Goal: Task Accomplishment & Management: Manage account settings

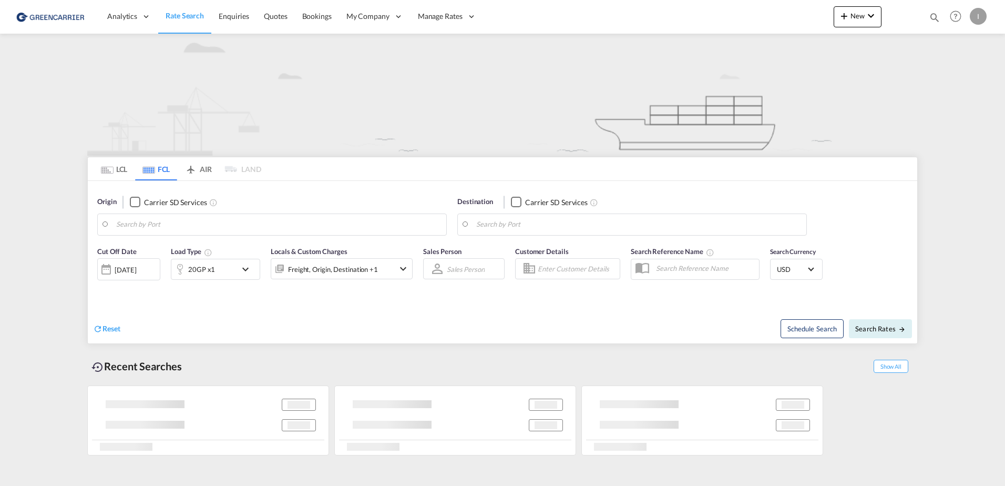
type input "Hamburg, DEHAM"
type input "Altamira, MXATM"
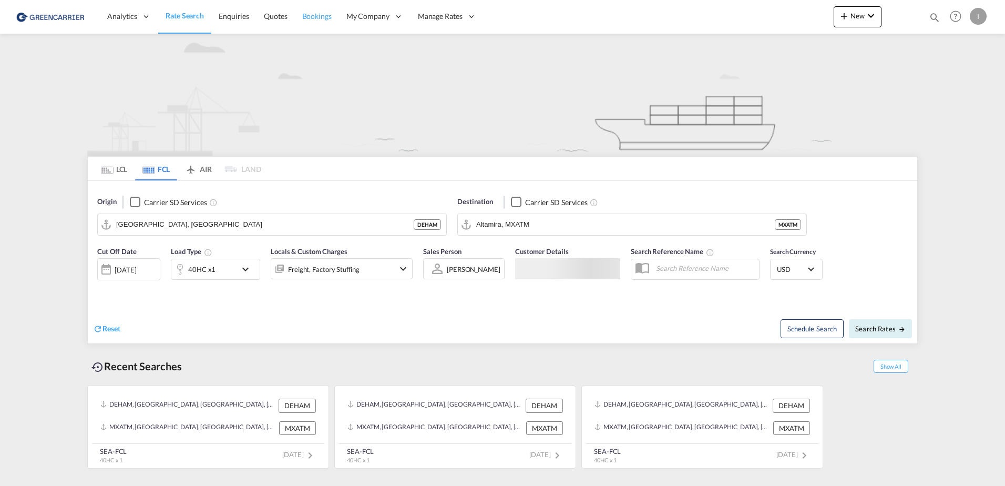
click at [318, 17] on span "Bookings" at bounding box center [316, 16] width 29 height 9
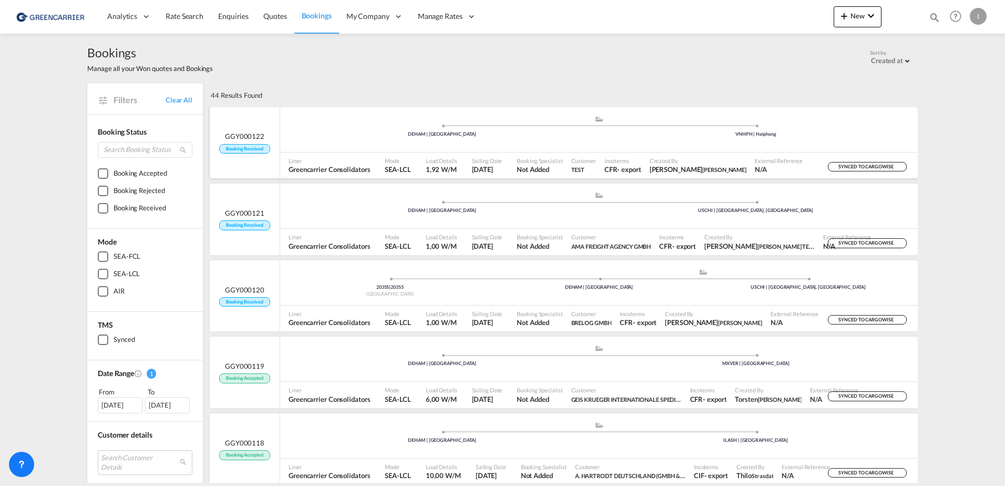
click at [358, 138] on div ".a{fill:#aaa8ad;} .a{fill:#aaa8ad;} DEHAM | Hamburg VNHPH | Haiphong" at bounding box center [599, 131] width 638 height 32
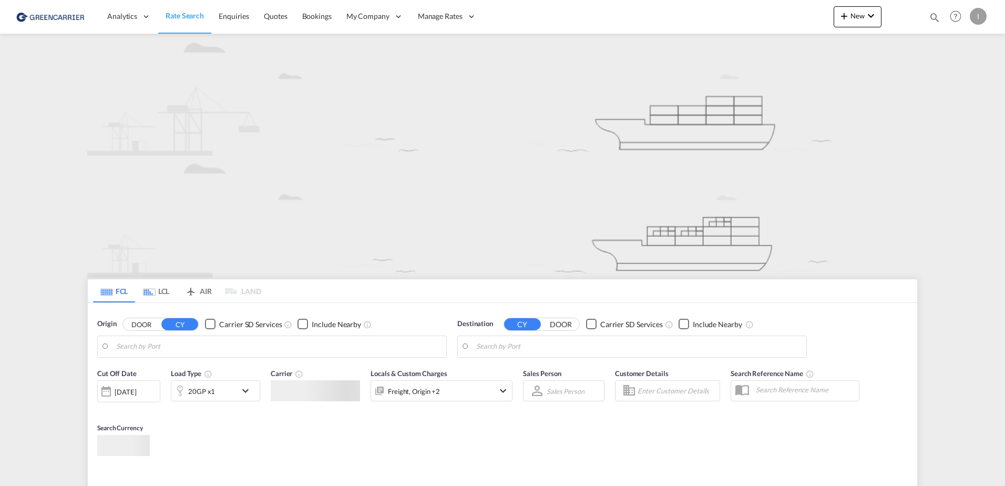
type input "Hamburg, DEHAM"
type input "Altamira, MXATM"
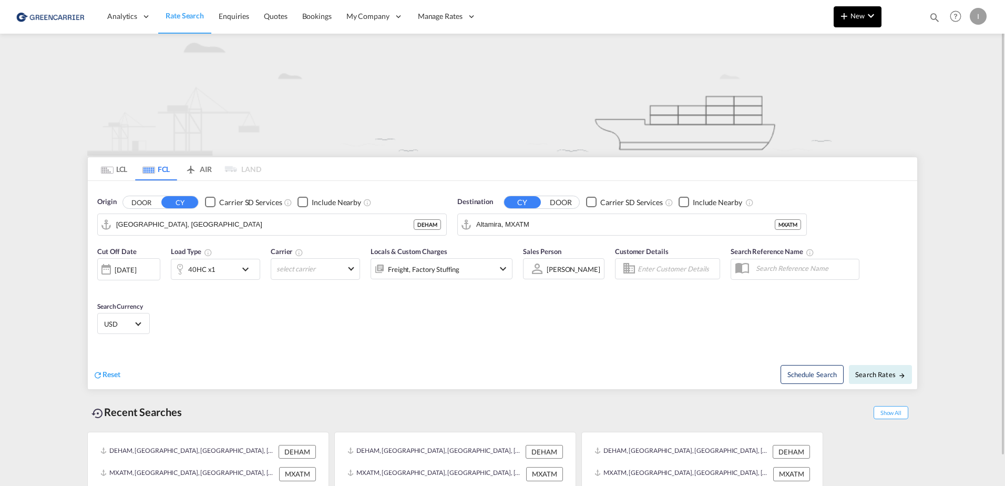
click at [844, 20] on md-icon "icon-plus 400-fg" at bounding box center [844, 15] width 13 height 13
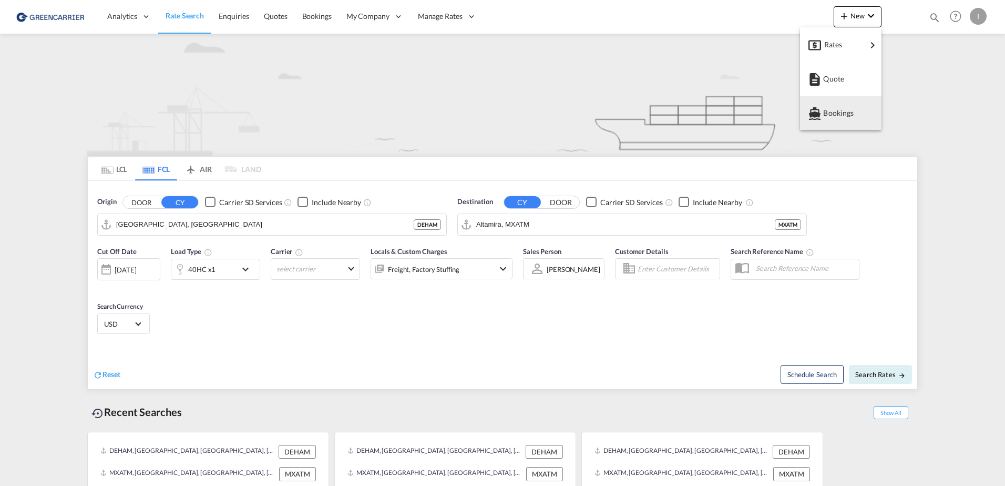
click at [975, 18] on md-backdrop at bounding box center [502, 243] width 1005 height 486
click at [981, 19] on div "I" at bounding box center [978, 16] width 17 height 17
click at [325, 24] on md-backdrop at bounding box center [502, 243] width 1005 height 486
click at [985, 11] on div "I" at bounding box center [978, 16] width 17 height 17
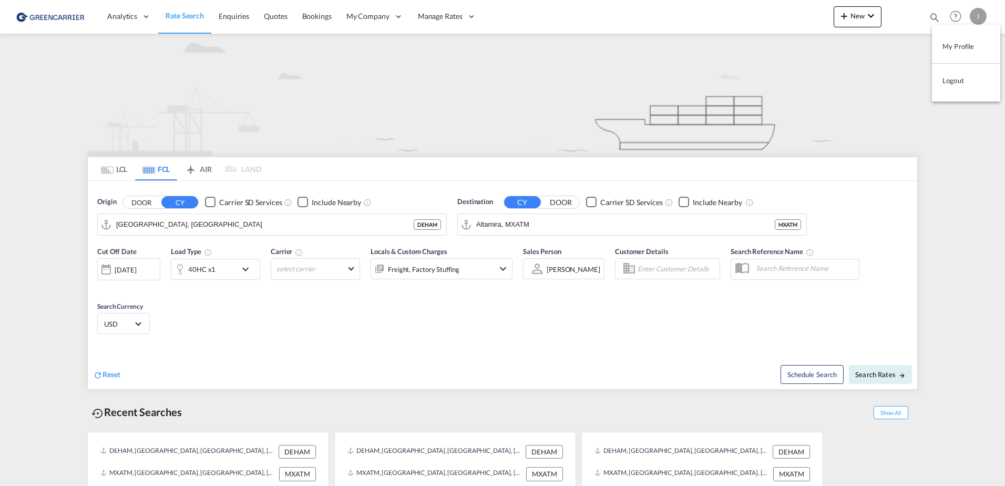
click at [960, 82] on button "Logout" at bounding box center [966, 80] width 68 height 21
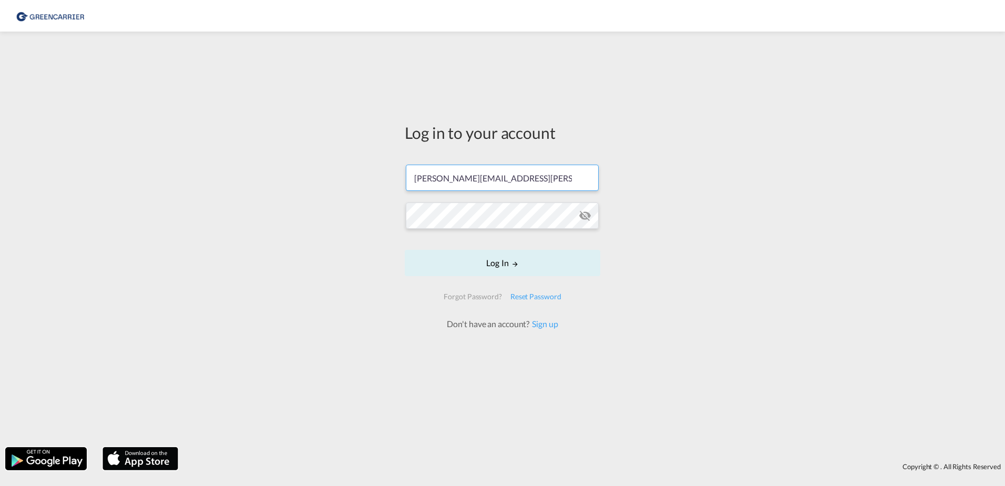
drag, startPoint x: 509, startPoint y: 179, endPoint x: 510, endPoint y: 186, distance: 6.9
click at [509, 179] on input "[PERSON_NAME][EMAIL_ADDRESS][PERSON_NAME][DOMAIN_NAME]" at bounding box center [502, 178] width 193 height 26
type input "isabel_huhu@yahoo.de"
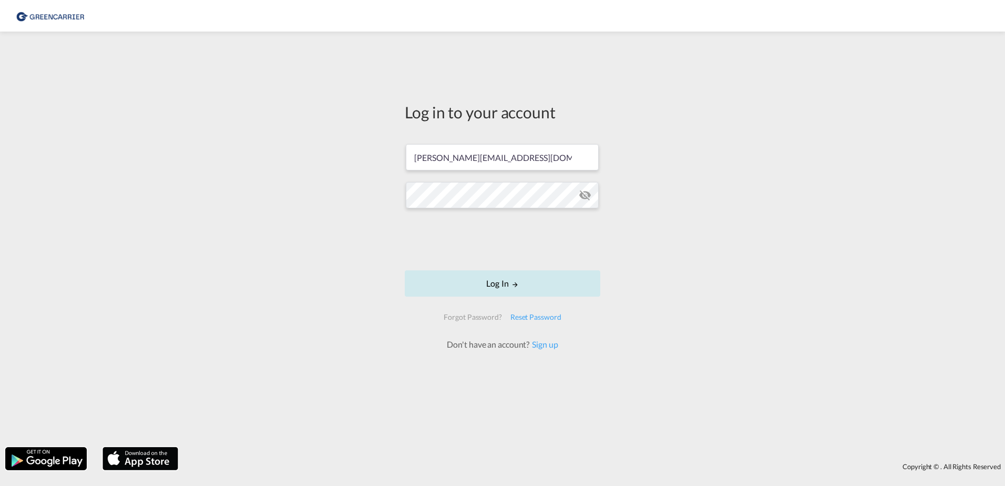
click at [496, 284] on button "Log In" at bounding box center [503, 283] width 196 height 26
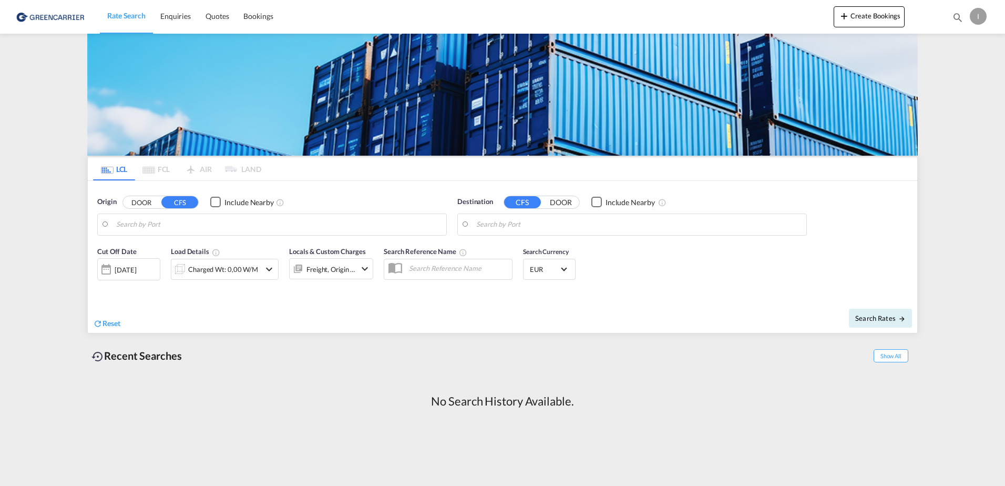
click at [56, 18] on img at bounding box center [51, 17] width 71 height 24
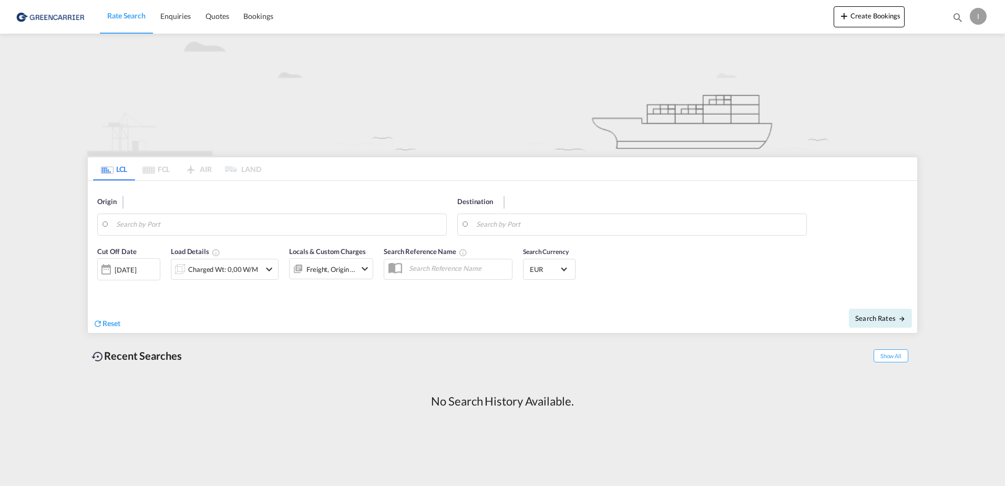
click at [976, 15] on div "I" at bounding box center [978, 16] width 17 height 17
click at [962, 79] on button "Logout" at bounding box center [966, 80] width 68 height 21
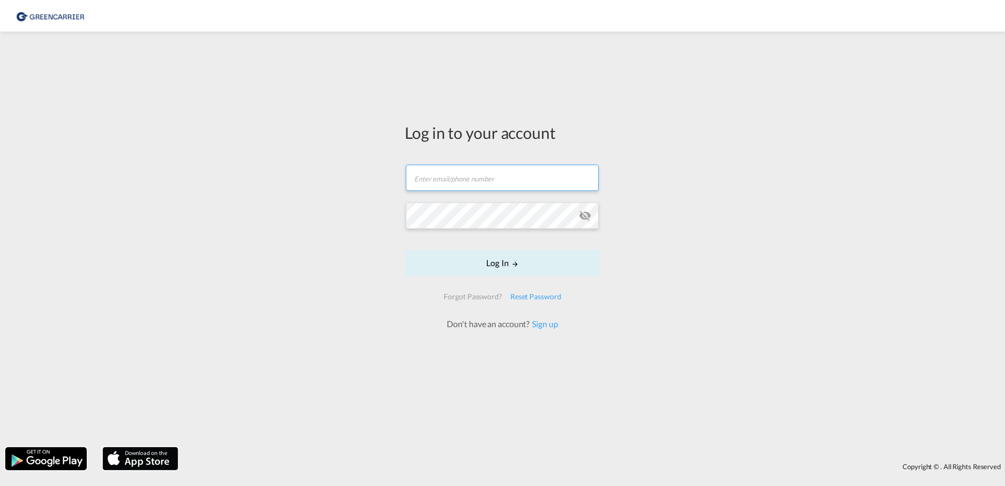
type input "isabel_huhu@yahoo.de"
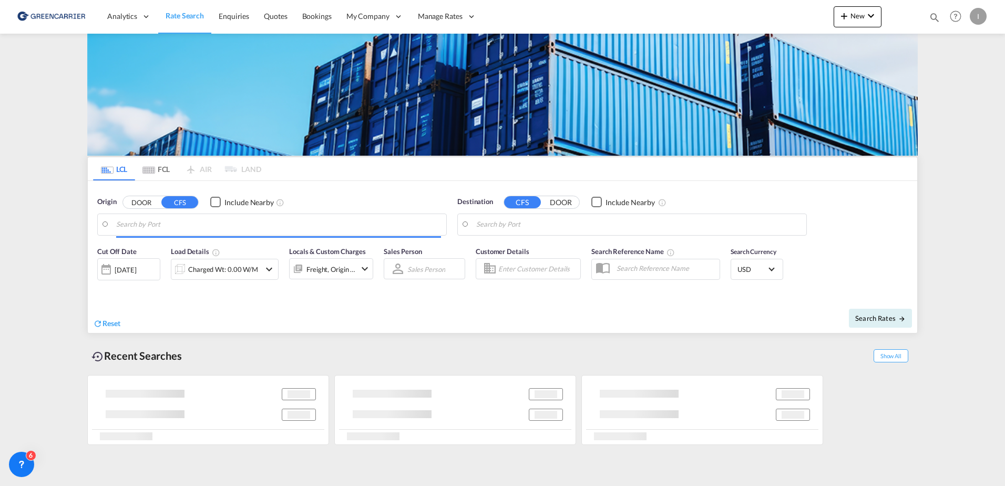
type input "[GEOGRAPHIC_DATA], [GEOGRAPHIC_DATA]"
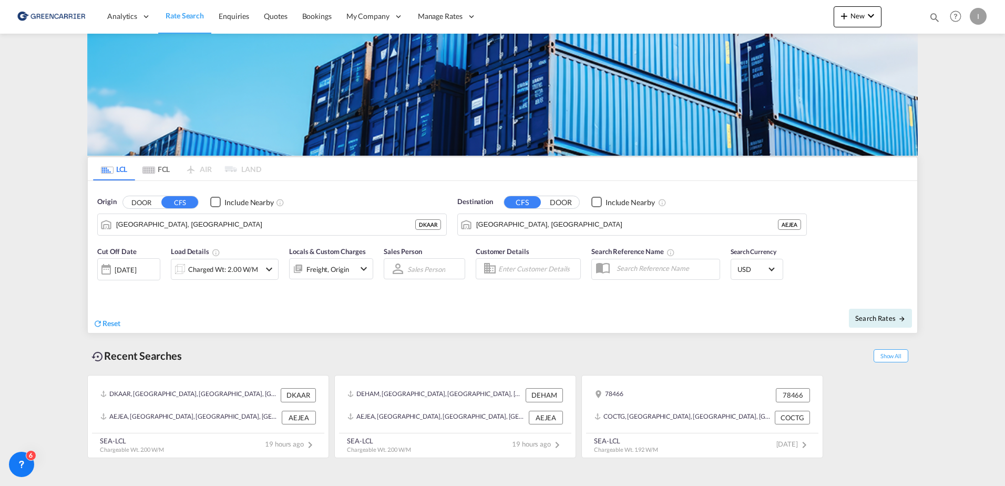
click at [979, 16] on div "I" at bounding box center [978, 16] width 17 height 17
click at [960, 114] on button "Logout" at bounding box center [959, 114] width 84 height 21
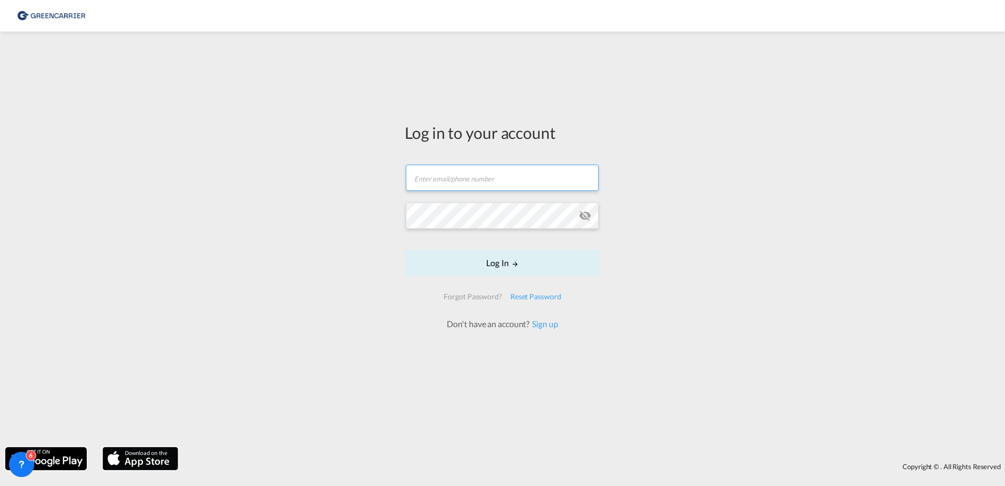
type input "[PERSON_NAME][EMAIL_ADDRESS][PERSON_NAME][DOMAIN_NAME]"
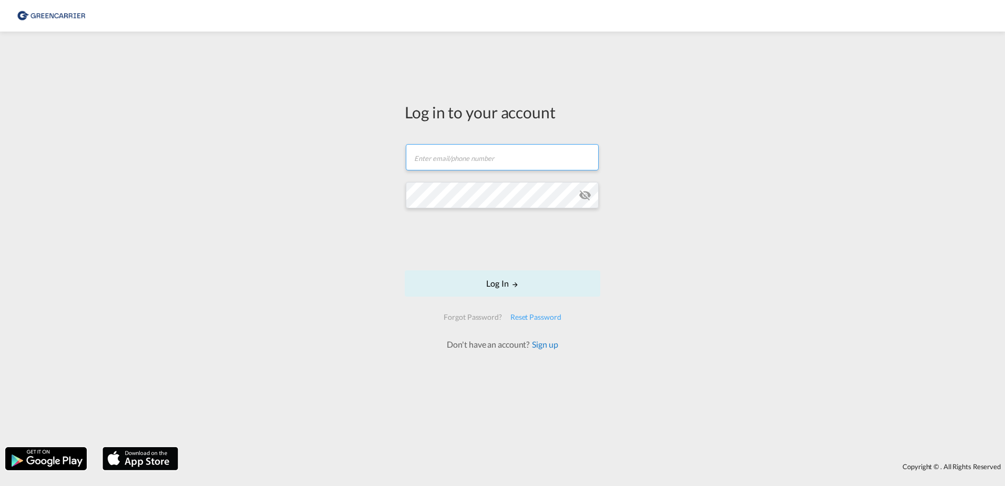
type input "[PERSON_NAME][EMAIL_ADDRESS][PERSON_NAME][DOMAIN_NAME]"
click at [554, 347] on link "Sign up" at bounding box center [543, 344] width 28 height 10
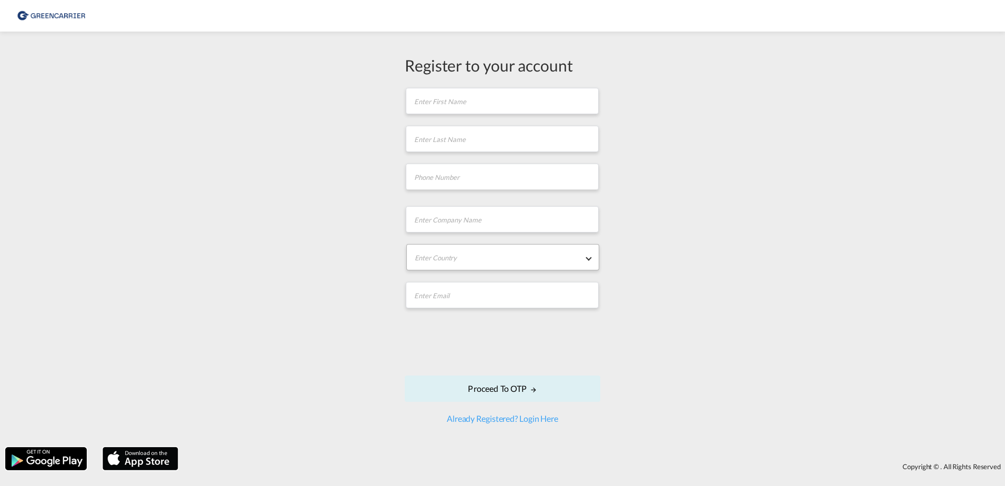
click at [547, 247] on md-select "Enter Country [GEOGRAPHIC_DATA] [GEOGRAPHIC_DATA] [GEOGRAPHIC_DATA] [US_STATE] …" at bounding box center [502, 257] width 193 height 26
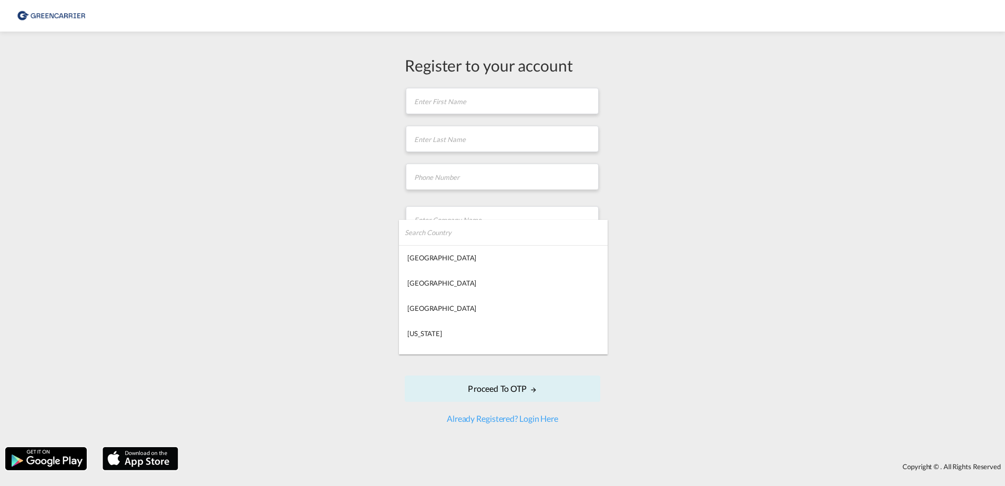
click at [680, 243] on md-backdrop at bounding box center [502, 243] width 1005 height 486
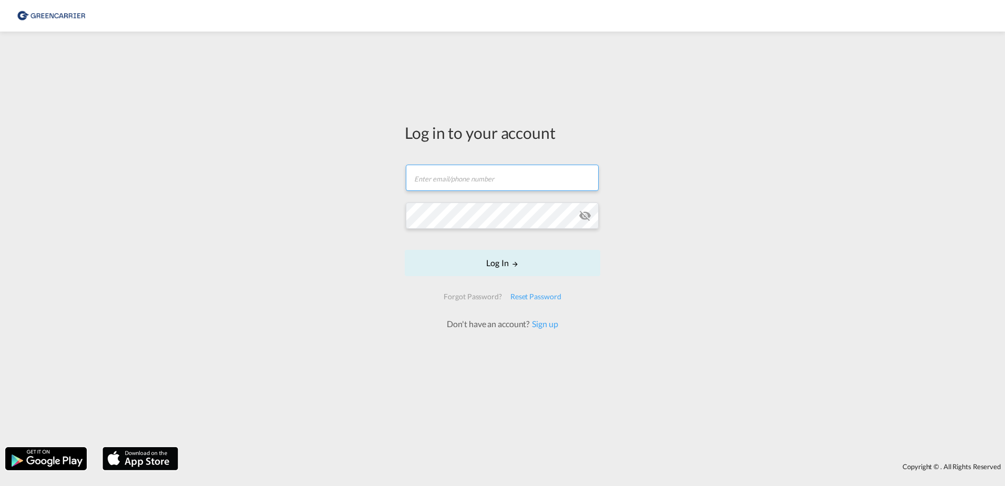
type input "[PERSON_NAME][EMAIL_ADDRESS][PERSON_NAME][DOMAIN_NAME]"
type input "[PERSON_NAME][EMAIL_ADDRESS][DOMAIN_NAME]"
click at [505, 182] on input "[PERSON_NAME][EMAIL_ADDRESS][DOMAIN_NAME]" at bounding box center [502, 178] width 193 height 26
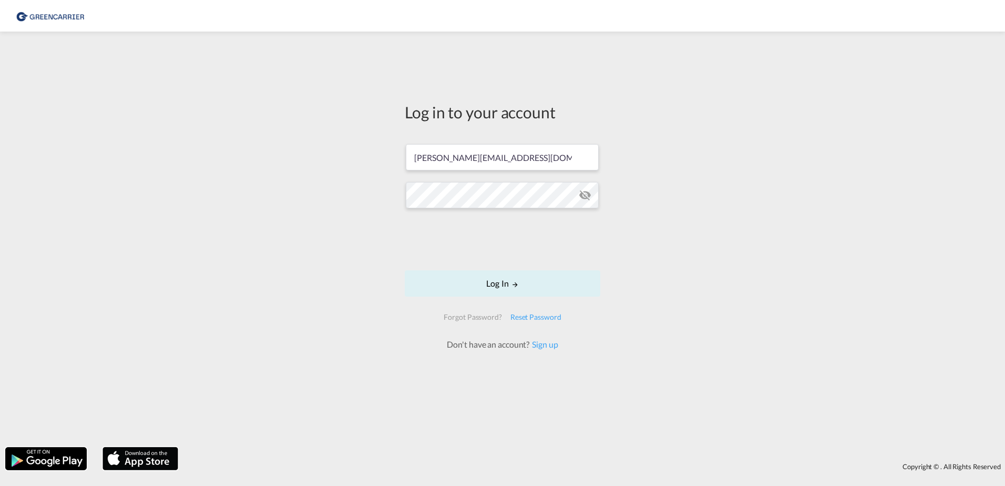
click at [337, 158] on div "Log in to your account [PERSON_NAME][EMAIL_ADDRESS][DOMAIN_NAME] Log In Forgot …" at bounding box center [502, 239] width 1005 height 405
click at [502, 282] on button "Log In" at bounding box center [503, 283] width 196 height 26
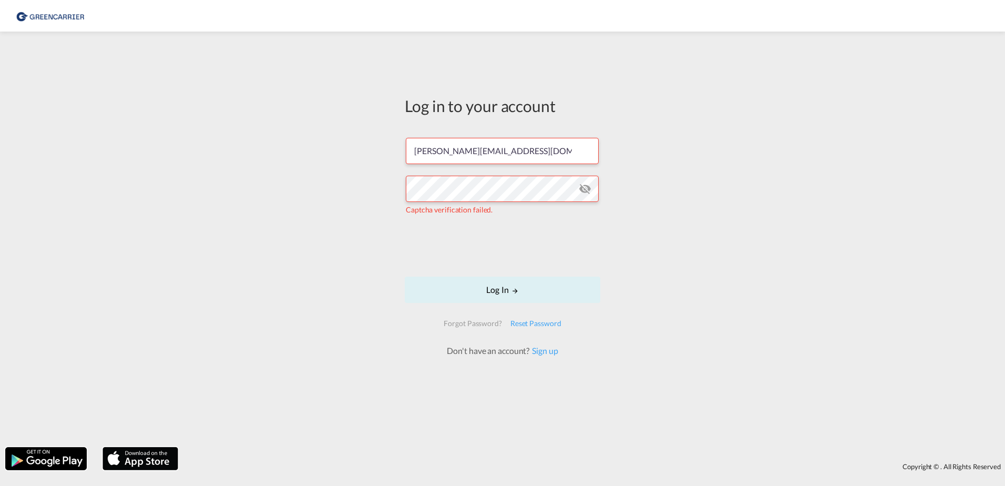
click at [420, 248] on form "isabel_huhu@yahoo.de Captcha verification failed. Log In Forgot Password? Reset…" at bounding box center [503, 242] width 196 height 230
click at [457, 292] on button "Log In" at bounding box center [503, 290] width 196 height 26
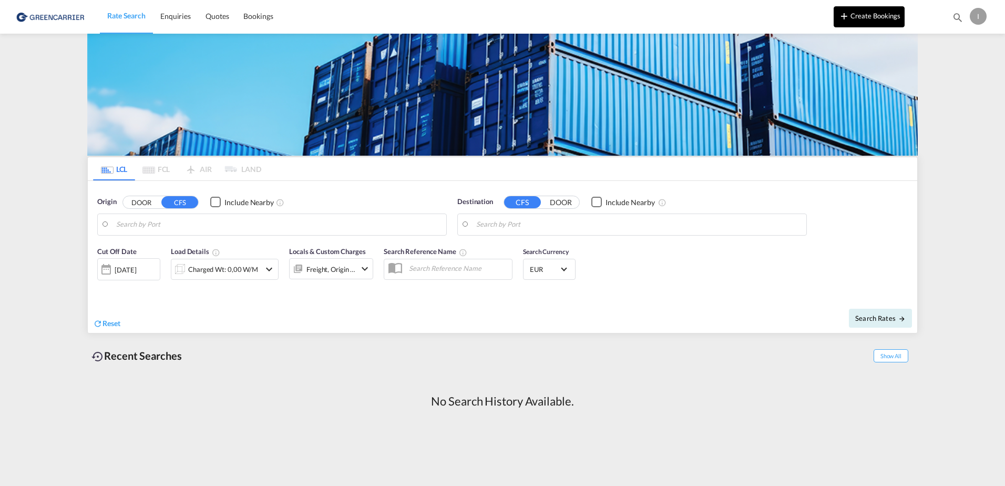
click at [860, 19] on button "Create Bookings" at bounding box center [869, 16] width 71 height 21
click at [980, 20] on div "I" at bounding box center [978, 16] width 17 height 17
click at [949, 82] on button "Logout" at bounding box center [966, 80] width 68 height 21
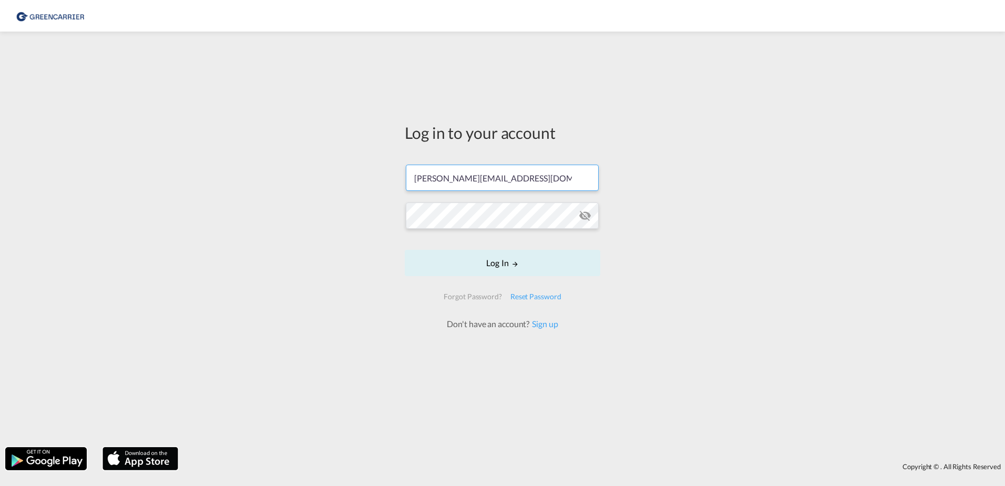
click at [473, 179] on input "[PERSON_NAME][EMAIL_ADDRESS][DOMAIN_NAME]" at bounding box center [502, 178] width 193 height 26
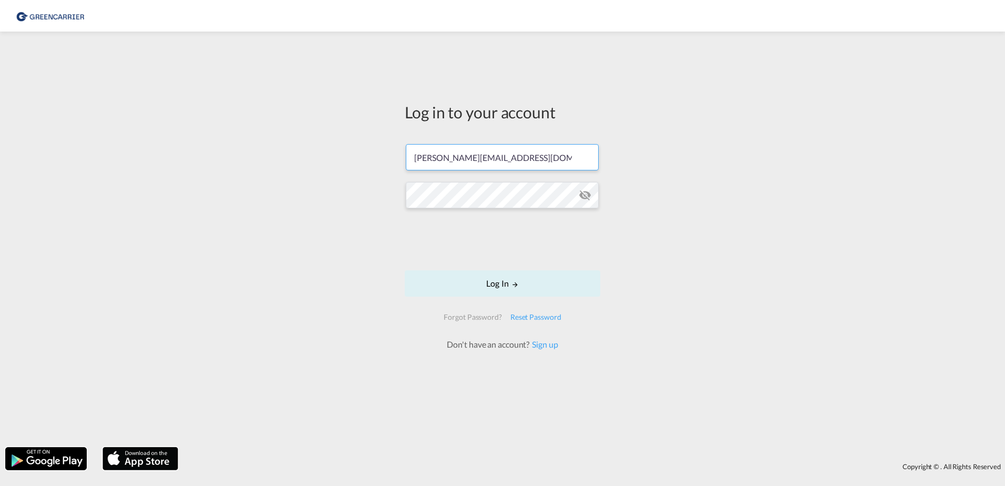
type input "[PERSON_NAME][EMAIL_ADDRESS][PERSON_NAME][DOMAIN_NAME]"
click at [505, 283] on button "Log In" at bounding box center [503, 283] width 196 height 26
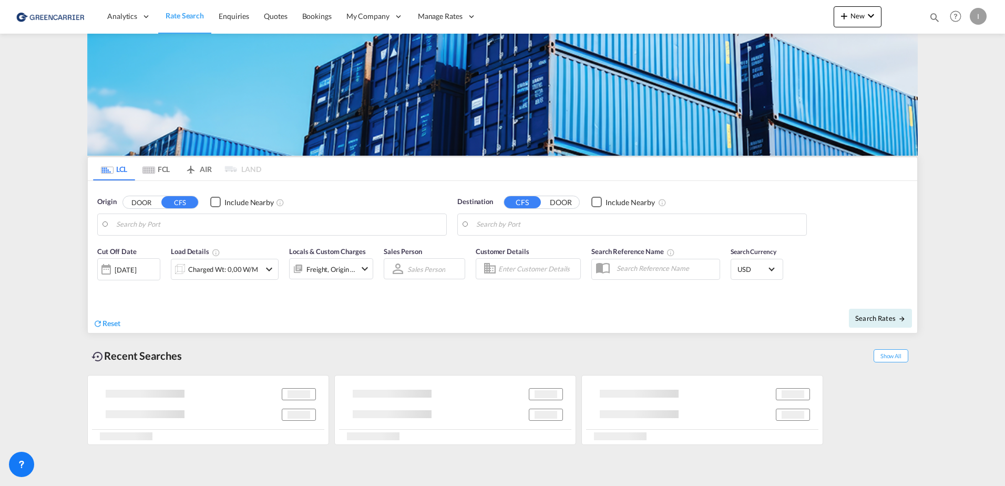
type input "[GEOGRAPHIC_DATA], [GEOGRAPHIC_DATA]"
type input "Callao, PECLL"
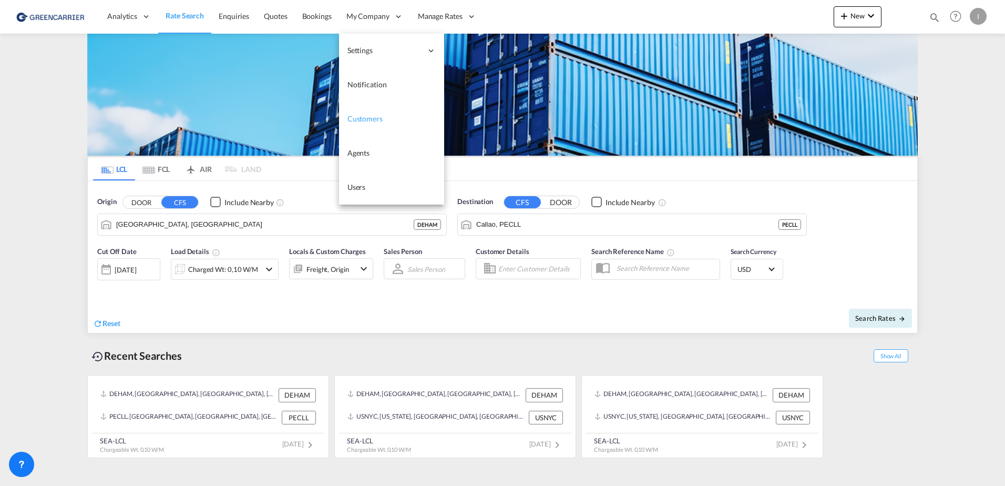
click at [365, 128] on link "Customers" at bounding box center [391, 119] width 105 height 34
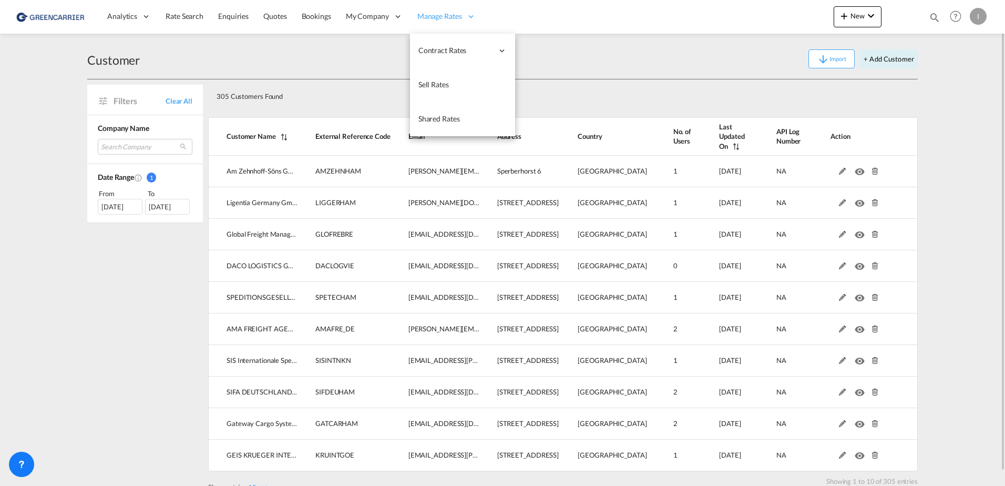
click at [440, 11] on div "Manage Rates" at bounding box center [446, 16] width 73 height 34
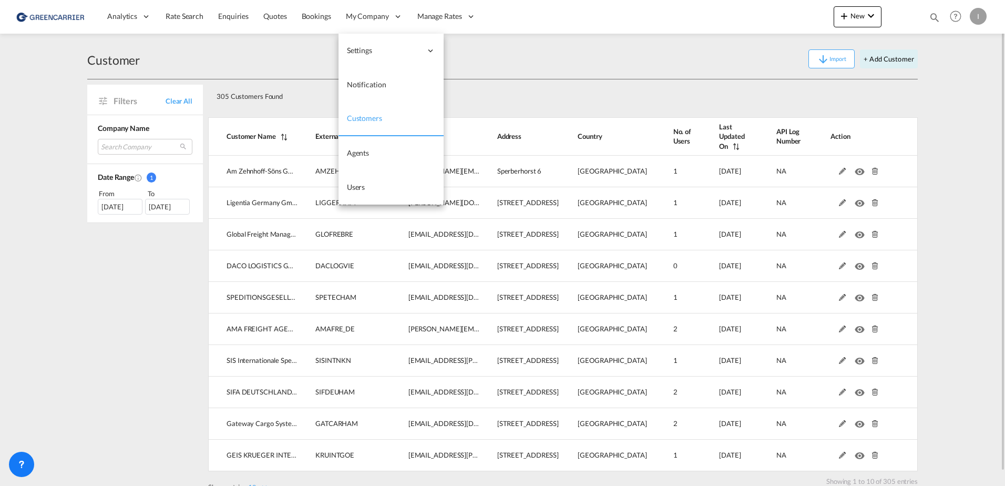
click at [370, 126] on link "Customers" at bounding box center [391, 119] width 105 height 34
click at [381, 13] on span "My Company" at bounding box center [367, 16] width 43 height 11
click at [383, 117] on link "Customers" at bounding box center [391, 119] width 105 height 34
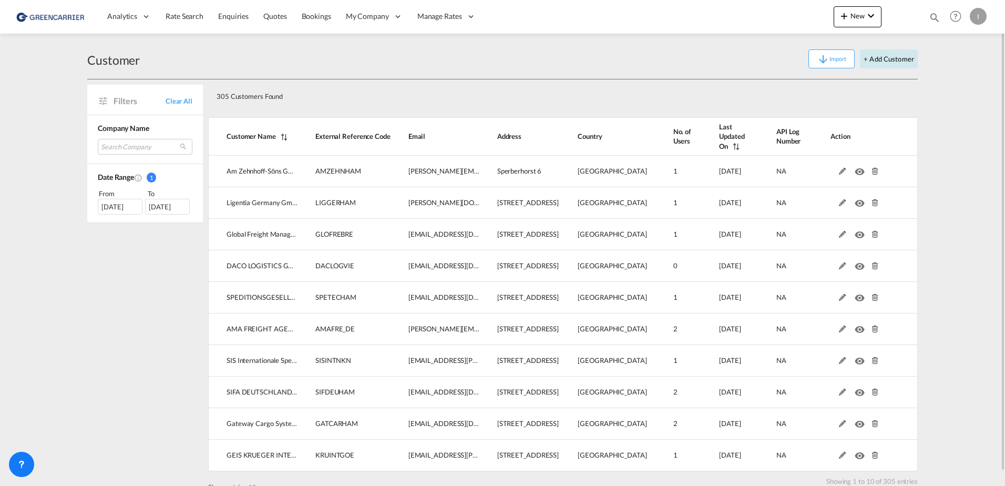
click at [899, 60] on button "+ Add Customer" at bounding box center [889, 58] width 58 height 19
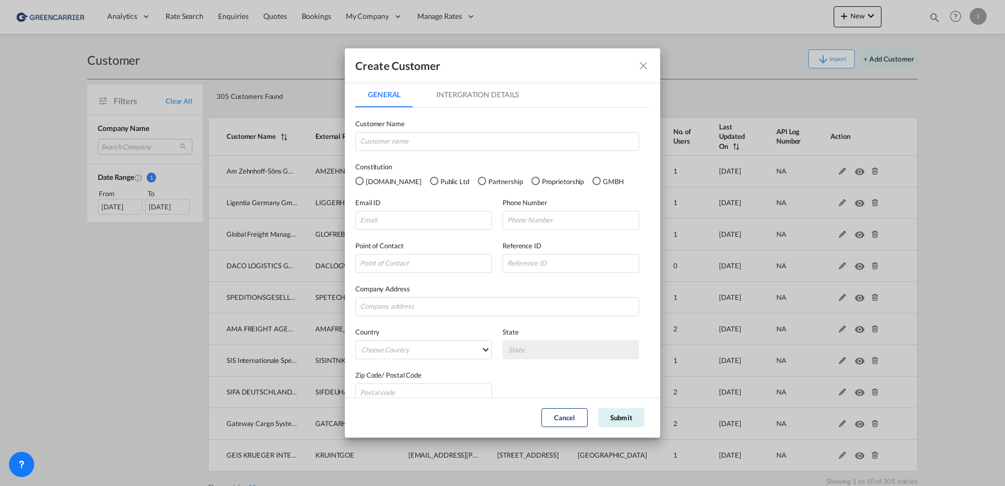
click at [421, 130] on div "Customer Name" at bounding box center [502, 134] width 294 height 33
click at [420, 136] on input "GeneralIntergration Details ..." at bounding box center [497, 141] width 284 height 19
click at [429, 124] on label "Customer Name" at bounding box center [497, 123] width 284 height 11
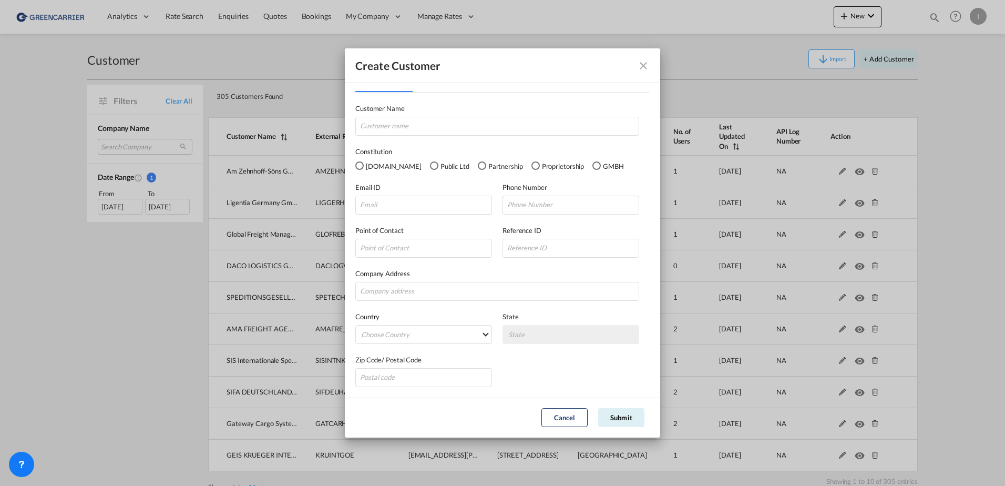
click at [593, 165] on div "GMBH" at bounding box center [597, 165] width 8 height 8
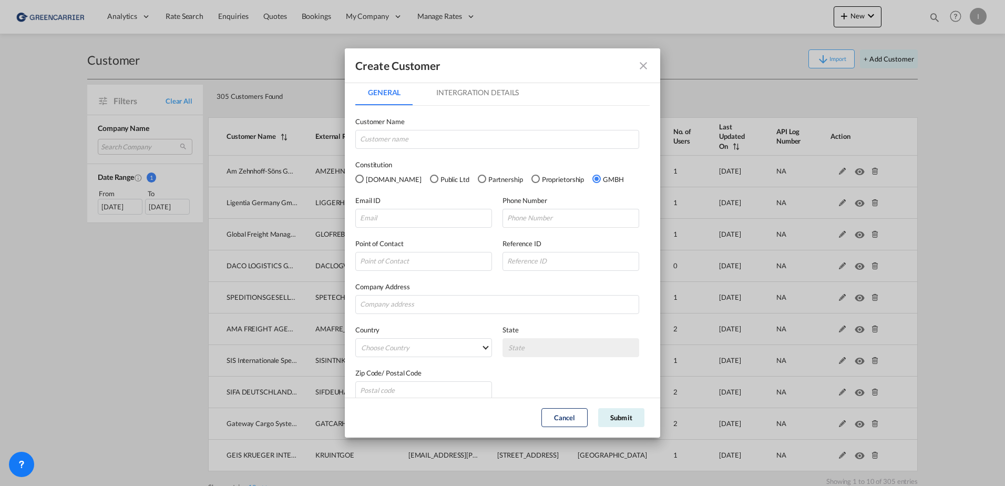
scroll to position [0, 0]
click at [649, 64] on md-icon "icon-close fg-AAA8AD" at bounding box center [643, 65] width 13 height 13
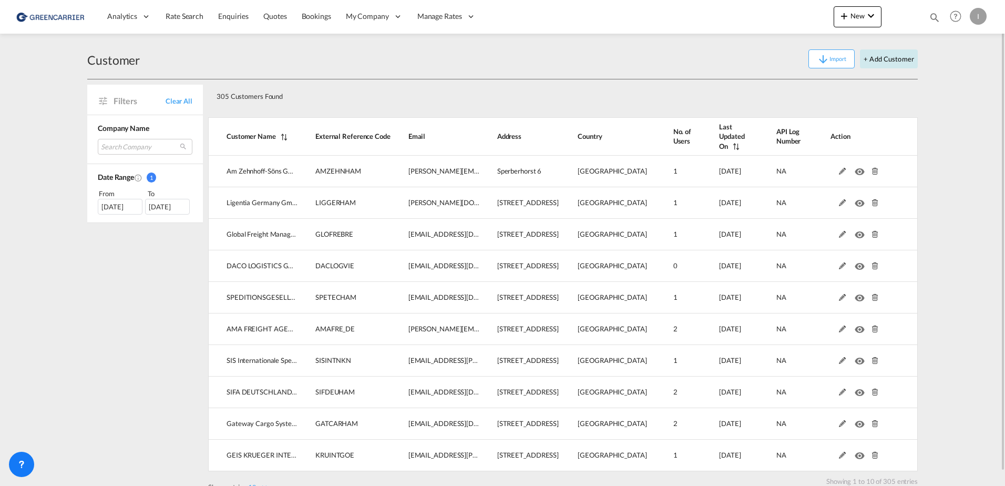
click at [889, 60] on button "+ Add Customer" at bounding box center [889, 58] width 58 height 19
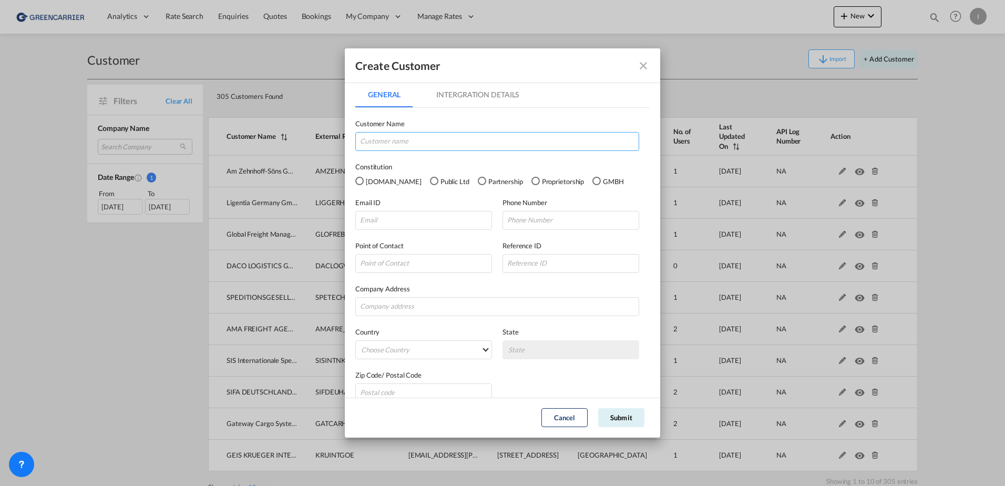
click at [416, 140] on input "GeneralIntergration Details ..." at bounding box center [497, 141] width 284 height 19
type input "TEST"
click at [452, 117] on div "Customer Name TEST" at bounding box center [502, 129] width 294 height 43
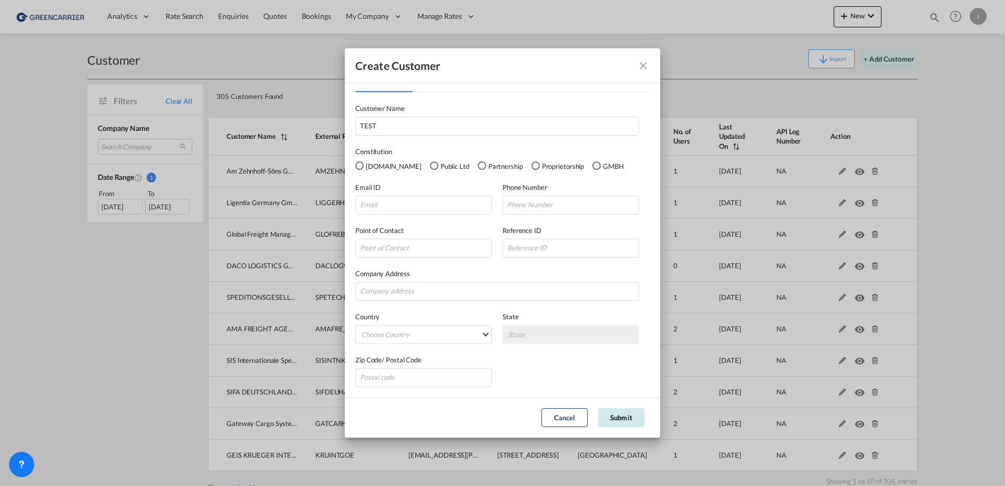
click at [625, 417] on button "Submit" at bounding box center [621, 417] width 46 height 19
click at [417, 205] on input "GeneralIntergration Details ..." at bounding box center [423, 205] width 137 height 19
type input "isabel"
click at [642, 68] on md-icon "icon-close fg-AAA8AD" at bounding box center [643, 65] width 13 height 13
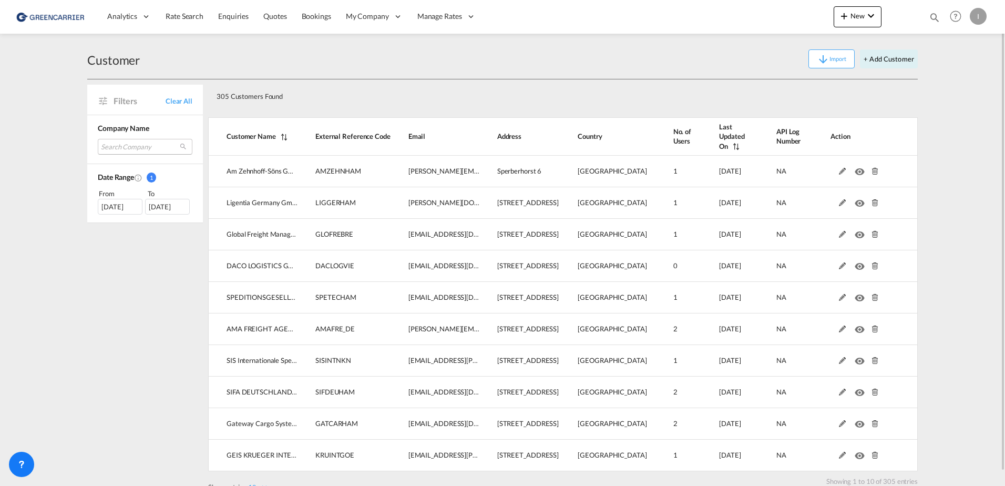
click at [110, 144] on md-select "Search Company am zehnhoff-söns gmbh international logistic services ligentia g…" at bounding box center [145, 147] width 95 height 16
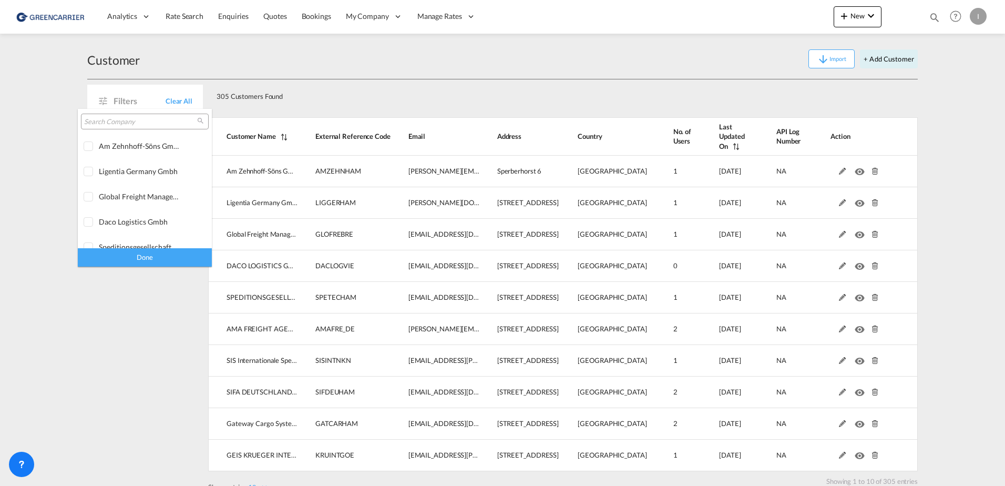
click at [126, 119] on input "search" at bounding box center [140, 121] width 113 height 9
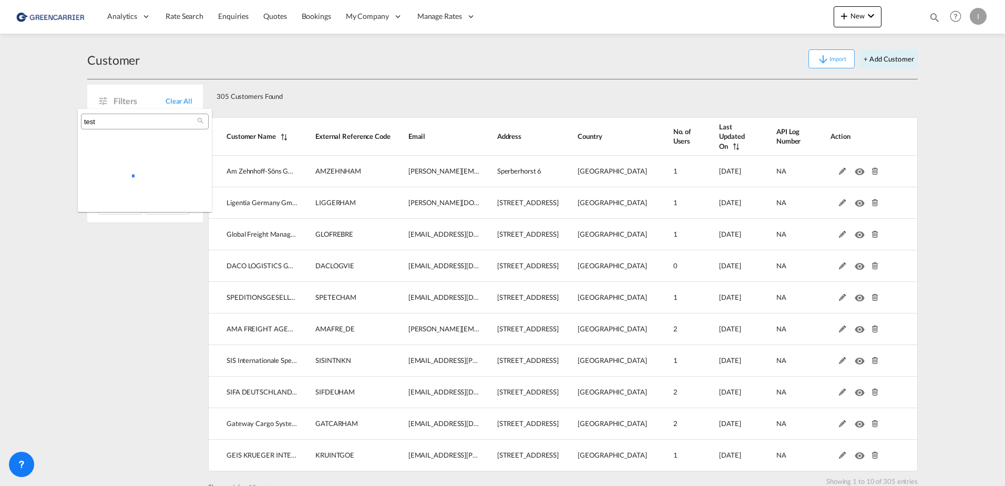
drag, startPoint x: 125, startPoint y: 119, endPoint x: 46, endPoint y: 117, distance: 79.4
click at [46, 116] on body "Analytics Reports Dashboard Rate Search Enquiries Quotes Bookings" at bounding box center [502, 243] width 1005 height 486
type input "isabel"
click at [390, 16] on md-backdrop at bounding box center [502, 243] width 1005 height 486
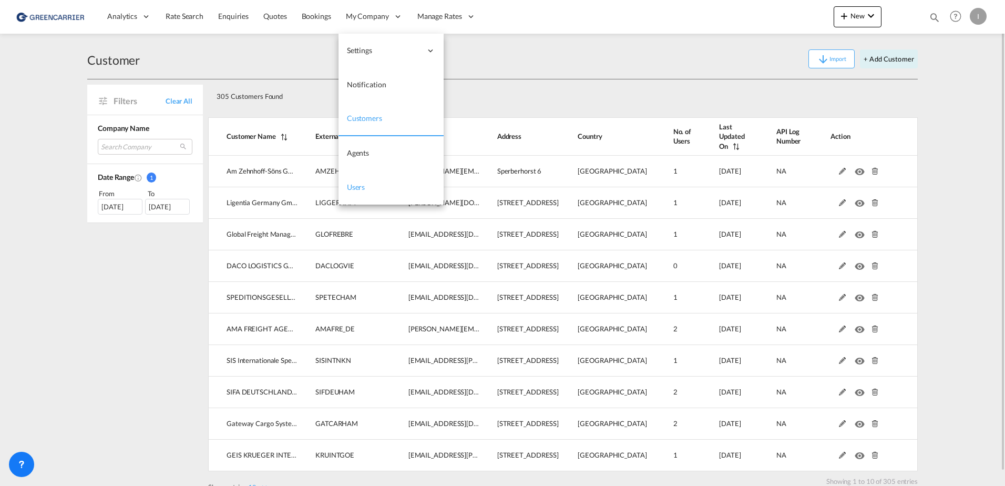
click at [352, 186] on span "Users" at bounding box center [356, 186] width 18 height 9
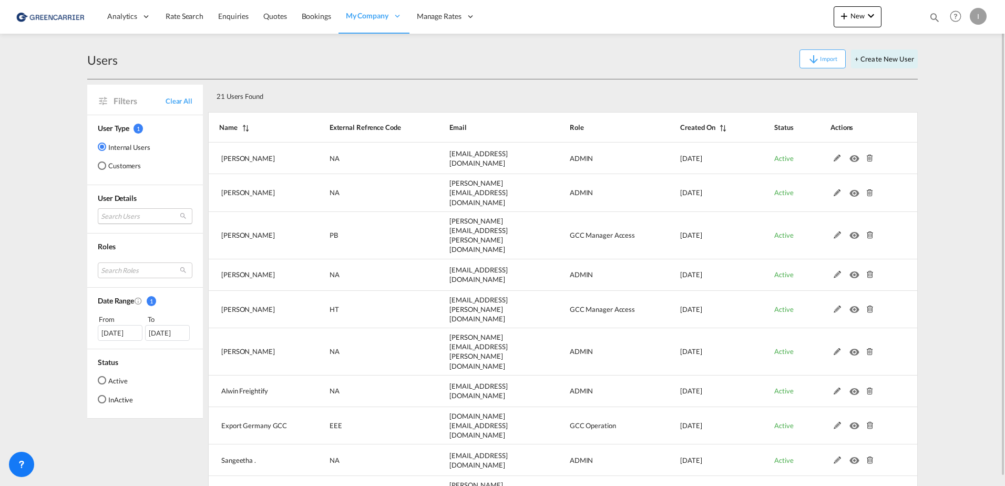
click at [123, 219] on md-select "Search Users sahaib Singh sahaib.singh@freightify.com tamizh Selvi tamizhselvi@…" at bounding box center [145, 216] width 95 height 16
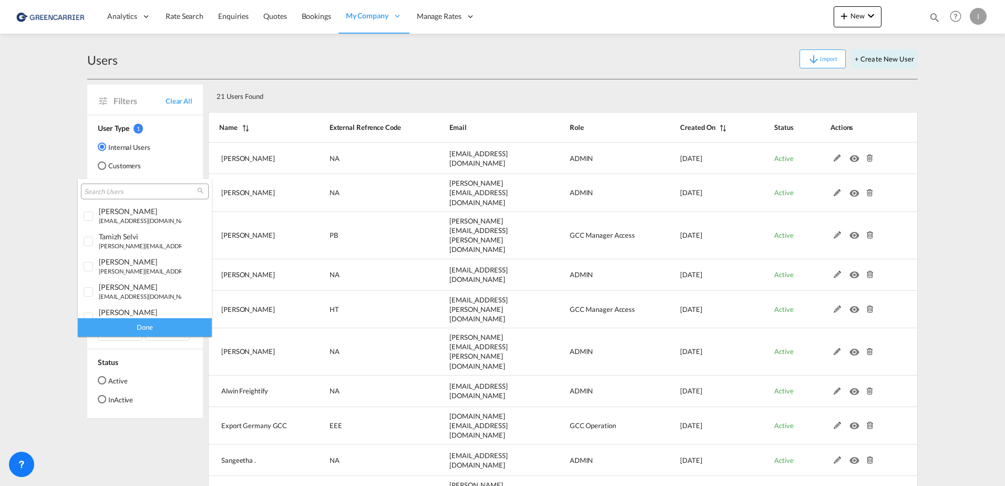
click at [134, 193] on input "search" at bounding box center [140, 191] width 113 height 9
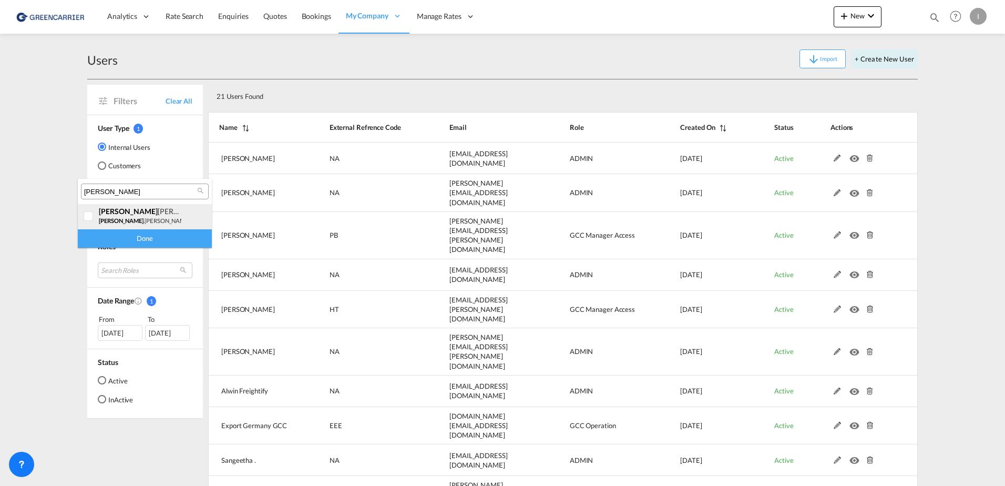
type input "isabel"
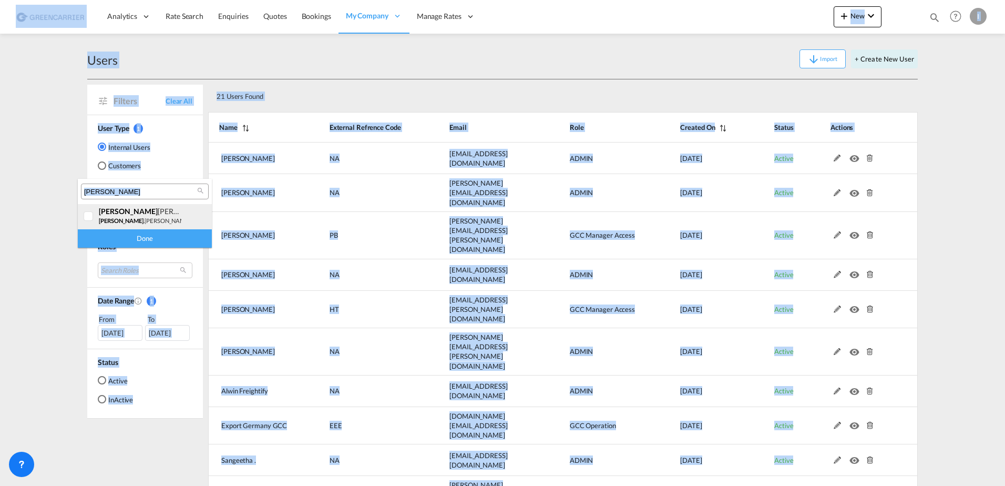
drag, startPoint x: 87, startPoint y: 215, endPoint x: 104, endPoint y: 286, distance: 73.1
click at [104, 286] on body "Analytics Reports Dashboard Rate Search Enquiries Quotes Bookings" at bounding box center [502, 243] width 1005 height 486
drag, startPoint x: 104, startPoint y: 286, endPoint x: 135, endPoint y: 152, distance: 137.1
click at [135, 152] on md-backdrop at bounding box center [502, 243] width 1005 height 486
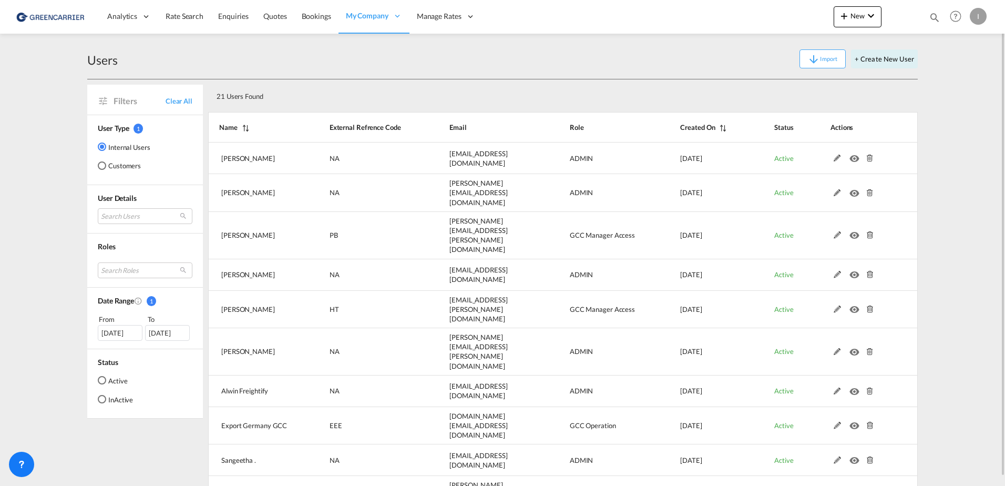
click at [112, 164] on md-radio-button "Customers" at bounding box center [124, 165] width 53 height 11
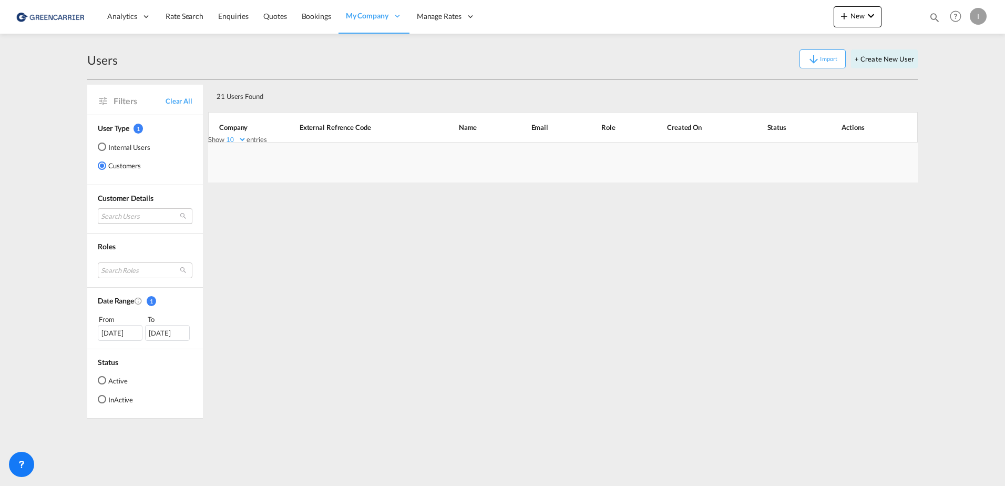
click at [119, 215] on md-select "Search Users" at bounding box center [145, 216] width 95 height 16
click at [120, 216] on input "search" at bounding box center [158, 216] width 113 height 9
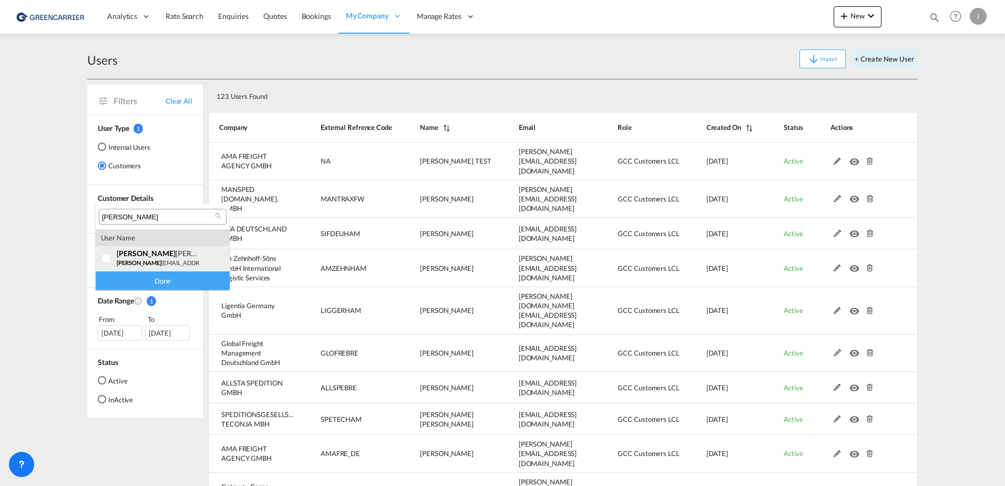
type input "isabel"
click at [104, 261] on div at bounding box center [106, 258] width 11 height 11
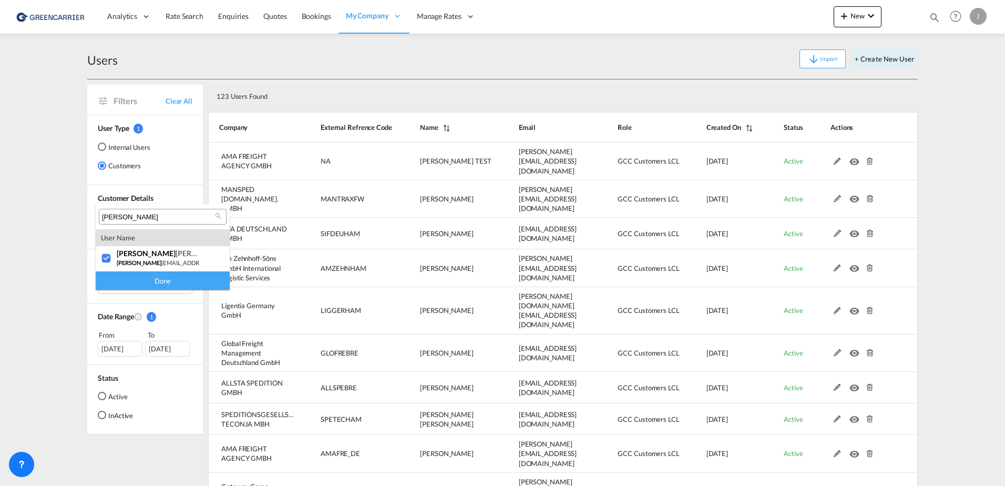
click at [150, 289] on div "Done" at bounding box center [163, 280] width 134 height 18
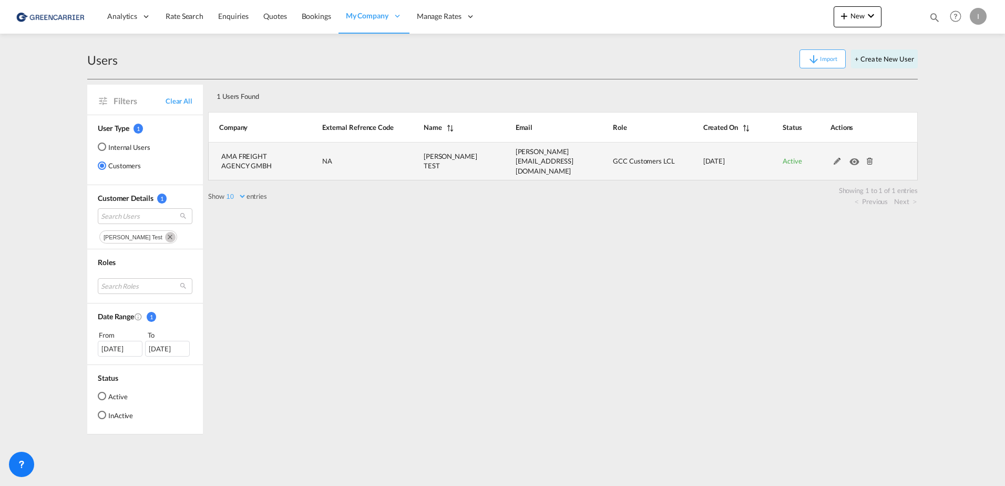
click at [870, 161] on md-icon at bounding box center [870, 161] width 14 height 7
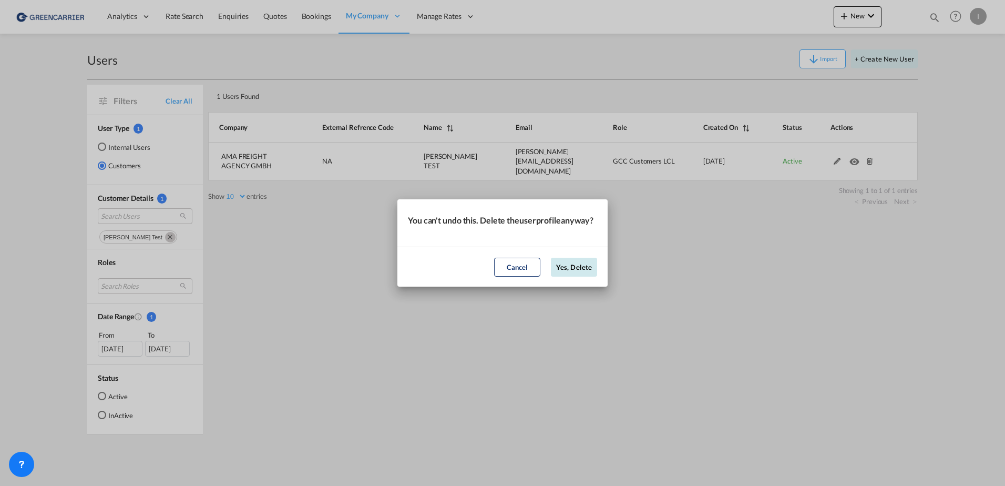
click at [577, 274] on button "Yes, Delete" at bounding box center [574, 267] width 46 height 19
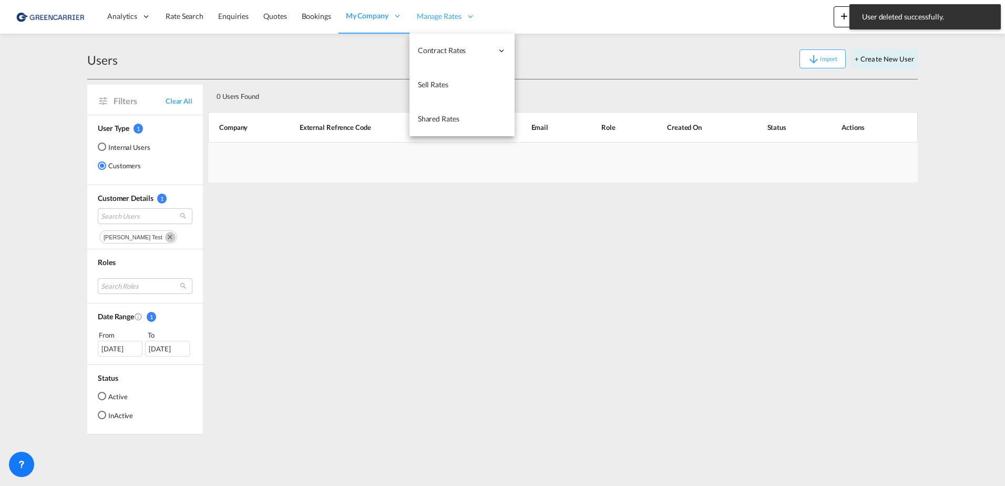
click at [446, 19] on span "Manage Rates" at bounding box center [439, 16] width 45 height 11
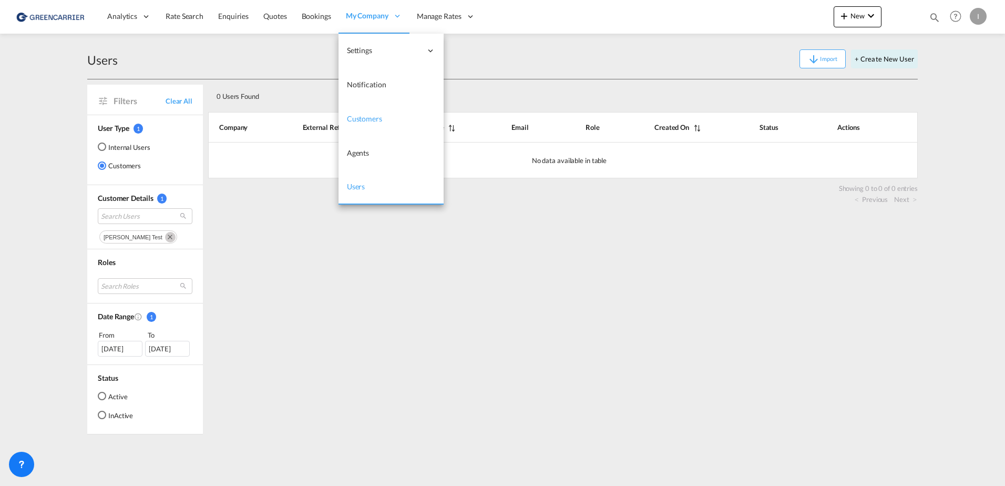
click at [367, 114] on span "Customers" at bounding box center [364, 118] width 35 height 9
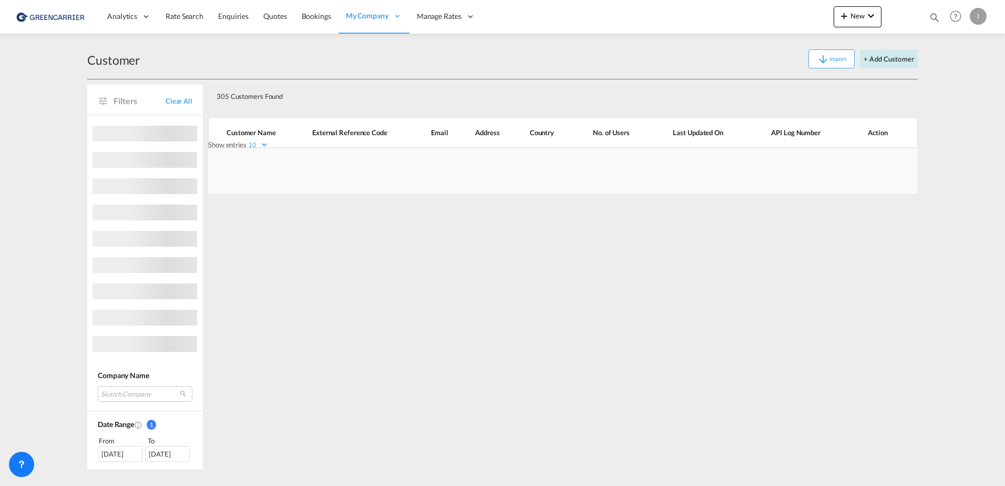
click at [888, 62] on button "+ Add Customer" at bounding box center [889, 58] width 58 height 19
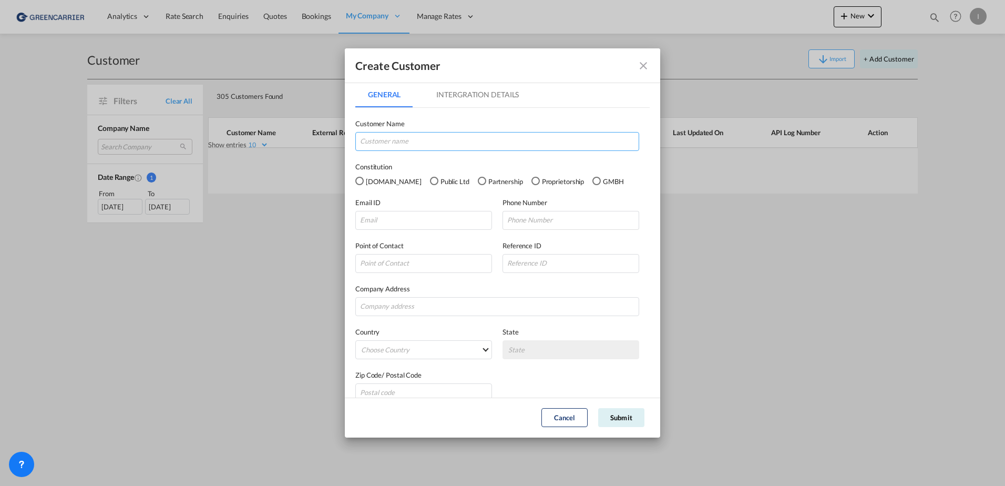
click at [472, 144] on input "GeneralIntergration Details ..." at bounding box center [497, 141] width 284 height 19
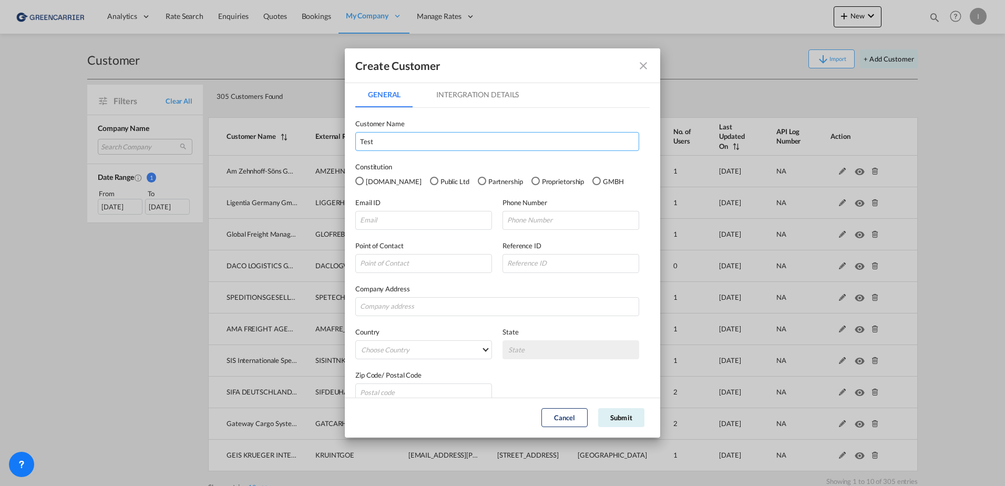
click at [480, 142] on input "Test" at bounding box center [497, 141] width 284 height 19
type input "Test"
click at [519, 125] on label "Customer Name" at bounding box center [497, 123] width 284 height 11
click at [446, 217] on input "GeneralIntergration Details ..." at bounding box center [423, 220] width 137 height 19
type input "isabel_huhu@yahoo.de"
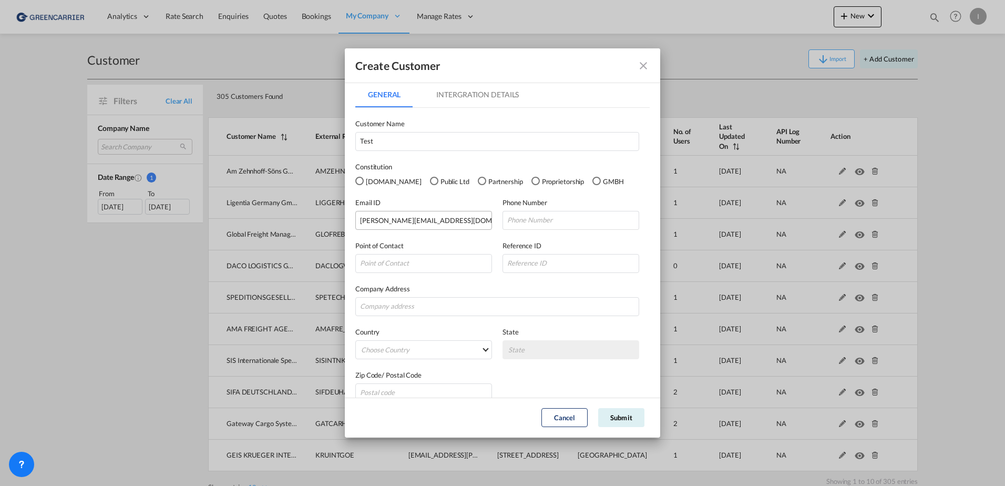
type input "015901988655"
type input "Lottbeker Weg 133A"
type input "22395"
drag, startPoint x: 576, startPoint y: 217, endPoint x: 403, endPoint y: 217, distance: 173.5
click at [403, 217] on div "Email ID isabel_huhu@yahoo.de Phone Number 015901988655" at bounding box center [502, 208] width 294 height 43
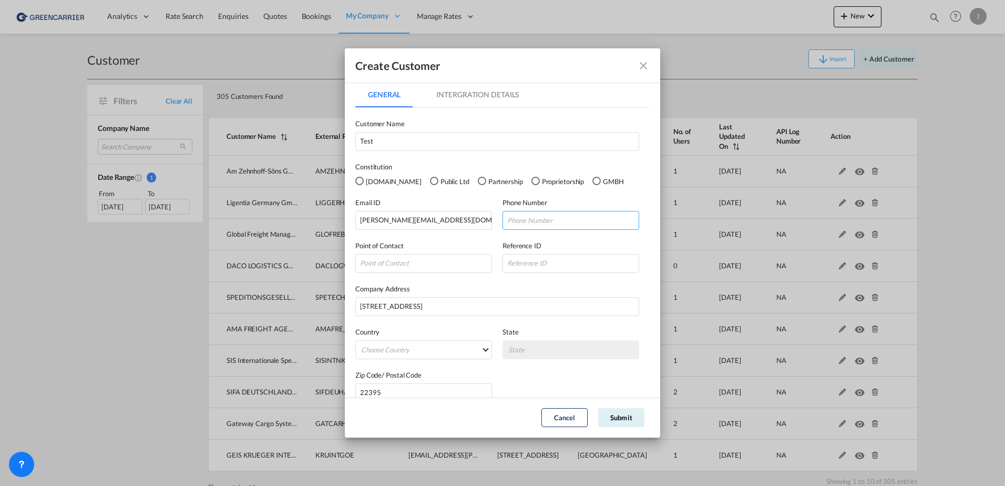
scroll to position [15, 0]
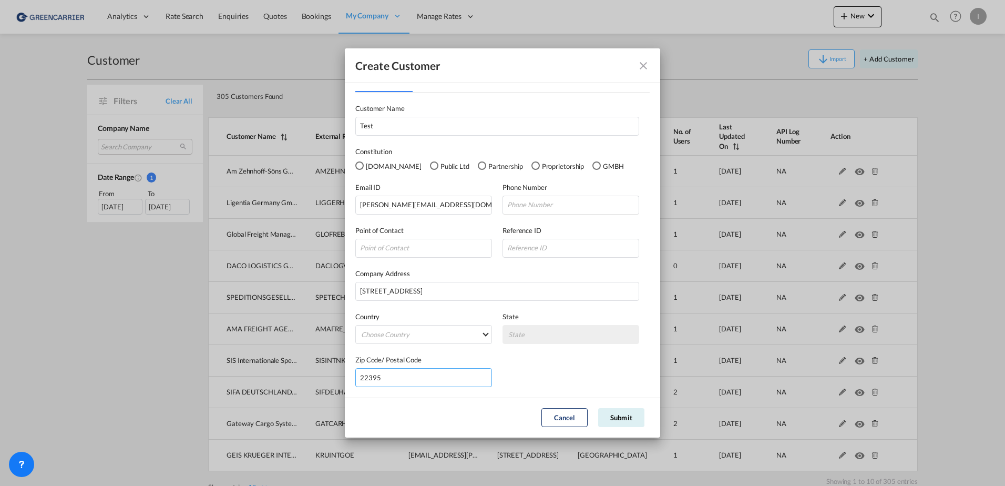
drag, startPoint x: 390, startPoint y: 376, endPoint x: 276, endPoint y: 380, distance: 114.1
click at [276, 380] on div "Create Customer General Intergration Details General Intergration Details Custo…" at bounding box center [502, 243] width 1005 height 486
type input "20537"
click at [576, 296] on input "Lottbeker Weg 133A" at bounding box center [497, 291] width 284 height 19
drag, startPoint x: 545, startPoint y: 287, endPoint x: 125, endPoint y: 303, distance: 420.4
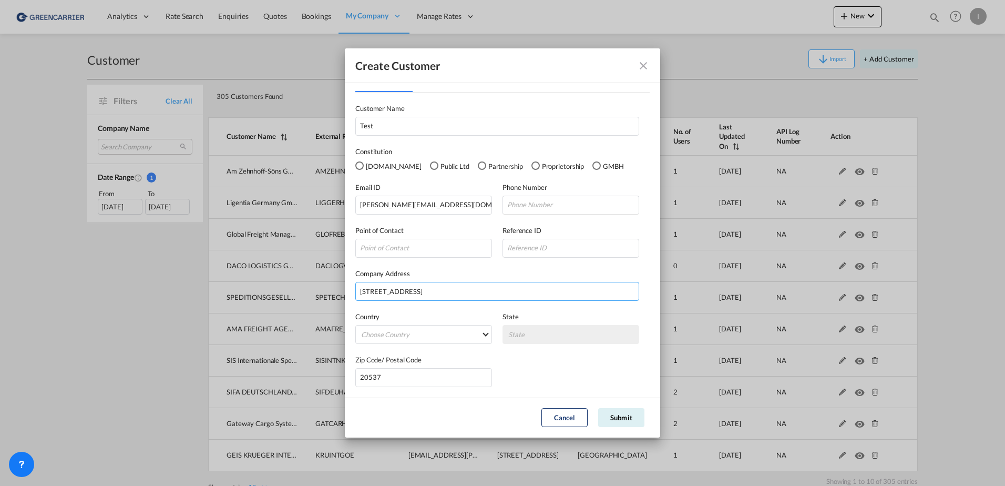
click at [113, 304] on div "Create Customer General Intergration Details General Intergration Details Custo…" at bounding box center [502, 243] width 1005 height 486
click at [635, 420] on button "Submit" at bounding box center [621, 417] width 46 height 19
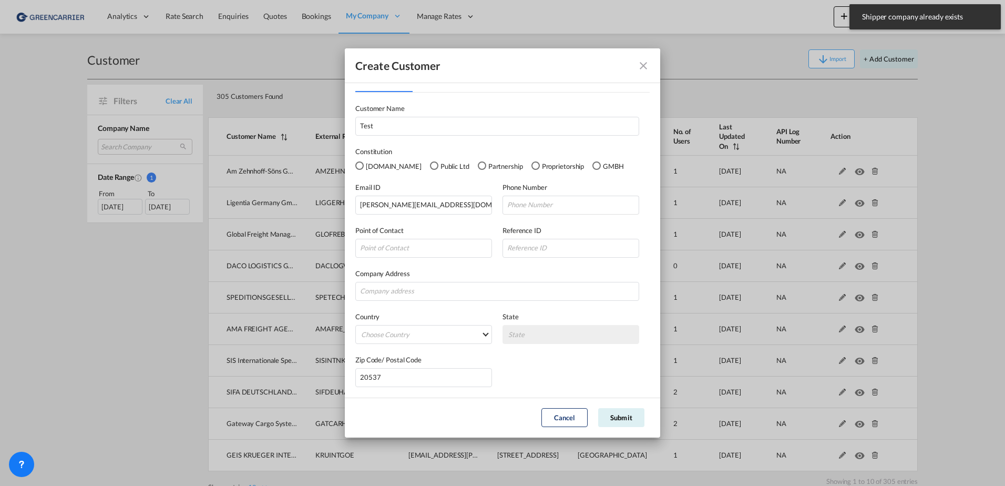
scroll to position [0, 0]
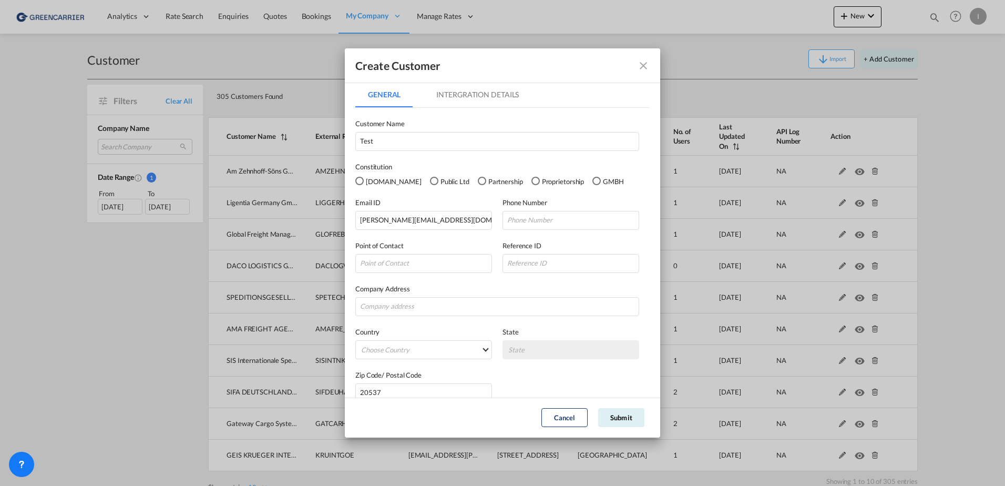
click at [644, 65] on md-icon "icon-close fg-AAA8AD" at bounding box center [643, 65] width 13 height 13
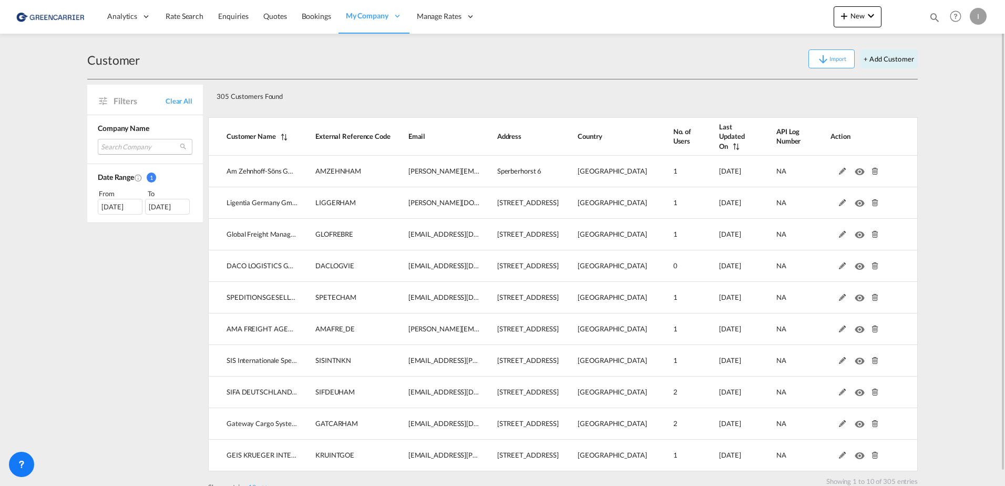
click at [107, 146] on md-select "Search Company am zehnhoff-söns gmbh international logistic services ligentia g…" at bounding box center [145, 147] width 95 height 16
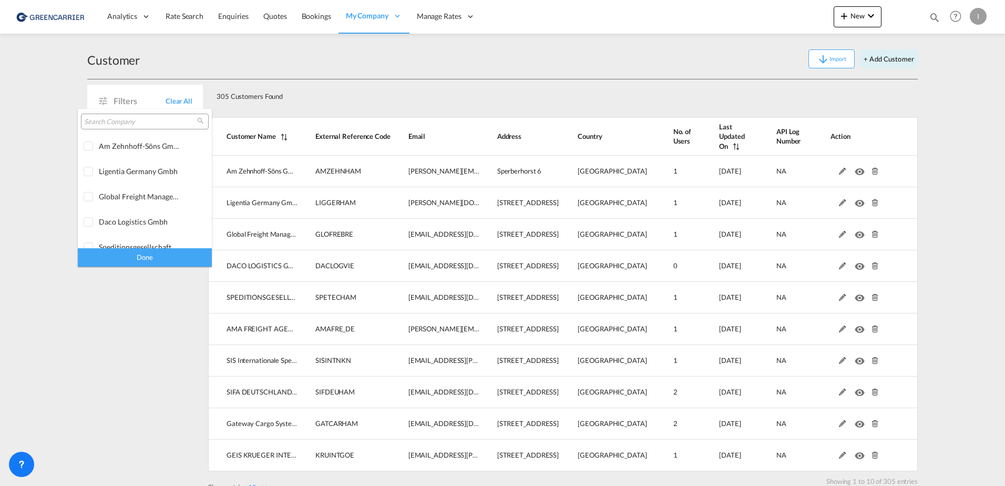
click at [136, 128] on div at bounding box center [145, 122] width 128 height 16
click at [137, 124] on input "search" at bounding box center [140, 121] width 113 height 9
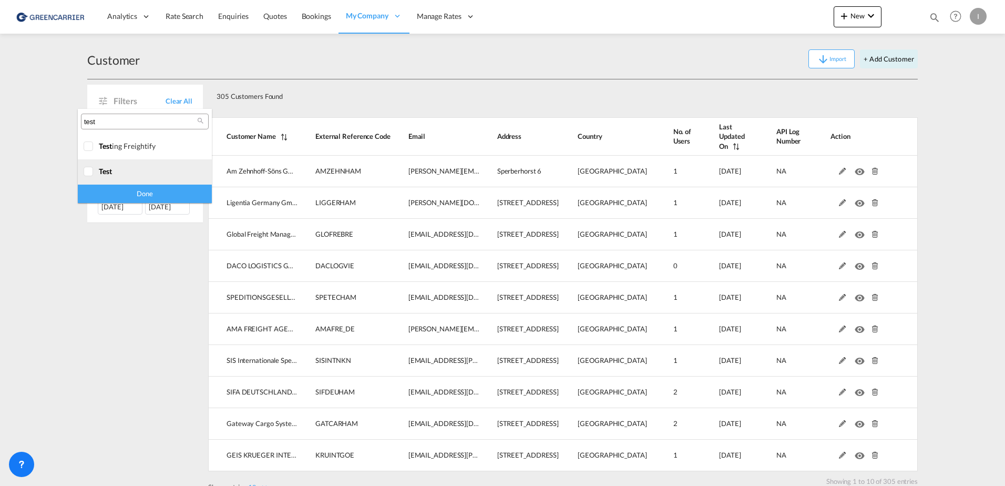
type input "test"
click at [132, 171] on div "test" at bounding box center [140, 171] width 83 height 9
click at [130, 191] on div "Done" at bounding box center [145, 194] width 134 height 18
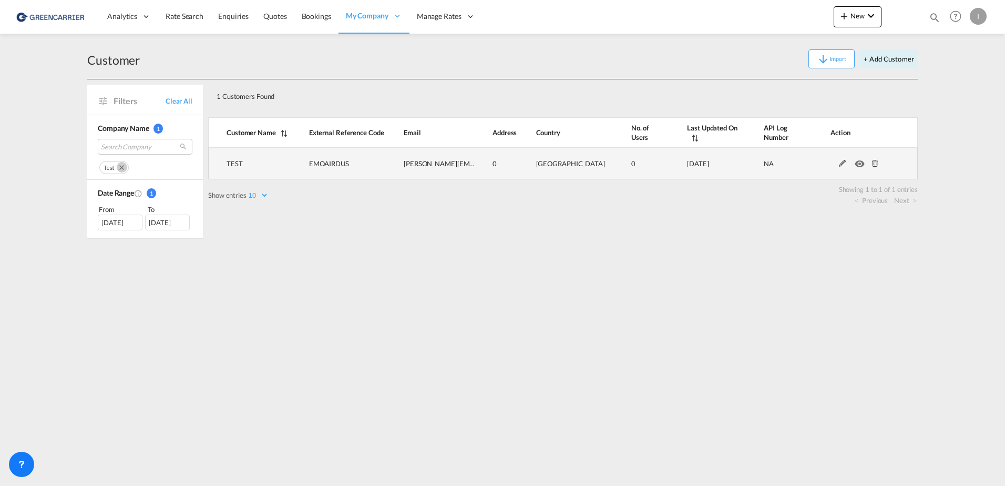
click at [873, 160] on md-icon at bounding box center [876, 163] width 14 height 7
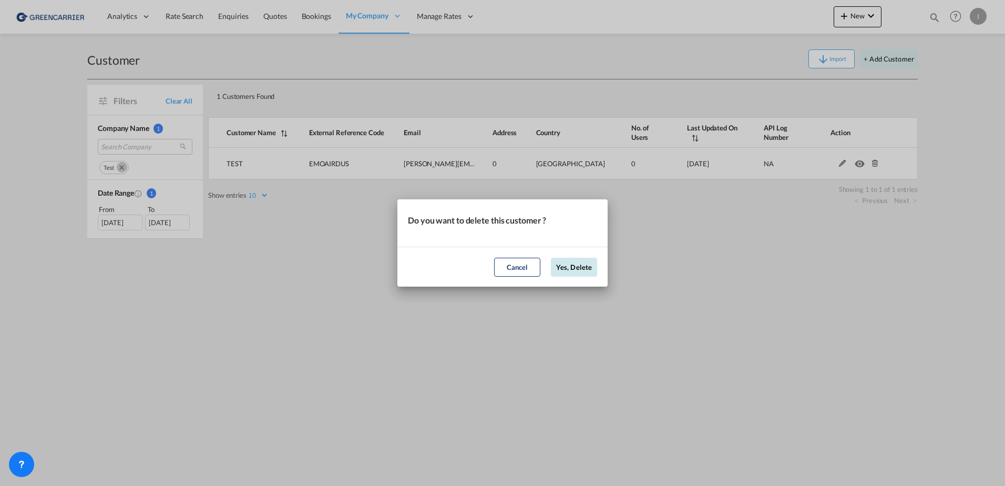
click at [572, 268] on button "Yes, Delete" at bounding box center [574, 267] width 46 height 19
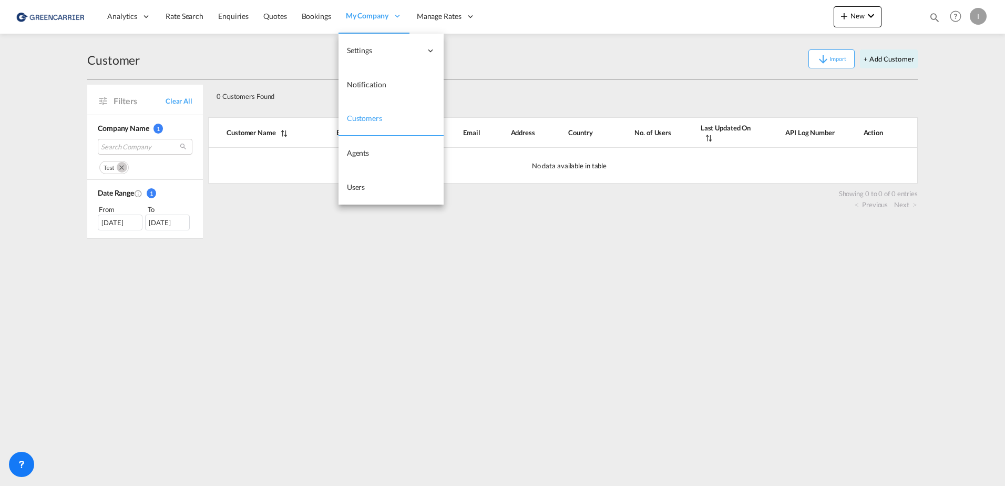
click at [379, 122] on span "Customers" at bounding box center [364, 118] width 35 height 9
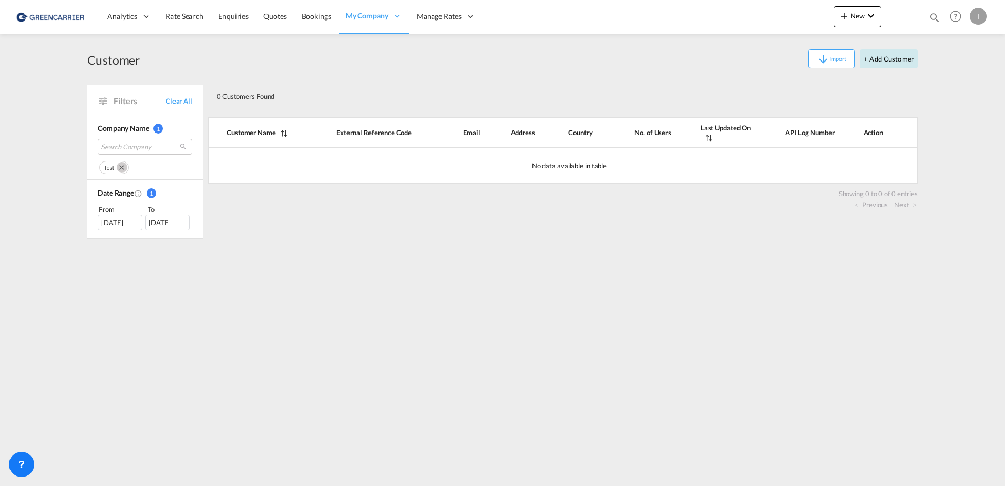
click at [893, 55] on button "+ Add Customer" at bounding box center [889, 58] width 58 height 19
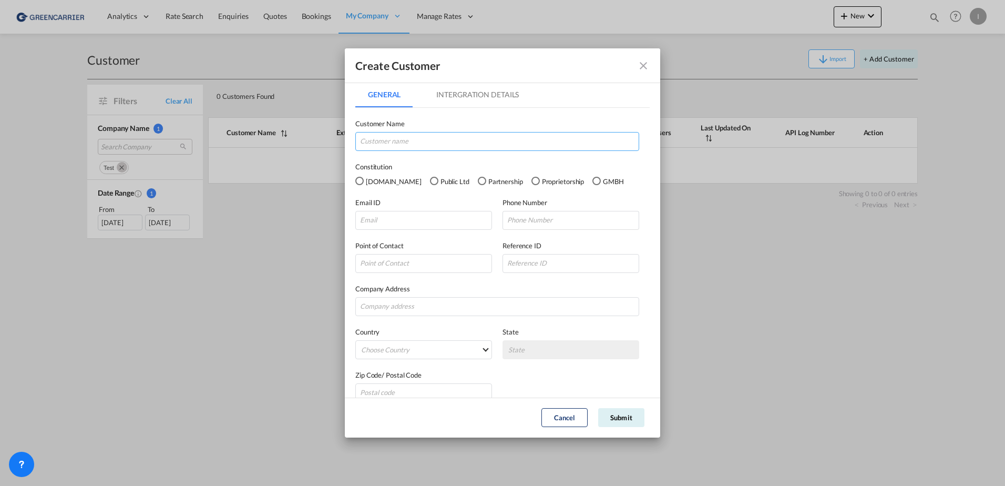
click at [405, 149] on input "GeneralIntergration Details ..." at bounding box center [497, 141] width 284 height 19
type input "TEST"
click at [561, 123] on label "Customer Name" at bounding box center [497, 123] width 284 height 11
click at [370, 217] on input "GeneralIntergration Details ..." at bounding box center [423, 220] width 137 height 19
type input "isabel_huhu@yahoo.de"
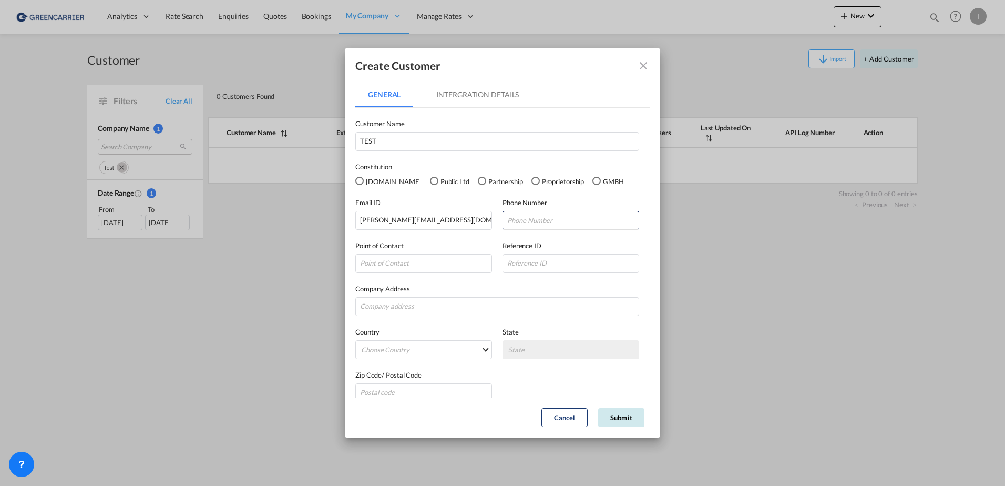
click at [633, 422] on button "Submit" at bounding box center [621, 417] width 46 height 19
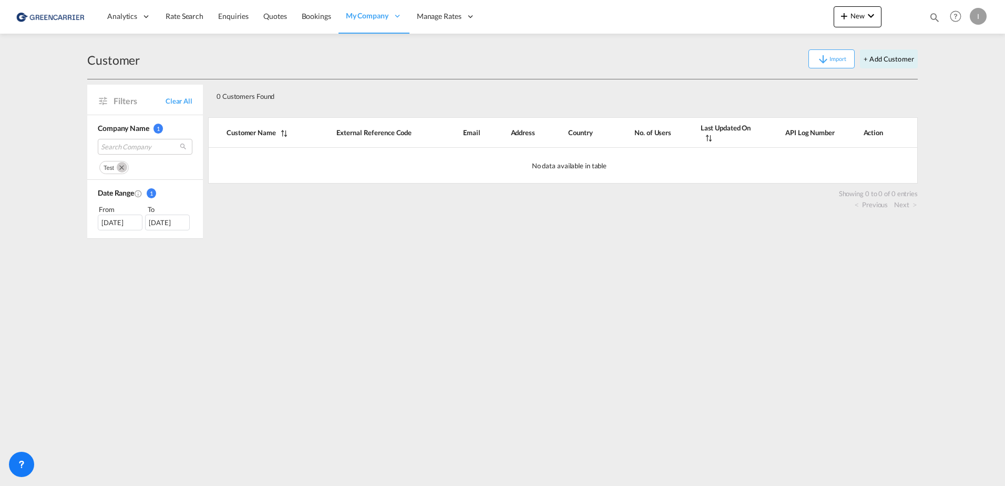
click at [125, 167] on md-icon "Remove" at bounding box center [122, 167] width 11 height 11
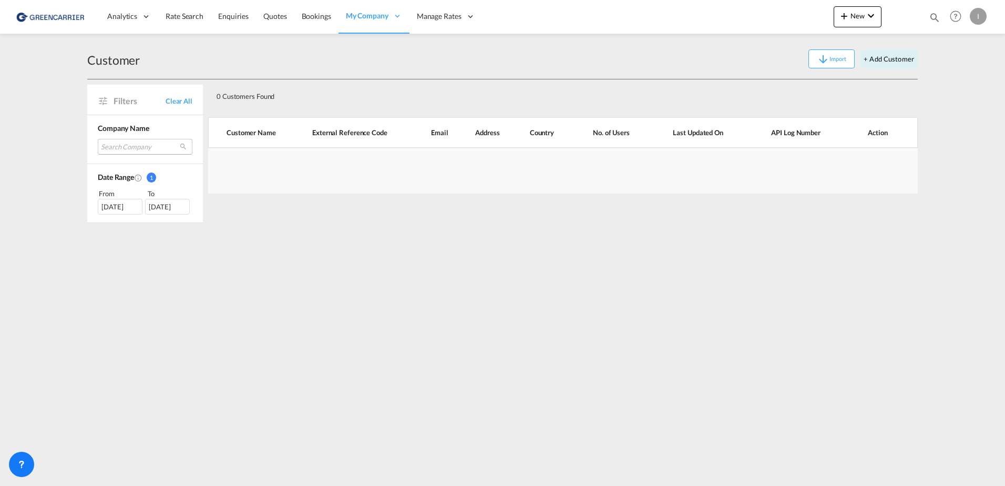
click at [131, 149] on md-select "Search Company" at bounding box center [145, 147] width 95 height 16
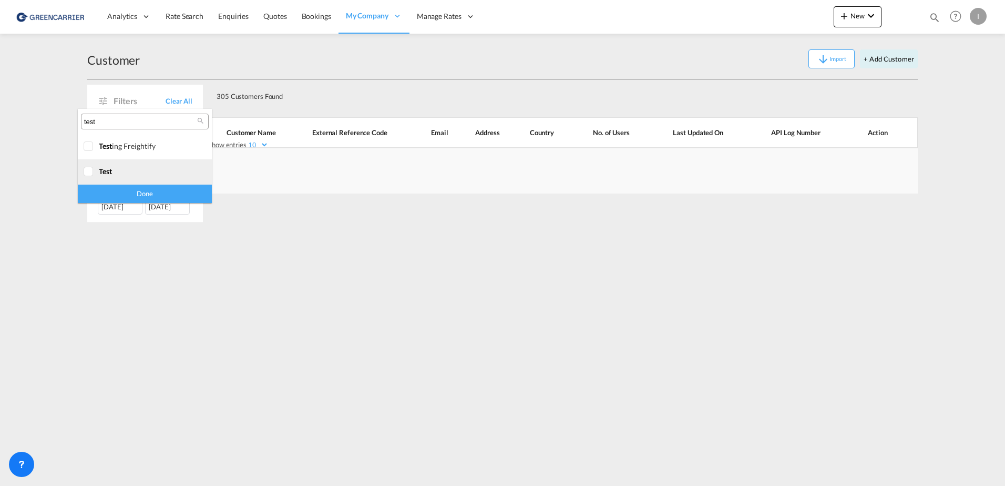
click at [94, 169] on div at bounding box center [89, 172] width 11 height 11
click at [121, 189] on div "Done" at bounding box center [145, 194] width 134 height 18
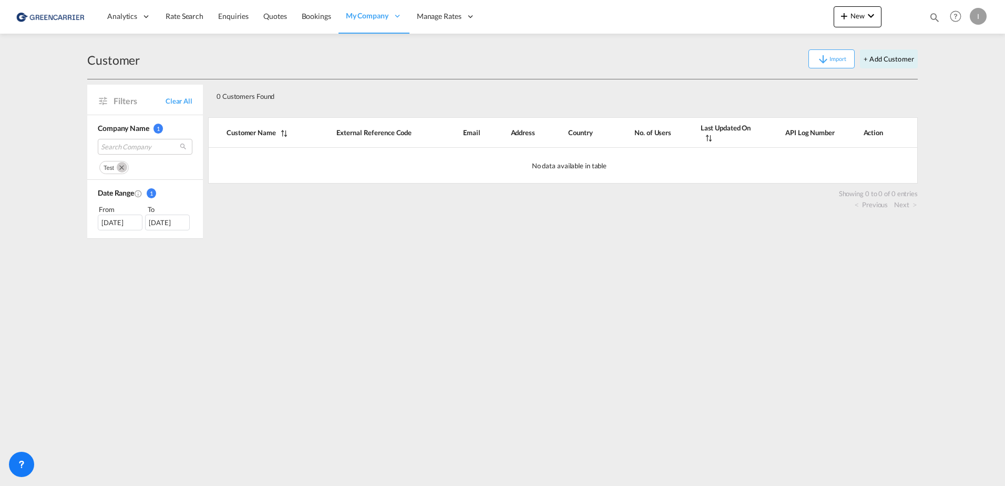
click at [119, 165] on md-icon "Remove" at bounding box center [122, 167] width 11 height 11
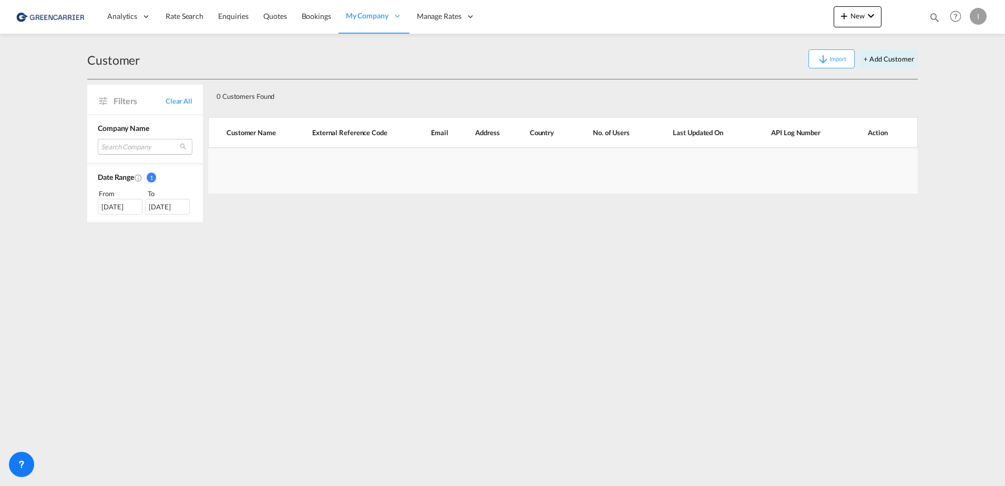
click at [127, 141] on md-select "Search Company" at bounding box center [145, 147] width 95 height 16
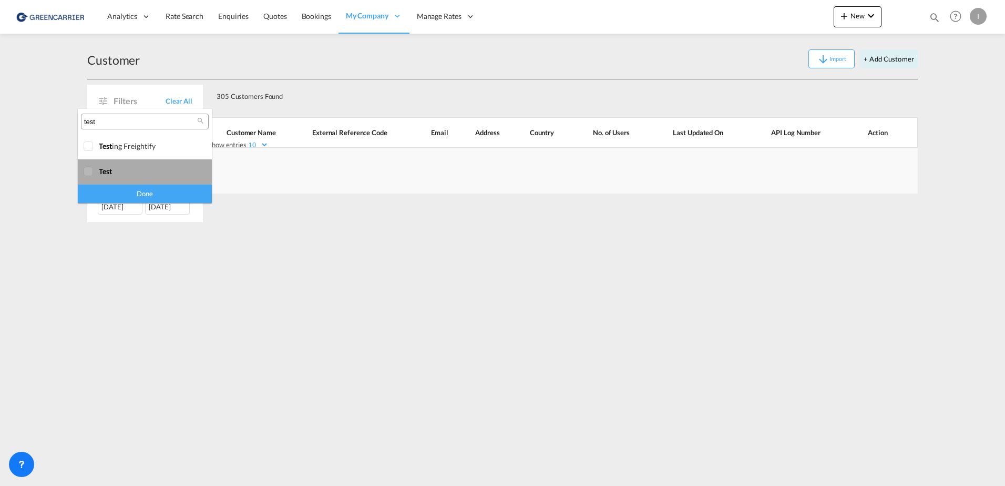
click at [107, 169] on span "test" at bounding box center [105, 171] width 13 height 9
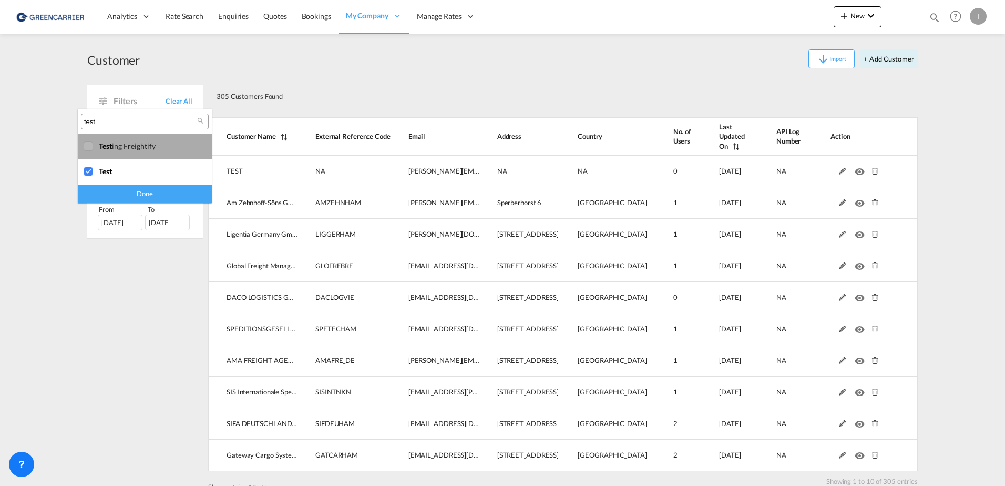
click at [115, 158] on md-option "test ing freightify" at bounding box center [145, 146] width 134 height 25
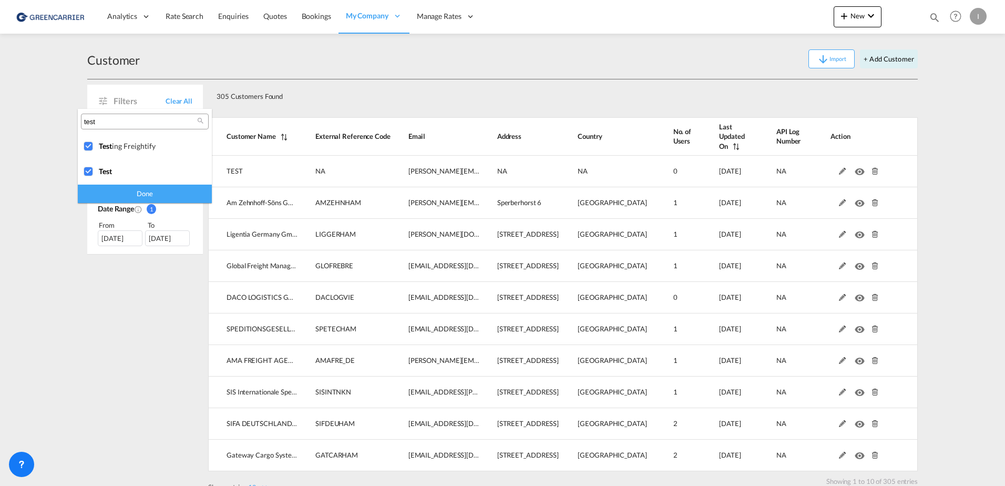
click at [135, 192] on div "Done" at bounding box center [145, 194] width 134 height 18
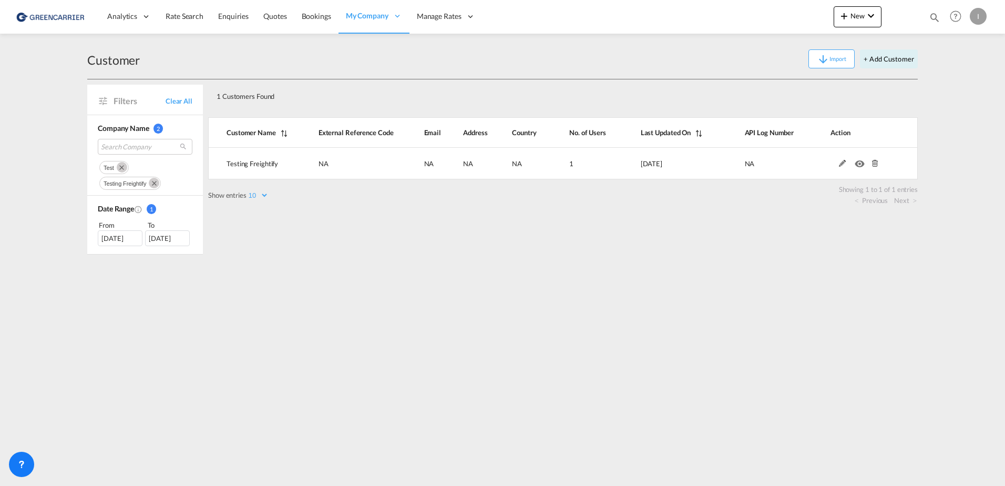
click at [122, 169] on md-icon "Remove" at bounding box center [122, 167] width 11 height 11
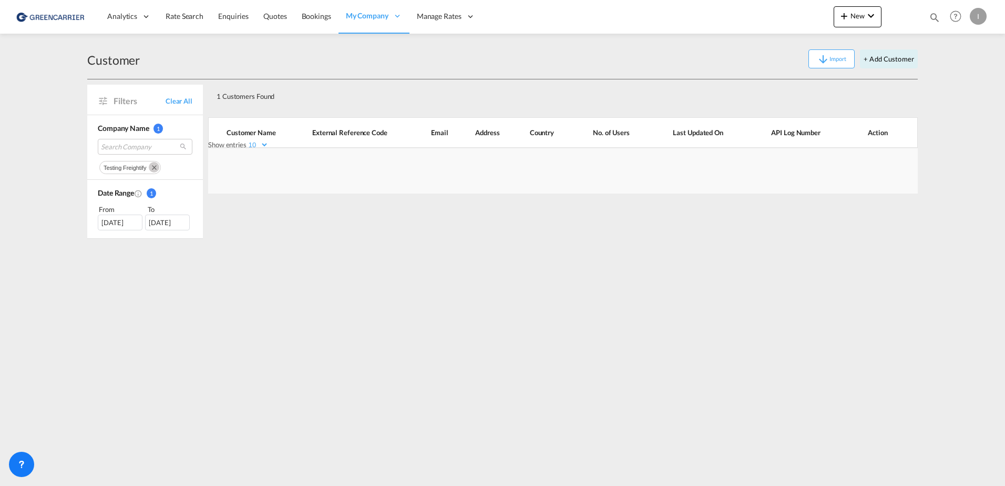
click at [156, 168] on md-icon "Remove" at bounding box center [154, 167] width 11 height 11
click at [175, 97] on span "Clear All" at bounding box center [179, 100] width 27 height 9
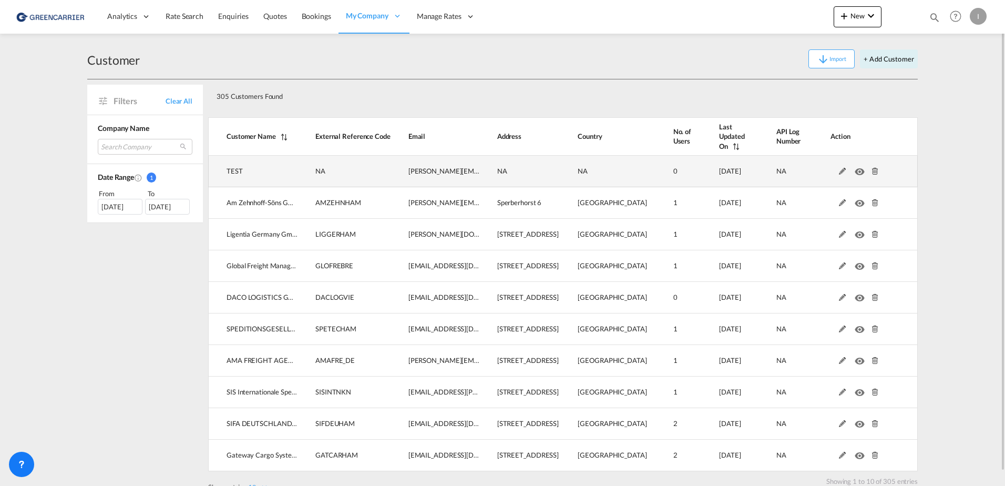
click at [842, 168] on md-icon at bounding box center [843, 171] width 14 height 7
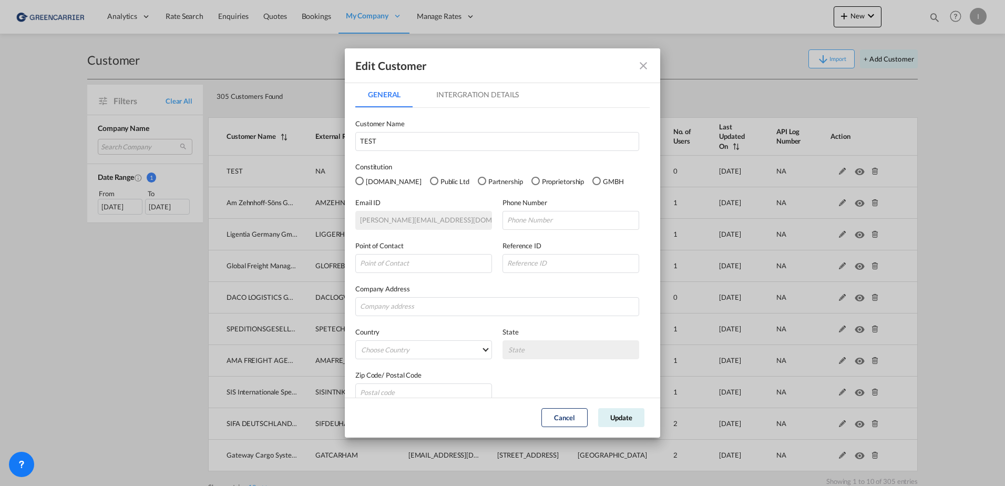
click at [482, 92] on md-tab-item "Intergration Details" at bounding box center [478, 94] width 108 height 25
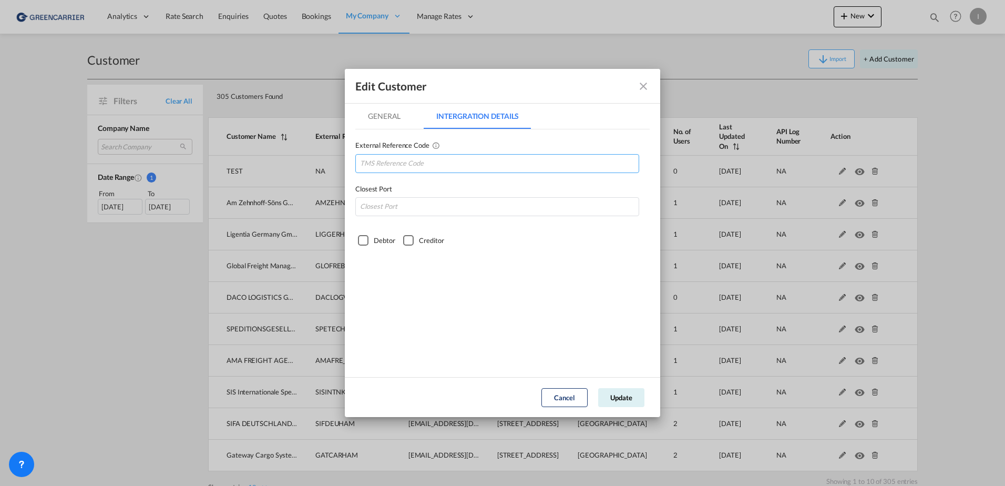
click at [430, 161] on input "GeneralIntergration Details ..." at bounding box center [497, 163] width 284 height 19
type input "GRECONHAM"
click at [419, 210] on input "GeneralIntergration Details ..." at bounding box center [497, 206] width 284 height 19
type input "DEHAM"
click at [364, 238] on div "Debtor" at bounding box center [363, 240] width 11 height 11
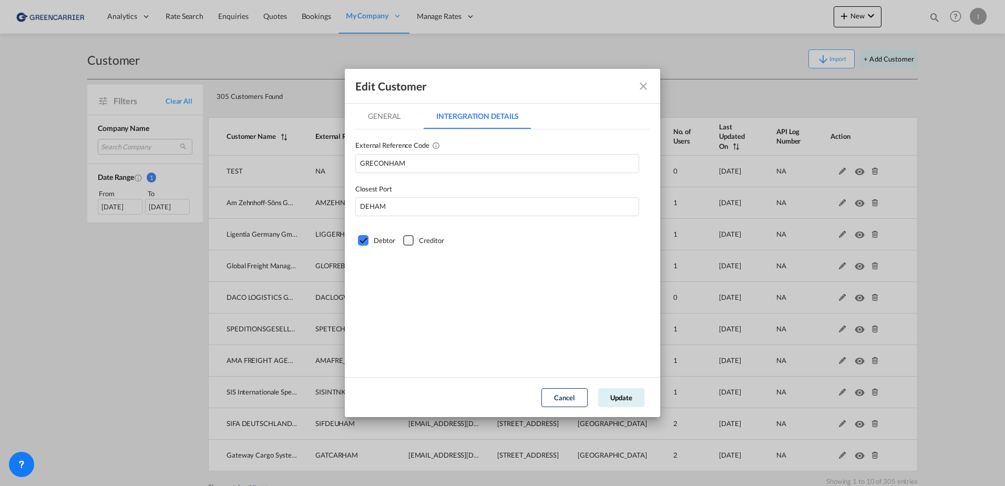
click at [388, 119] on md-tab-item "General" at bounding box center [384, 116] width 58 height 25
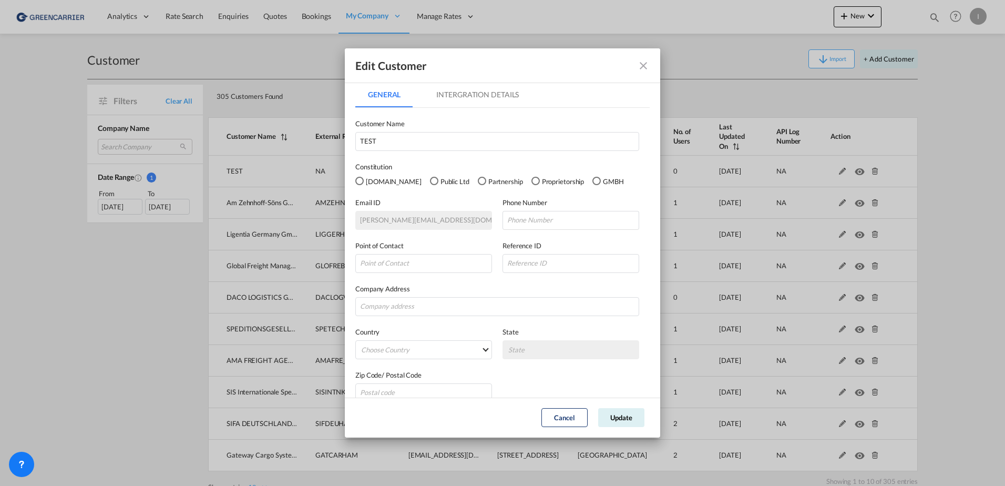
click at [505, 89] on md-tab-item "Intergration Details" at bounding box center [478, 94] width 108 height 25
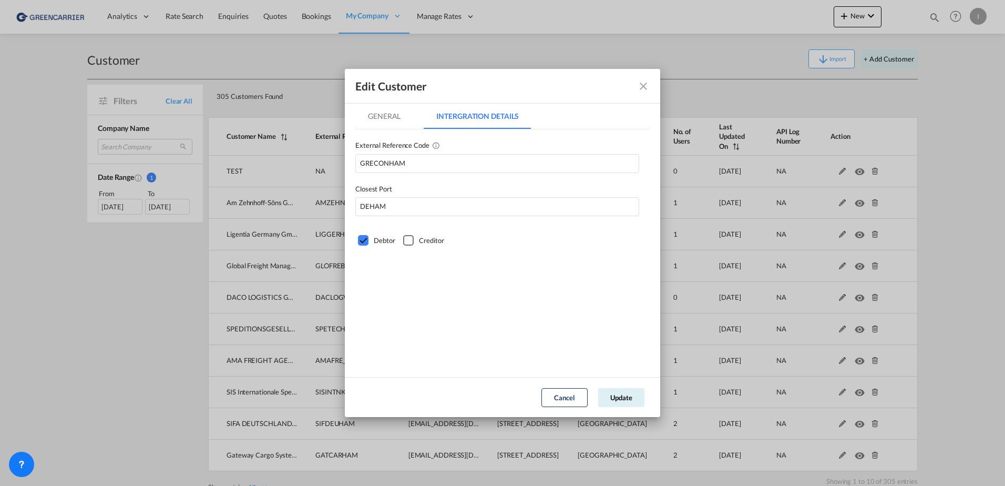
click at [379, 112] on md-tab-item "General" at bounding box center [384, 116] width 58 height 25
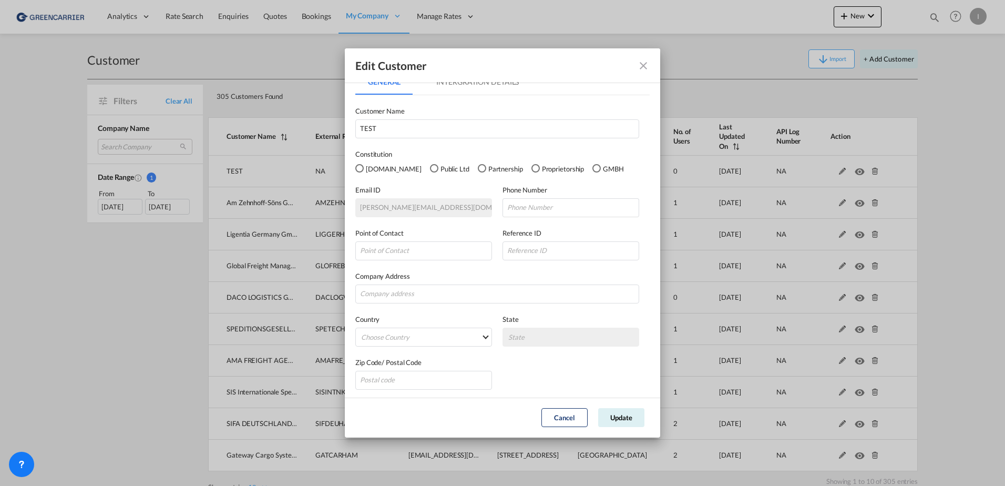
scroll to position [15, 0]
click at [629, 422] on button "Update" at bounding box center [621, 417] width 46 height 19
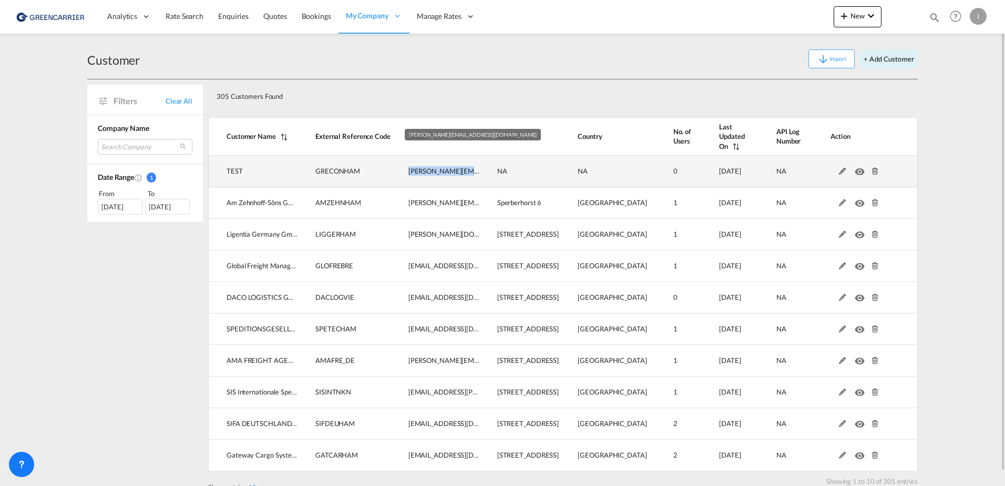
drag, startPoint x: 476, startPoint y: 165, endPoint x: 406, endPoint y: 166, distance: 69.4
click at [406, 166] on td "isabel_huhu@yahoo.de" at bounding box center [435, 172] width 89 height 32
copy span "isabel_huhu@yahoo.de"
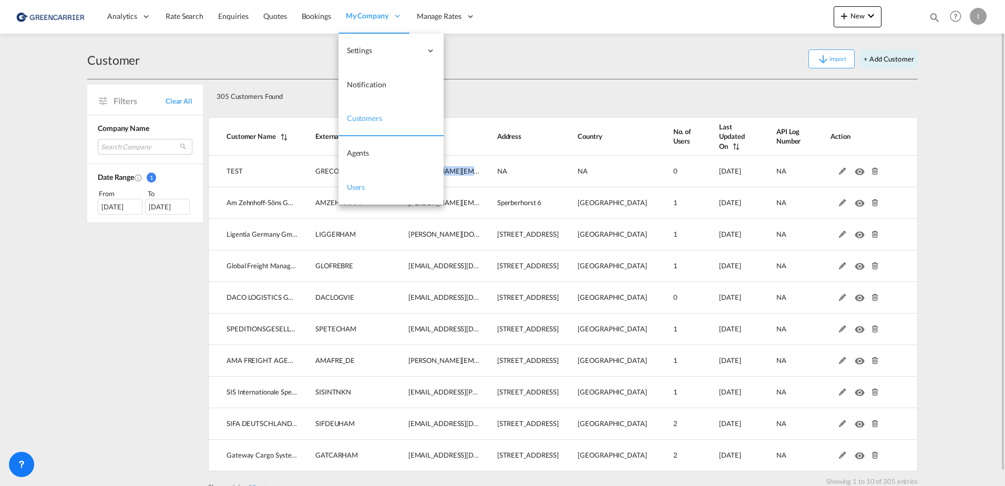
click at [352, 189] on span "Users" at bounding box center [356, 186] width 18 height 9
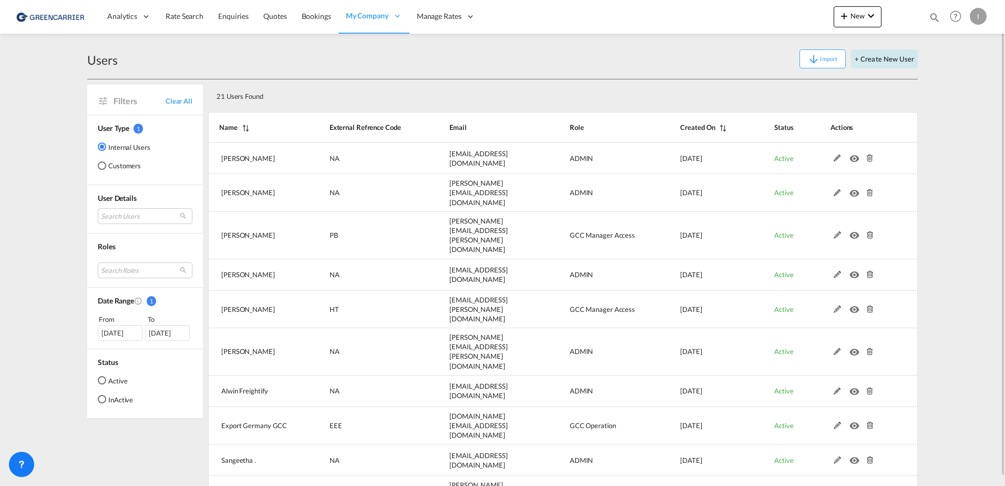
click at [887, 63] on button "+ Create New User" at bounding box center [884, 58] width 67 height 19
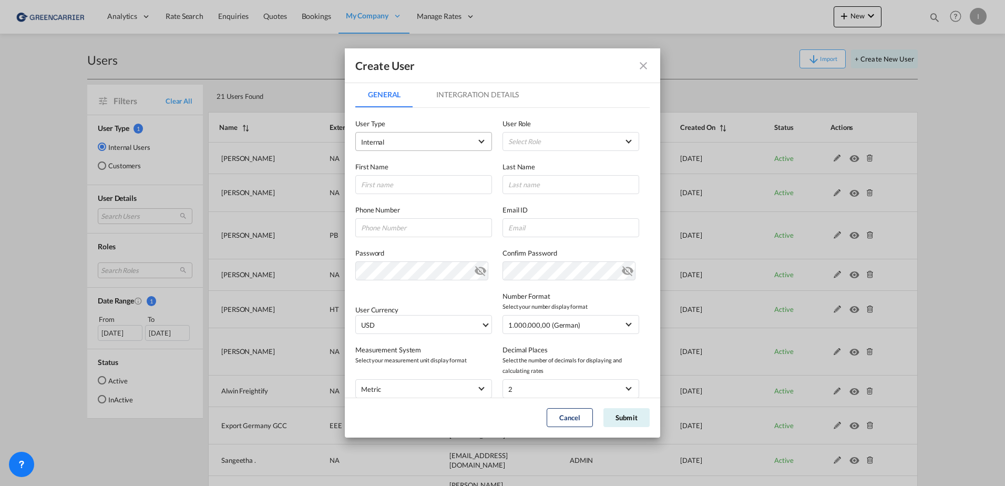
click at [410, 141] on span "Internal" at bounding box center [416, 142] width 110 height 11
click at [398, 169] on md-option "Customer" at bounding box center [423, 167] width 138 height 25
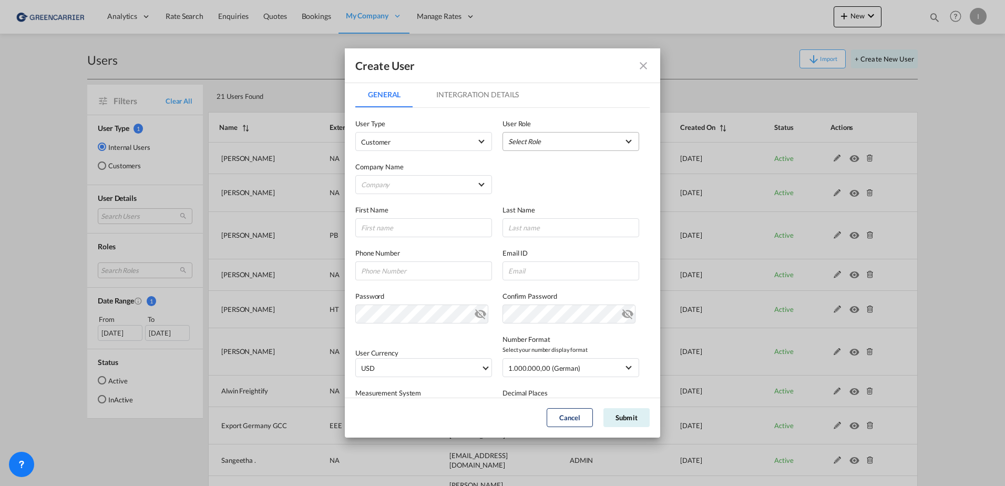
click at [522, 139] on md-select "Select Role" at bounding box center [571, 141] width 137 height 19
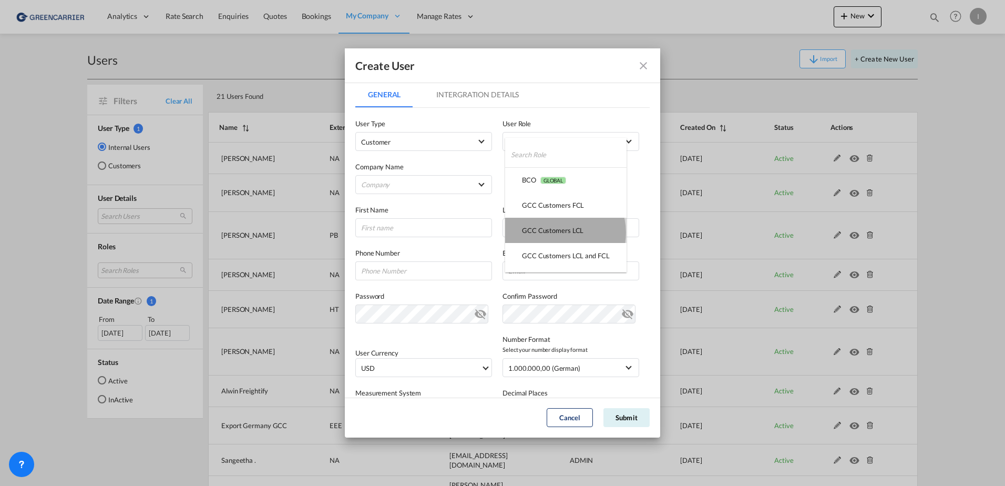
click at [561, 232] on div "GCC Customers LCL USER_DEFINED" at bounding box center [553, 230] width 62 height 9
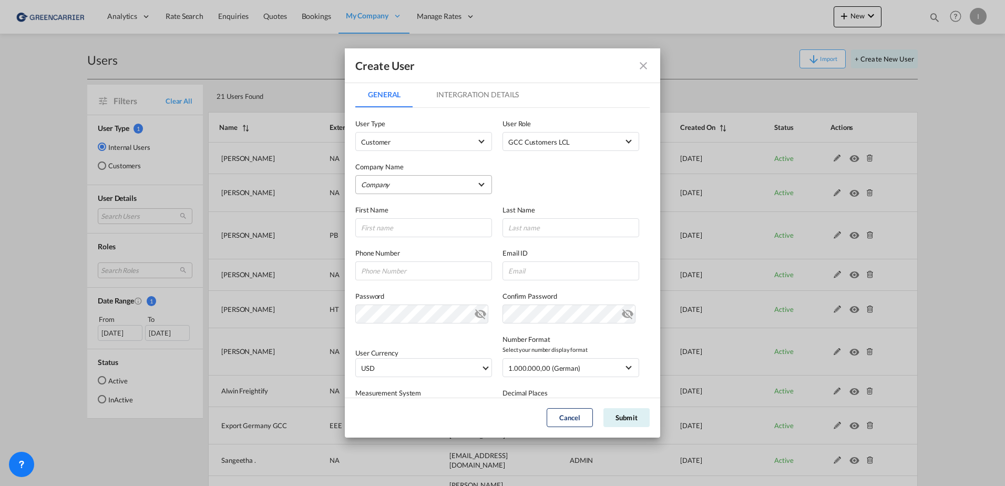
click at [426, 180] on md-select "Company Alfons Koester & Co. GmbH Am Zehnhoff-Söns GmbH International Logistic …" at bounding box center [423, 184] width 137 height 19
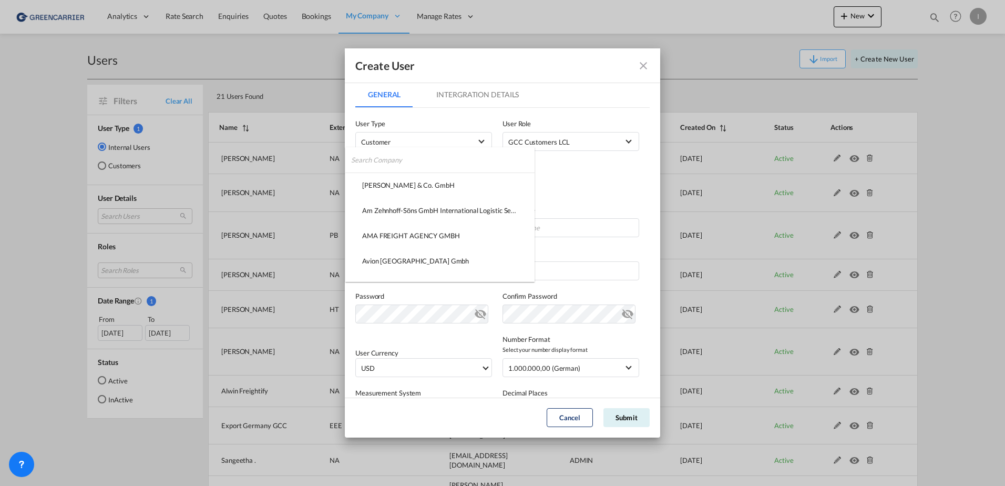
click at [408, 156] on input "search" at bounding box center [443, 159] width 184 height 25
type input "TEST"
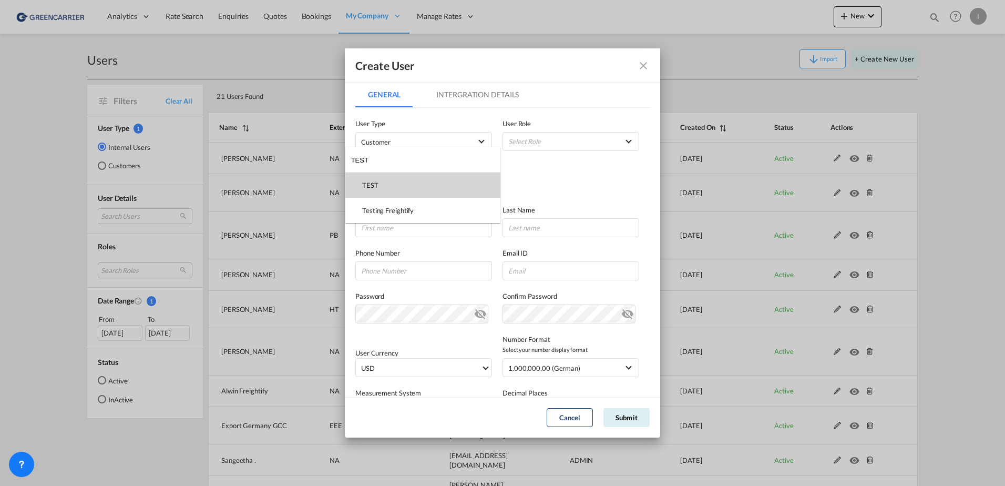
click at [411, 192] on md-option "TEST" at bounding box center [422, 184] width 155 height 25
click at [442, 230] on input "GeneralIntergration Details ..." at bounding box center [423, 227] width 137 height 19
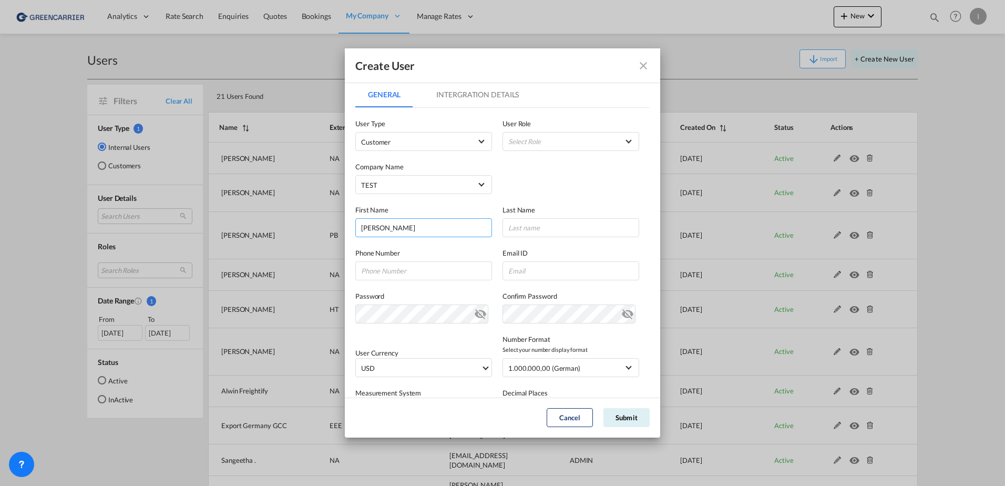
type input "Isabel"
type input "Huebner"
click at [476, 94] on md-tab-item "Intergration Details" at bounding box center [478, 94] width 108 height 25
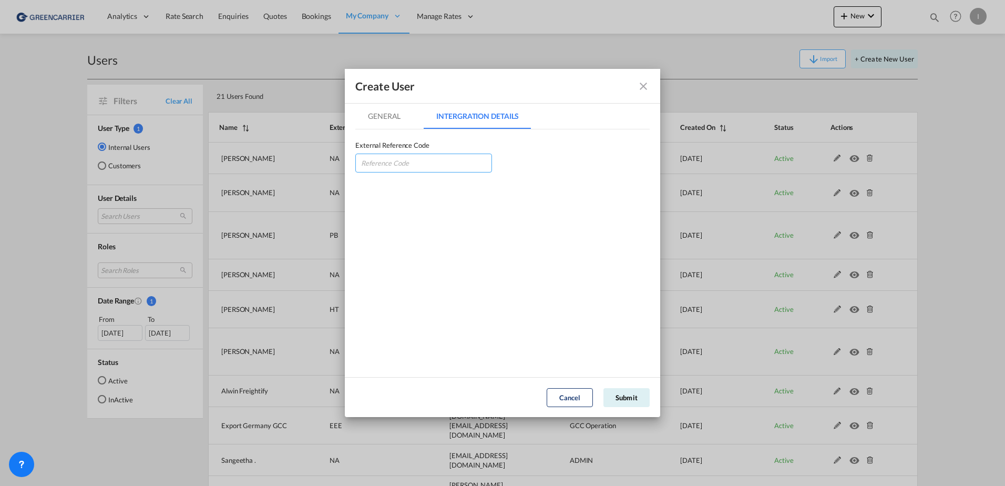
click at [389, 167] on input "GeneralIntergration Details ..." at bounding box center [423, 163] width 137 height 19
paste input "isabel_huhu@yahoo.de"
type input "isabel_huhu@yahoo.de"
drag, startPoint x: 460, startPoint y: 164, endPoint x: 260, endPoint y: 160, distance: 199.3
click at [261, 160] on div "Create User General Intergration Details General Intergration Details User Type…" at bounding box center [502, 243] width 1005 height 486
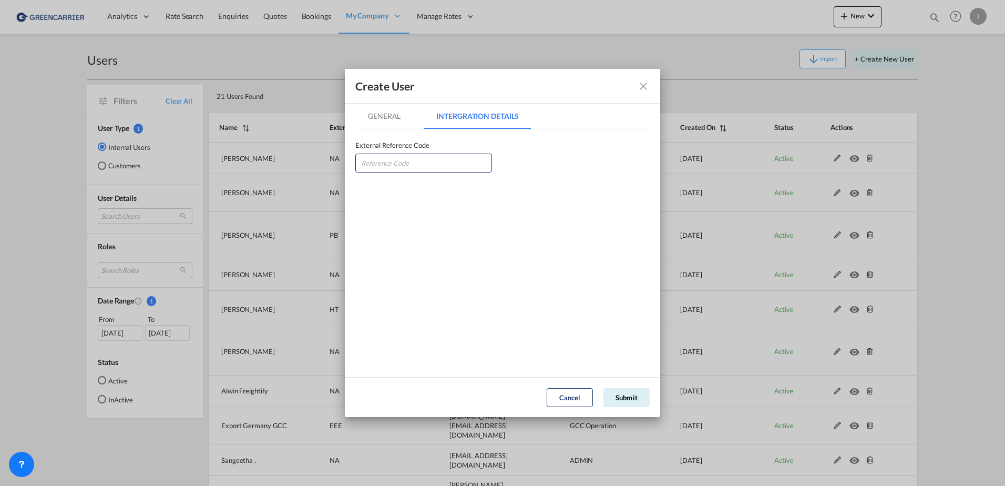
click at [375, 114] on md-tab-item "General" at bounding box center [384, 116] width 58 height 25
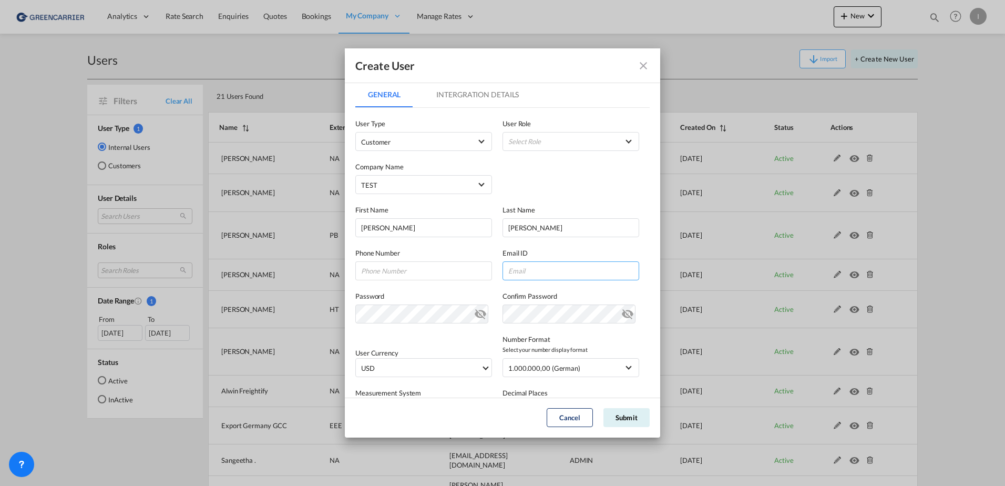
click at [522, 266] on input "GeneralIntergration Details ..." at bounding box center [571, 270] width 137 height 19
paste input "isabel_huhu@yahoo.de"
type input "isabel_huhu@yahoo.de"
click at [480, 98] on md-tab-item "Intergration Details" at bounding box center [478, 94] width 108 height 25
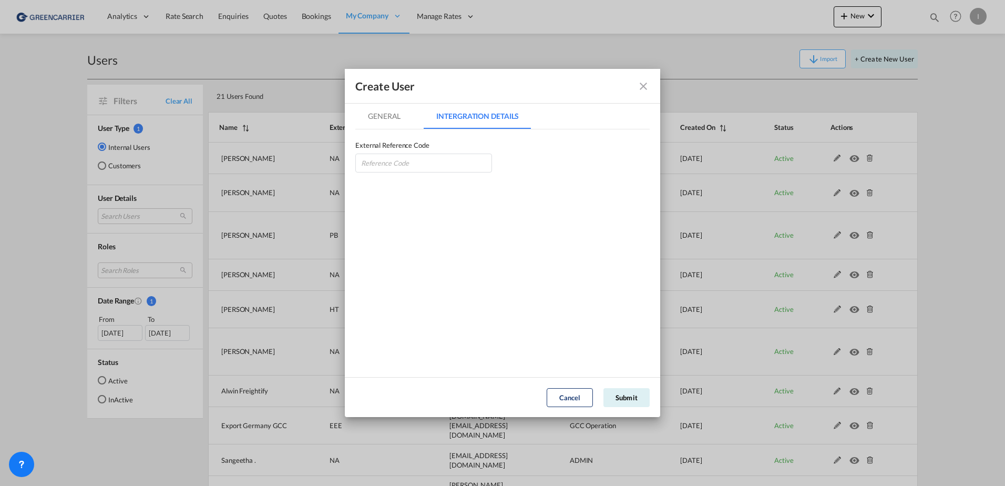
click at [385, 110] on md-tab-item "General" at bounding box center [384, 116] width 58 height 25
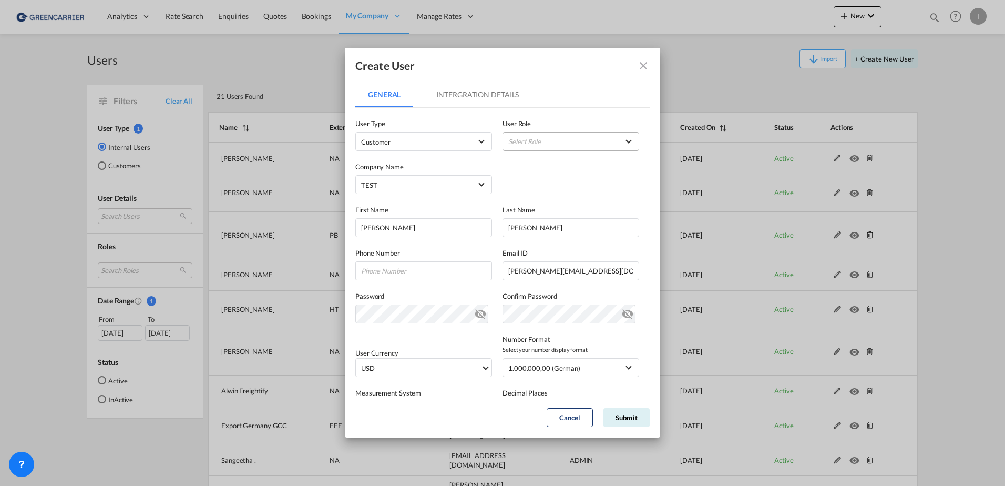
click at [605, 137] on md-select "Select Role" at bounding box center [571, 141] width 137 height 19
click at [572, 196] on md-option "GCC Customers LCL USER_DEFINED" at bounding box center [565, 192] width 155 height 25
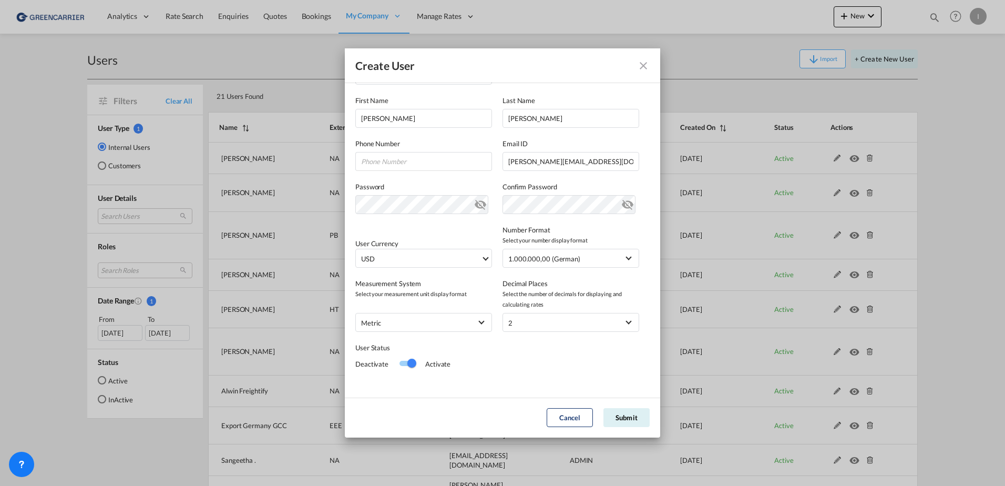
scroll to position [115, 0]
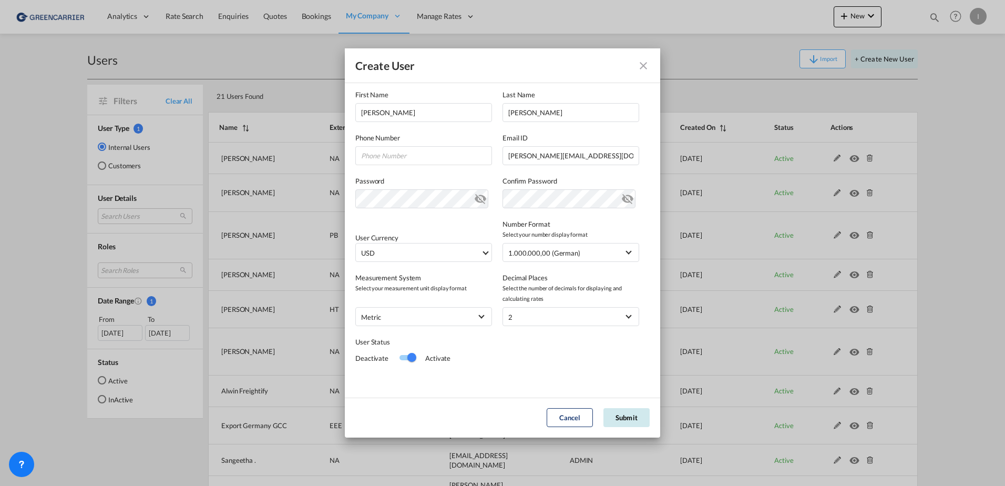
click at [625, 427] on button "Submit" at bounding box center [627, 417] width 46 height 19
click at [633, 399] on md-dialog-actions "Cancel Submit" at bounding box center [502, 418] width 315 height 40
click at [634, 417] on button "Submit" at bounding box center [627, 417] width 46 height 19
click at [347, 194] on md-dialog-content "General Intergration Details General Intergration Details User Type Customer Us…" at bounding box center [502, 239] width 315 height 315
click at [477, 202] on md-icon "icon-eye-off" at bounding box center [480, 196] width 13 height 13
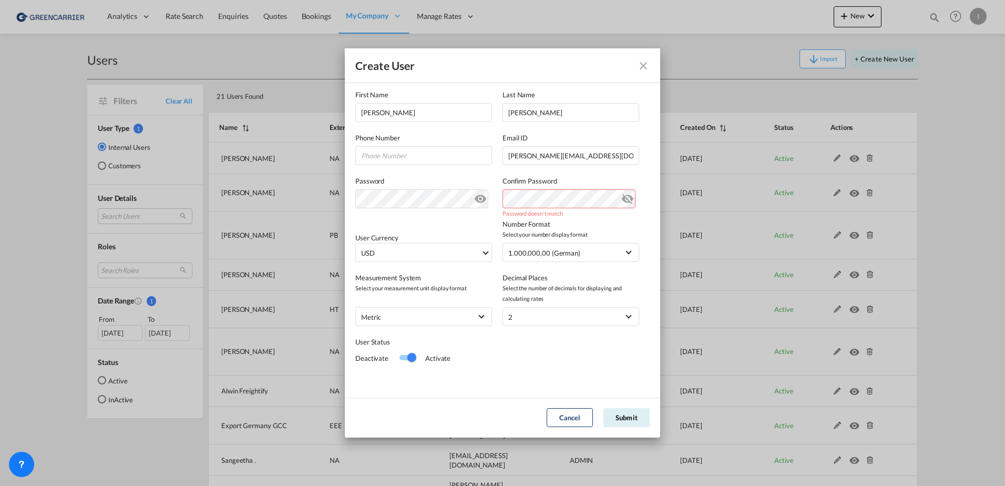
click at [623, 198] on md-icon "icon-eye-off" at bounding box center [628, 196] width 13 height 13
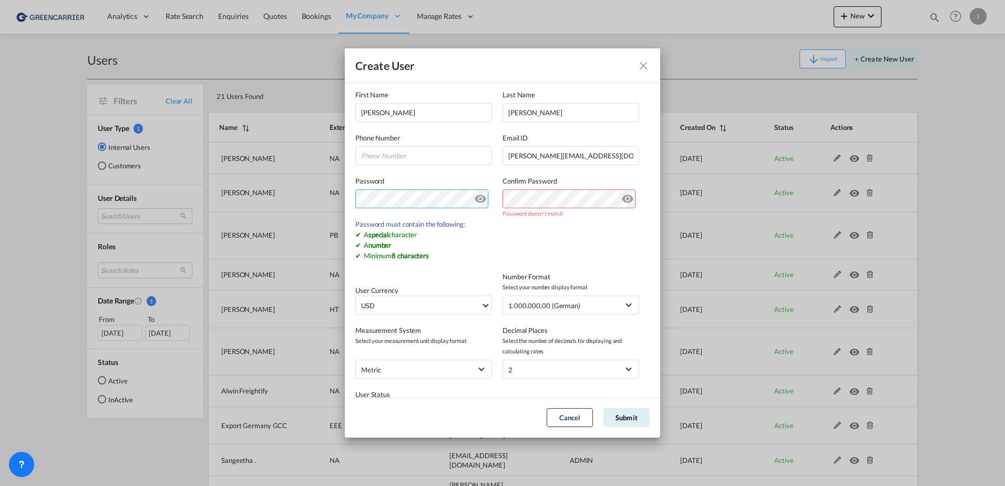
click at [353, 197] on md-dialog-content "General Intergration Details General Intergration Details User Type Customer Us…" at bounding box center [502, 239] width 315 height 315
click at [347, 193] on md-dialog-content "General Intergration Details General Intergration Details User Type Customer Us…" at bounding box center [502, 239] width 315 height 315
click at [628, 414] on button "Submit" at bounding box center [627, 417] width 46 height 19
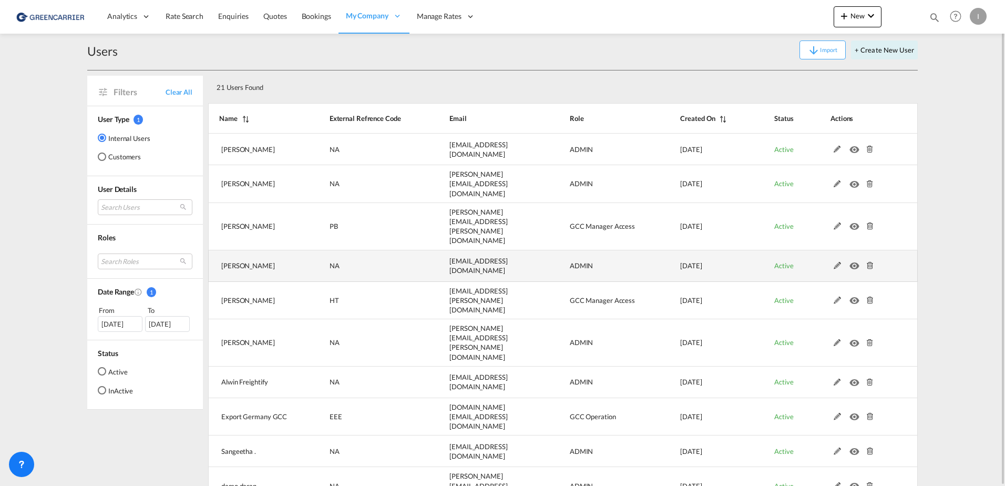
scroll to position [0, 0]
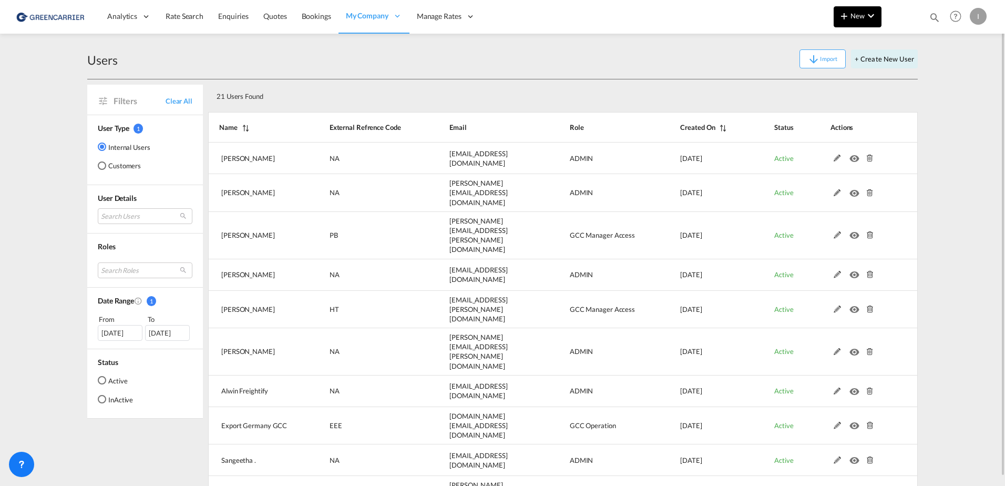
click at [869, 14] on md-icon "icon-chevron-down" at bounding box center [871, 15] width 13 height 13
click at [983, 15] on md-backdrop at bounding box center [502, 243] width 1005 height 486
click at [983, 15] on div "I" at bounding box center [978, 16] width 17 height 17
click at [969, 83] on button "Logout" at bounding box center [966, 80] width 68 height 21
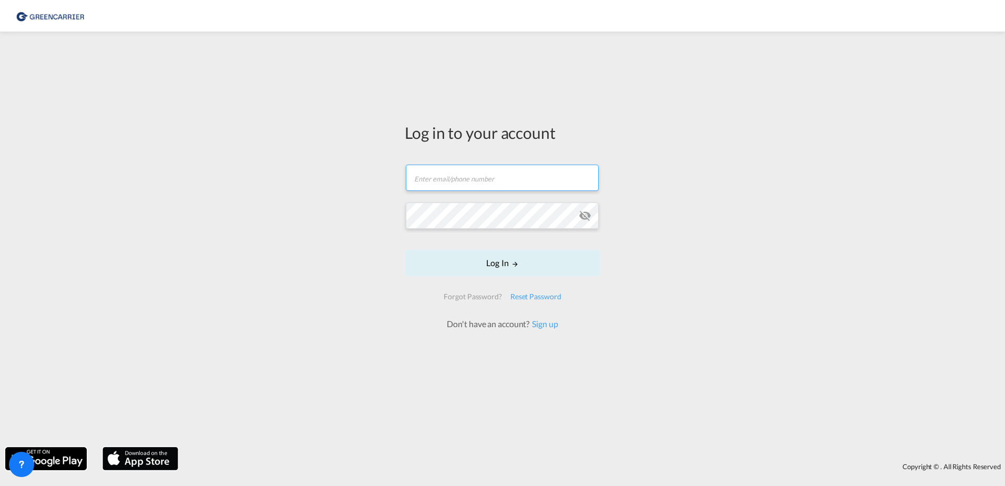
type input "isabel_huhu@yahoo.de"
click at [270, 195] on div "Log in to your account isabel_huhu@yahoo.de Log In Forgot Password? Reset Passw…" at bounding box center [502, 239] width 1005 height 405
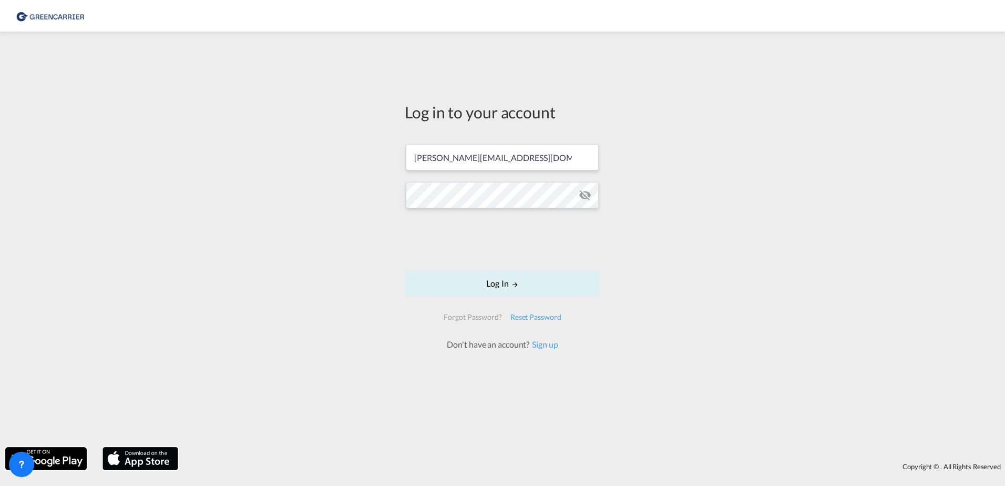
click at [269, 195] on div "Log in to your account isabel_huhu@yahoo.de Log In Forgot Password? Reset Passw…" at bounding box center [502, 239] width 1005 height 405
click at [500, 290] on button "Log In" at bounding box center [503, 283] width 196 height 26
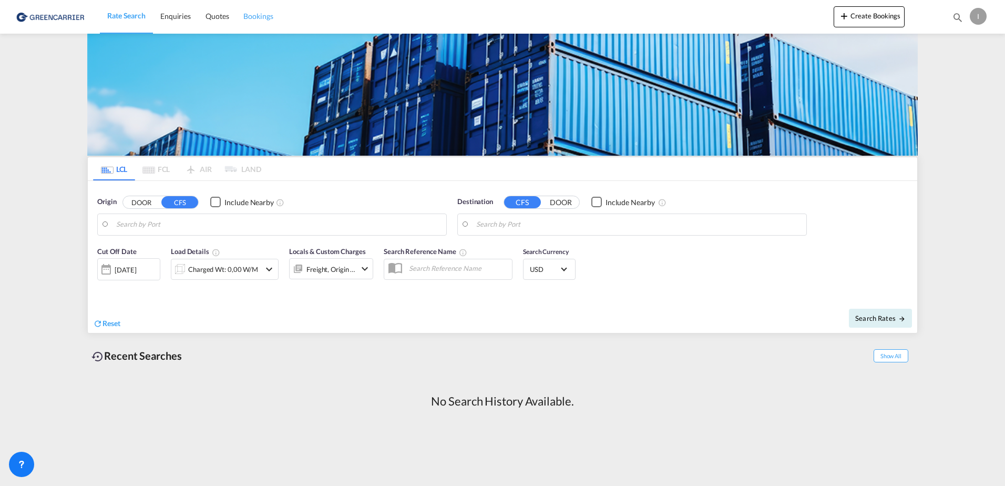
click at [254, 16] on span "Bookings" at bounding box center [257, 16] width 29 height 9
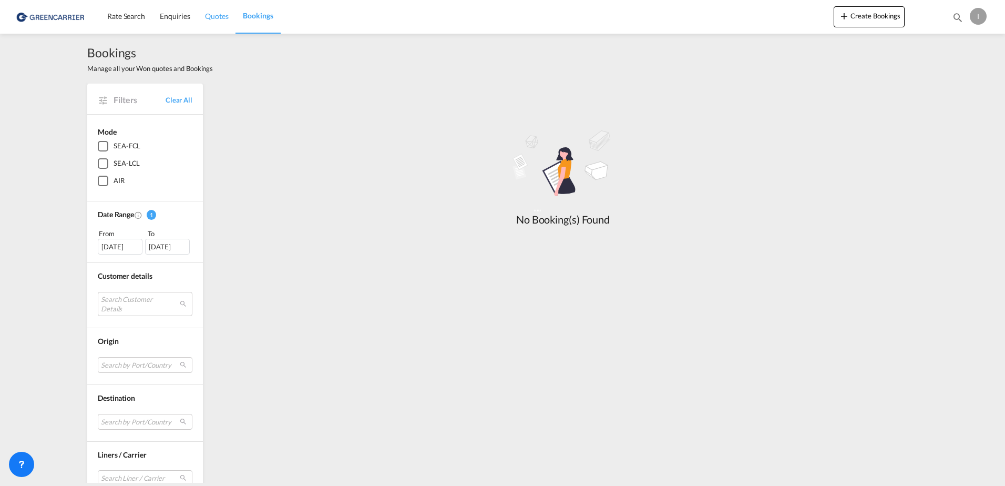
click at [213, 16] on span "Quotes" at bounding box center [216, 16] width 23 height 9
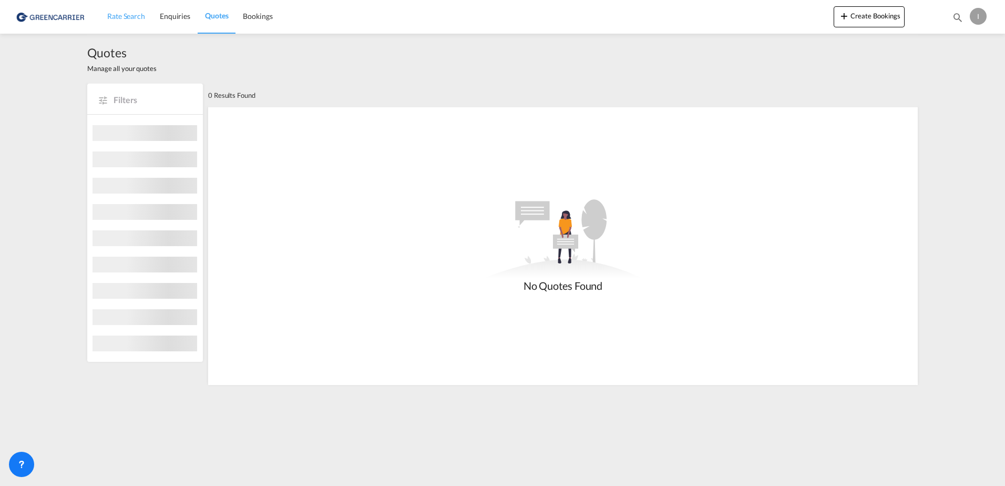
click at [130, 21] on span "Rate Search" at bounding box center [126, 16] width 38 height 11
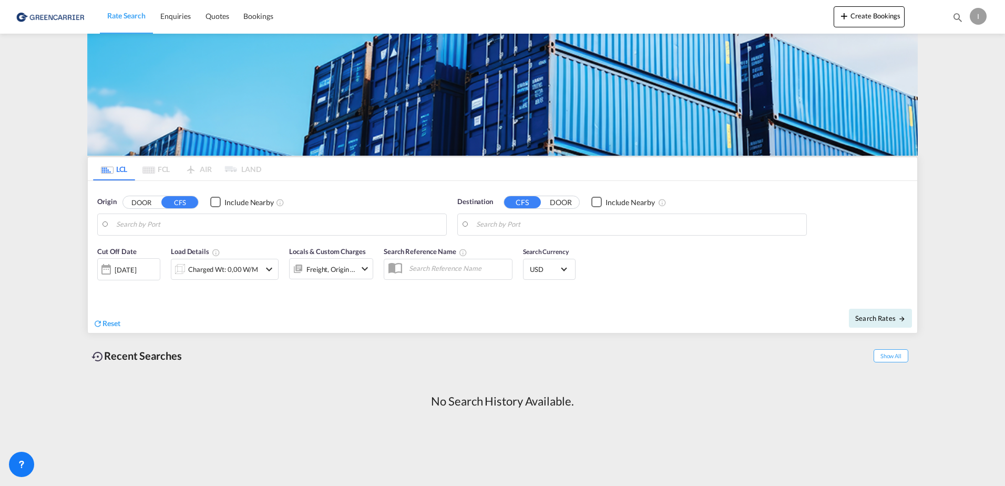
click at [976, 14] on div "I" at bounding box center [978, 16] width 17 height 17
click at [965, 47] on button "My Profile" at bounding box center [966, 46] width 68 height 21
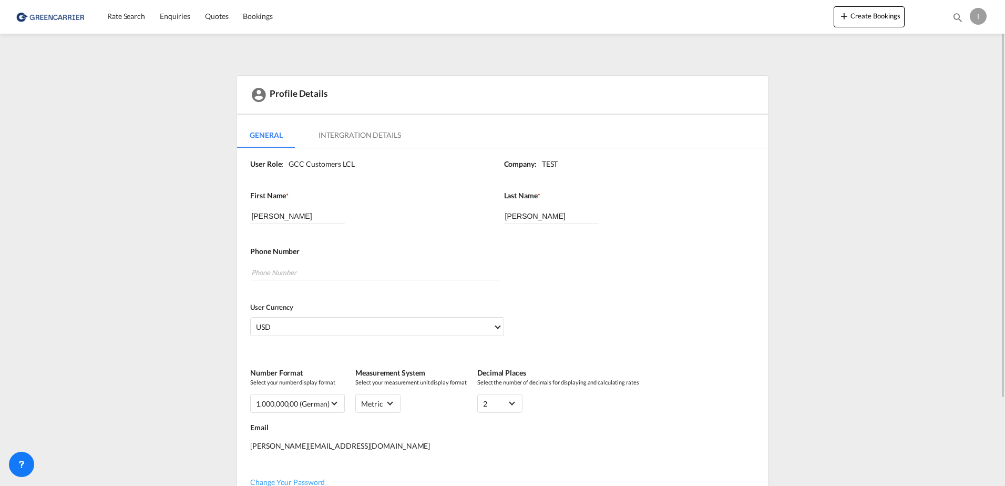
click at [338, 129] on md-tab-item "Intergration Details" at bounding box center [360, 135] width 108 height 25
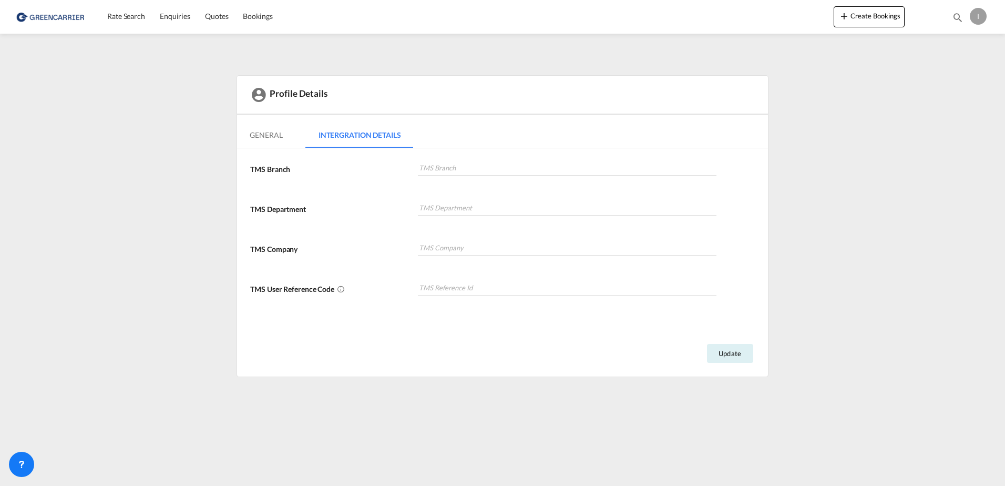
click at [423, 159] on md-input-container at bounding box center [567, 174] width 301 height 30
click at [431, 162] on input at bounding box center [567, 168] width 299 height 16
type input "dfgdfg"
drag, startPoint x: 449, startPoint y: 170, endPoint x: 424, endPoint y: 196, distance: 35.7
click at [345, 172] on div "TMS Branch dfgdfg" at bounding box center [501, 179] width 502 height 40
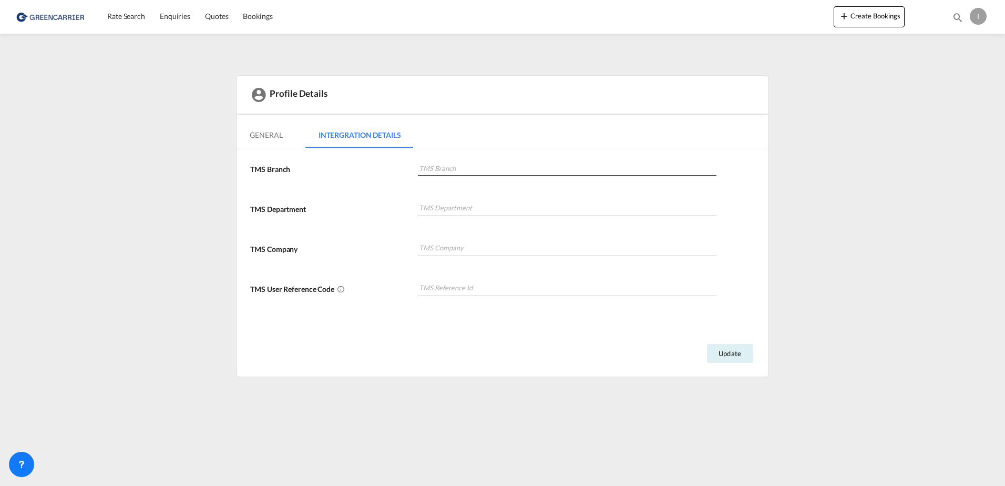
click at [270, 135] on md-tab-item "General" at bounding box center [266, 135] width 58 height 25
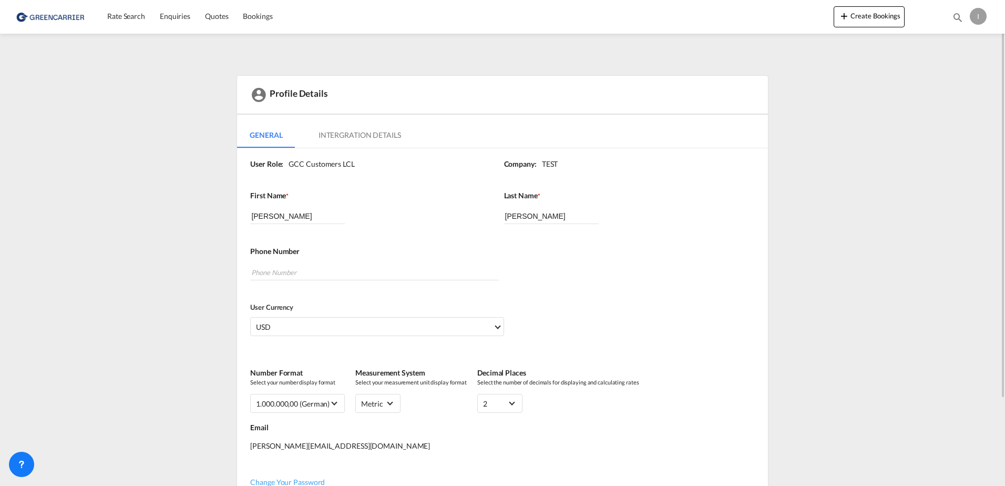
scroll to position [107, 0]
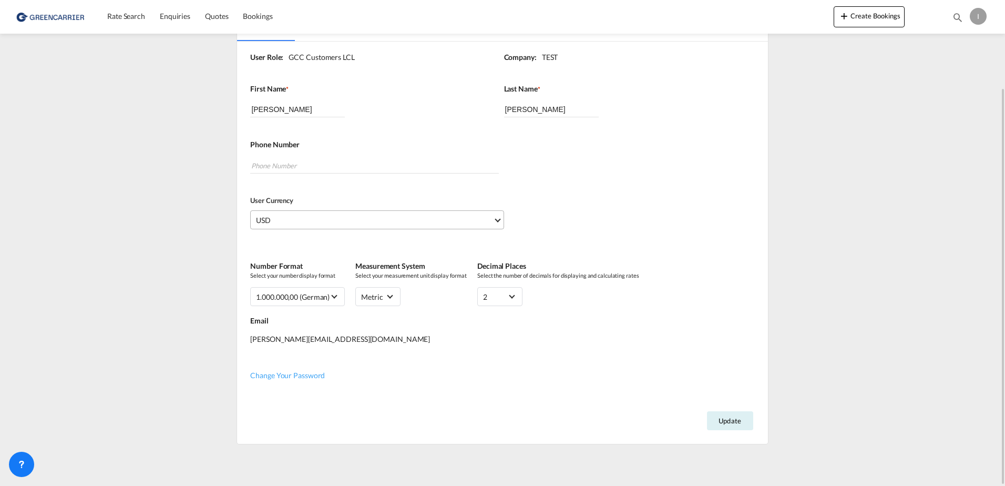
click at [394, 227] on md-select-value "USD" at bounding box center [379, 220] width 248 height 18
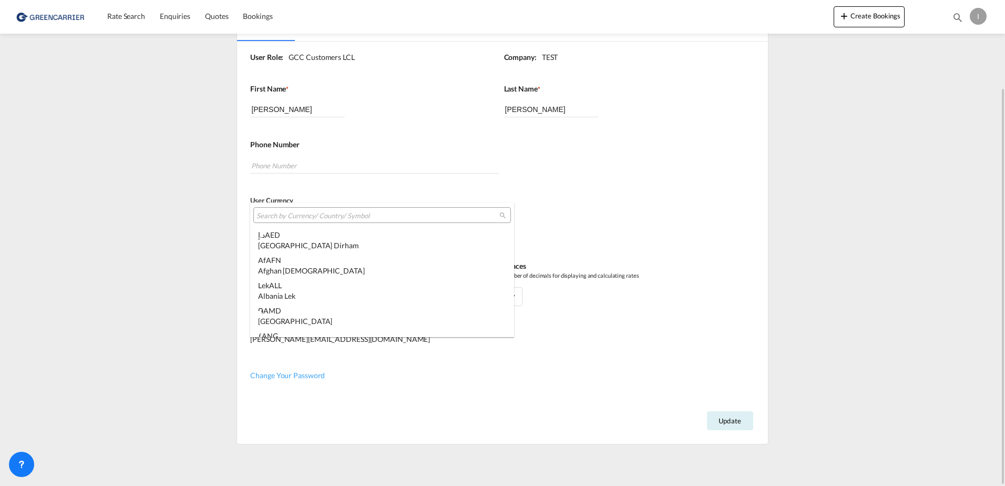
scroll to position [3630, 0]
click at [403, 211] on input "search" at bounding box center [378, 215] width 243 height 9
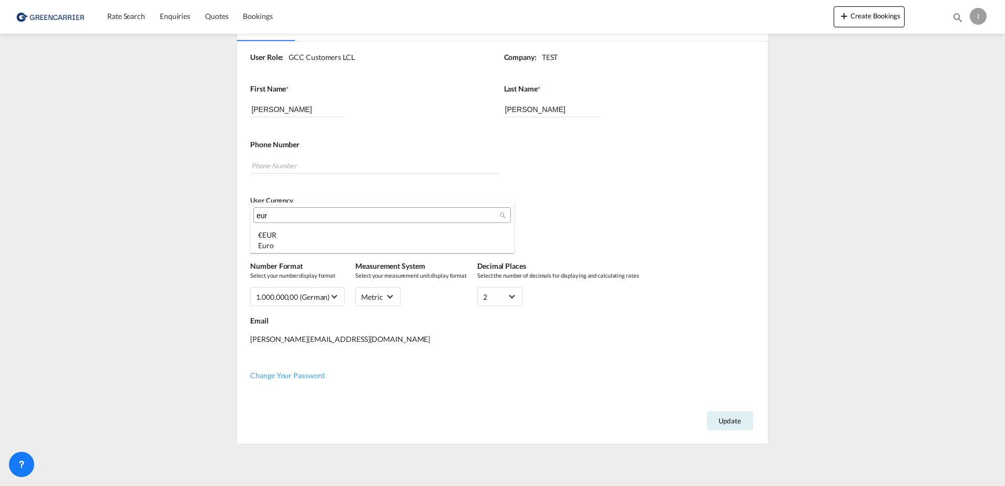
type input "eur"
click at [411, 227] on md-select-header "eur" at bounding box center [382, 214] width 264 height 25
click at [440, 249] on div "Euro" at bounding box center [382, 245] width 248 height 11
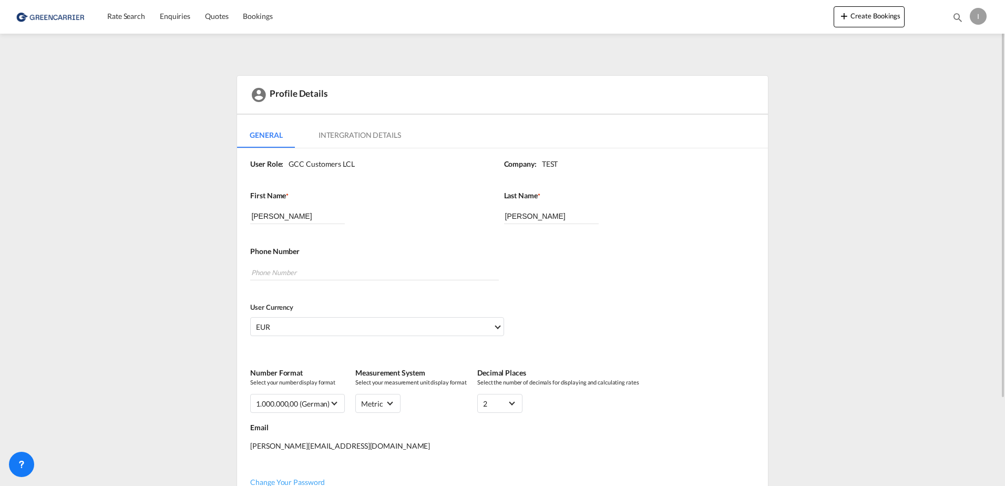
click at [353, 130] on md-tab-item "Intergration Details" at bounding box center [360, 135] width 108 height 25
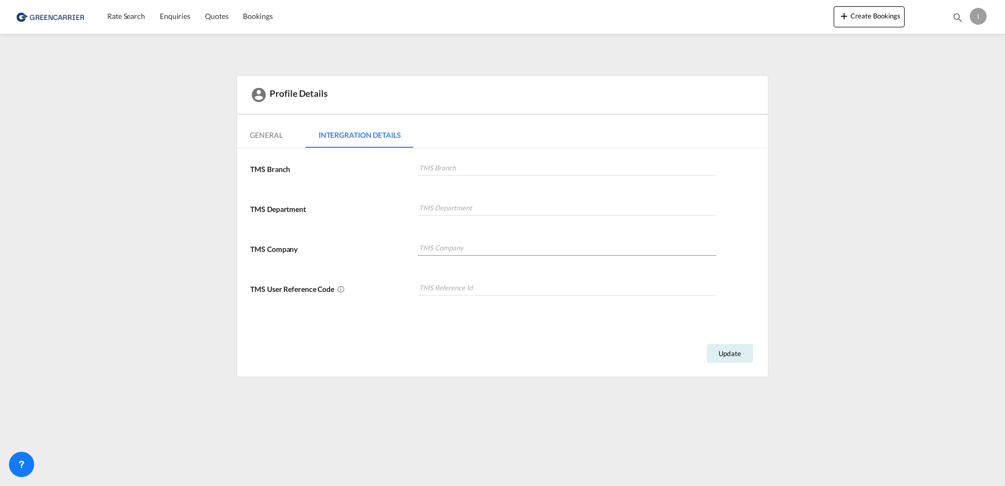
click at [489, 251] on input at bounding box center [567, 248] width 299 height 16
click at [414, 226] on div "TMS Department" at bounding box center [501, 219] width 502 height 40
click at [267, 135] on md-tab-item "General" at bounding box center [266, 135] width 58 height 25
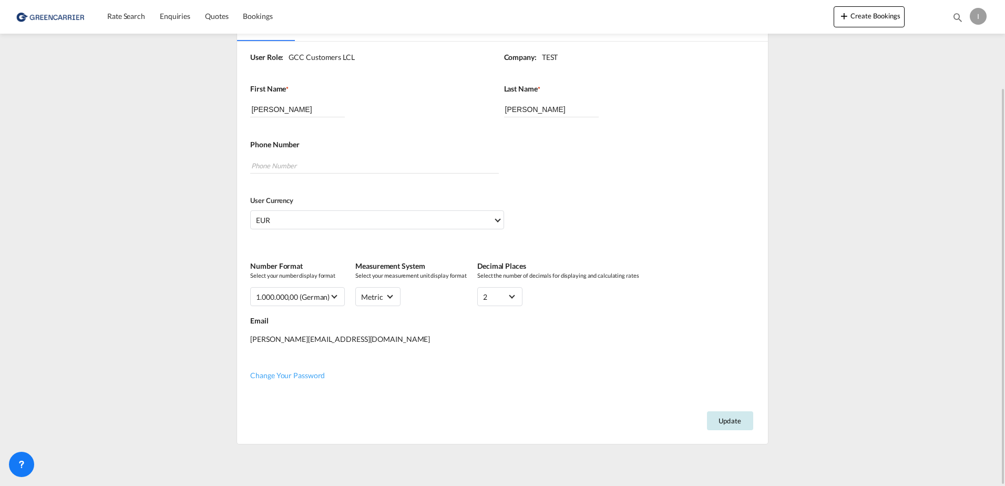
click at [739, 425] on button "Update" at bounding box center [730, 420] width 46 height 19
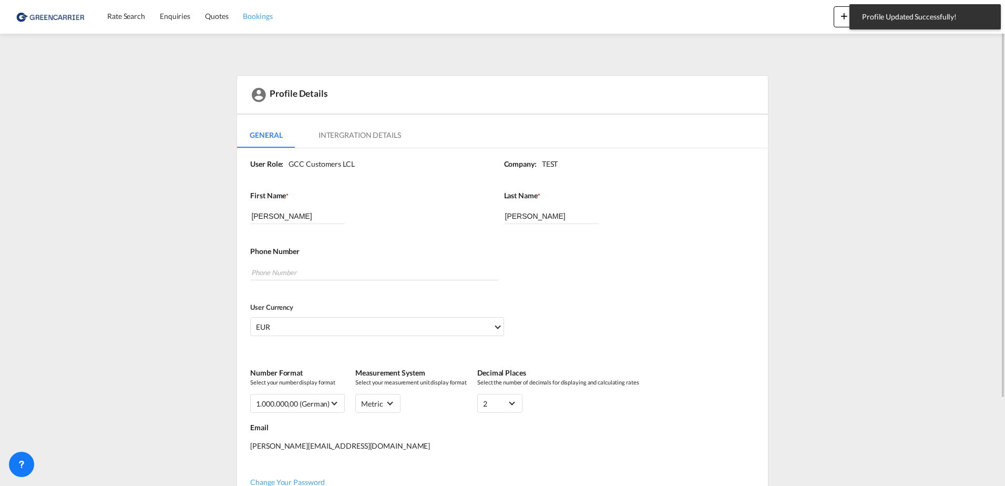
click at [250, 18] on span "Bookings" at bounding box center [257, 16] width 29 height 9
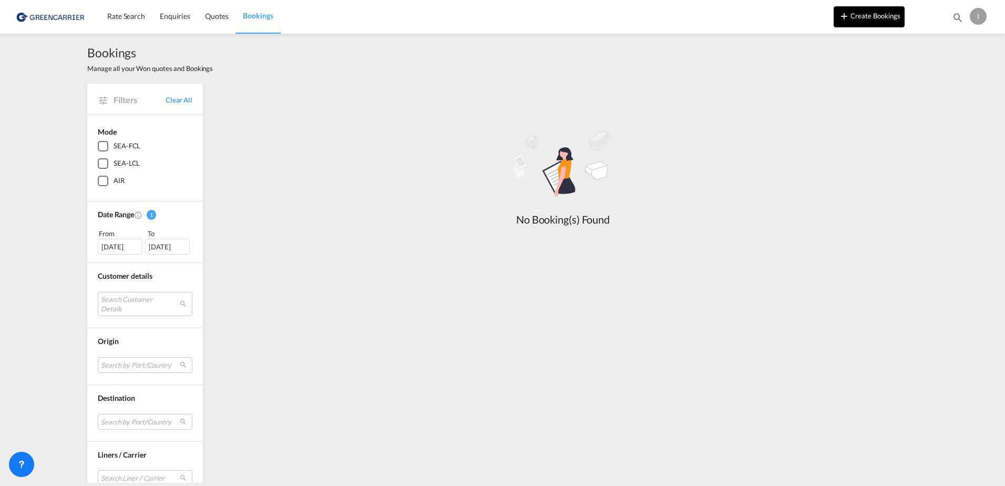
click at [880, 22] on button "Create Bookings" at bounding box center [869, 16] width 71 height 21
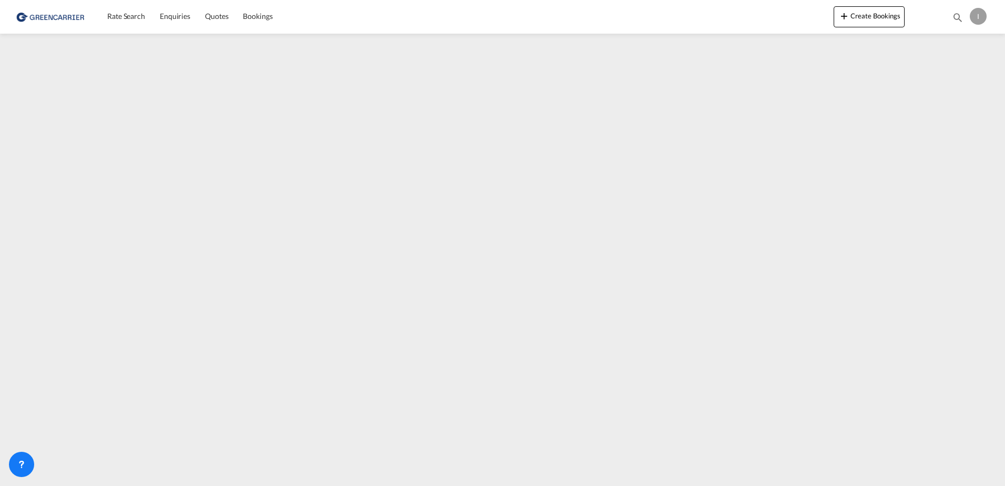
click at [984, 17] on div "I" at bounding box center [978, 16] width 17 height 17
click at [949, 77] on button "Logout" at bounding box center [966, 80] width 68 height 21
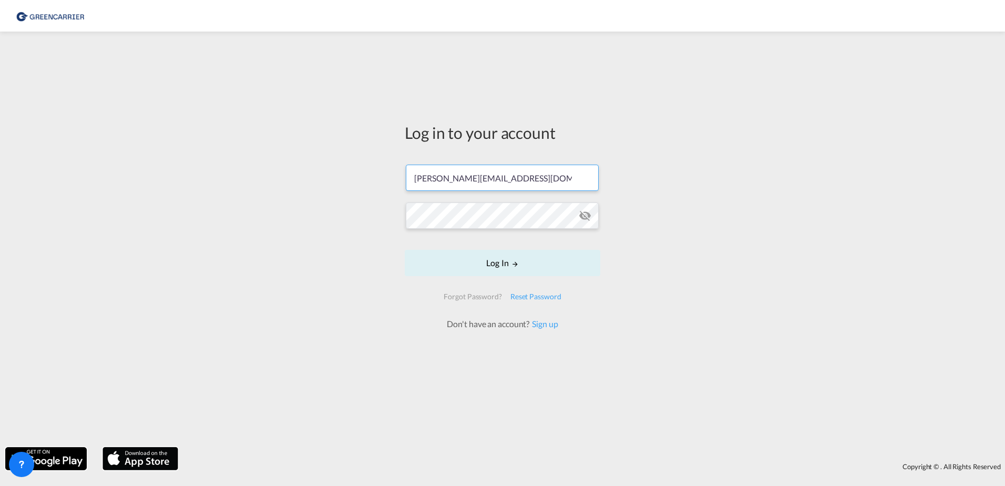
click at [487, 181] on input "isabel_huhu@yahoo.de" at bounding box center [502, 178] width 193 height 26
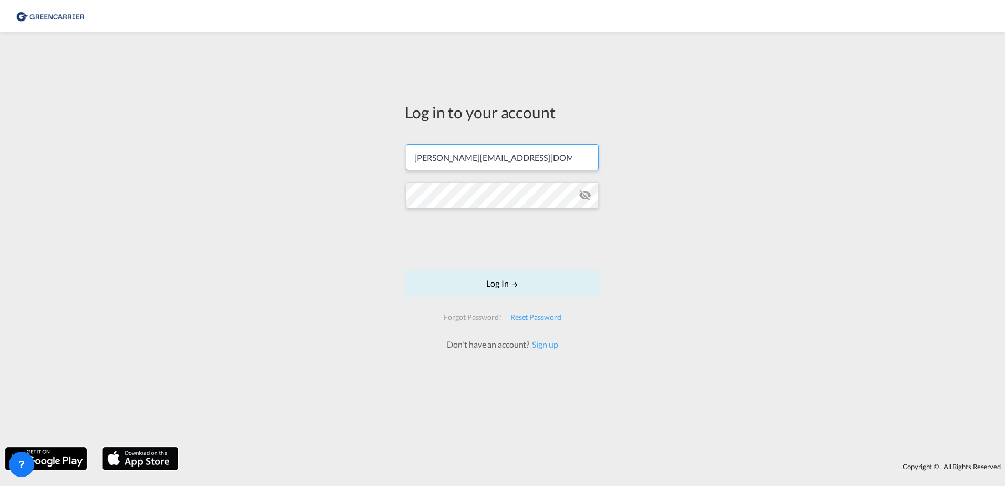
type input "isabel.huebner@greencarrier.com"
click at [546, 290] on button "Log In" at bounding box center [503, 283] width 196 height 26
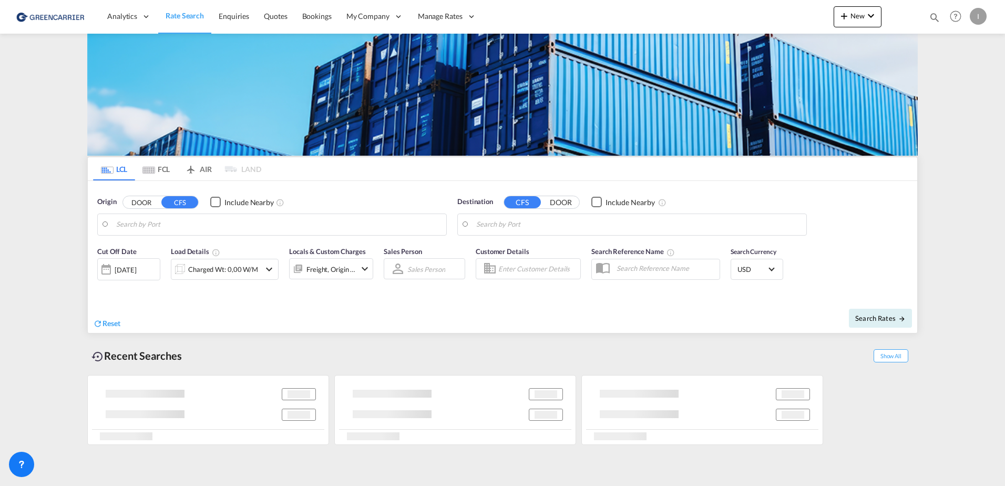
type input "Hamburg, DEHAM"
type input "Callao, PECLL"
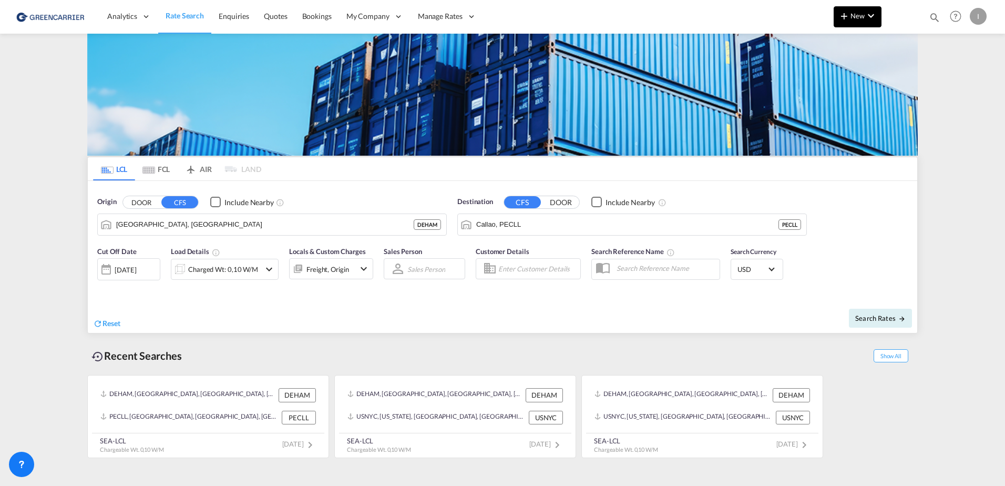
click at [863, 13] on span "New" at bounding box center [857, 16] width 39 height 8
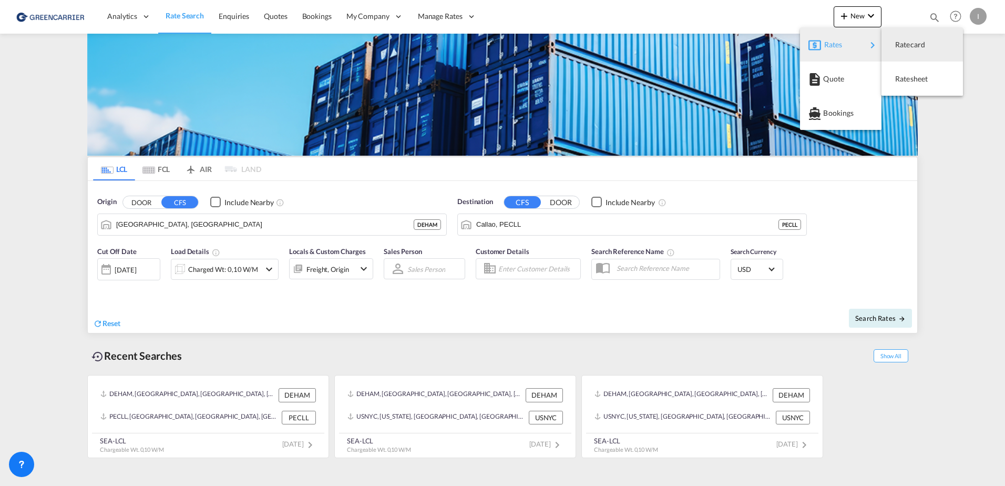
click at [449, 11] on md-backdrop at bounding box center [502, 243] width 1005 height 486
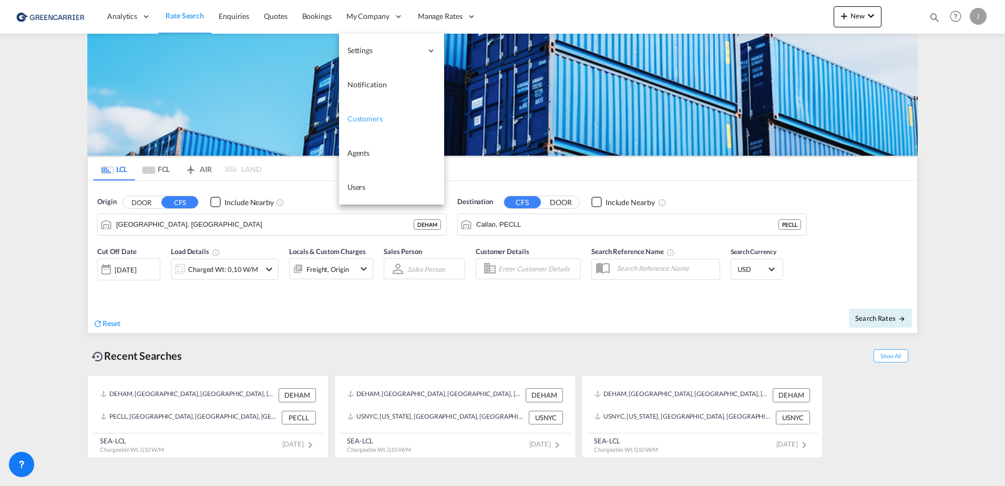
click at [373, 130] on link "Customers" at bounding box center [391, 119] width 105 height 34
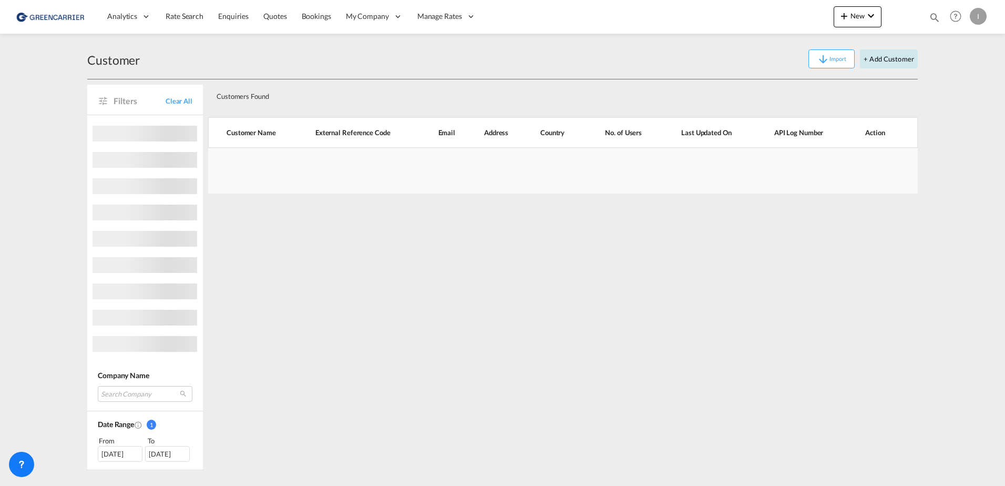
click at [895, 57] on button "+ Add Customer" at bounding box center [889, 58] width 58 height 19
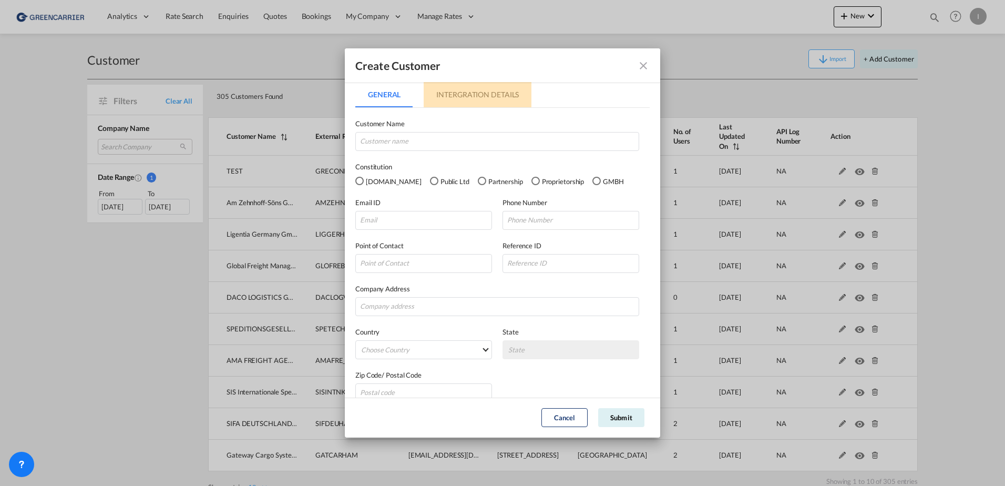
click at [469, 95] on md-tab-item "Intergration Details" at bounding box center [478, 94] width 108 height 25
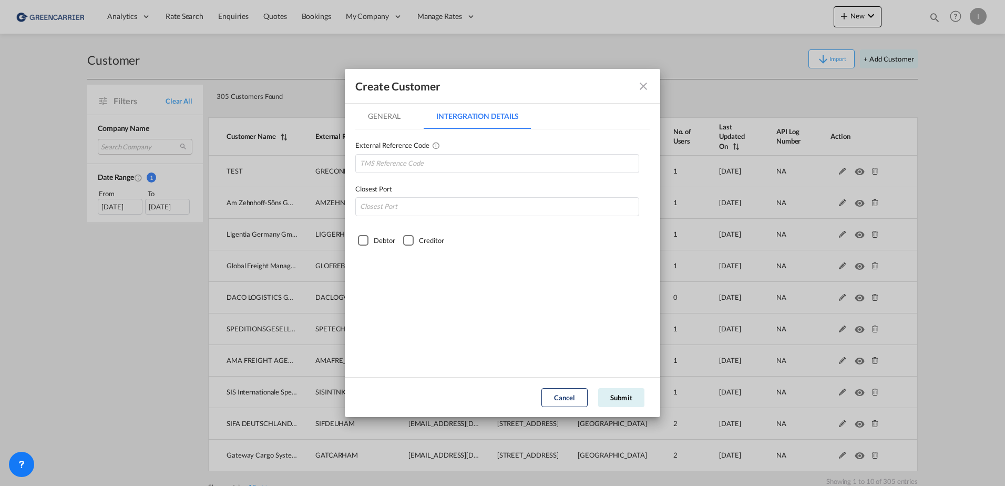
click at [392, 121] on md-tab-item "General" at bounding box center [384, 116] width 58 height 25
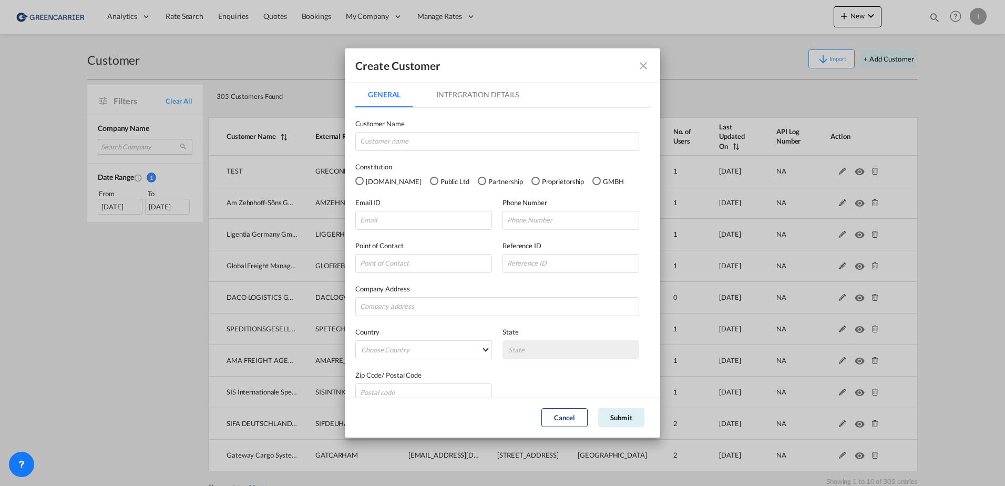
click at [471, 82] on div "Create Customer" at bounding box center [502, 65] width 315 height 35
click at [470, 90] on md-tab-item "Intergration Details" at bounding box center [478, 94] width 108 height 25
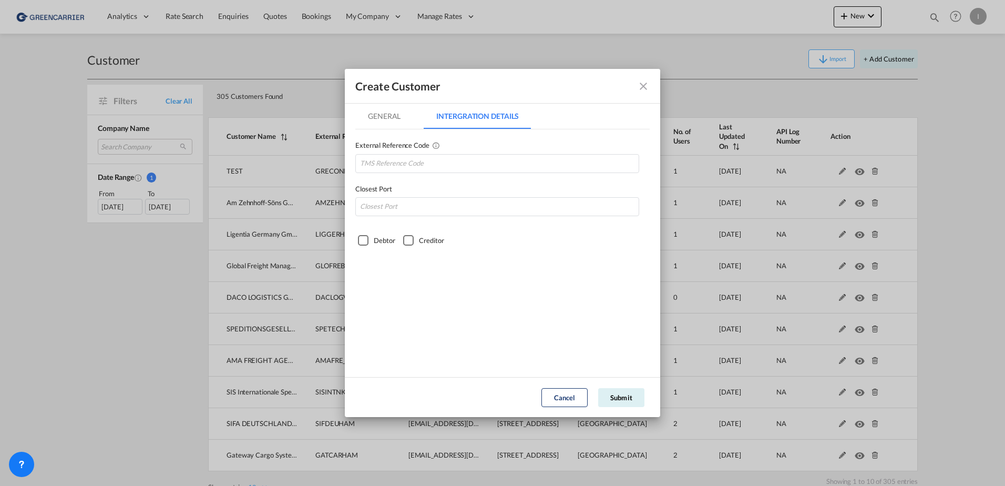
click at [646, 82] on md-icon "icon-close fg-AAA8AD" at bounding box center [643, 86] width 13 height 13
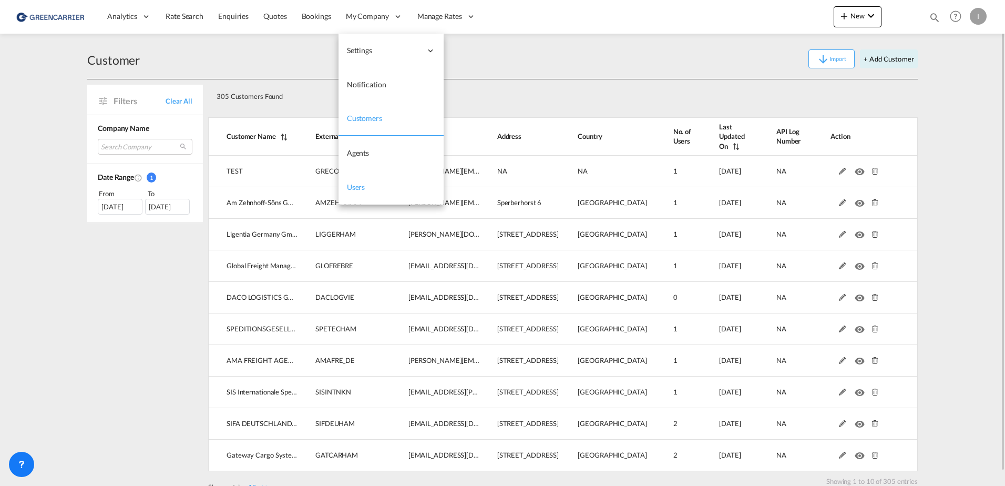
click at [361, 193] on link "Users" at bounding box center [391, 187] width 105 height 34
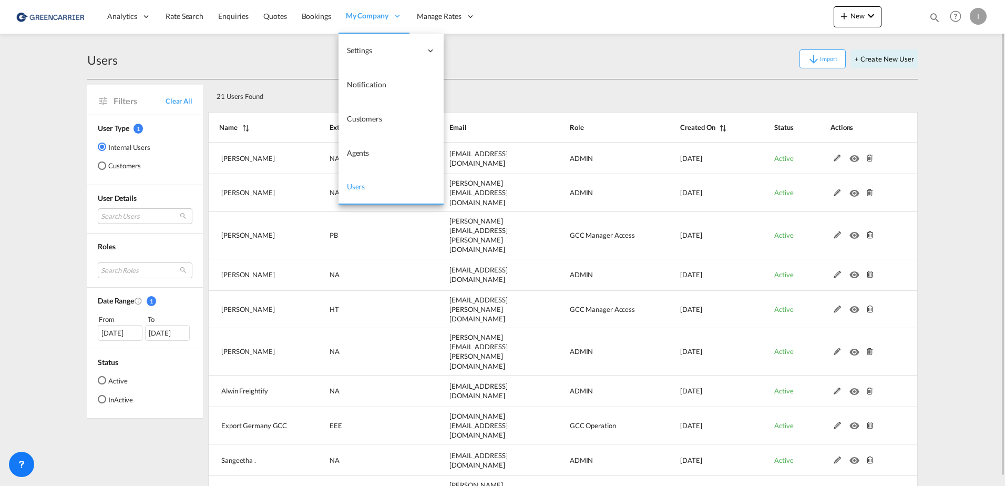
click at [354, 186] on span "Users" at bounding box center [356, 186] width 18 height 9
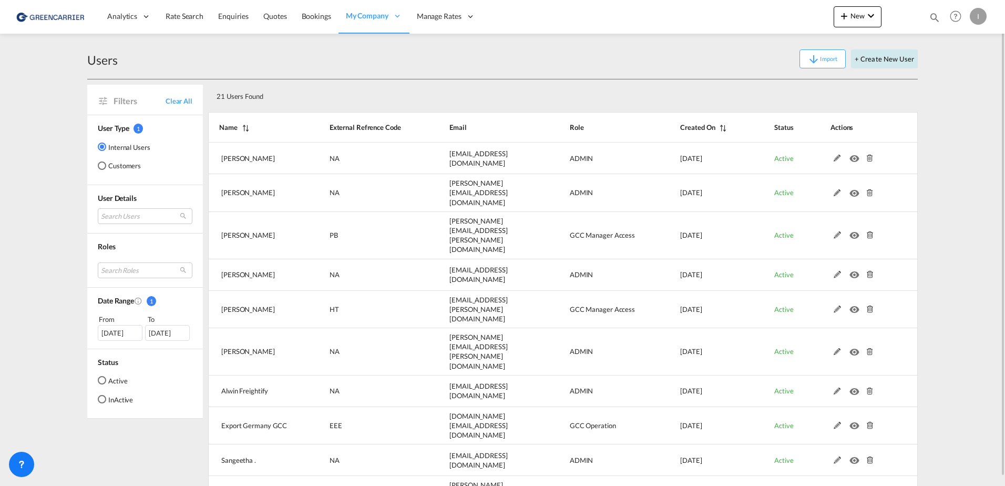
click at [887, 61] on button "+ Create New User" at bounding box center [884, 58] width 67 height 19
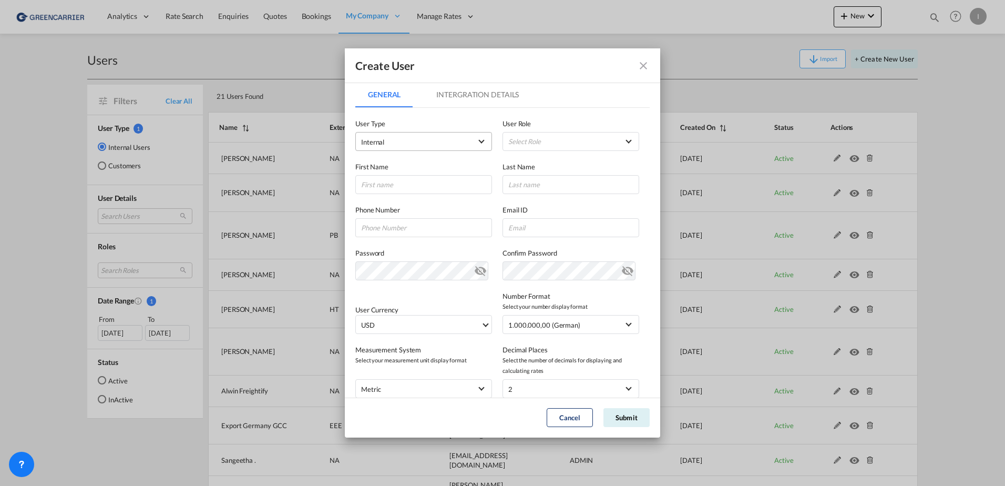
click at [413, 135] on md-select-value "Internal" at bounding box center [423, 142] width 125 height 14
click at [408, 159] on md-option "Customer" at bounding box center [423, 167] width 138 height 25
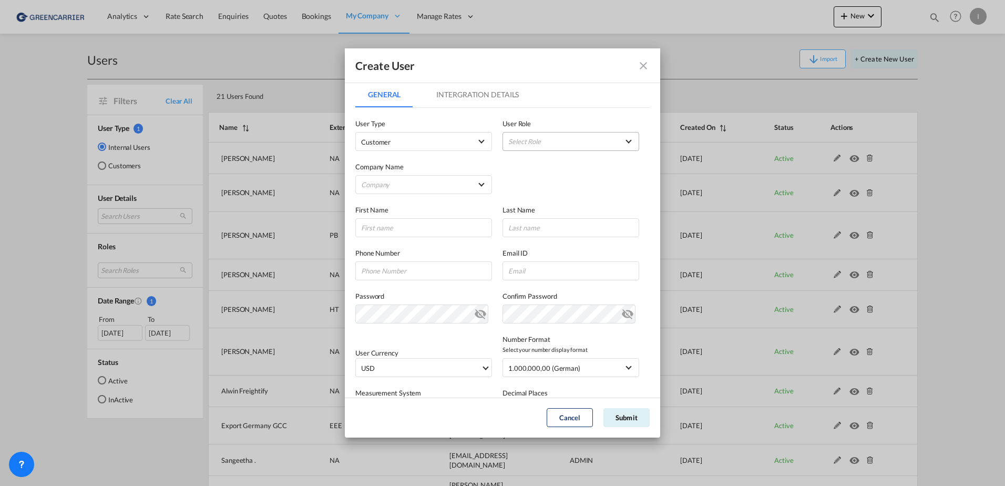
click at [577, 149] on md-select "Select Role BCO GLOBAL GCC Customers FCL USER_DEFINED GCC Customers LCL USER_DE…" at bounding box center [571, 141] width 137 height 19
click at [567, 196] on md-option "GCC Customers LCL USER_DEFINED" at bounding box center [565, 192] width 155 height 25
click at [419, 176] on md-select "Company Alfons Koester & Co. GmbH Am Zehnhoff-Söns GmbH International Logistic …" at bounding box center [423, 184] width 137 height 19
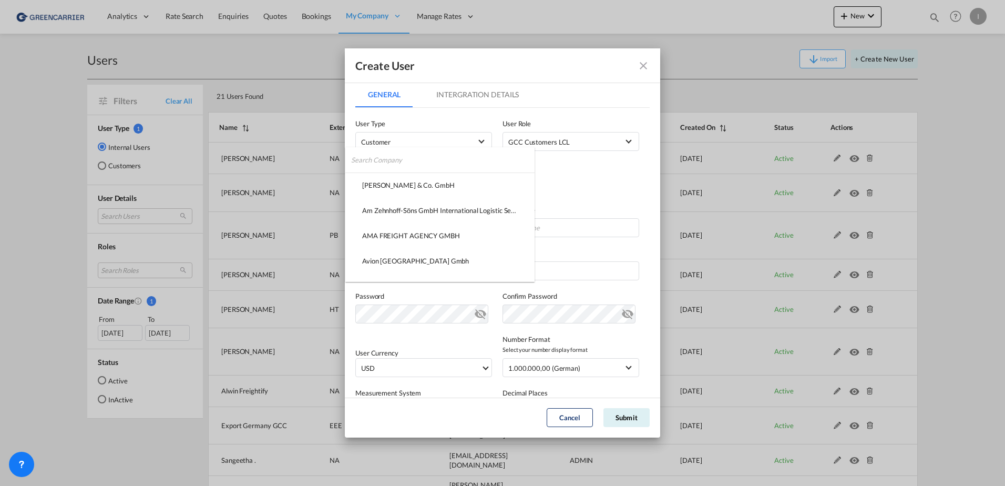
click at [428, 159] on input "search" at bounding box center [443, 159] width 184 height 25
click at [623, 194] on md-backdrop at bounding box center [502, 243] width 1005 height 486
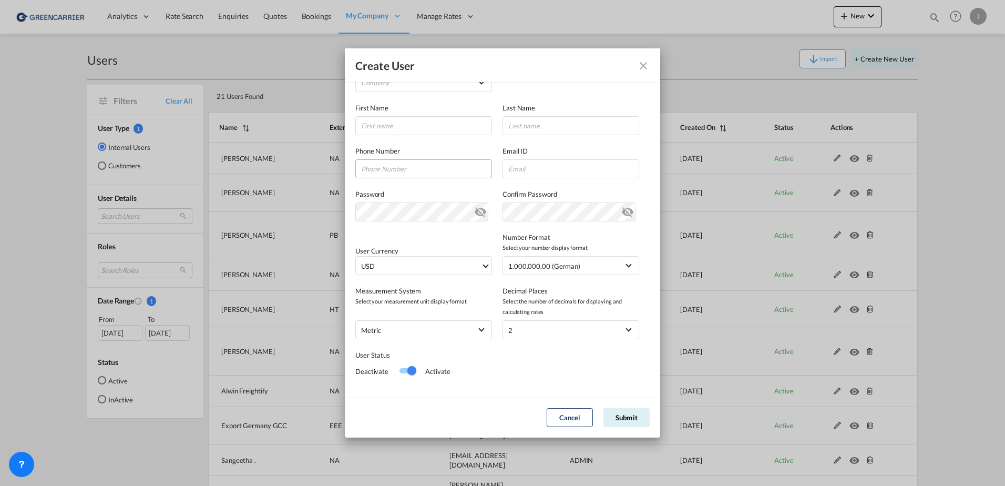
scroll to position [115, 0]
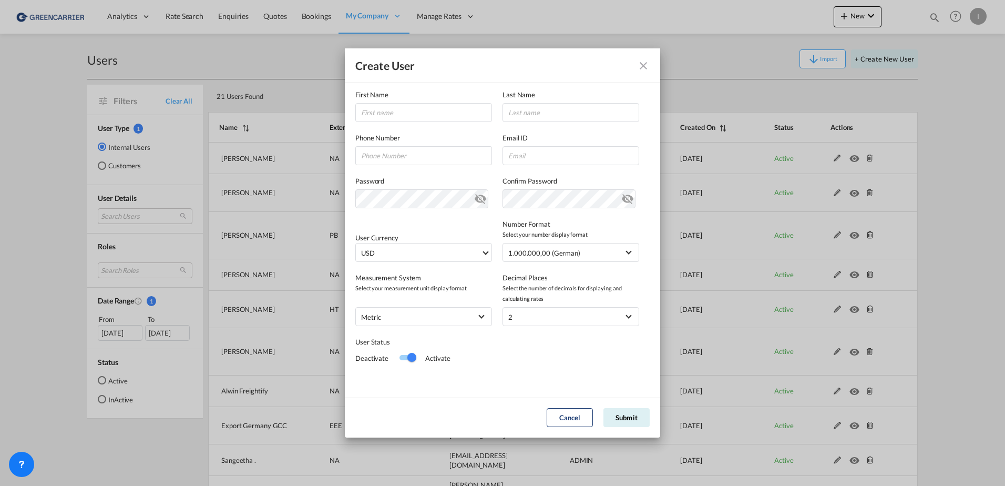
click at [646, 63] on md-icon "icon-close fg-AAA8AD" at bounding box center [643, 65] width 13 height 13
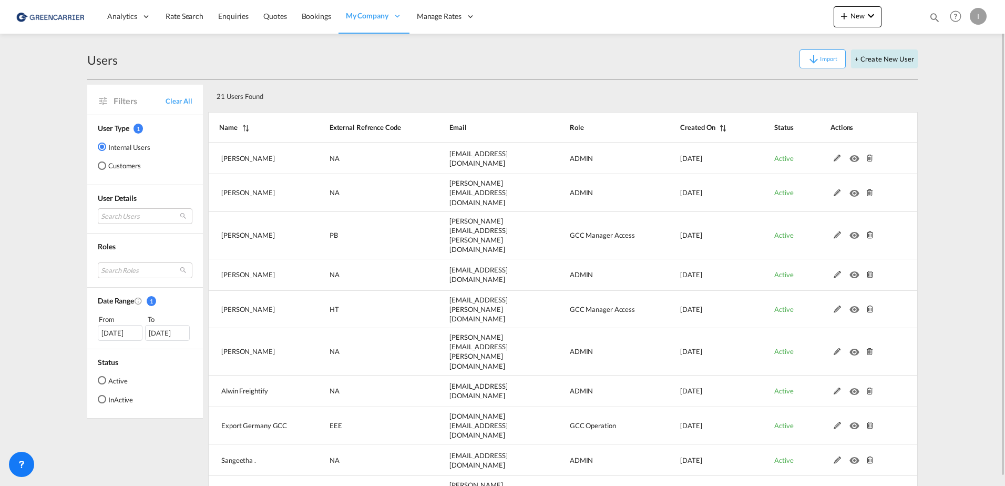
click at [902, 60] on button "+ Create New User" at bounding box center [884, 58] width 67 height 19
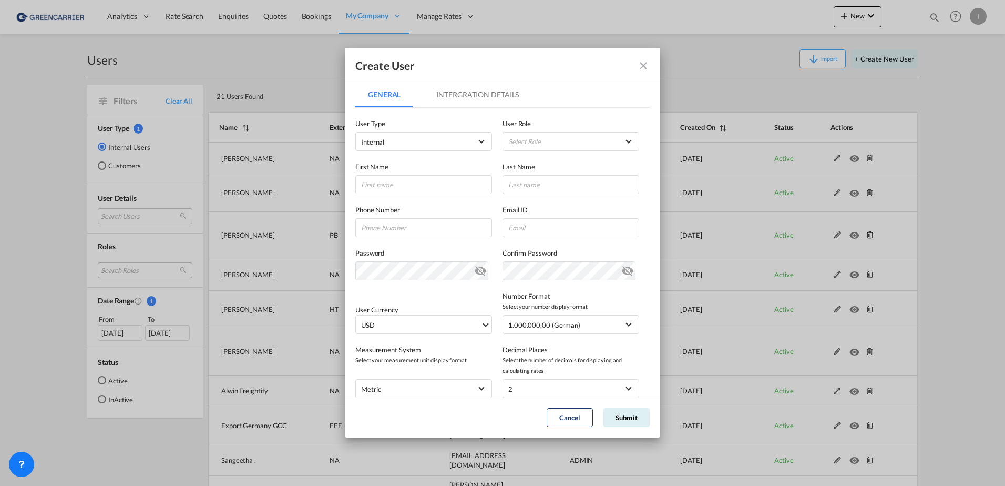
click at [638, 70] on md-icon "icon-close fg-AAA8AD" at bounding box center [643, 65] width 13 height 13
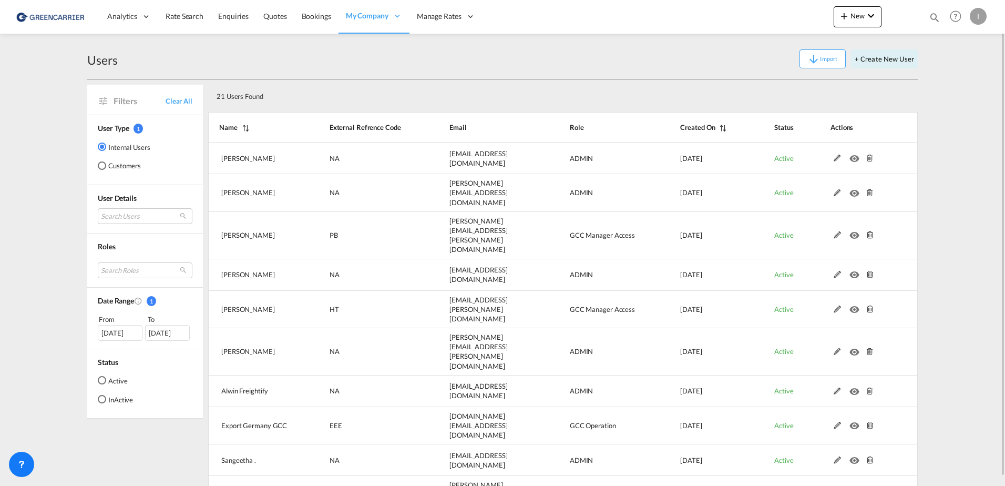
click at [103, 166] on div "Customers" at bounding box center [102, 165] width 8 height 8
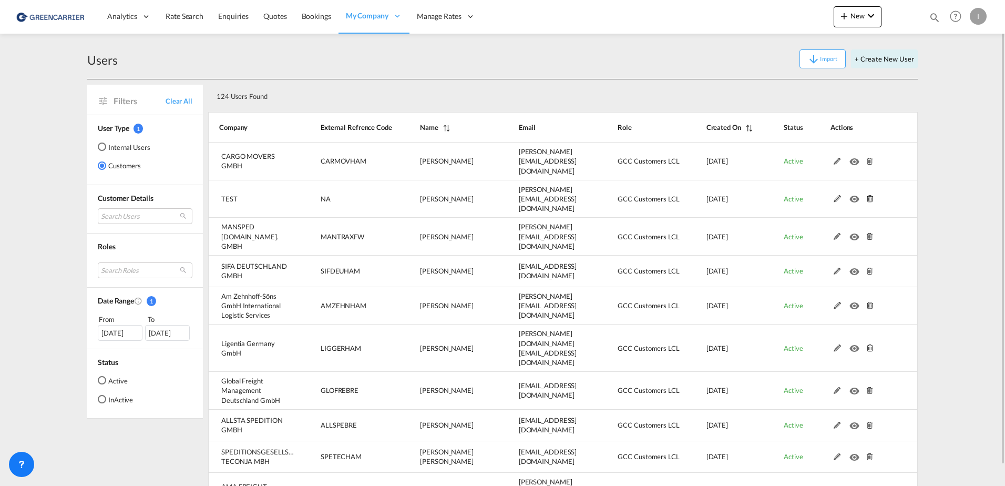
click at [977, 15] on div "I" at bounding box center [978, 16] width 17 height 17
click at [957, 77] on button "Logout" at bounding box center [966, 80] width 68 height 21
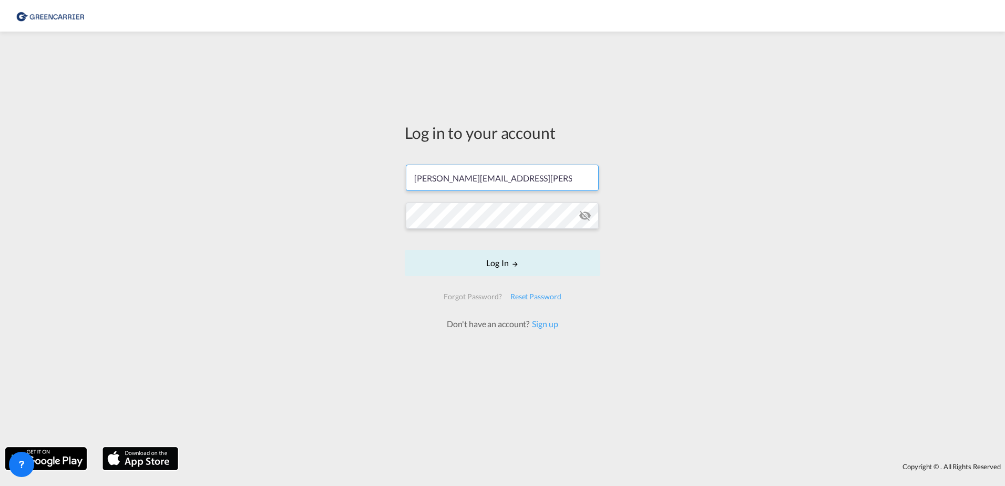
click at [496, 181] on input "isabel.huebner@greencarrier.com" at bounding box center [502, 178] width 193 height 26
type input "isabel_huhu@yahoo.de"
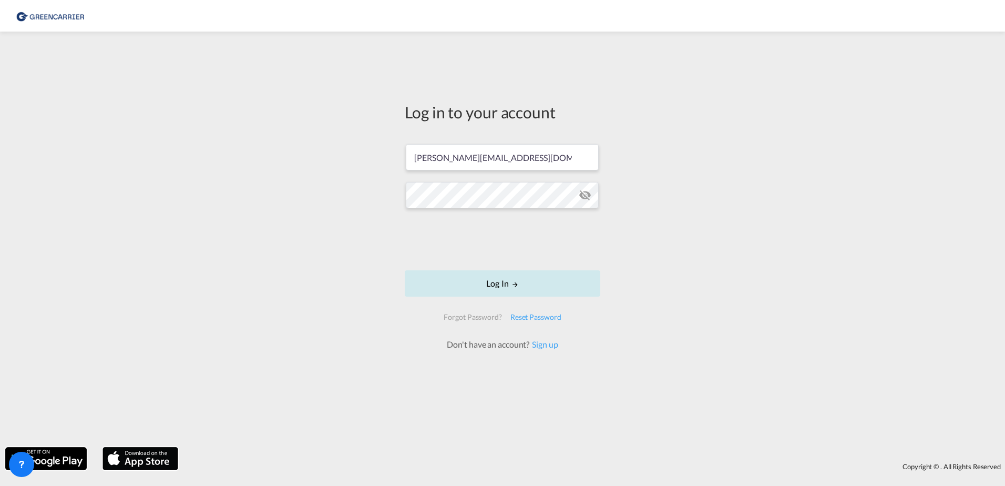
click at [496, 286] on button "Log In" at bounding box center [503, 283] width 196 height 26
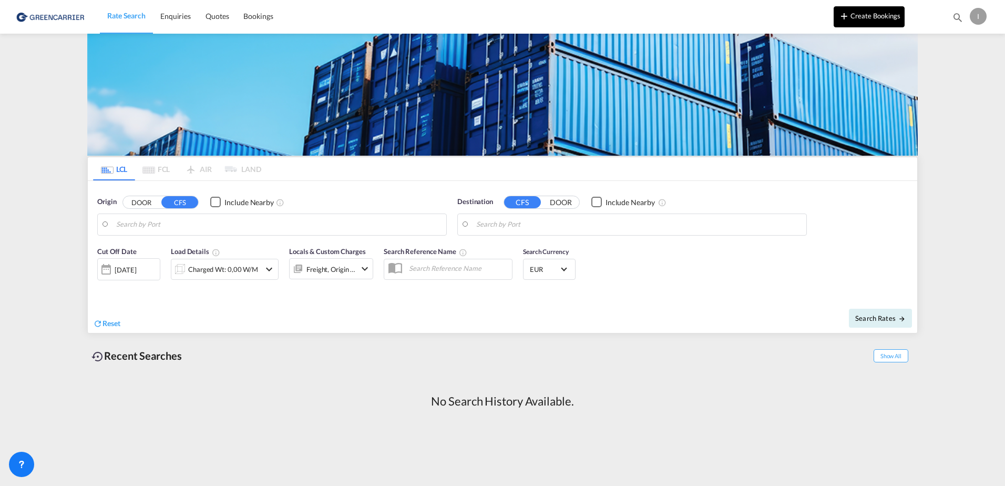
click at [849, 13] on md-icon "icon-plus 400-fg" at bounding box center [844, 15] width 13 height 13
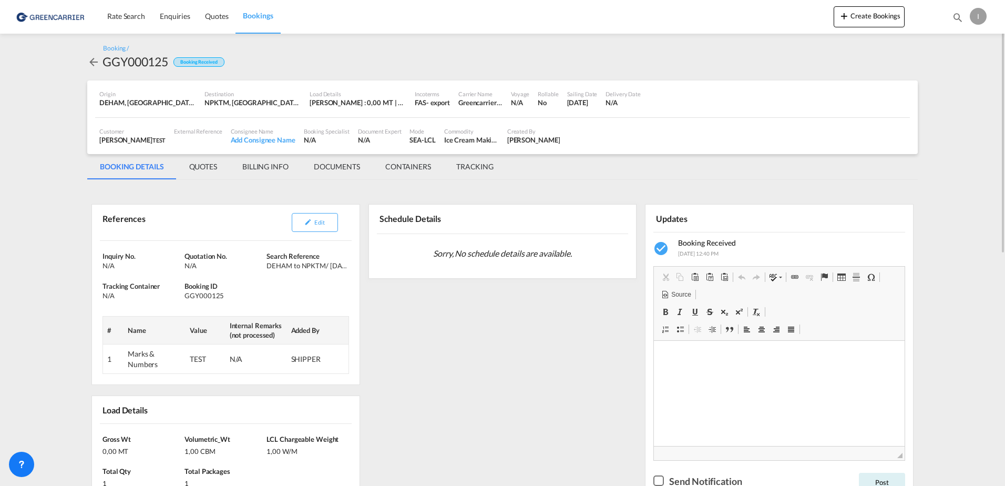
click at [975, 19] on div "I" at bounding box center [978, 16] width 17 height 17
click at [957, 80] on button "Logout" at bounding box center [966, 80] width 68 height 21
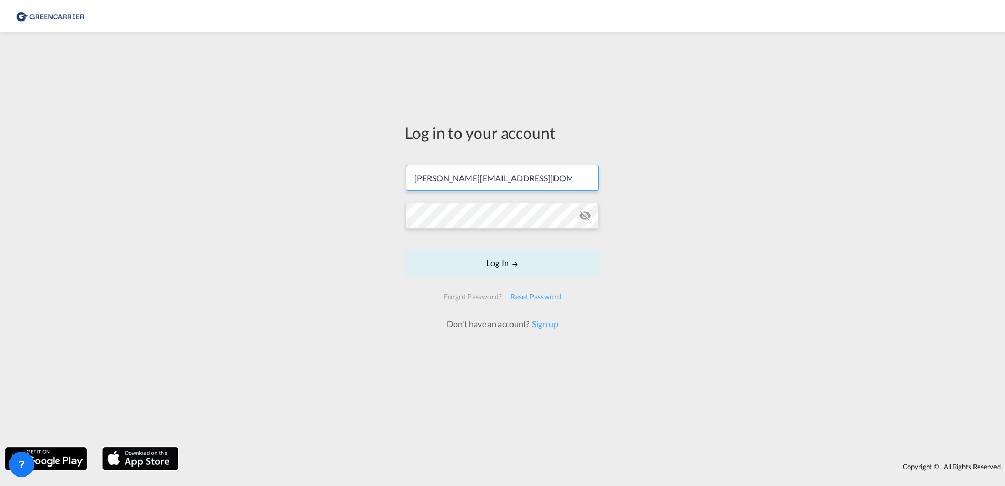
click at [470, 176] on input "isabel_huhu@yahoo.de" at bounding box center [502, 178] width 193 height 26
type input "isabel.huebner@greencarrier.com"
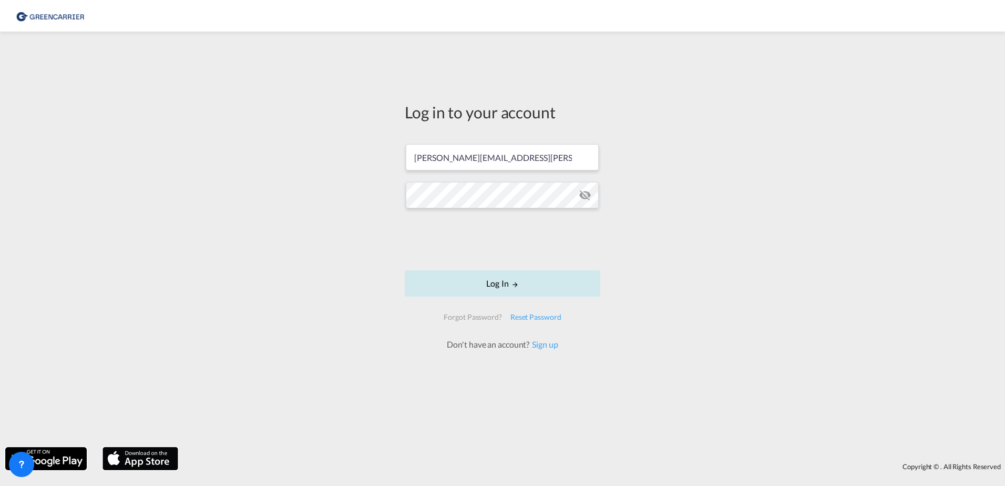
click at [521, 271] on button "Log In" at bounding box center [503, 283] width 196 height 26
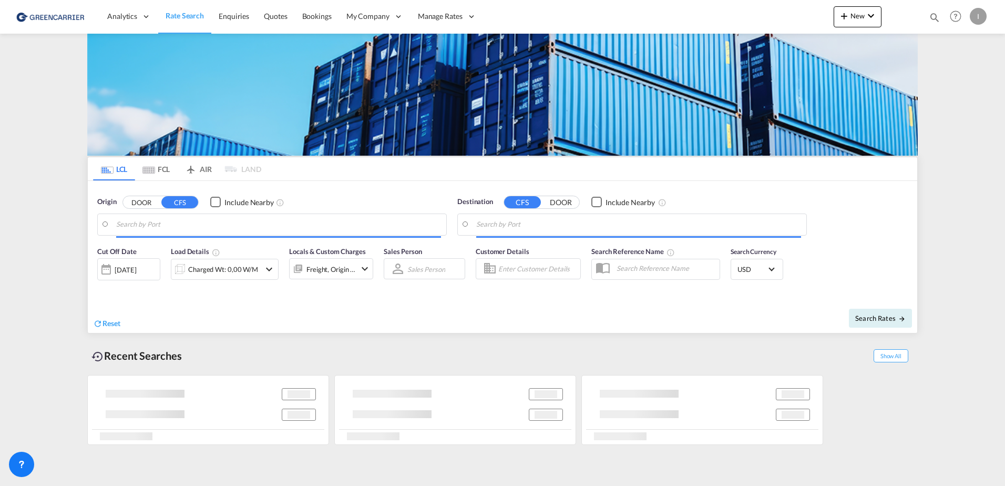
type input "Hamburg, DEHAM"
type input "Callao, PECLL"
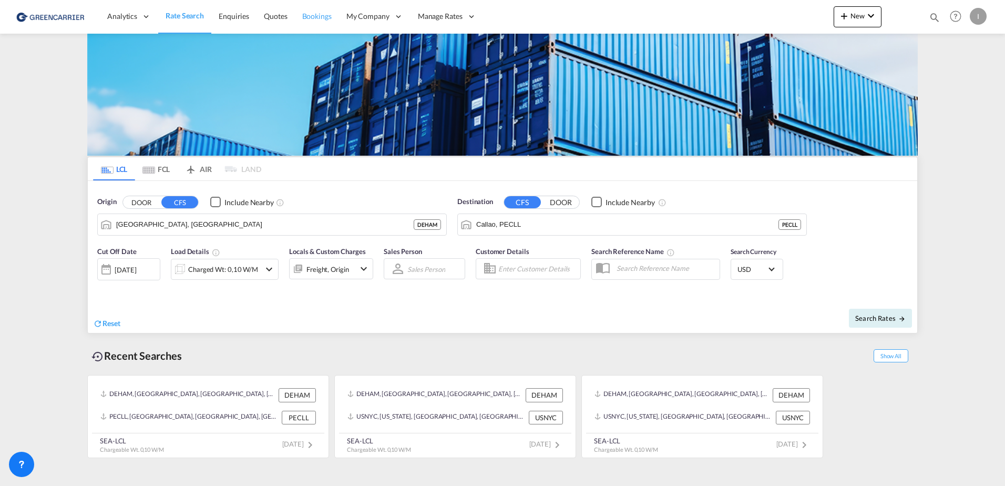
click at [300, 22] on link "Bookings" at bounding box center [317, 16] width 44 height 34
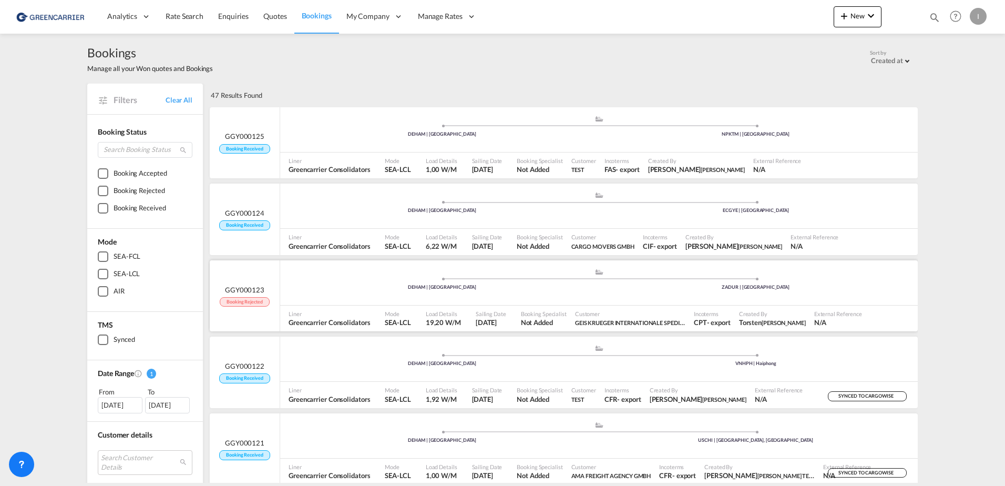
click at [546, 296] on div ".a{fill:#aaa8ad;} .a{fill:#aaa8ad;} DEHAM | Hamburg ZADUR | Durban" at bounding box center [599, 284] width 638 height 32
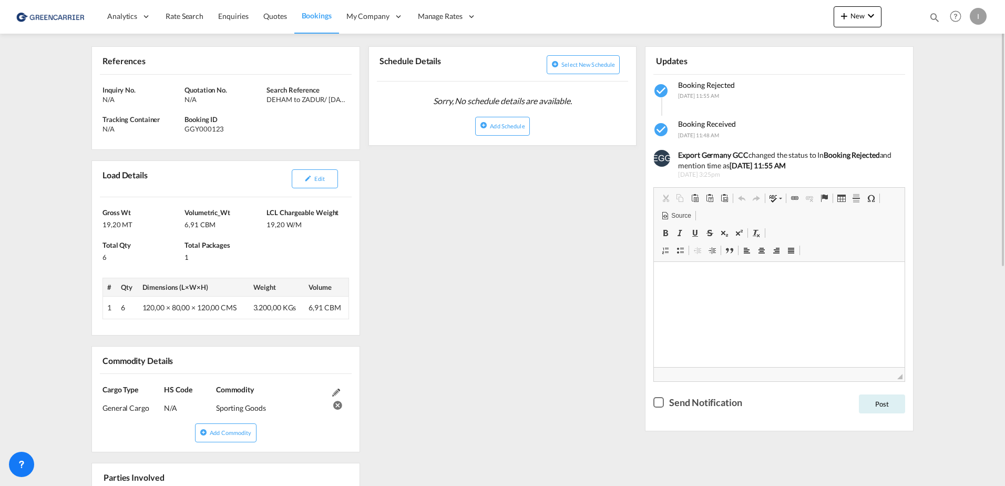
scroll to position [53, 0]
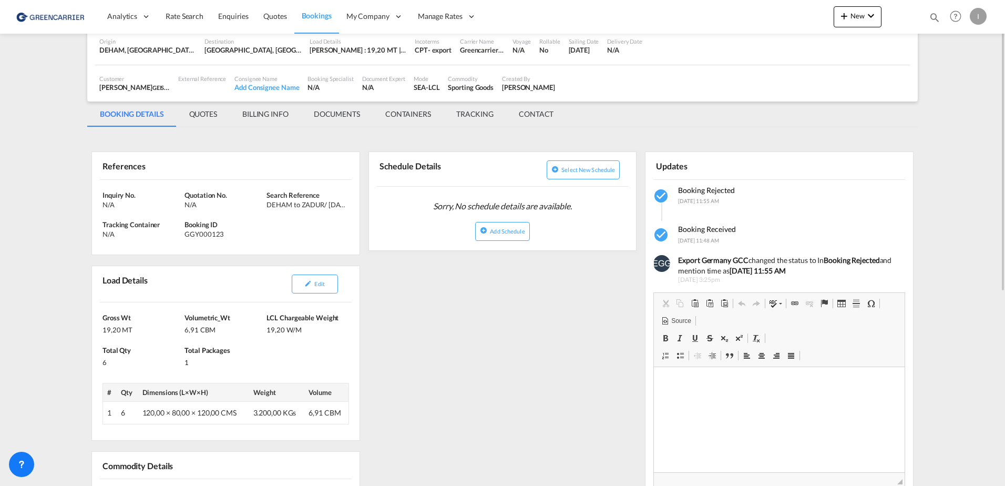
drag, startPoint x: 678, startPoint y: 258, endPoint x: 872, endPoint y: 271, distance: 193.9
click at [872, 271] on div "Export Germany GCC changed the status to In Booking Rejected and mention time a…" at bounding box center [787, 265] width 219 height 21
copy div "Export Germany GCC changed the status to In Booking Rejected and mention time a…"
click at [573, 384] on div "References Inquiry No. N/A Quotation No. N/A Search Reference DEHAM to ZADUR/ 2…" at bounding box center [502, 476] width 831 height 686
click at [317, 17] on span "Bookings" at bounding box center [317, 15] width 30 height 9
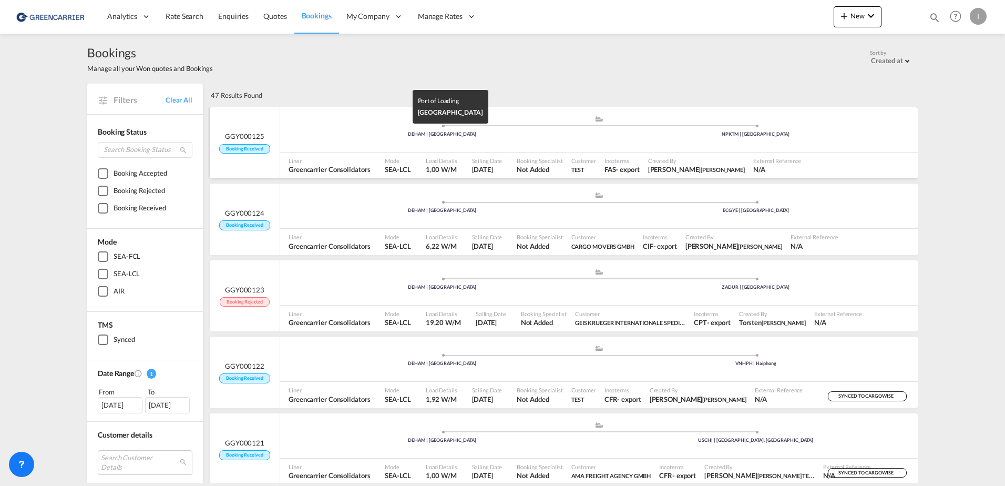
click at [335, 131] on div "DEHAM | Hamburg" at bounding box center [443, 134] width 314 height 7
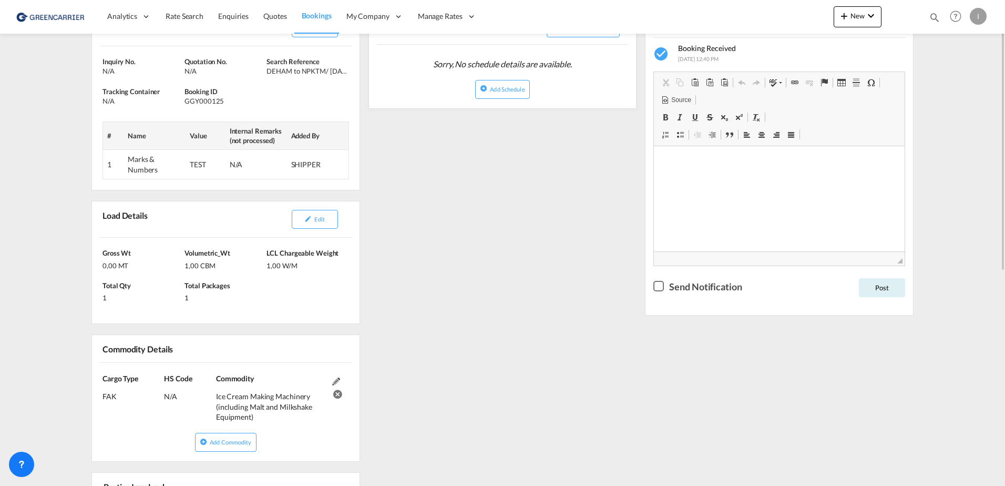
scroll to position [142, 0]
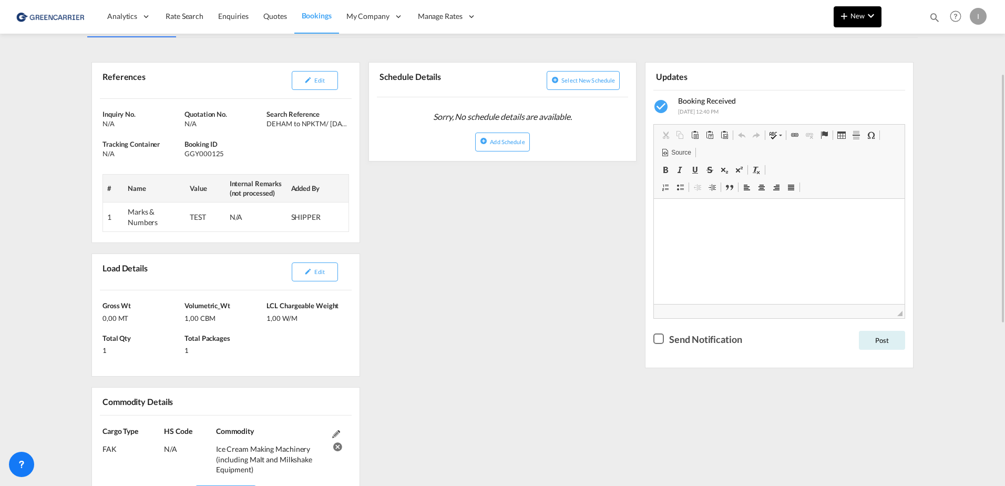
click at [866, 14] on md-icon "icon-chevron-down" at bounding box center [871, 15] width 13 height 13
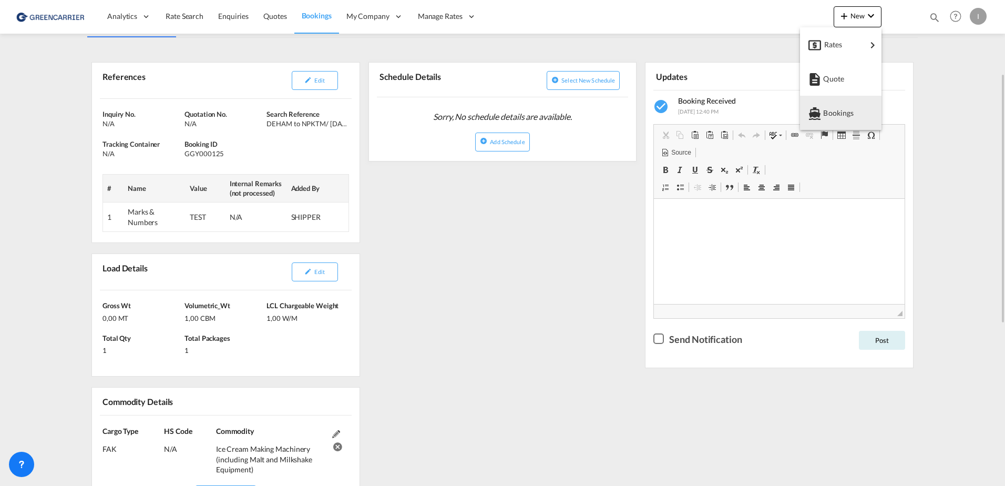
click at [835, 117] on span "Bookings" at bounding box center [829, 113] width 12 height 21
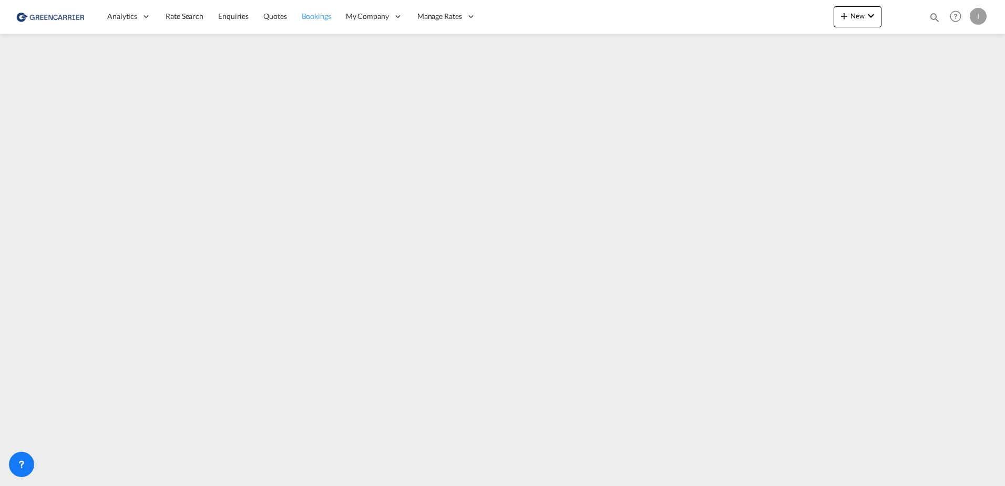
click at [332, 16] on link "Bookings" at bounding box center [316, 16] width 44 height 34
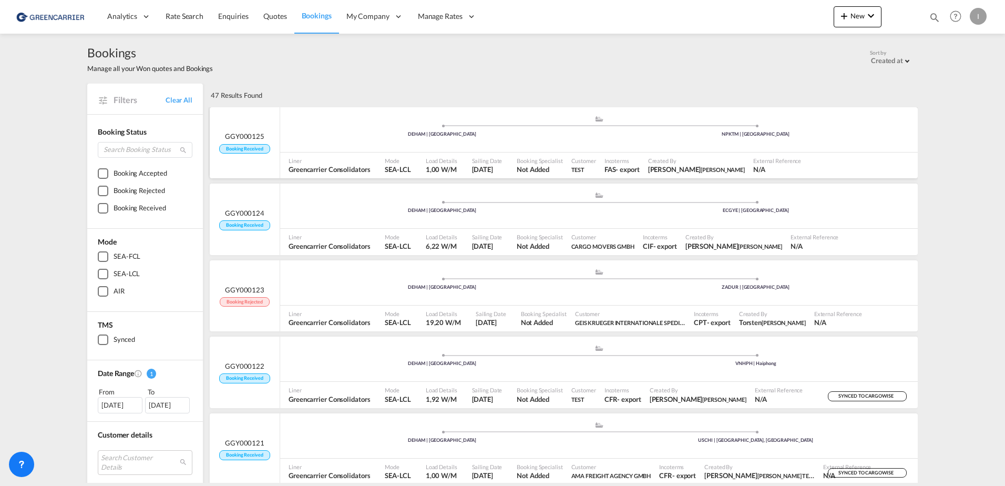
click at [384, 131] on div "DEHAM | Hamburg" at bounding box center [443, 134] width 314 height 7
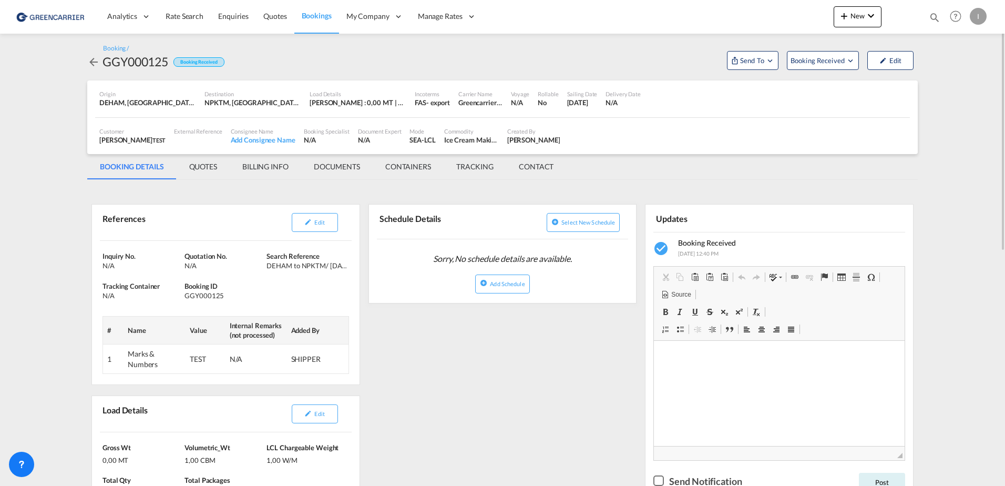
drag, startPoint x: 222, startPoint y: 172, endPoint x: 231, endPoint y: 171, distance: 9.5
click at [221, 171] on md-tab-item "QUOTES" at bounding box center [203, 166] width 53 height 25
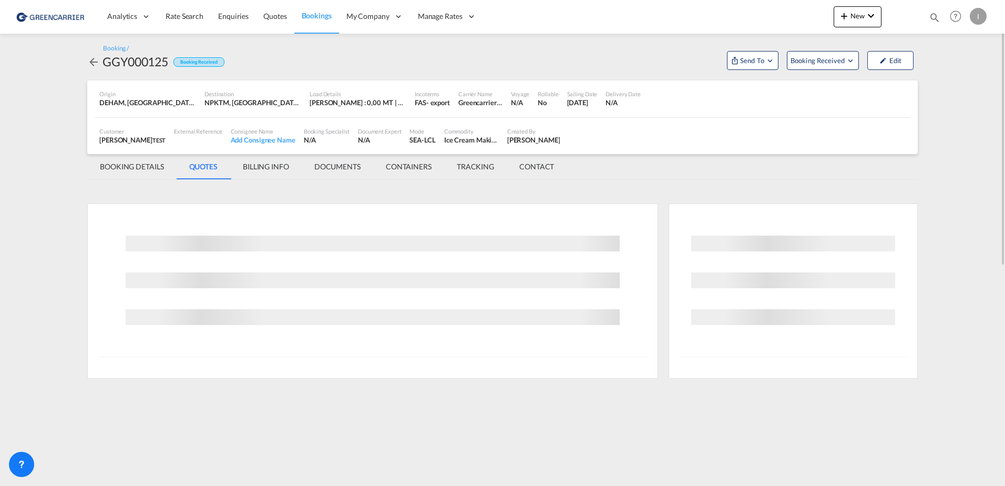
click at [272, 165] on md-tab-item "BILLING INFO" at bounding box center [266, 166] width 72 height 25
click at [348, 169] on md-tab-item "DOCUMENTS" at bounding box center [338, 166] width 72 height 25
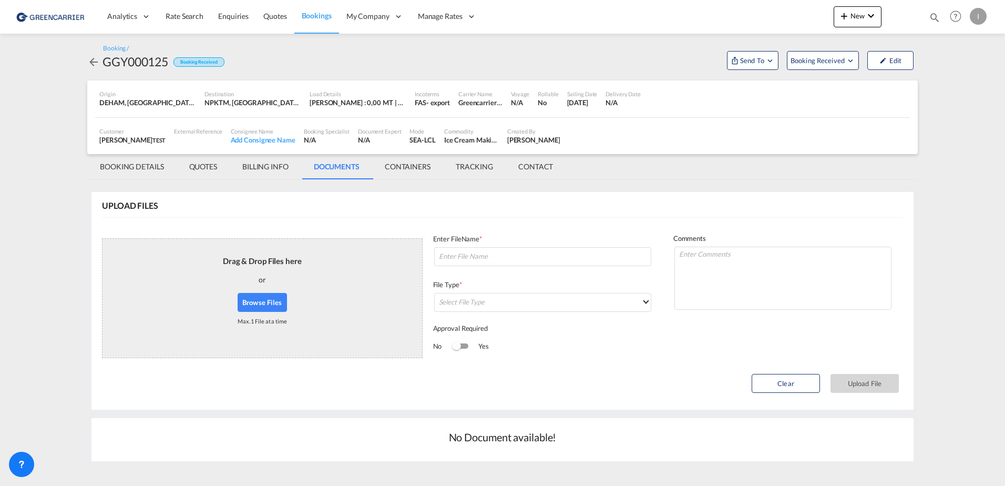
click at [425, 170] on md-tab-item "CONTAINERS" at bounding box center [407, 166] width 71 height 25
click at [480, 167] on md-tab-item "TRACKING" at bounding box center [474, 166] width 63 height 25
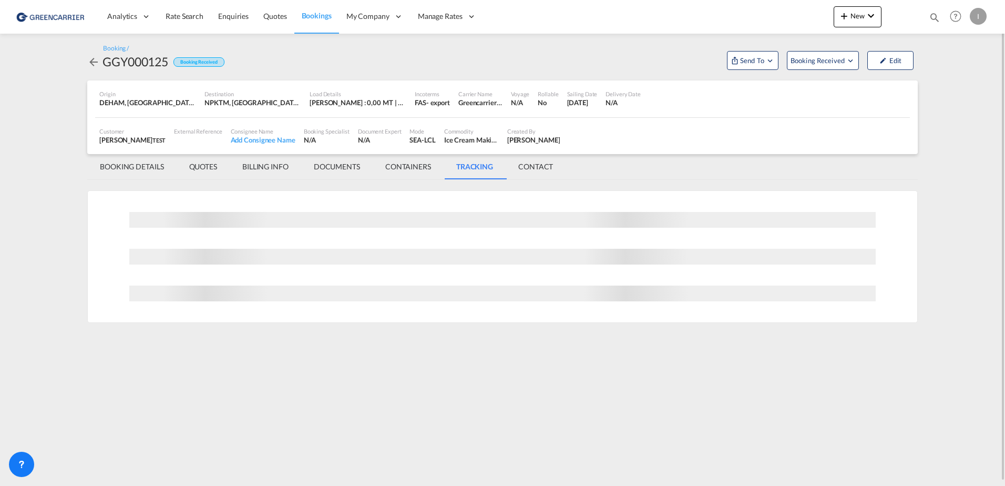
click at [548, 164] on md-tab-item "CONTACT" at bounding box center [536, 166] width 60 height 25
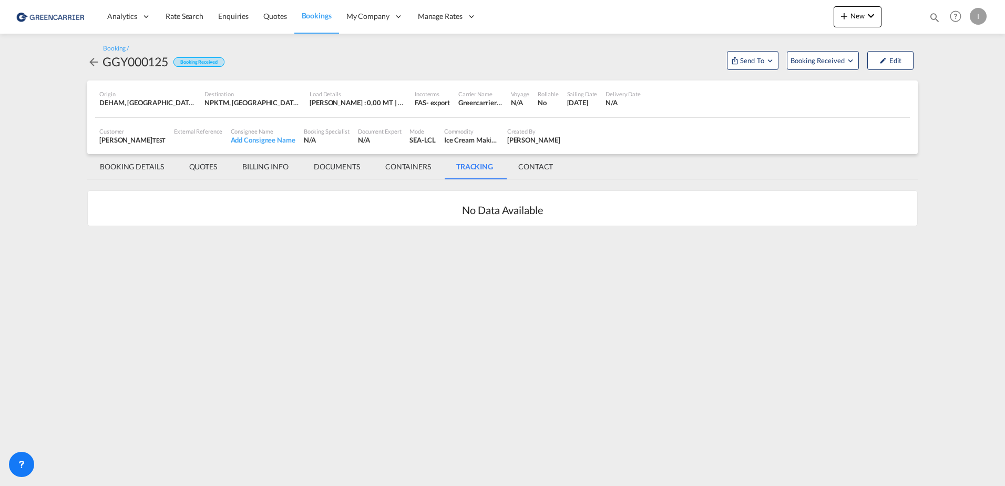
click at [108, 170] on md-tab-item "BOOKING DETAILS" at bounding box center [131, 166] width 89 height 25
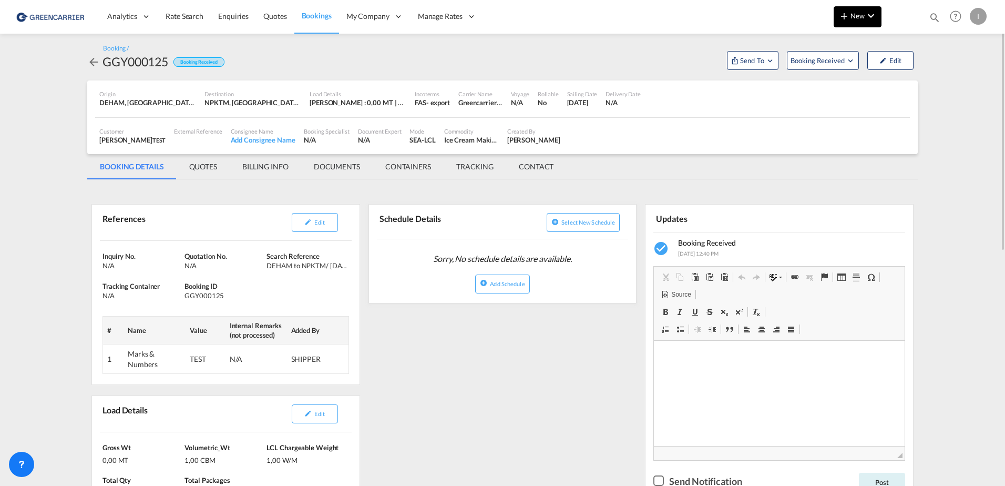
click at [857, 16] on span "New" at bounding box center [857, 16] width 39 height 8
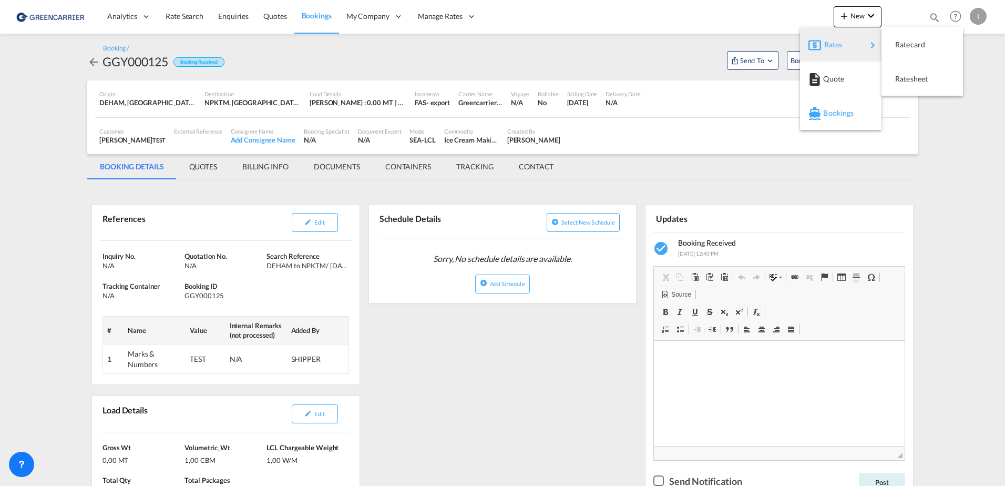
click at [835, 114] on span "Bookings" at bounding box center [829, 113] width 12 height 21
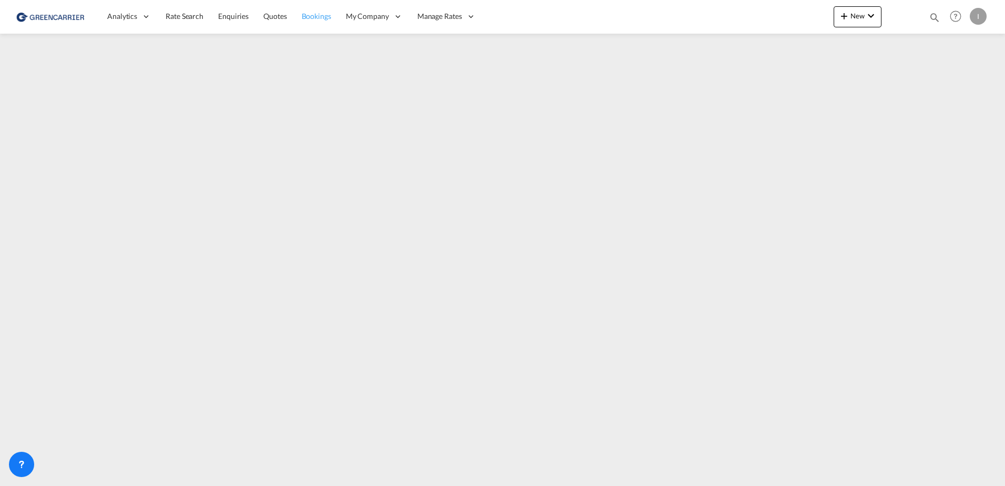
click at [317, 13] on span "Bookings" at bounding box center [316, 16] width 29 height 9
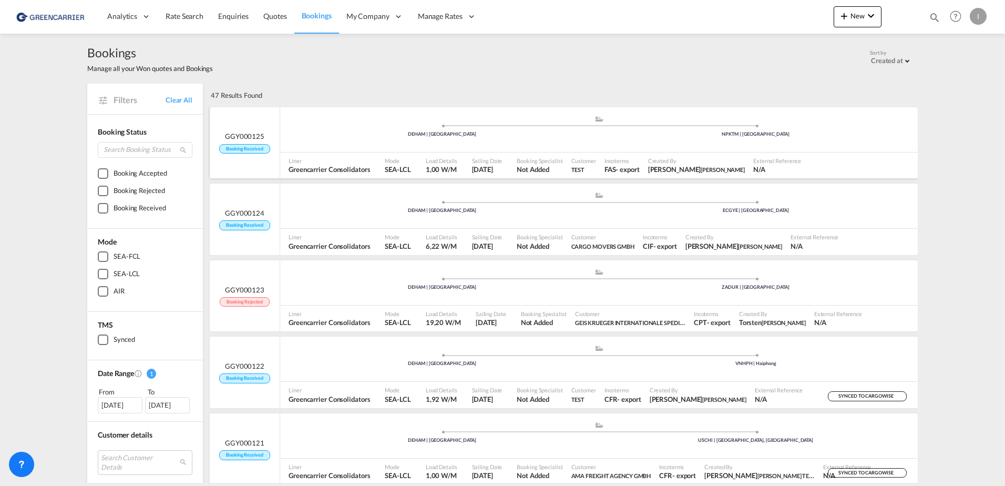
click at [363, 137] on div "DEHAM | Hamburg" at bounding box center [443, 134] width 314 height 7
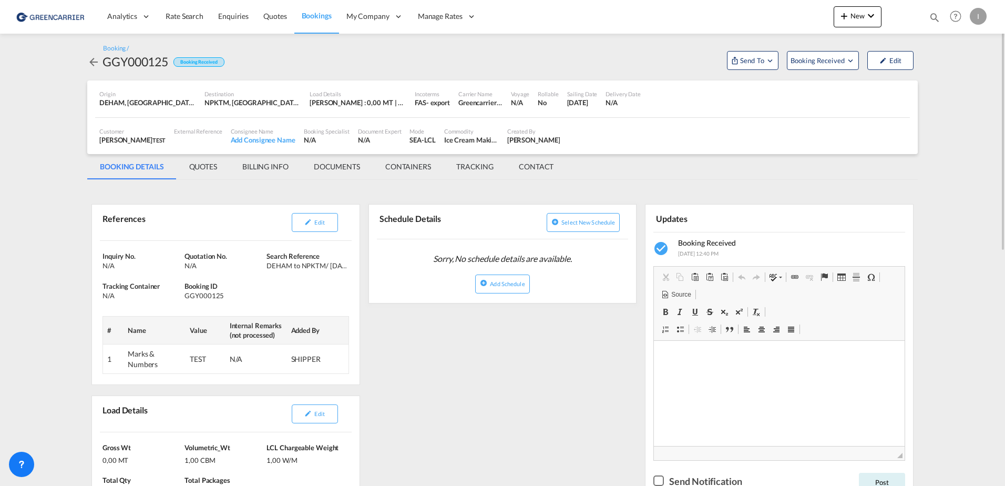
click at [308, 19] on span "Bookings" at bounding box center [317, 15] width 30 height 9
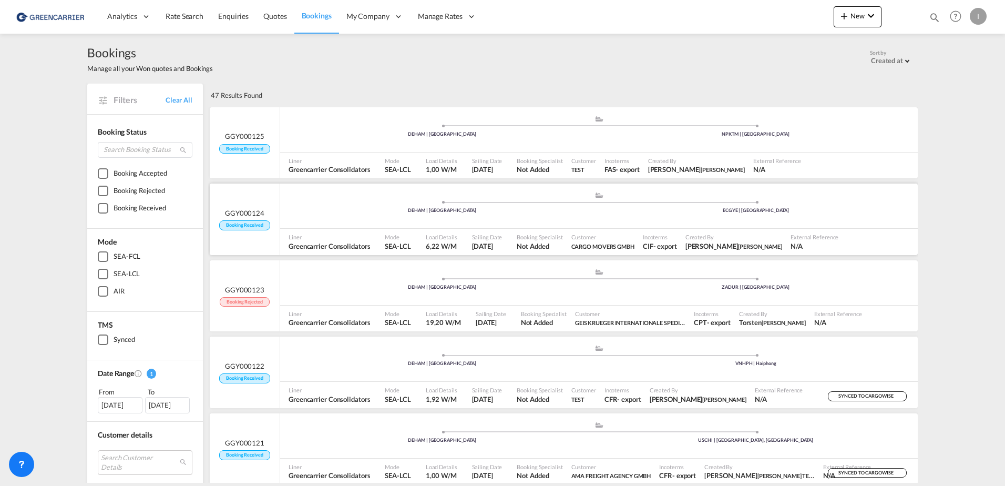
click at [500, 217] on div ".a{fill:#aaa8ad;} .a{fill:#aaa8ad;} DEHAM | Hamburg ECGYE | Guayaquil" at bounding box center [599, 207] width 638 height 32
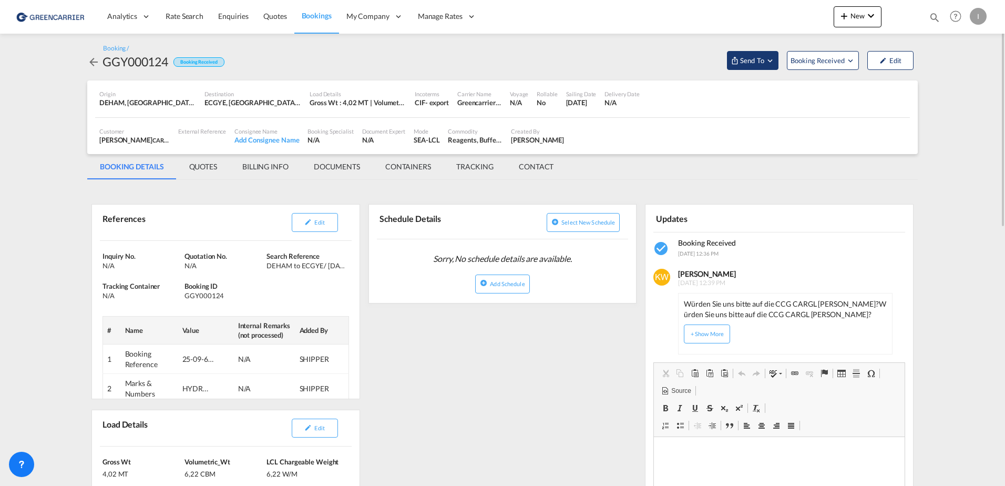
click at [762, 56] on span "Send To" at bounding box center [752, 60] width 26 height 11
click at [439, 353] on md-backdrop at bounding box center [502, 243] width 1005 height 486
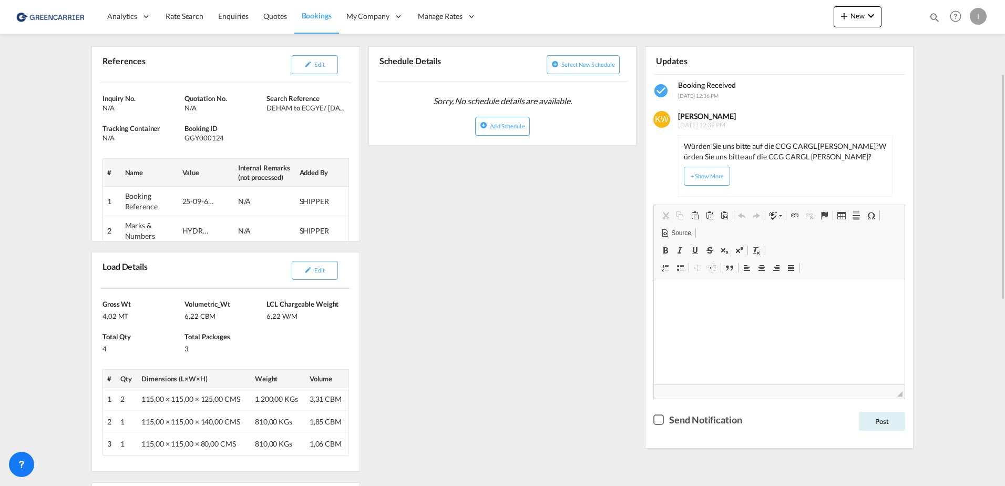
scroll to position [368, 0]
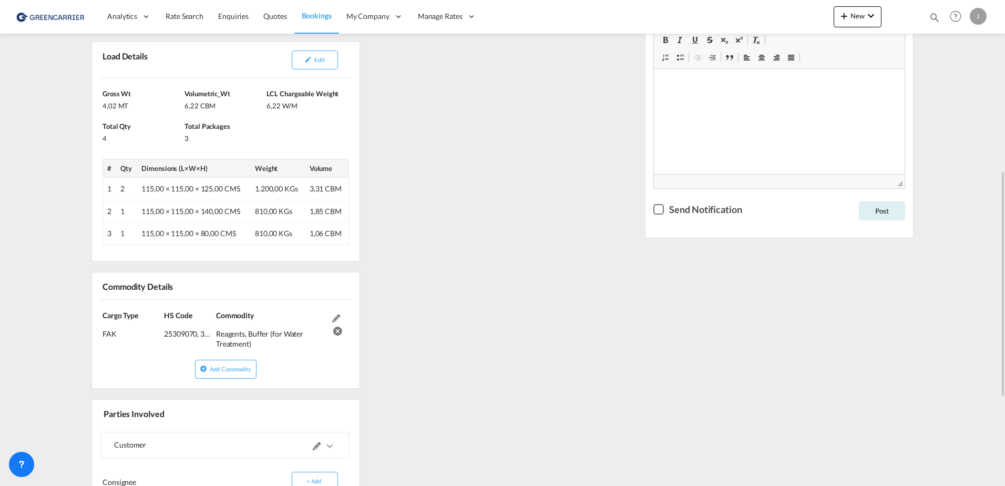
click at [445, 186] on div "References Edit Inquiry No. N/A Quotation No. N/A Search Reference DEHAM to ECG…" at bounding box center [502, 233] width 831 height 832
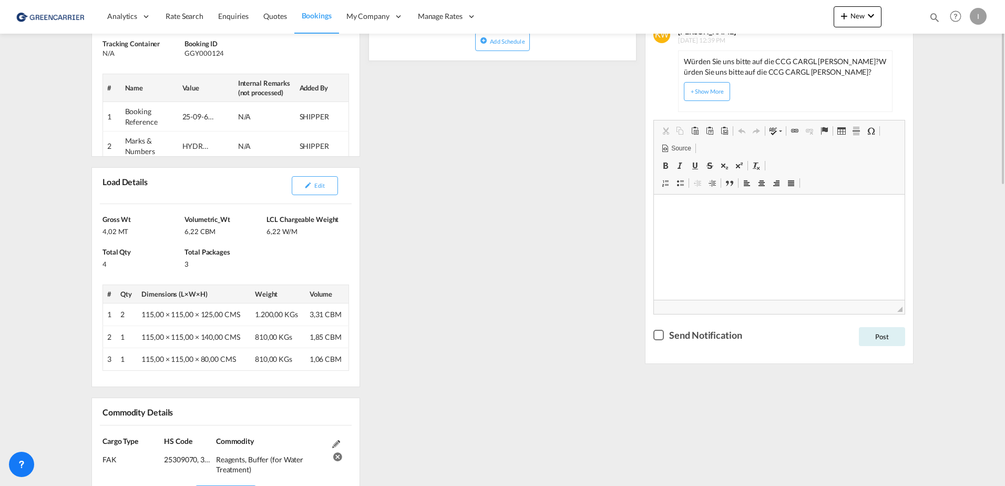
scroll to position [137, 0]
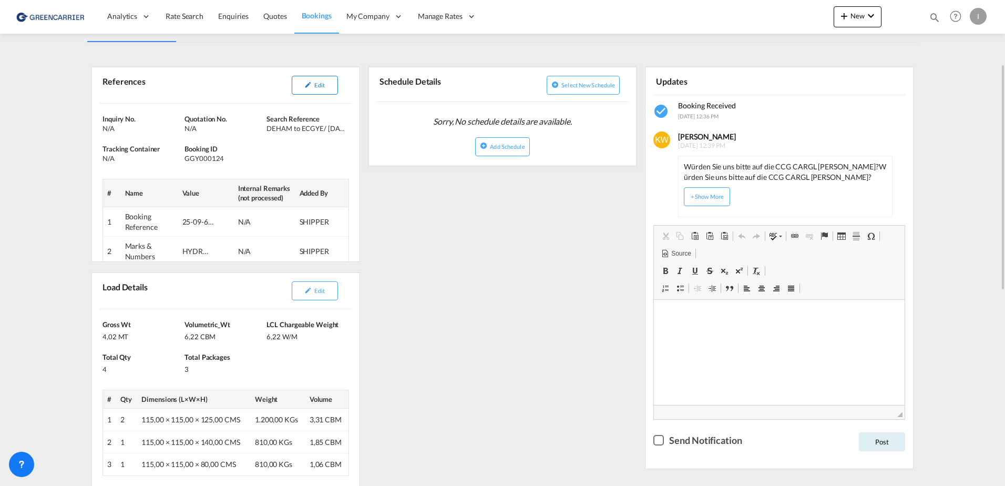
click at [328, 87] on button "Edit" at bounding box center [315, 85] width 46 height 19
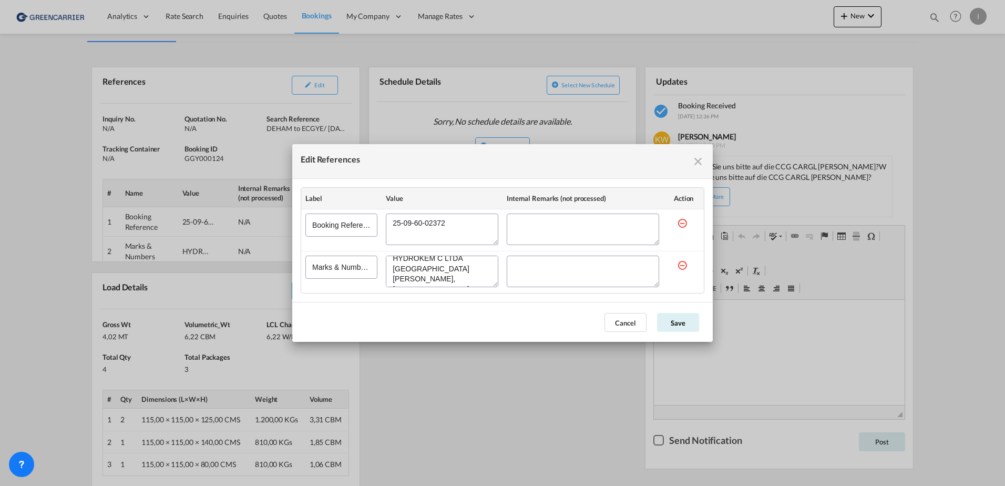
scroll to position [9, 0]
click at [697, 161] on md-icon "icon-close fg-AAA8AD cursor" at bounding box center [698, 161] width 13 height 13
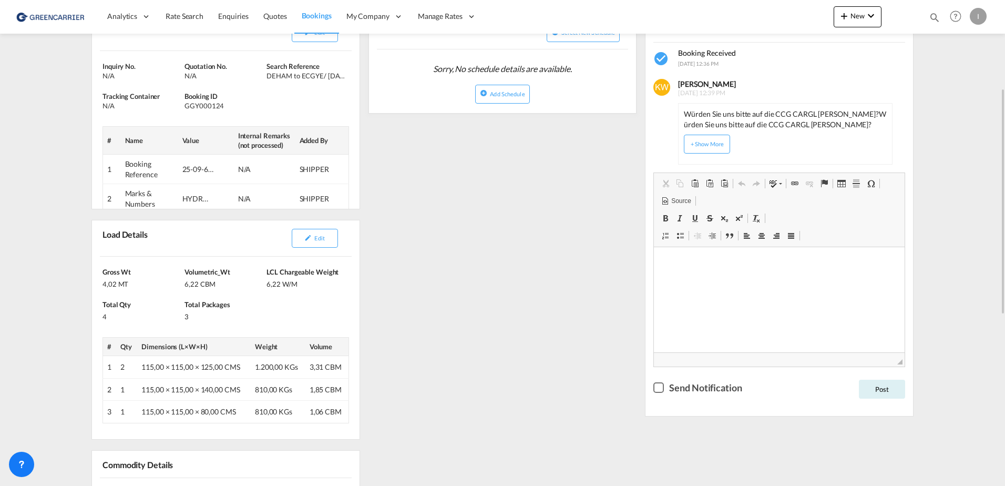
scroll to position [0, 0]
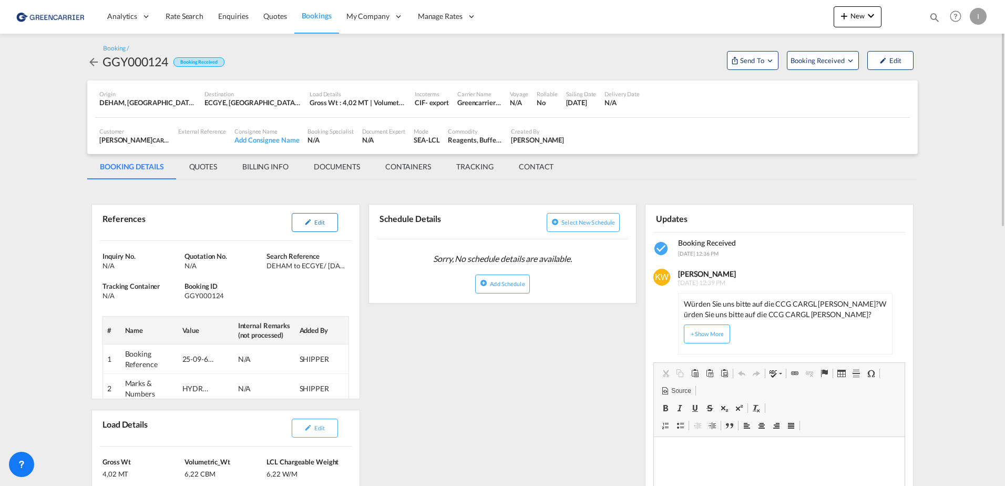
click at [323, 225] on span "Edit" at bounding box center [319, 222] width 10 height 7
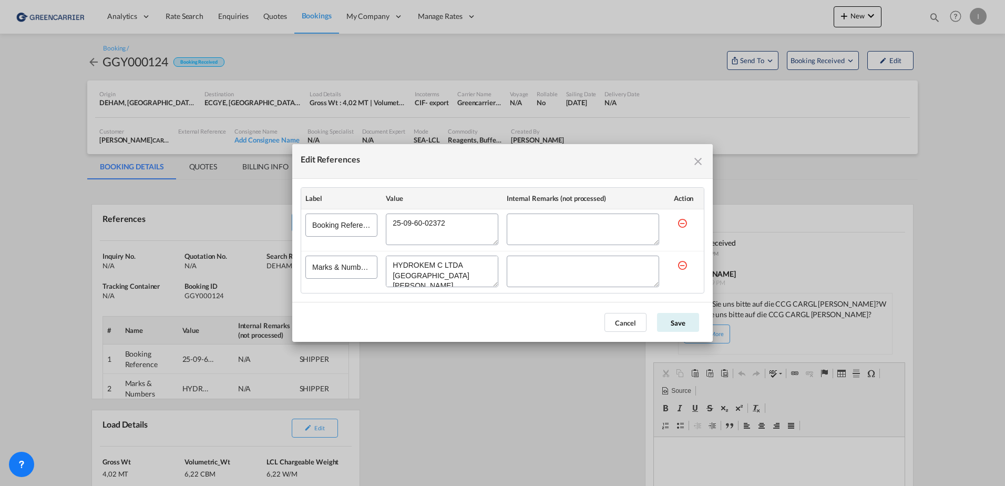
click at [696, 165] on md-icon "icon-close fg-AAA8AD cursor" at bounding box center [698, 161] width 13 height 13
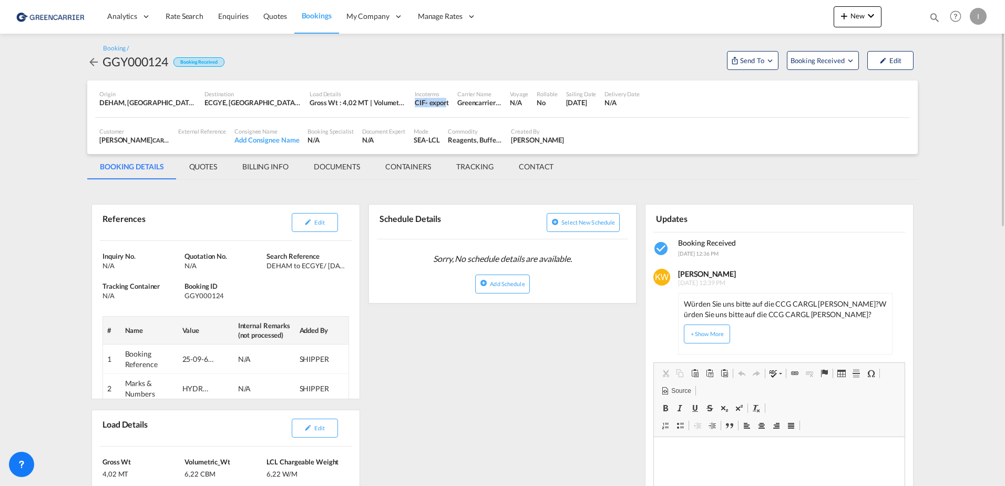
drag, startPoint x: 412, startPoint y: 102, endPoint x: 447, endPoint y: 102, distance: 35.8
click at [447, 102] on div "Incoterms CIF - export" at bounding box center [432, 99] width 43 height 26
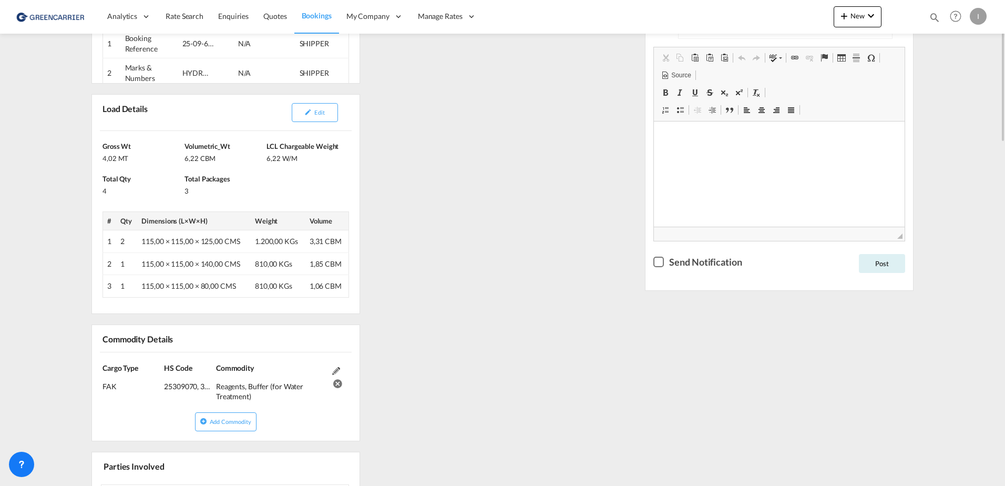
scroll to position [158, 0]
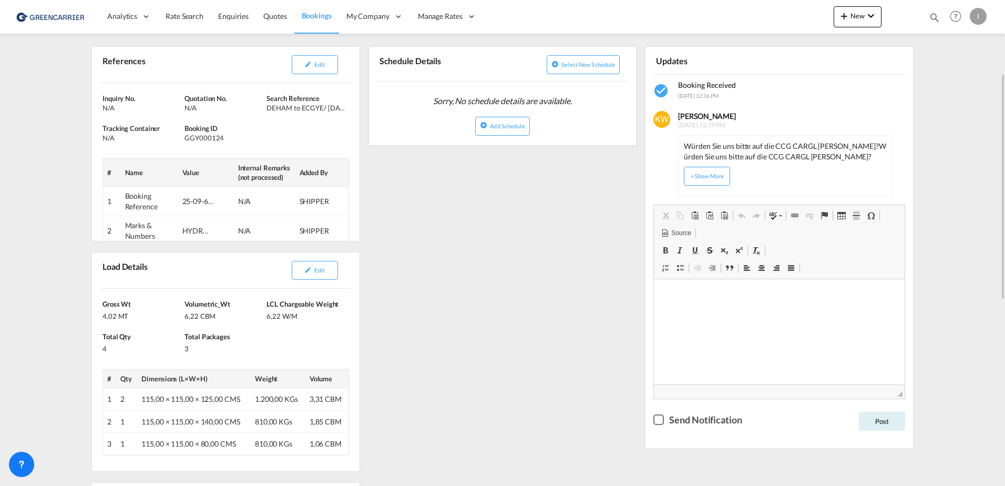
click at [421, 368] on div "References Edit Inquiry No. N/A Quotation No. N/A Search Reference DEHAM to ECG…" at bounding box center [502, 443] width 831 height 832
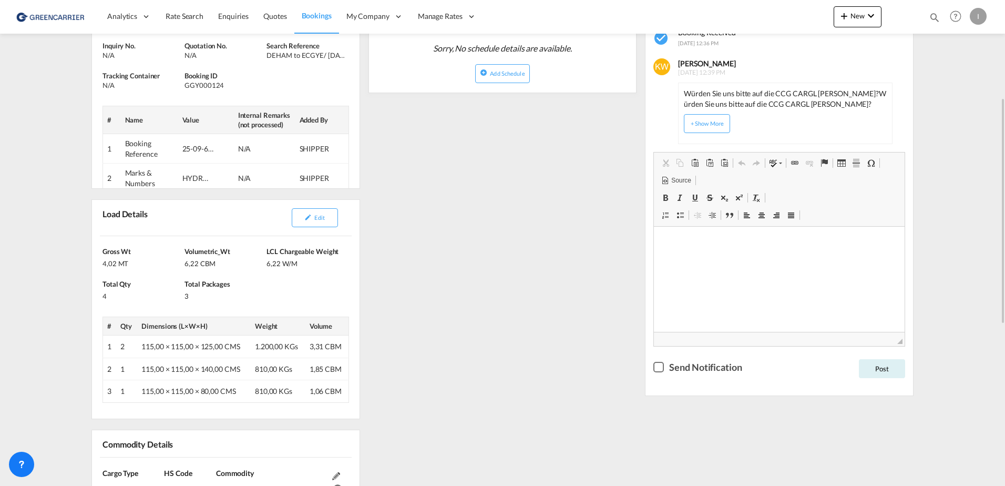
scroll to position [0, 0]
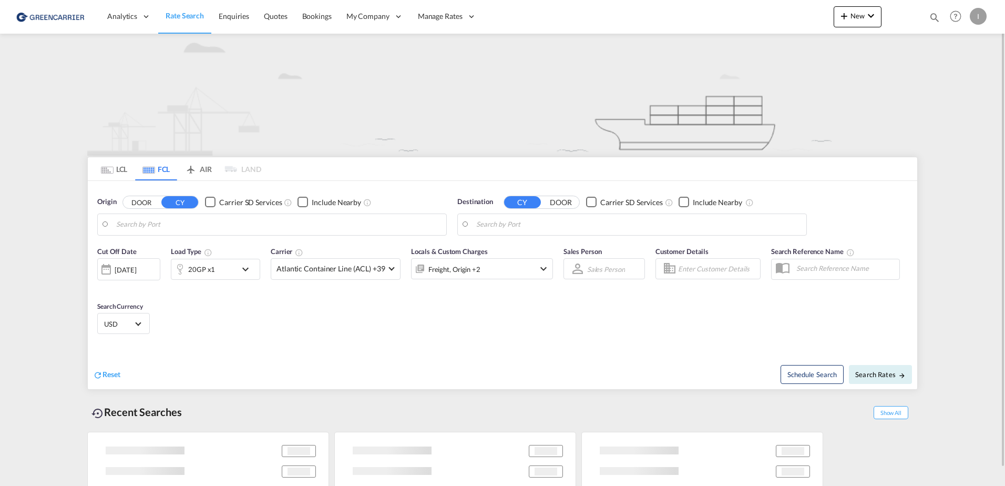
type input "[GEOGRAPHIC_DATA], [GEOGRAPHIC_DATA]"
type input "Altamira, MXATM"
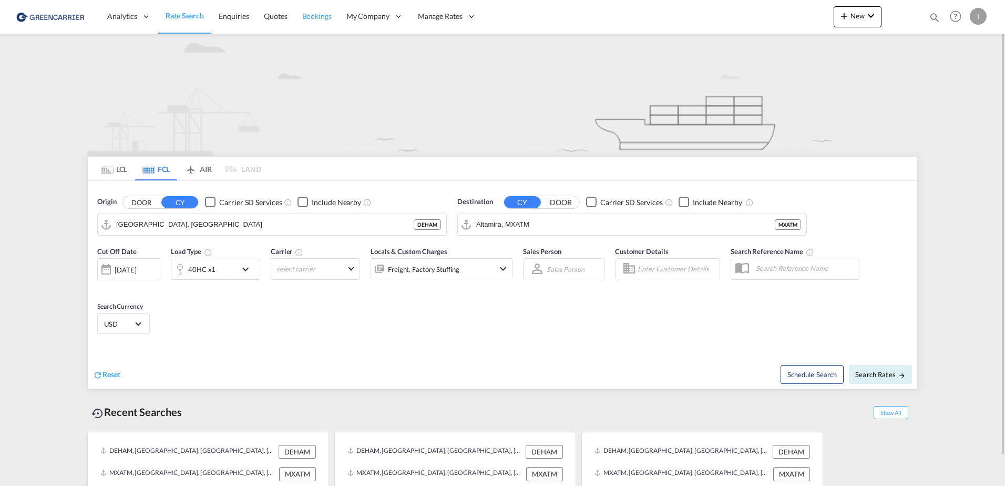
click at [309, 17] on span "Bookings" at bounding box center [316, 16] width 29 height 9
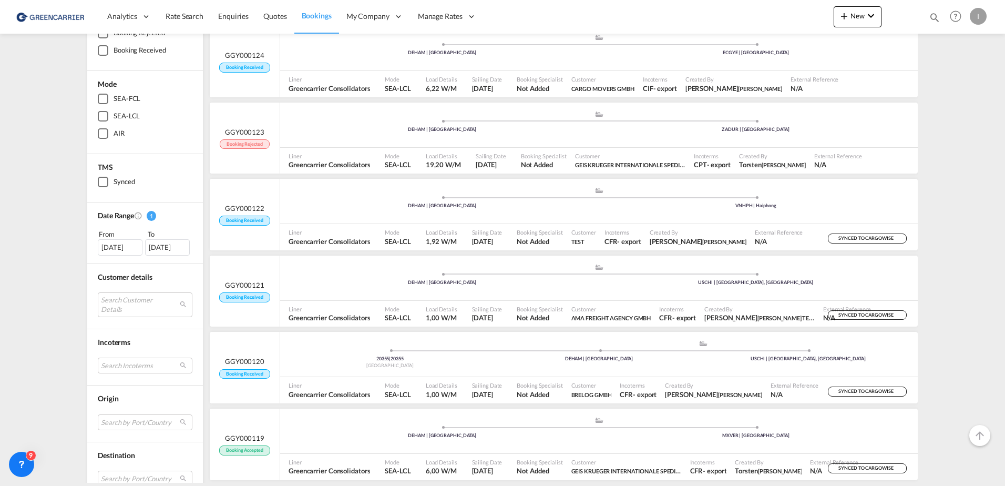
scroll to position [210, 0]
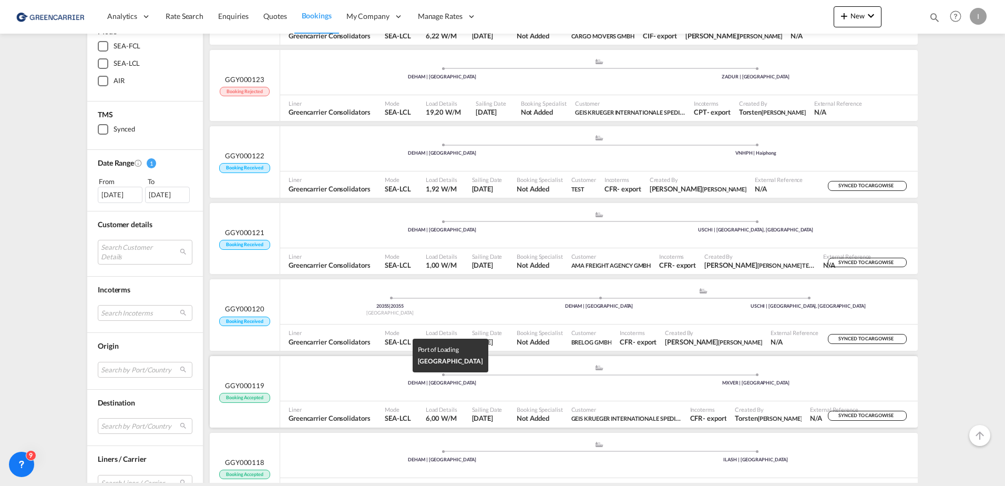
click at [360, 381] on div "DEHAM | Hamburg" at bounding box center [443, 383] width 314 height 7
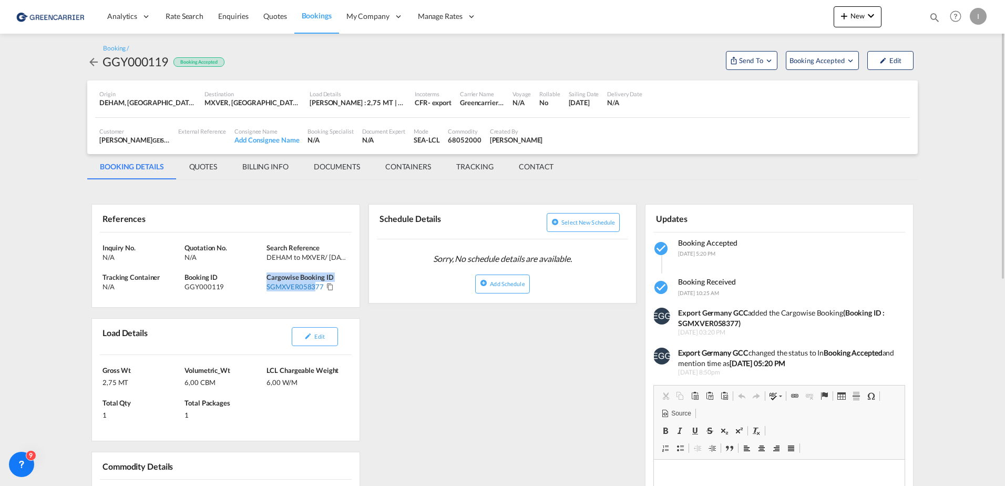
drag, startPoint x: 266, startPoint y: 289, endPoint x: 314, endPoint y: 291, distance: 47.9
click at [314, 291] on div "Inquiry No. N/A Quotation No. N/A Search Reference DEHAM to MXVER/ 19 September…" at bounding box center [226, 269] width 268 height 75
drag, startPoint x: 314, startPoint y: 291, endPoint x: 274, endPoint y: 275, distance: 43.0
click at [274, 275] on span "Cargowise Booking ID" at bounding box center [300, 277] width 67 height 8
drag, startPoint x: 267, startPoint y: 288, endPoint x: 322, endPoint y: 289, distance: 55.2
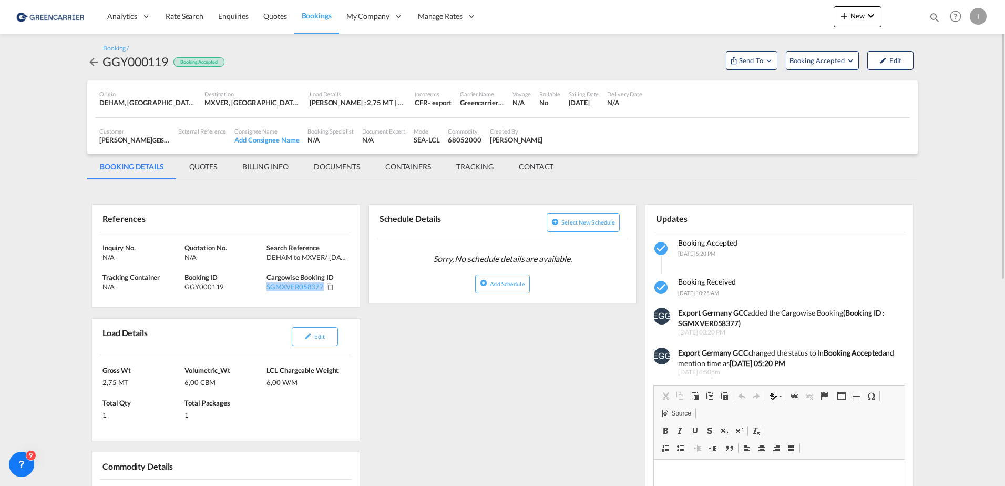
click at [322, 289] on div "SGMXVER058377" at bounding box center [308, 286] width 82 height 9
copy div "SGMXVER058377"
click at [318, 22] on link "Bookings" at bounding box center [316, 16] width 45 height 34
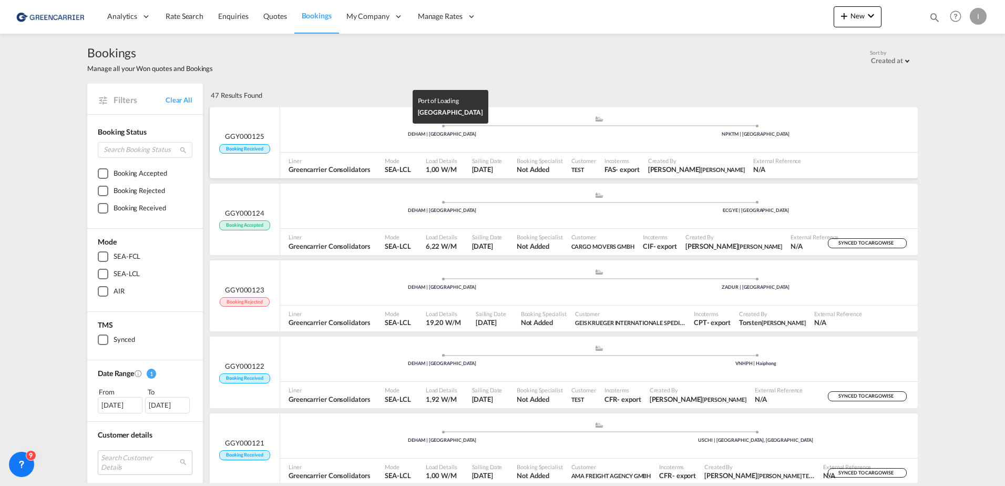
click at [335, 135] on div "DEHAM | Hamburg" at bounding box center [443, 134] width 314 height 7
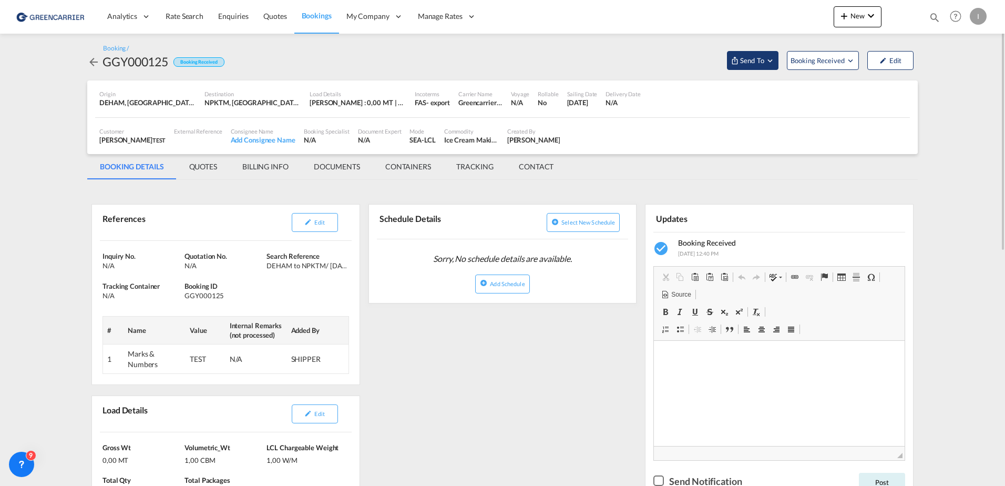
click at [762, 62] on span "Send To" at bounding box center [752, 60] width 26 height 11
click at [899, 101] on button "Send Booking" at bounding box center [878, 97] width 101 height 24
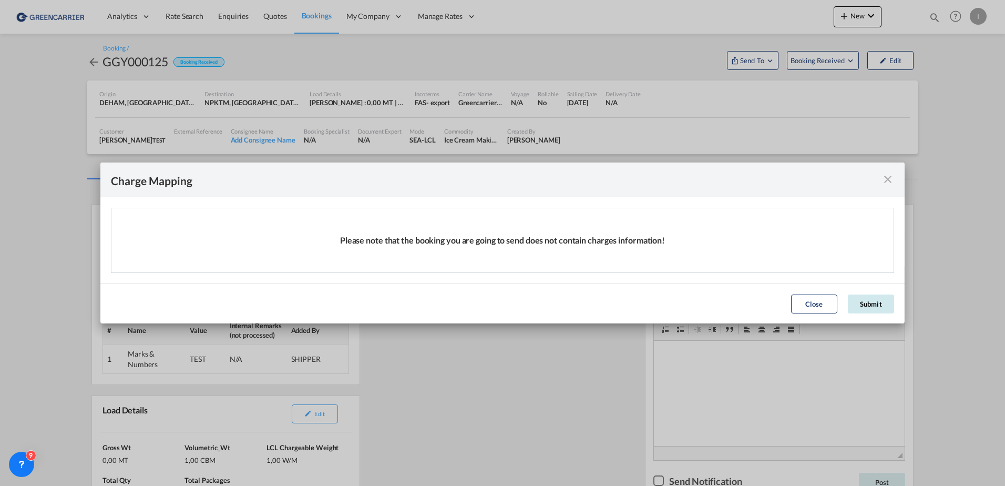
click at [879, 302] on button "Submit" at bounding box center [871, 303] width 46 height 19
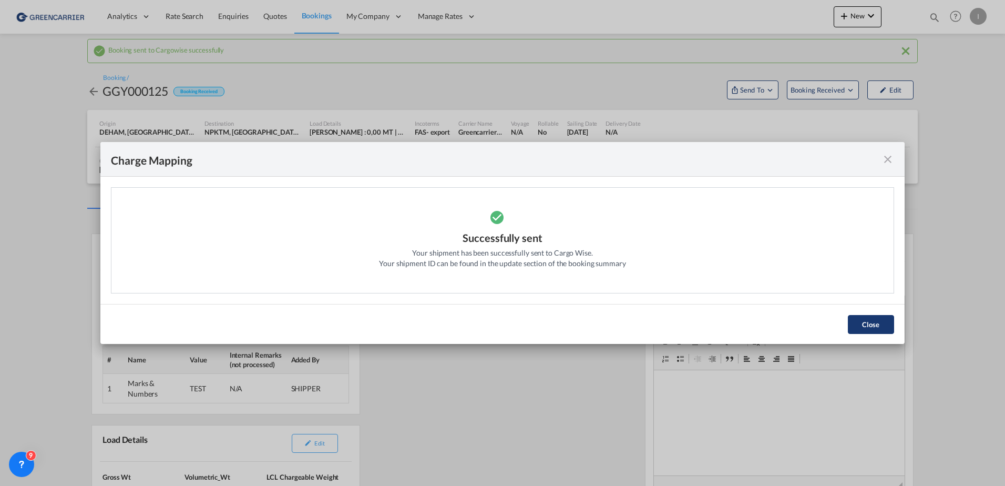
click at [881, 328] on button "Close" at bounding box center [871, 324] width 46 height 19
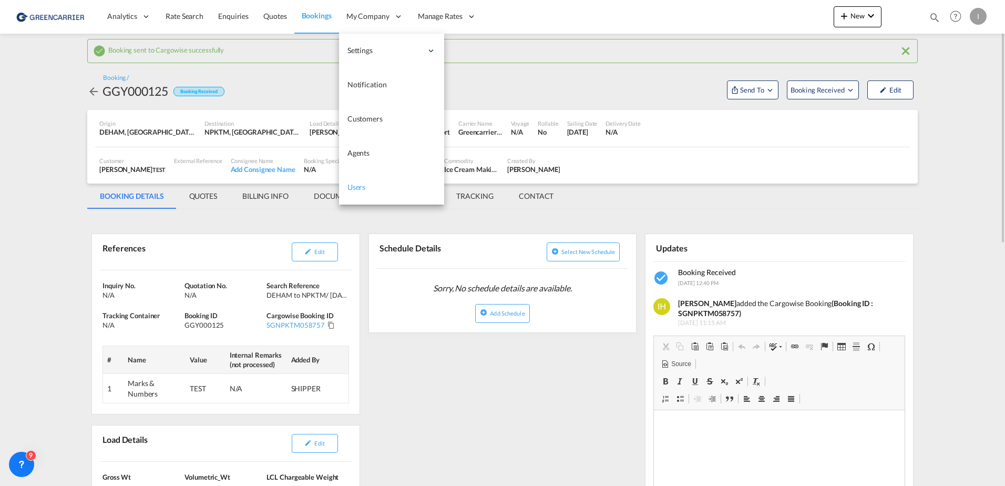
click at [366, 187] on link "Users" at bounding box center [391, 187] width 105 height 34
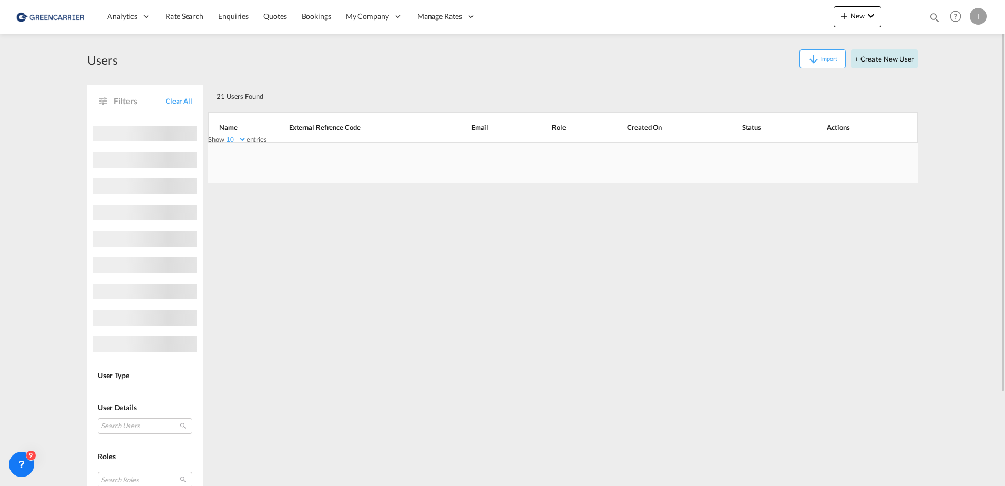
click at [898, 59] on button "+ Create New User" at bounding box center [884, 58] width 67 height 19
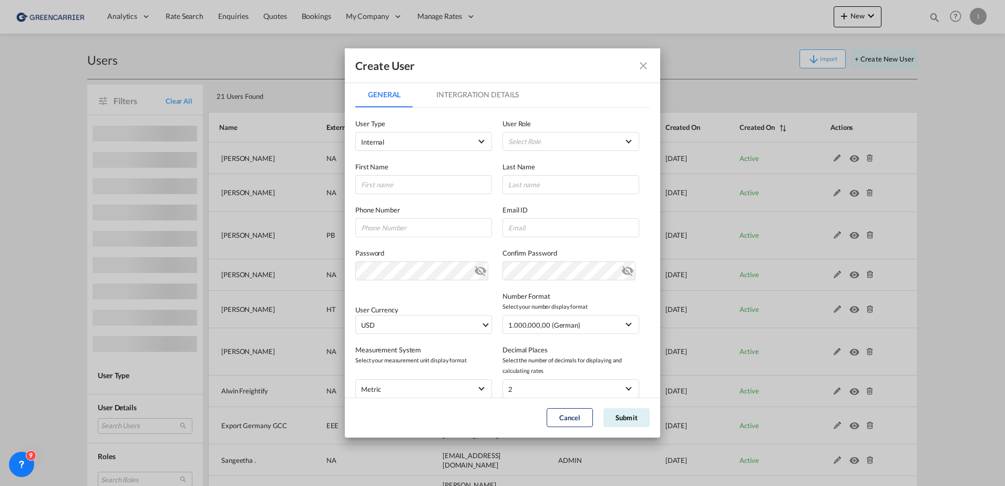
click at [518, 93] on md-tab-item "Intergration Details" at bounding box center [478, 94] width 108 height 25
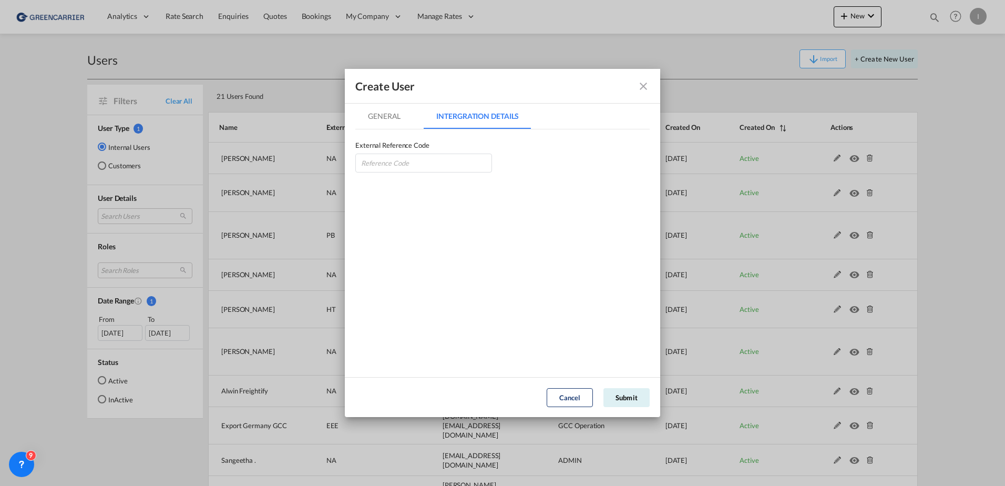
click at [640, 87] on md-icon "icon-close fg-AAA8AD" at bounding box center [643, 86] width 13 height 13
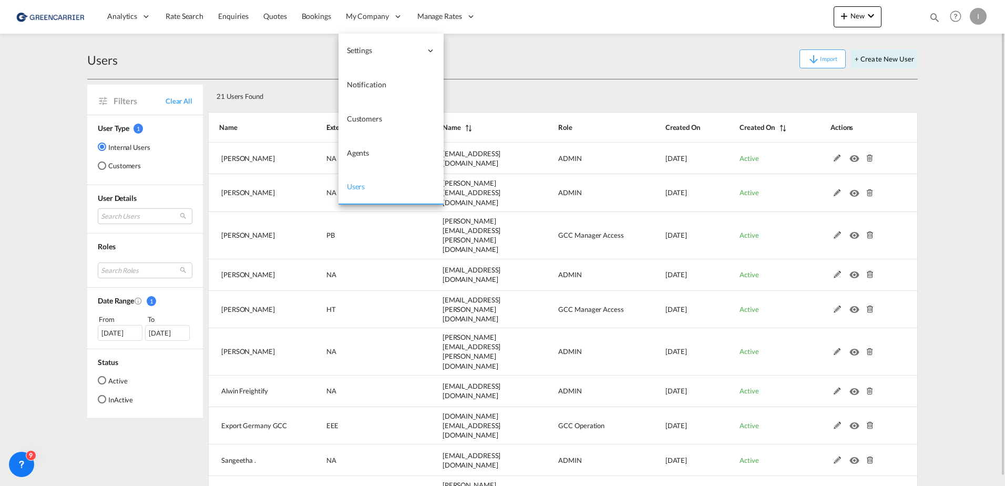
click at [350, 189] on span "Users" at bounding box center [356, 186] width 18 height 9
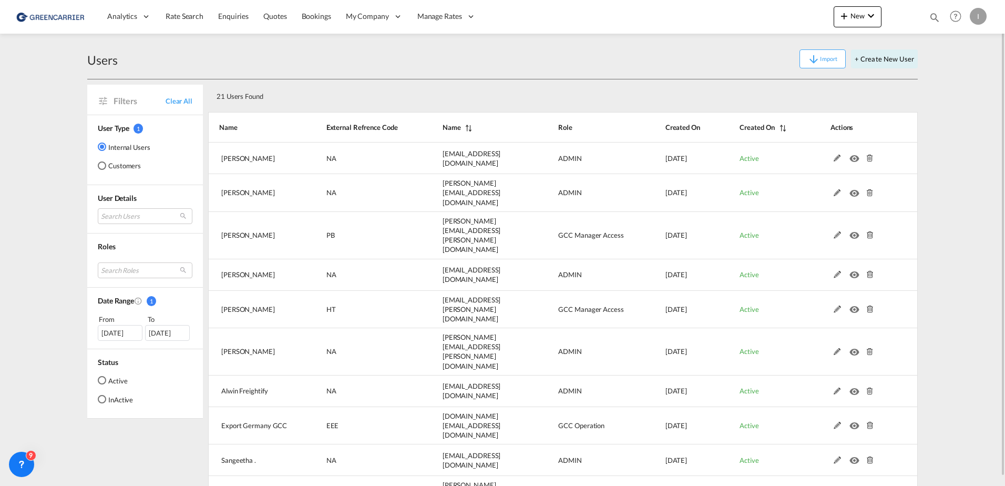
click at [123, 166] on md-radio-button "Customers" at bounding box center [124, 165] width 53 height 11
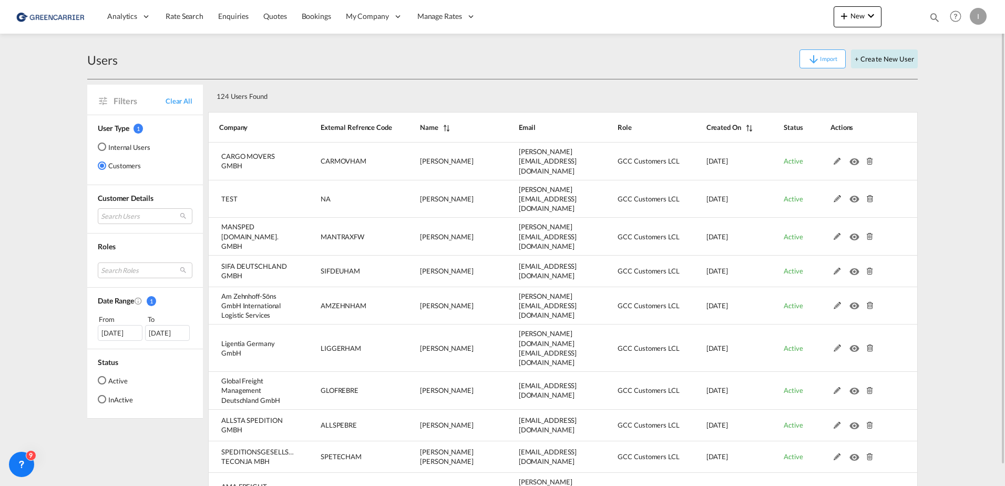
click at [886, 62] on button "+ Create New User" at bounding box center [884, 58] width 67 height 19
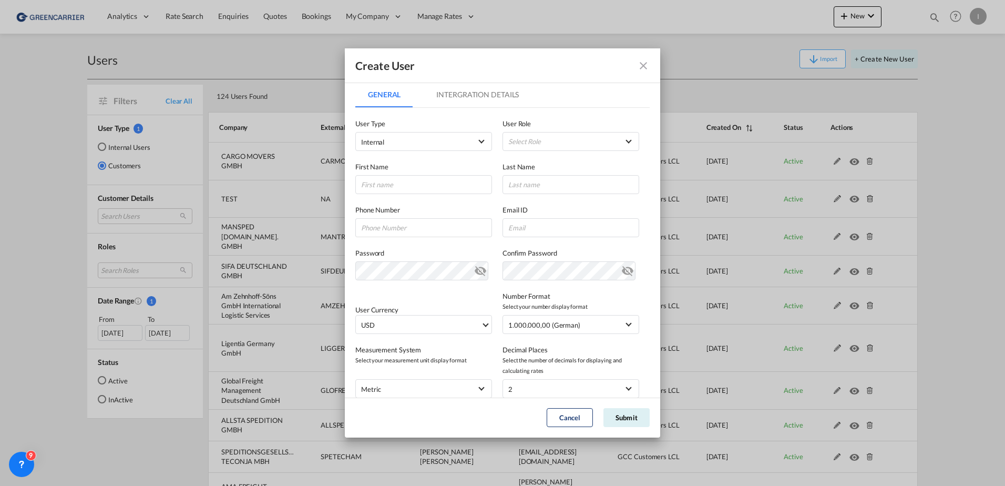
click at [460, 101] on md-tab-item "Intergration Details" at bounding box center [478, 94] width 108 height 25
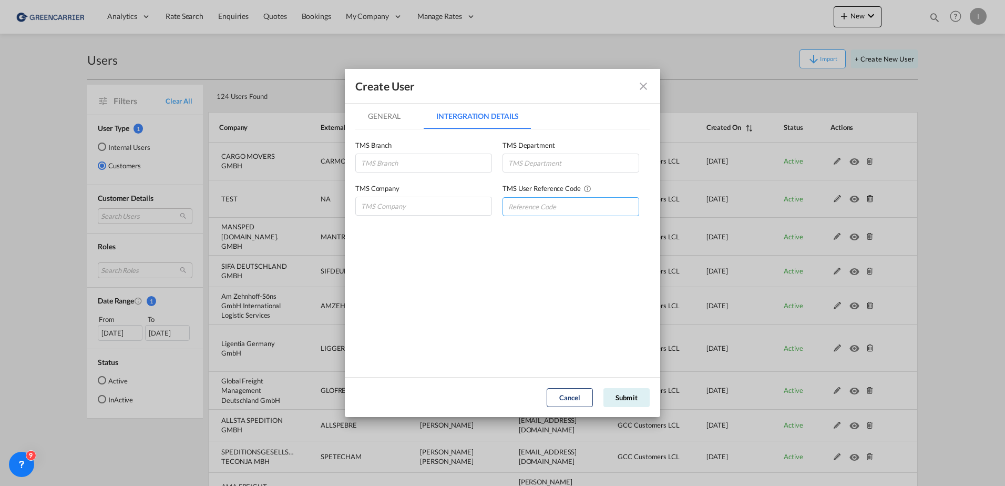
click at [582, 205] on input "GeneralIntergration Details ..." at bounding box center [571, 206] width 137 height 19
type input "GRECONPRG"
click at [612, 398] on button "Submit" at bounding box center [627, 397] width 46 height 19
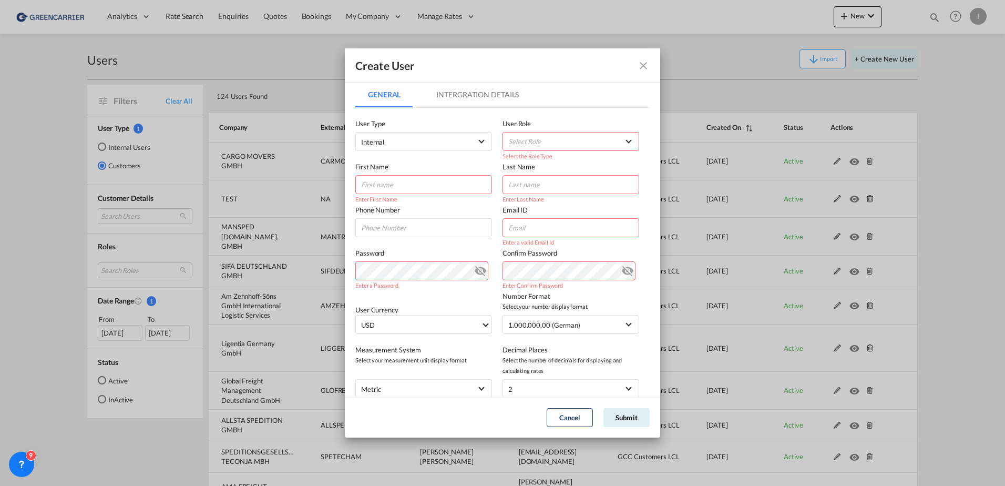
click at [642, 59] on md-icon "icon-close fg-AAA8AD" at bounding box center [643, 65] width 13 height 13
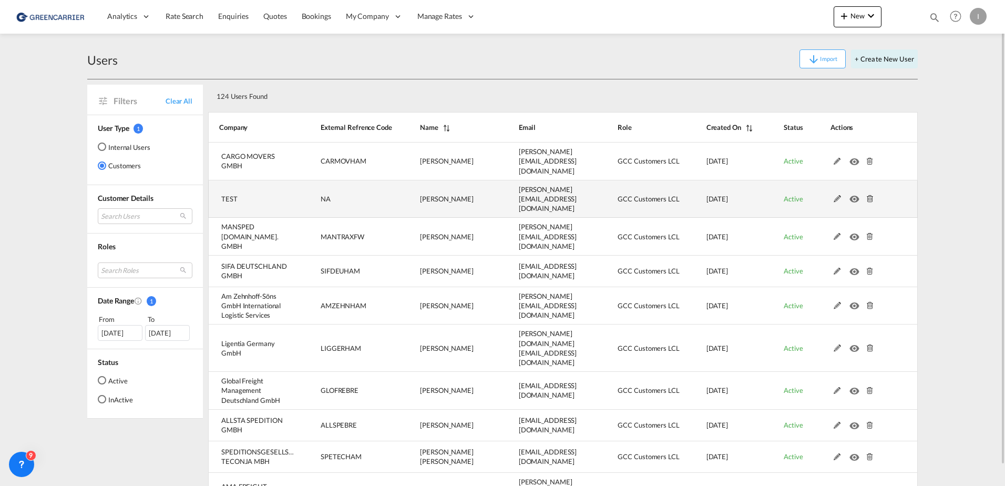
click at [835, 195] on md-icon at bounding box center [838, 198] width 14 height 7
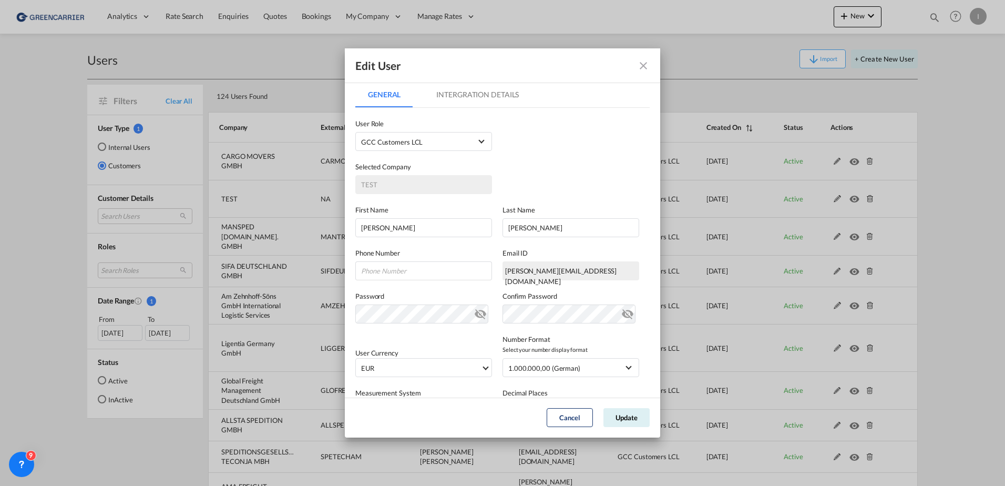
click at [485, 92] on md-tab-item "Intergration Details" at bounding box center [478, 94] width 108 height 25
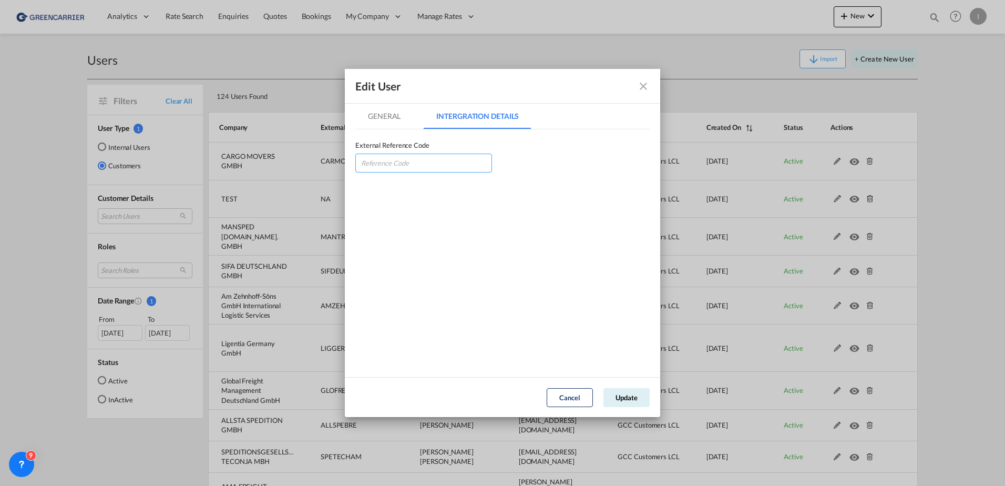
click at [397, 165] on input "GeneralIntergration Details ..." at bounding box center [423, 163] width 137 height 19
type input "GRECONPRG"
click at [383, 107] on md-tab-item "General" at bounding box center [384, 116] width 58 height 25
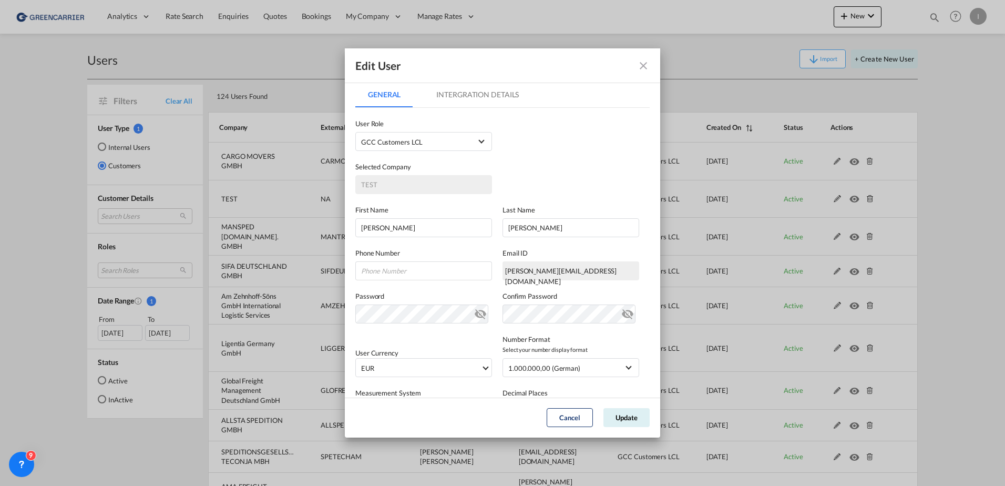
click at [474, 101] on md-tab-item "Intergration Details" at bounding box center [478, 94] width 108 height 25
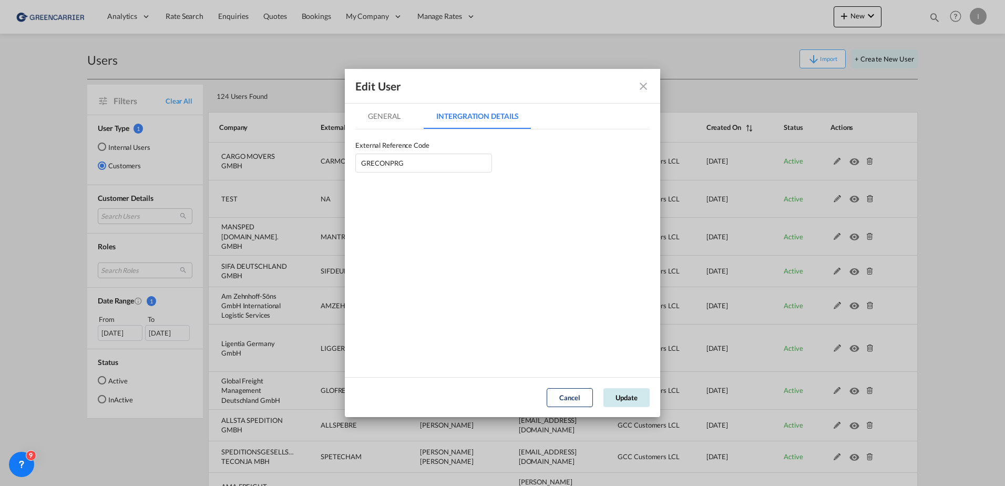
click at [629, 402] on button "Update" at bounding box center [627, 397] width 46 height 19
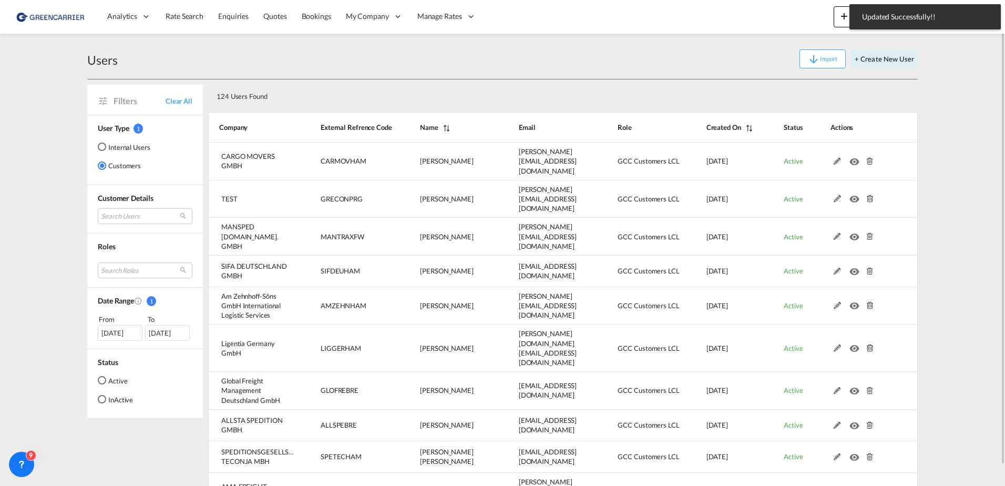
click at [691, 44] on div "Users Import + Create New User" at bounding box center [502, 59] width 831 height 40
click at [983, 11] on div "I" at bounding box center [978, 16] width 17 height 17
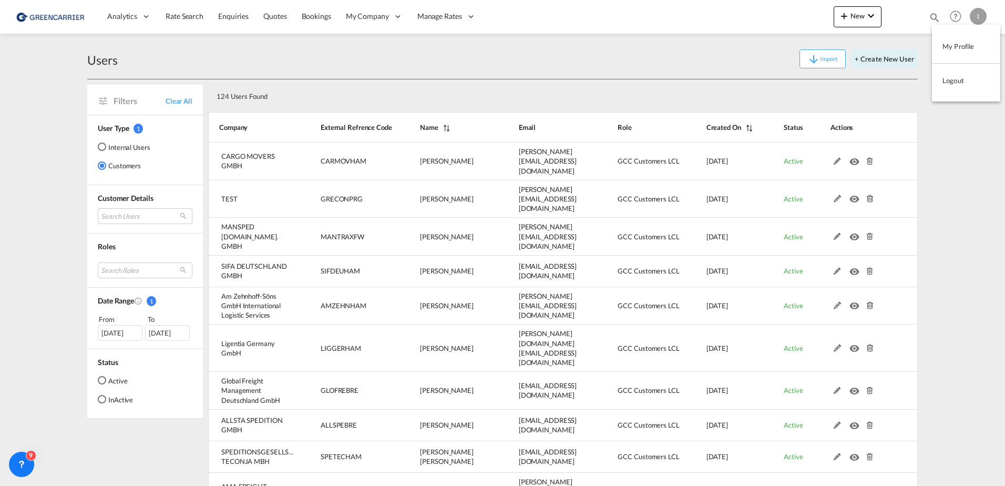
click at [967, 79] on button "Logout" at bounding box center [966, 80] width 68 height 21
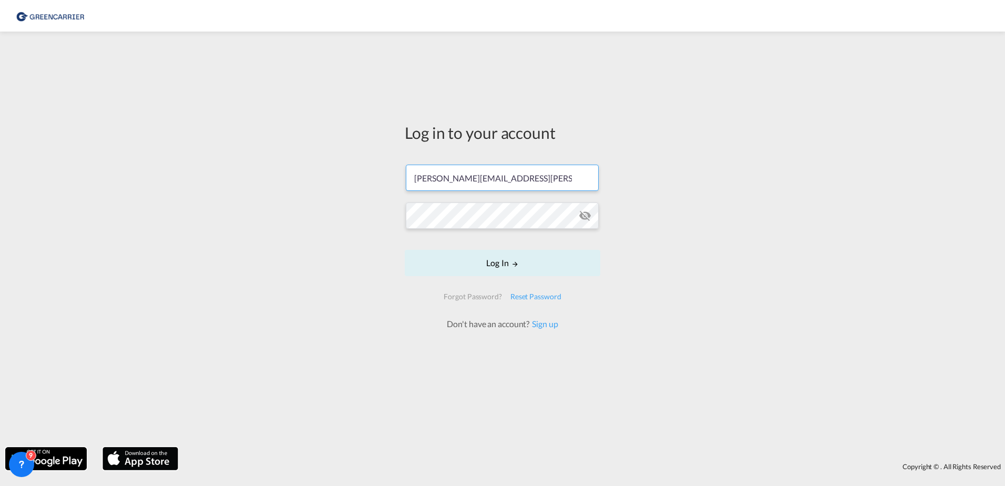
drag, startPoint x: 515, startPoint y: 179, endPoint x: 515, endPoint y: 187, distance: 7.9
click at [515, 179] on input "isabel.huebner@greencarrier.com" at bounding box center [502, 178] width 193 height 26
type input "isabel_huhu@yahoo.de"
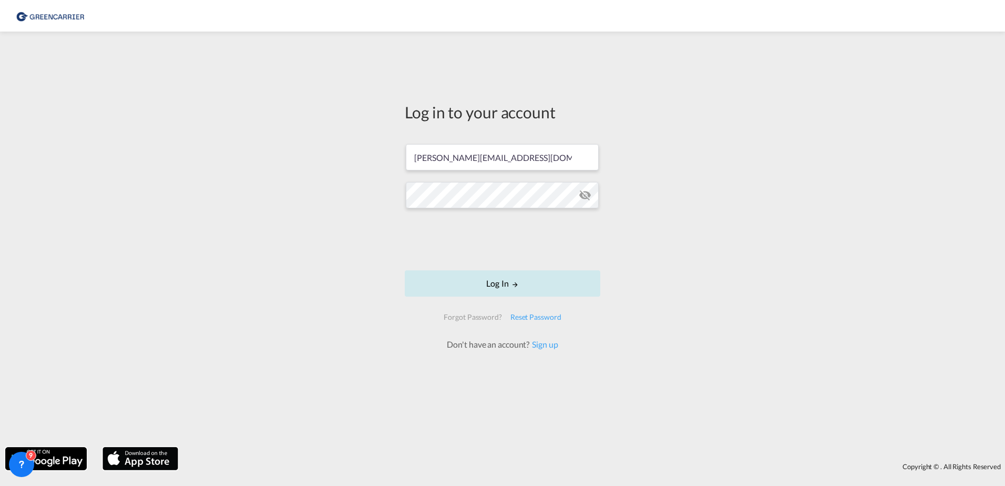
click at [514, 284] on md-icon "LOGIN" at bounding box center [515, 284] width 7 height 7
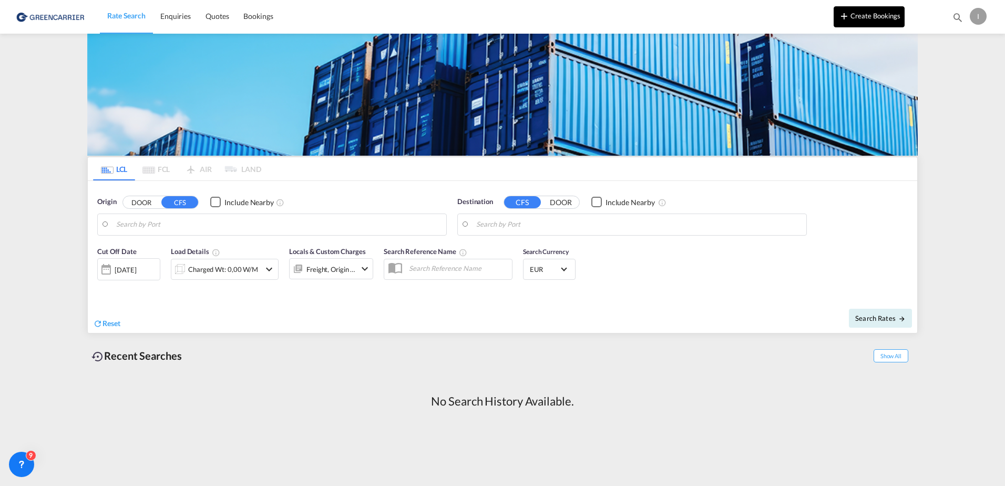
click at [871, 9] on button "Create Bookings" at bounding box center [869, 16] width 71 height 21
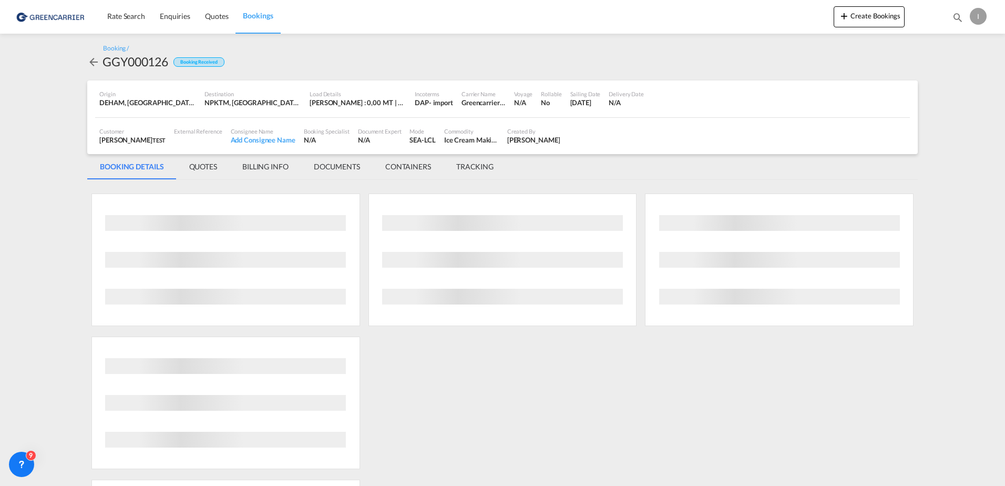
click at [976, 20] on div "I" at bounding box center [978, 16] width 17 height 17
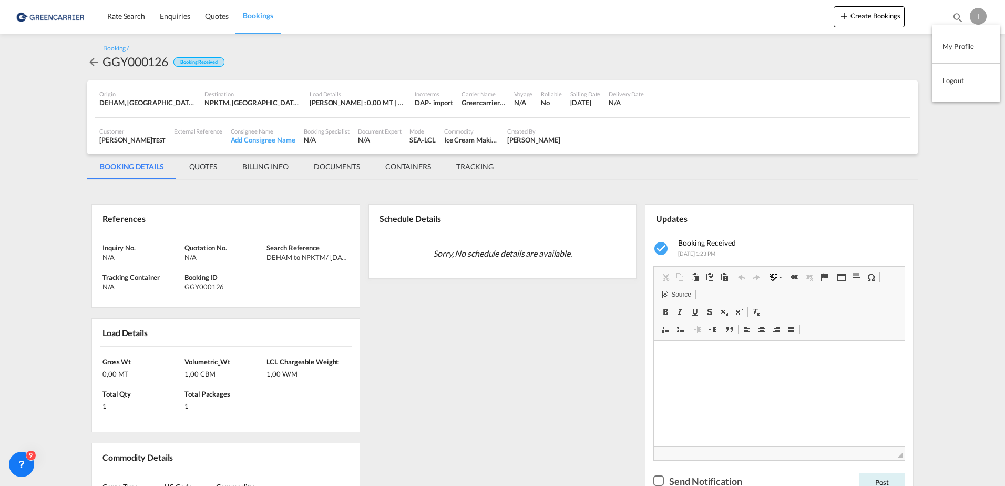
click at [958, 86] on button "Logout" at bounding box center [966, 80] width 68 height 21
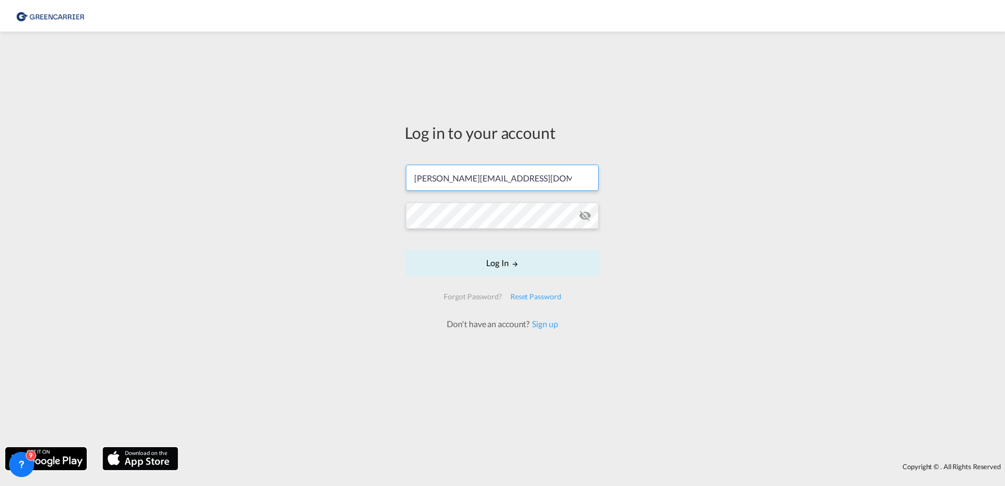
drag, startPoint x: 532, startPoint y: 178, endPoint x: 531, endPoint y: 185, distance: 6.3
click at [532, 178] on input "isabel_huhu@yahoo.de" at bounding box center [502, 178] width 193 height 26
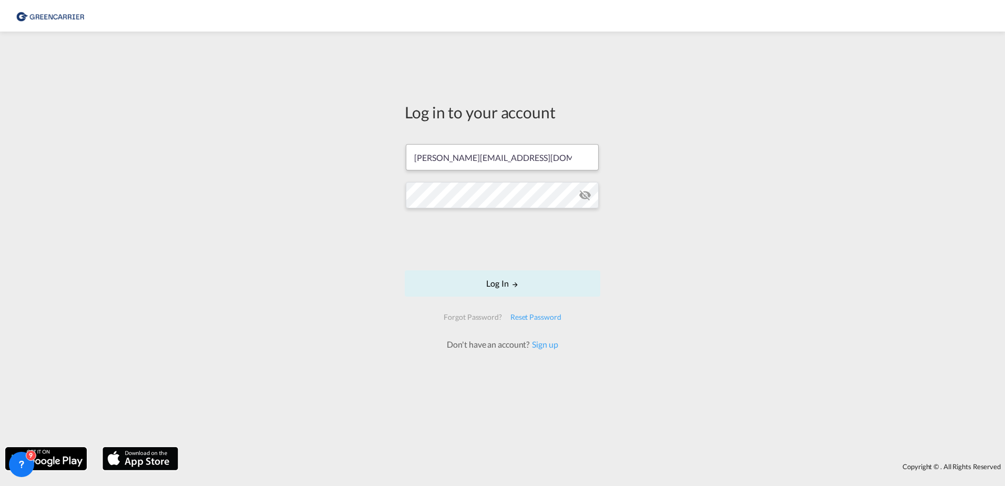
click at [494, 149] on input "isabel_huhu@yahoo.de" at bounding box center [502, 157] width 193 height 26
type input "isabel.huebner@greencarrier.com"
click at [541, 279] on button "Log In" at bounding box center [503, 283] width 196 height 26
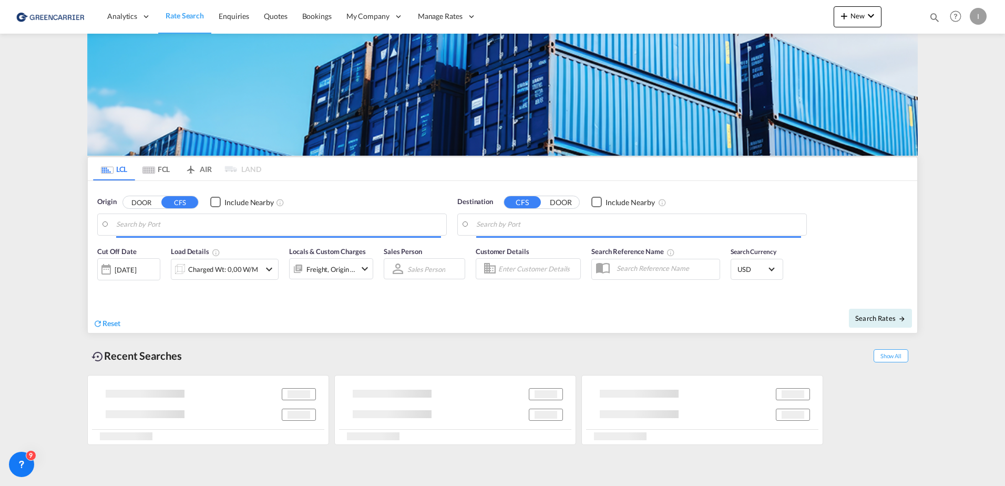
type input "Hamburg, DEHAM"
type input "Callao, PECLL"
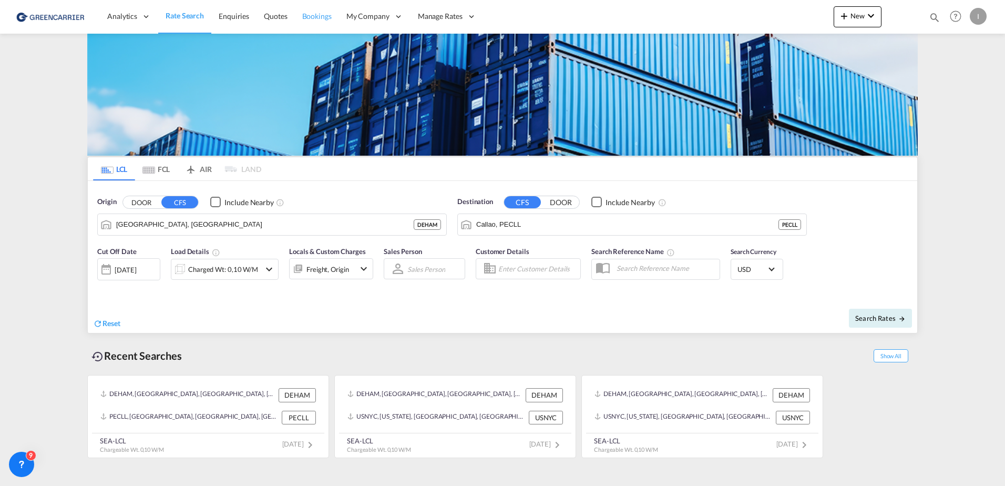
drag, startPoint x: 311, startPoint y: 16, endPoint x: 303, endPoint y: 33, distance: 18.3
click at [311, 16] on span "Bookings" at bounding box center [316, 16] width 29 height 9
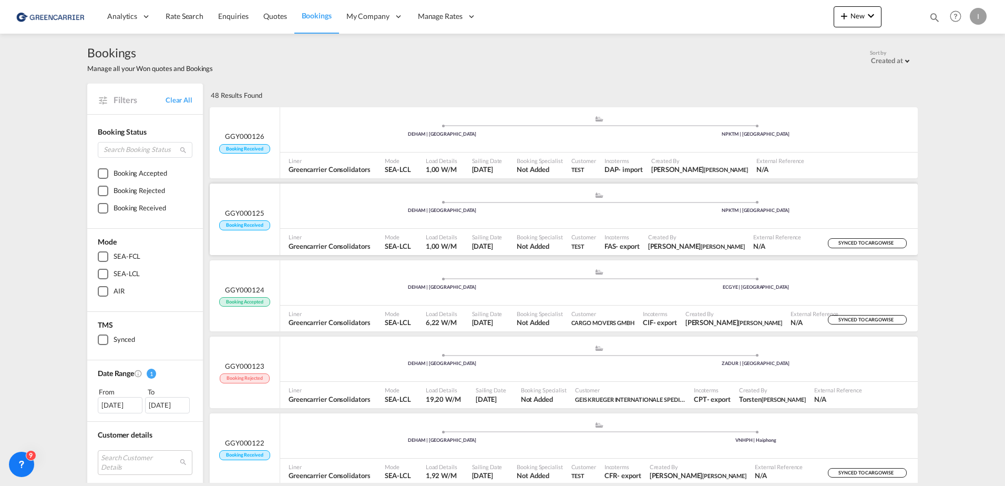
click at [335, 210] on div "DEHAM | Hamburg" at bounding box center [443, 210] width 314 height 7
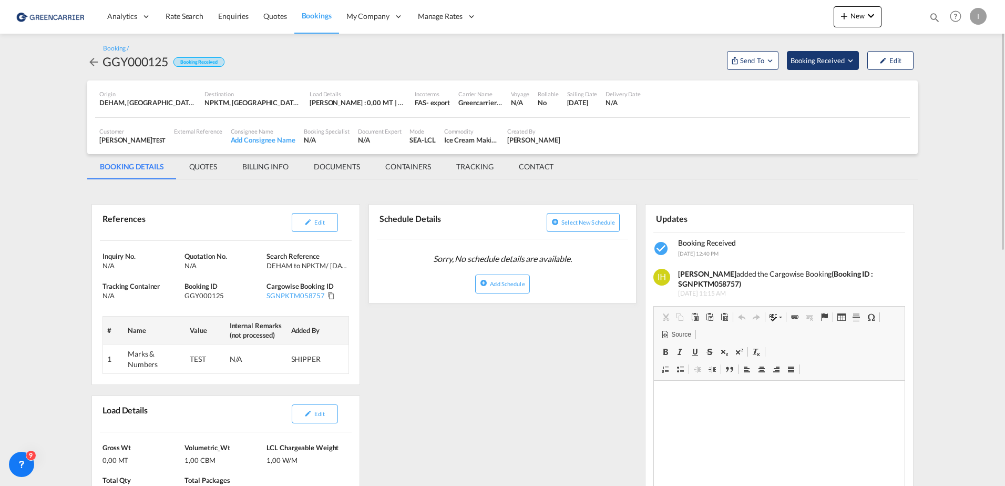
click at [818, 58] on span "Booking Received" at bounding box center [818, 60] width 55 height 11
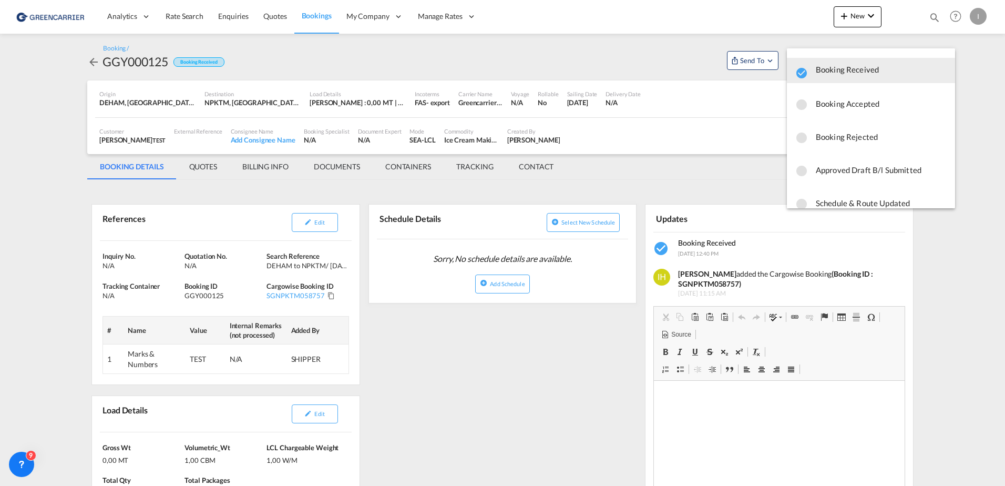
click at [861, 134] on span "Booking Rejected" at bounding box center [881, 136] width 131 height 19
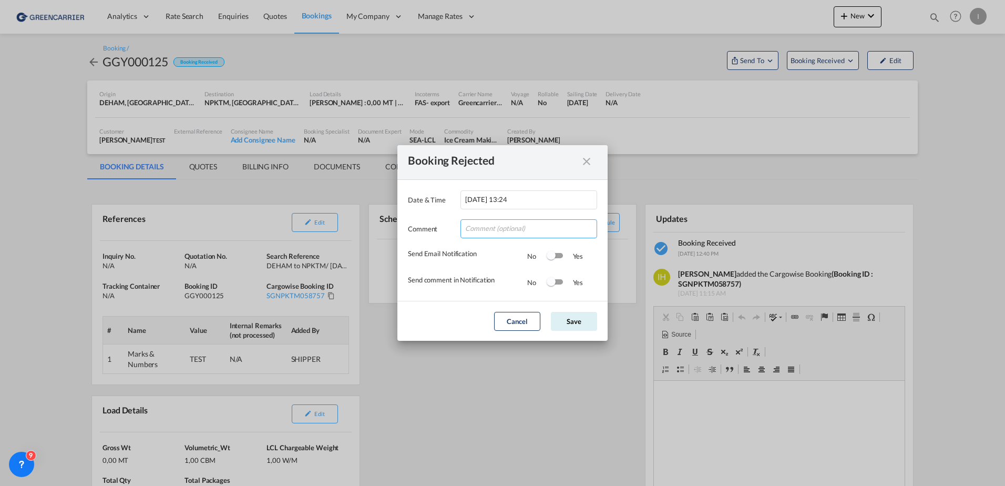
click at [496, 227] on input "Date & ..." at bounding box center [529, 228] width 137 height 19
type input "test"
click at [576, 333] on md-dialog-actions "Cancel Save" at bounding box center [503, 321] width 210 height 40
click at [569, 324] on button "Save" at bounding box center [574, 321] width 46 height 19
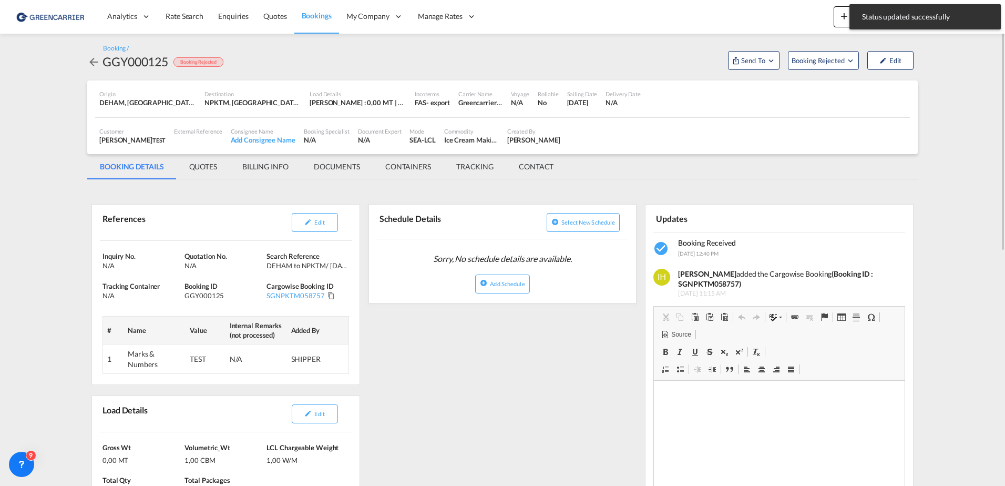
click at [309, 19] on span "Bookings" at bounding box center [317, 15] width 30 height 9
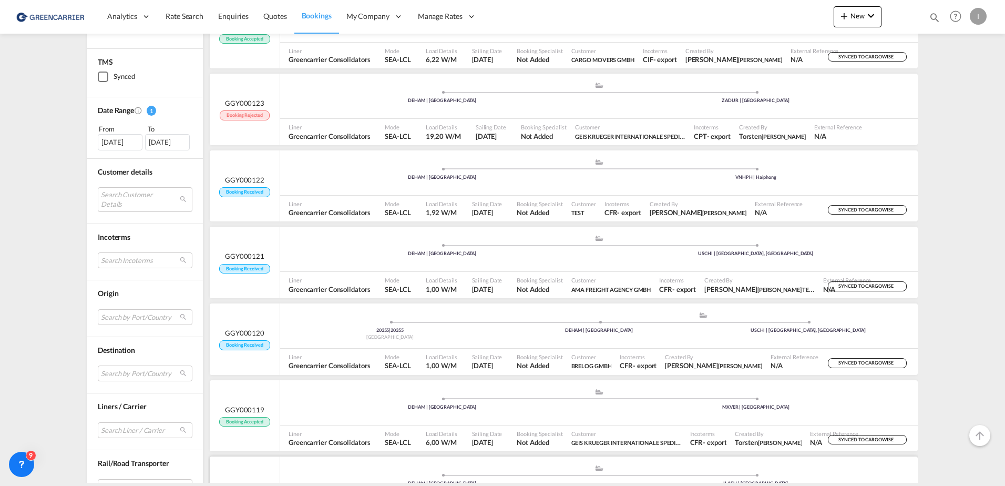
scroll to position [473, 0]
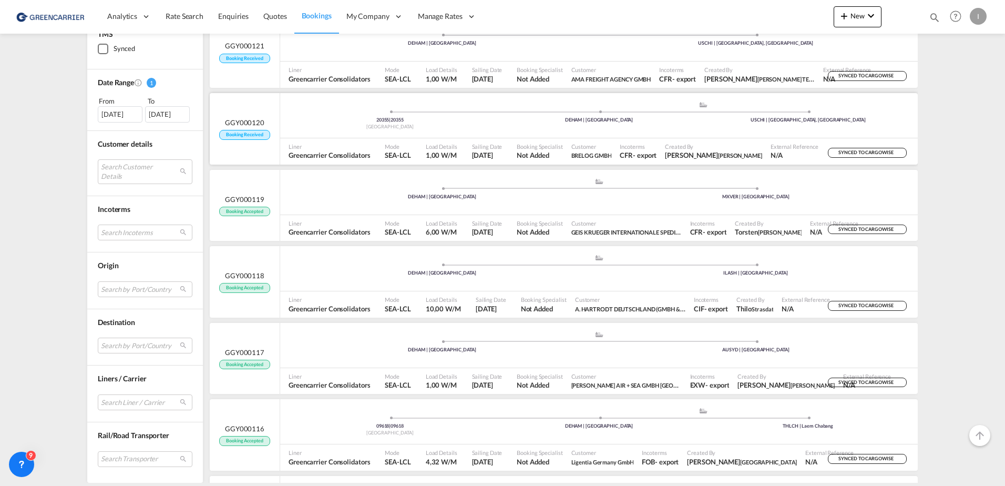
click at [638, 115] on ul "20355 | 20355 Germany .a{fill:#aaa8ad;} .a{fill:#aaa8ad;} DEHAM | Hamburg USCHI…" at bounding box center [599, 113] width 627 height 5
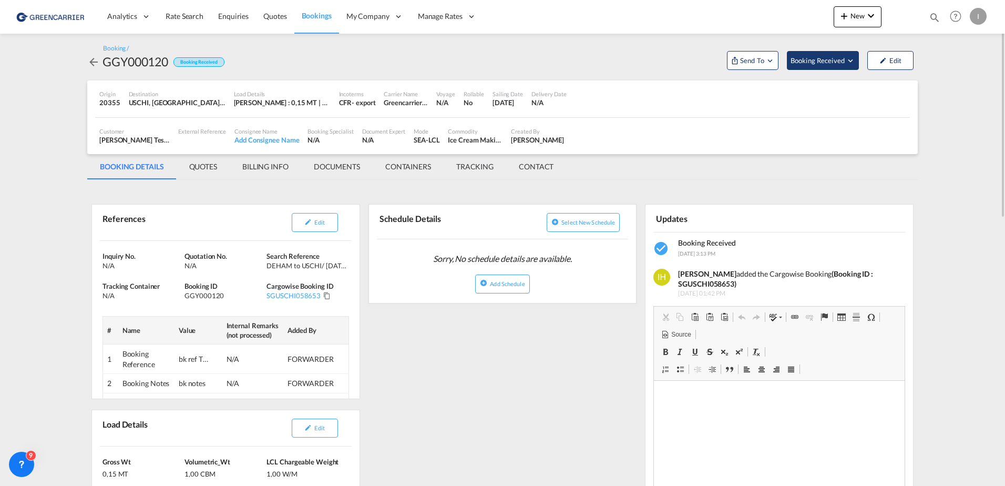
click at [841, 60] on span "Booking Received" at bounding box center [818, 60] width 55 height 11
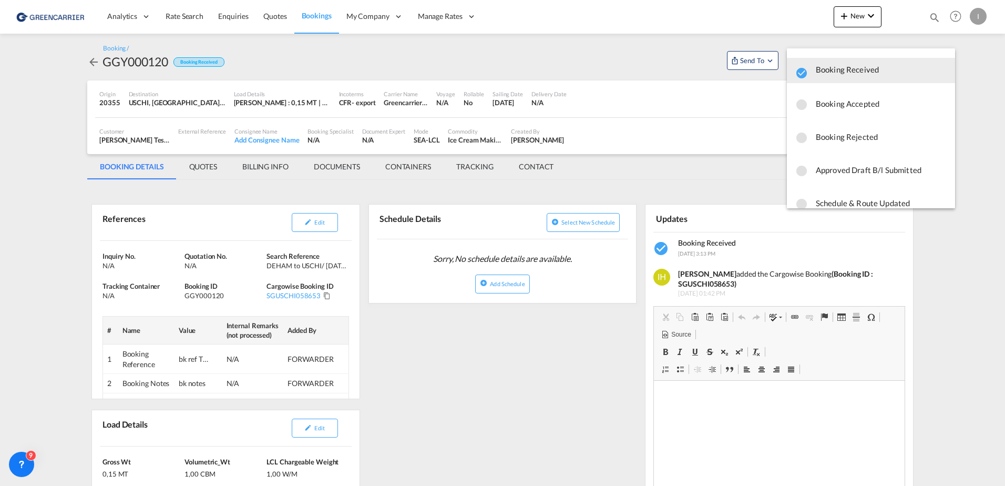
click at [869, 138] on span "Booking Rejected" at bounding box center [881, 136] width 131 height 19
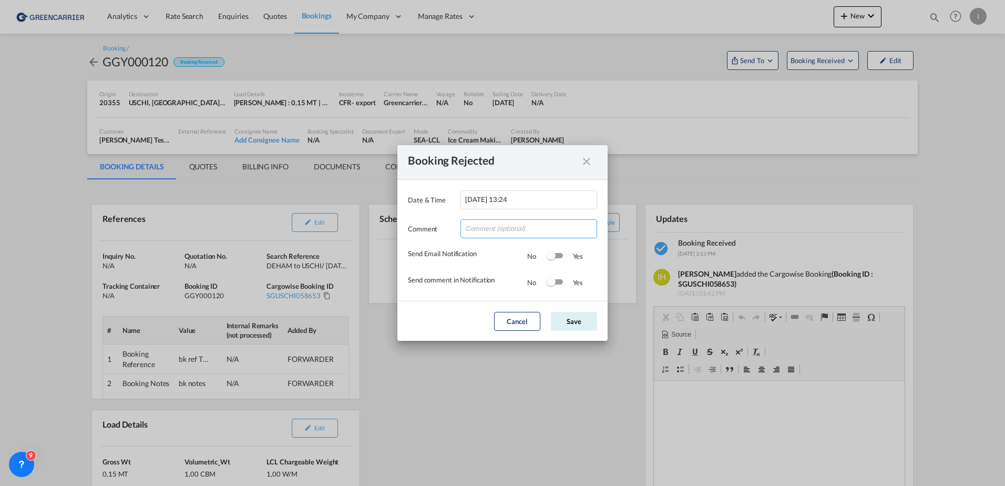
click at [475, 231] on input "Date & ..." at bounding box center [529, 228] width 137 height 19
type input "test"
click at [443, 209] on div "Comment test" at bounding box center [502, 223] width 189 height 29
click at [563, 321] on button "Save" at bounding box center [574, 321] width 46 height 19
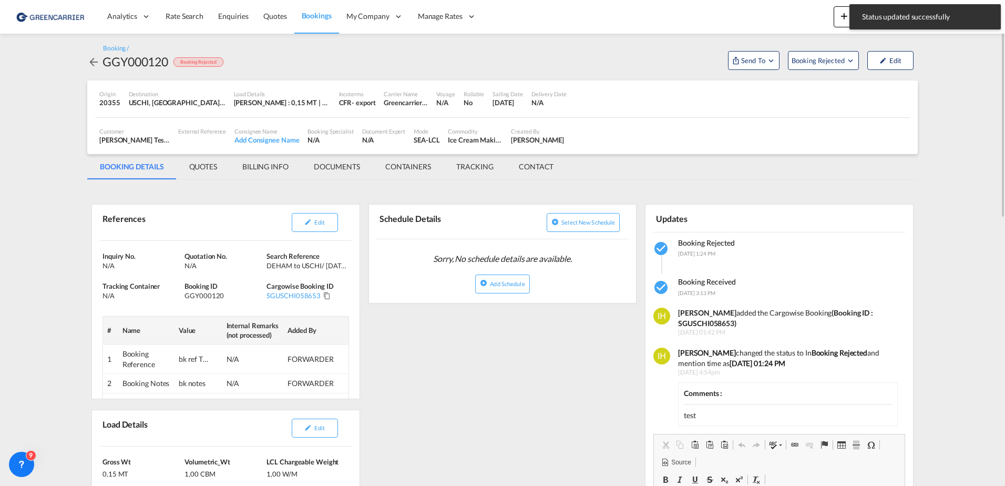
click at [323, 16] on span "Bookings" at bounding box center [317, 15] width 30 height 9
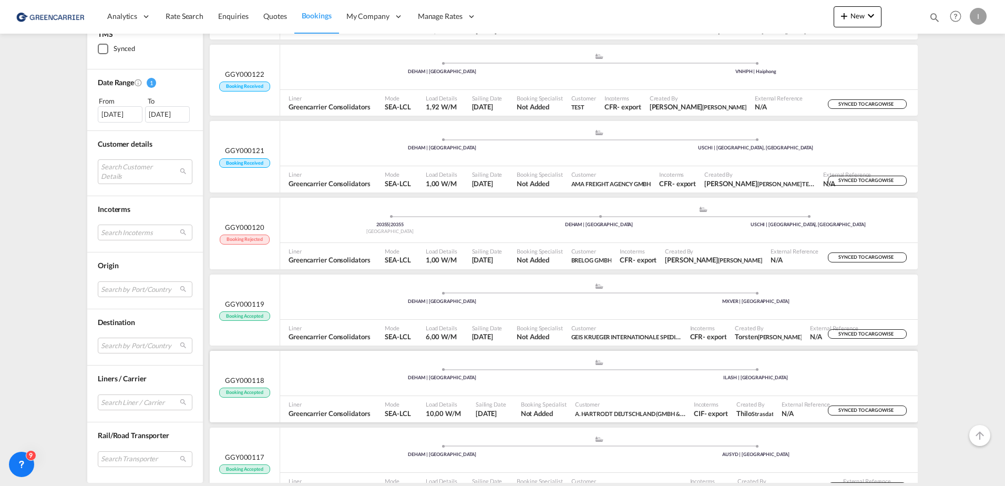
scroll to position [368, 0]
click at [597, 156] on div ".a{fill:#aaa8ad;} .a{fill:#aaa8ad;} DEHAM | Hamburg USCHI | Chicago, IL" at bounding box center [599, 145] width 638 height 32
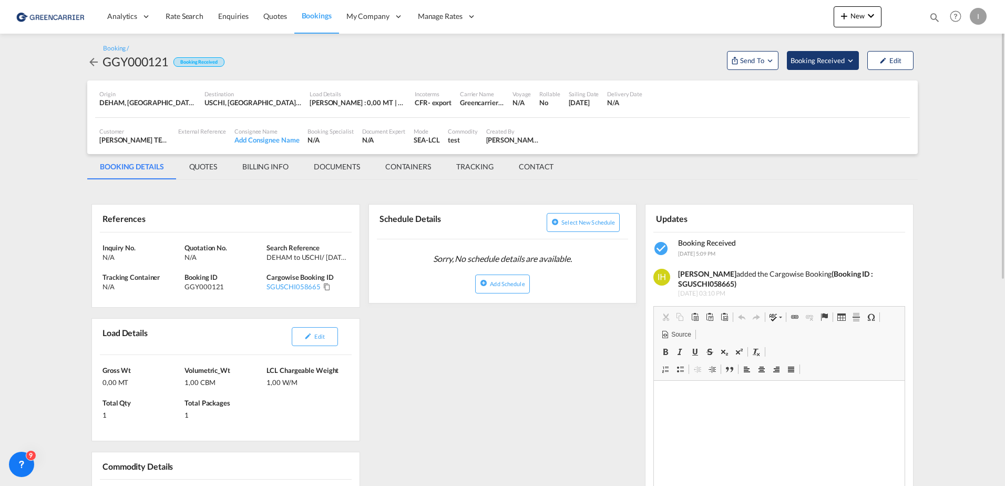
click at [814, 64] on span "Booking Received" at bounding box center [818, 60] width 55 height 11
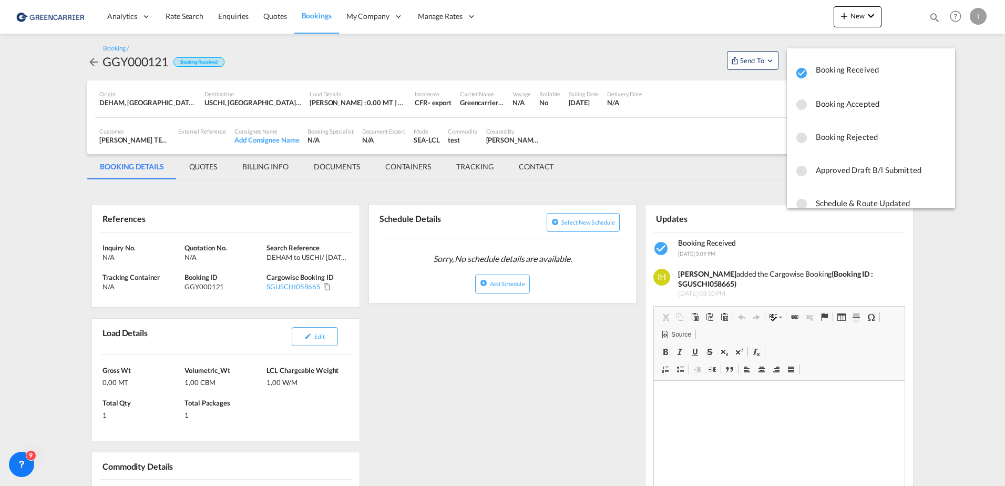
click at [861, 141] on span "Booking Rejected" at bounding box center [881, 136] width 131 height 19
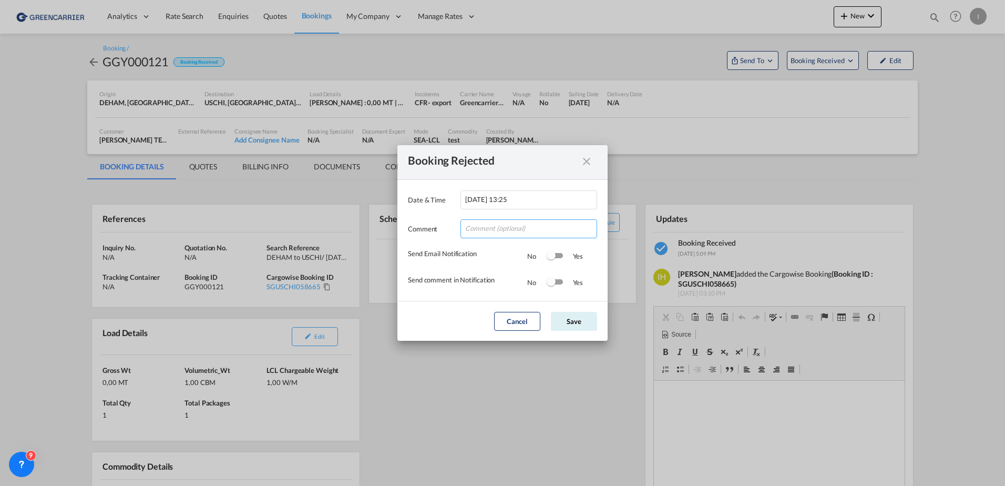
click at [525, 223] on input "Date & ..." at bounding box center [529, 228] width 137 height 19
type input "test"
click at [437, 209] on div "Comment test" at bounding box center [502, 223] width 189 height 29
click at [566, 322] on button "Save" at bounding box center [574, 321] width 46 height 19
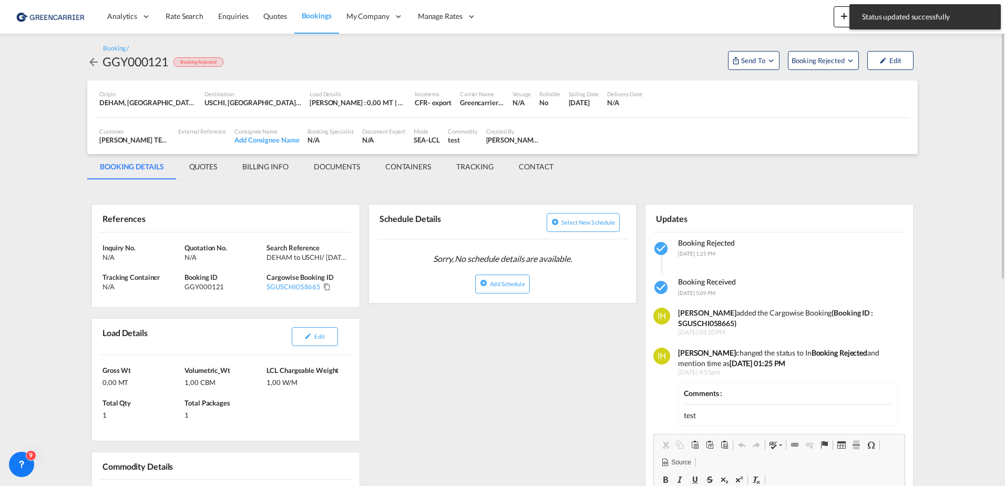
click at [311, 19] on span "Bookings" at bounding box center [317, 15] width 30 height 9
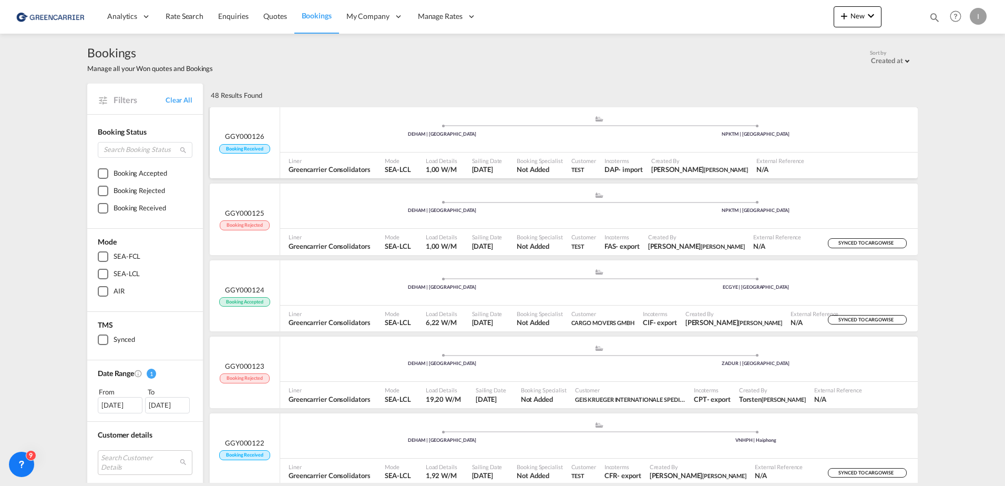
click at [552, 151] on div ".a{fill:#aaa8ad;} .a{fill:#aaa8ad;} DEHAM | Hamburg NPKTM | Kathmandu" at bounding box center [599, 129] width 638 height 45
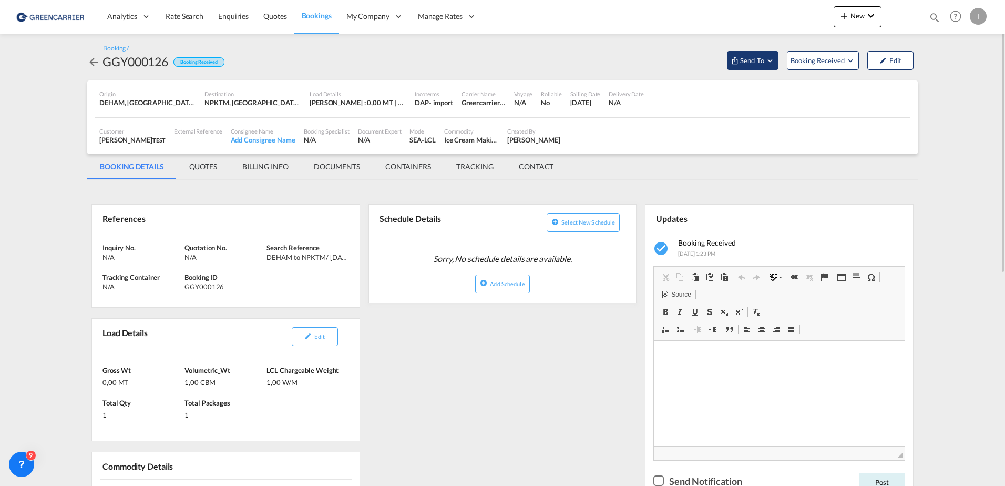
click at [763, 53] on button "Send To" at bounding box center [753, 60] width 52 height 19
click at [899, 100] on button "Send Booking" at bounding box center [878, 97] width 101 height 24
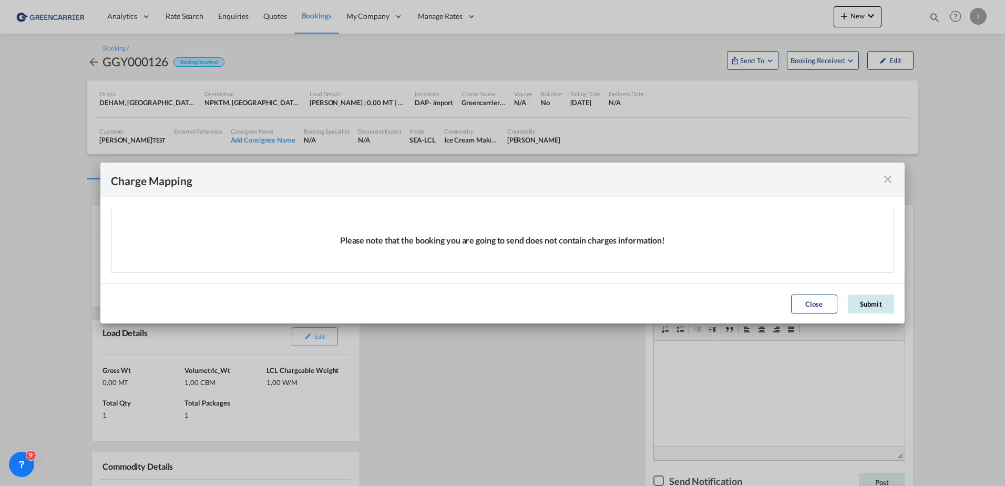
click at [875, 296] on button "Submit" at bounding box center [871, 303] width 46 height 19
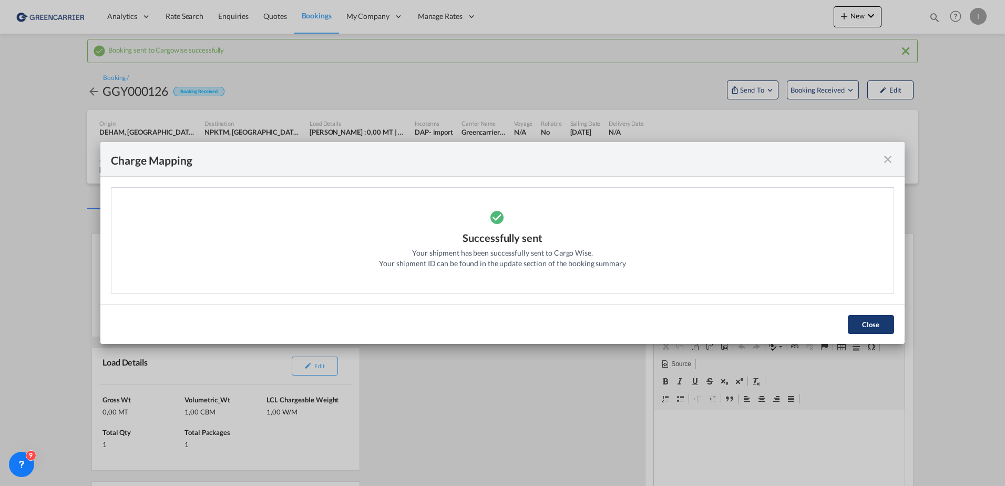
click at [853, 329] on button "Close" at bounding box center [871, 324] width 46 height 19
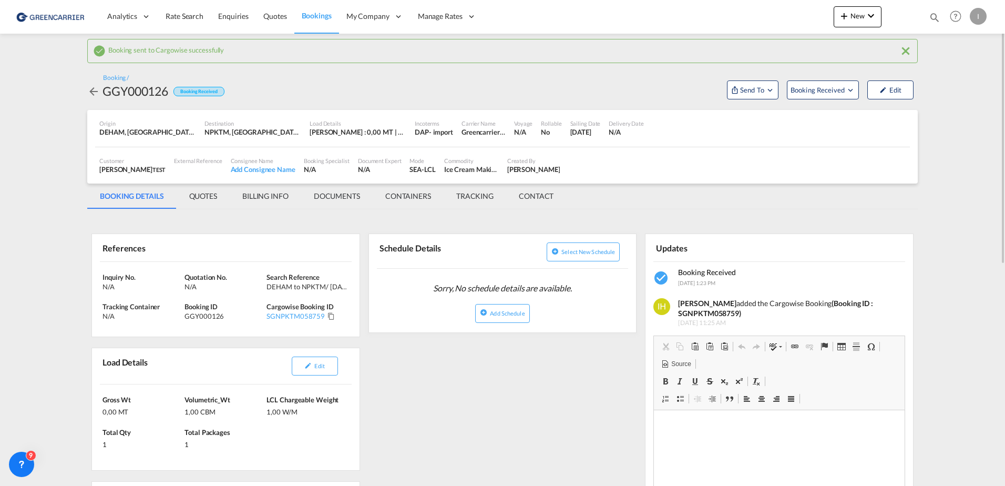
click at [320, 13] on span "Bookings" at bounding box center [317, 15] width 30 height 9
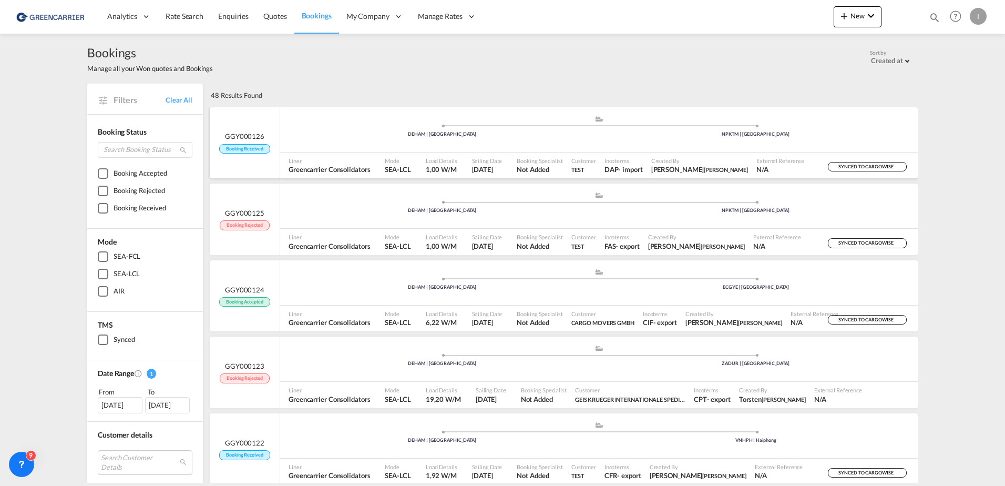
click at [313, 148] on div ".a{fill:#aaa8ad;} .a{fill:#aaa8ad;} DEHAM | Hamburg NPKTM | Kathmandu" at bounding box center [599, 132] width 638 height 34
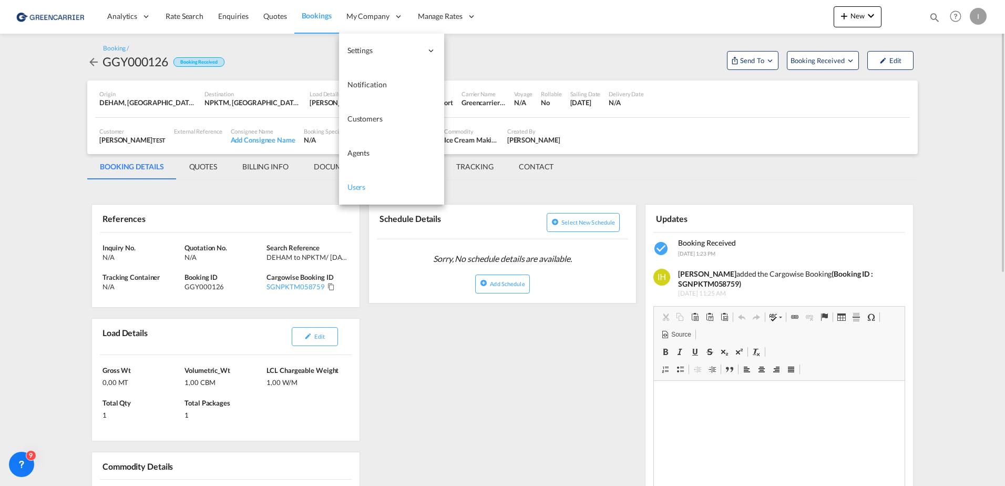
click at [360, 186] on span "Users" at bounding box center [357, 186] width 18 height 9
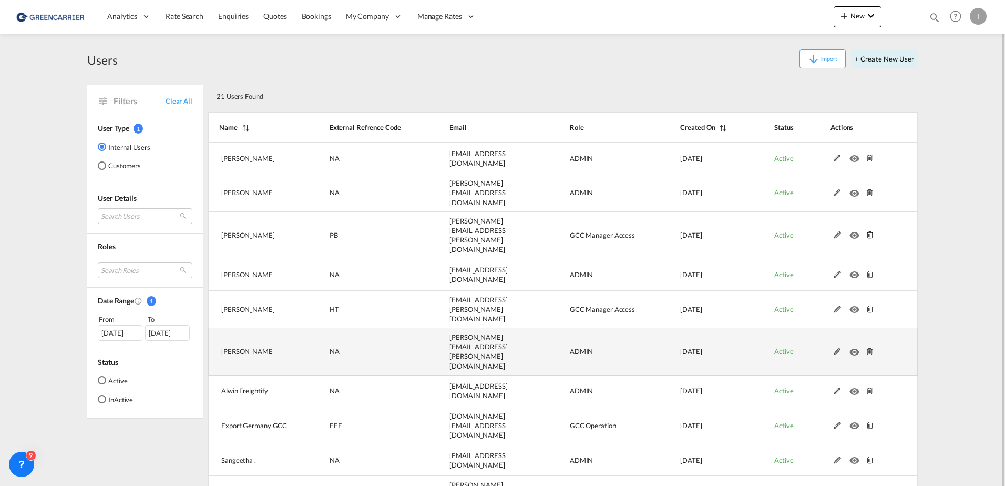
scroll to position [9, 0]
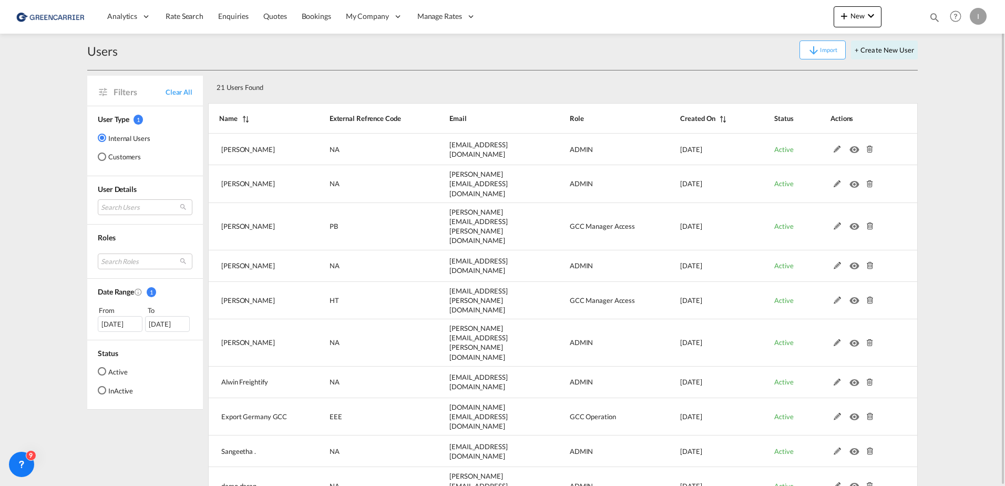
click at [127, 158] on md-radio-button "Customers" at bounding box center [124, 156] width 53 height 11
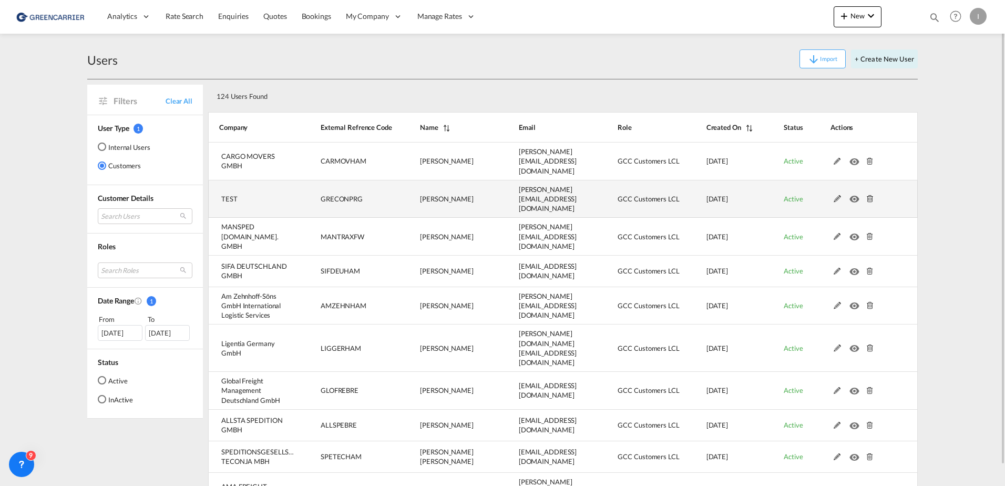
click at [837, 195] on md-icon at bounding box center [838, 198] width 14 height 7
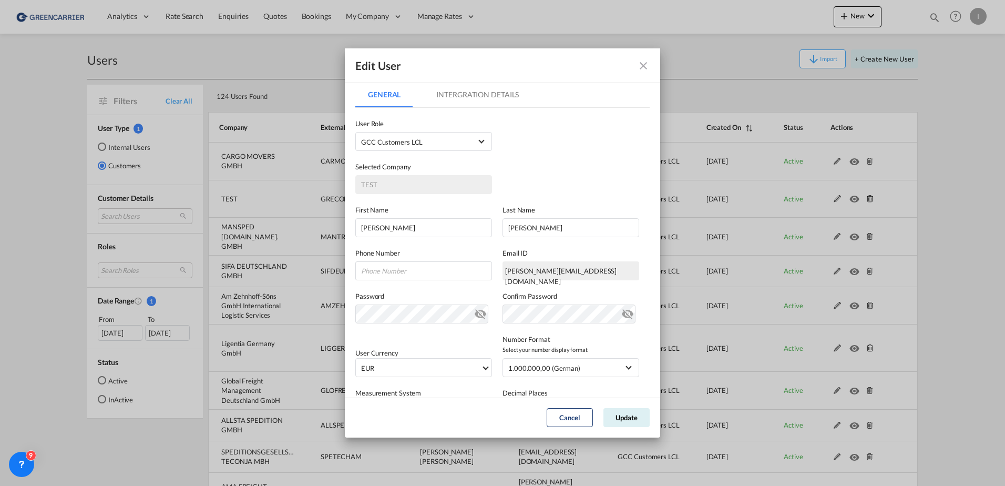
click at [501, 93] on md-tab-item "Intergration Details" at bounding box center [478, 94] width 108 height 25
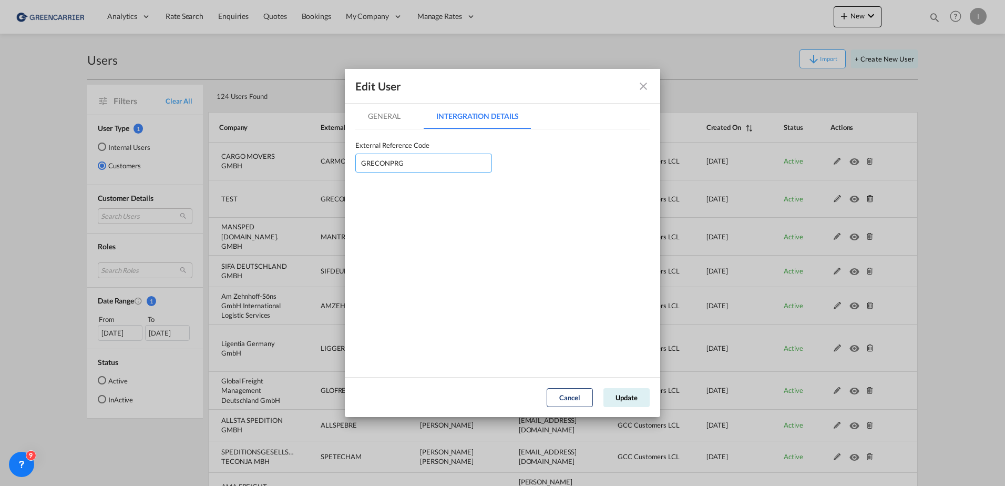
drag, startPoint x: 416, startPoint y: 161, endPoint x: 343, endPoint y: 154, distance: 73.4
click at [343, 154] on div "Edit User General Intergration Details General Intergration Details User Type I…" at bounding box center [502, 243] width 1005 height 486
click at [423, 167] on input "GeneralIntergration Details ..." at bounding box center [423, 163] width 137 height 19
click at [403, 157] on input "GeneralIntergration Details ..." at bounding box center [423, 163] width 137 height 19
type input "GRECONHAM"
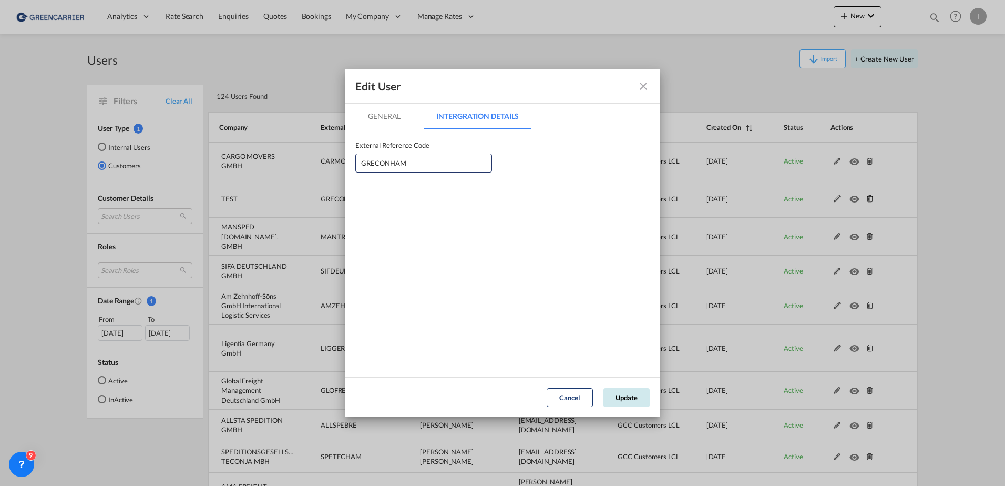
click at [631, 395] on button "Update" at bounding box center [627, 397] width 46 height 19
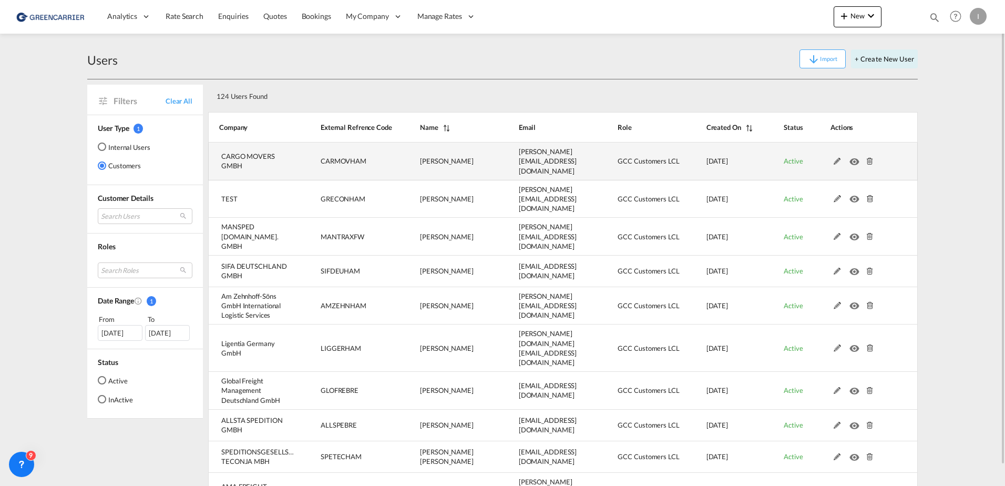
click at [838, 158] on md-icon at bounding box center [838, 161] width 14 height 7
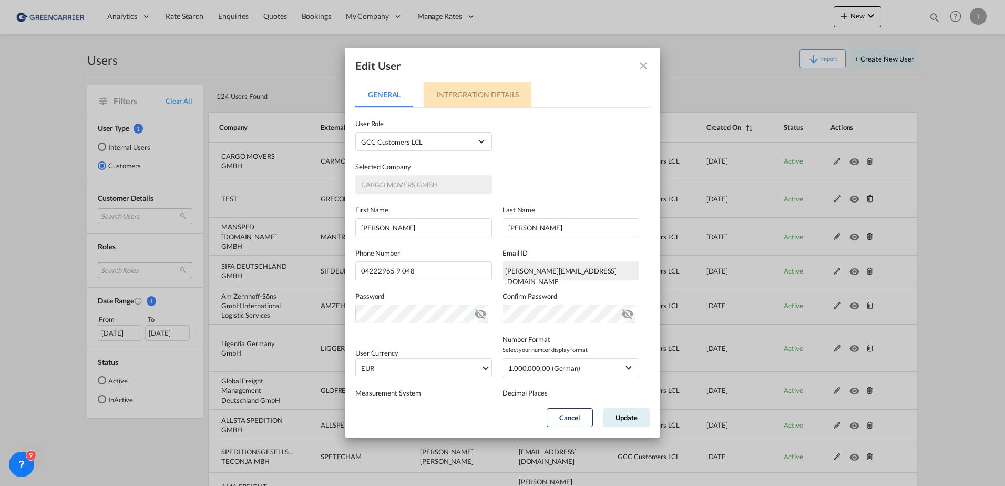
click at [491, 94] on md-tab-item "Intergration Details" at bounding box center [478, 94] width 108 height 25
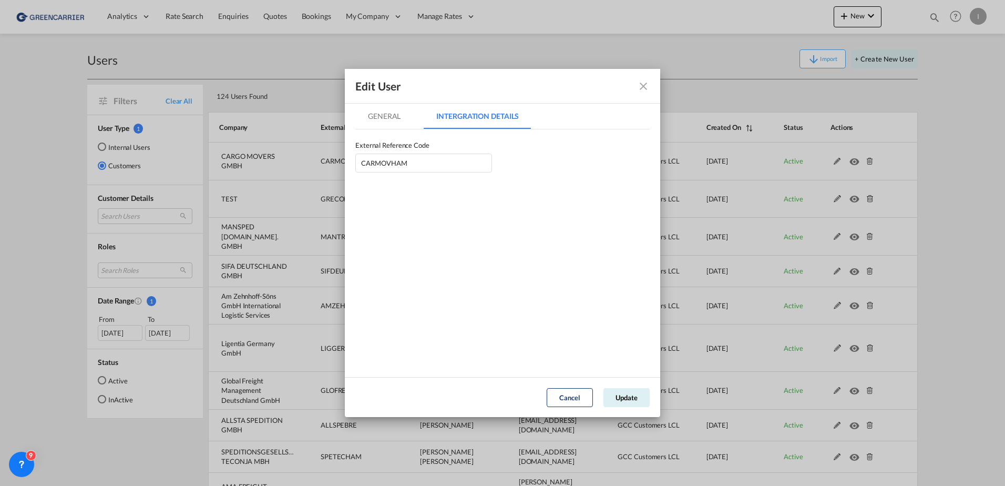
click at [386, 119] on md-tab-item "General" at bounding box center [384, 116] width 58 height 25
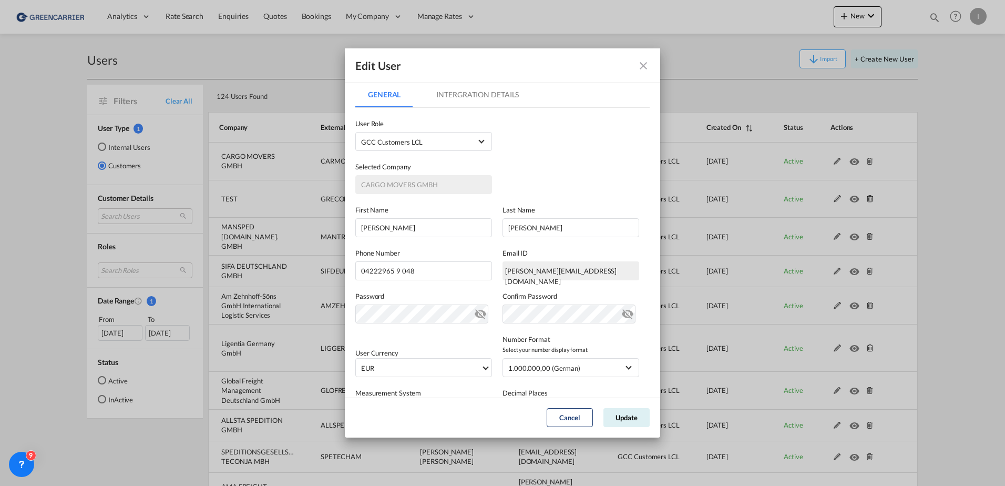
click at [471, 101] on md-tab-item "Intergration Details" at bounding box center [478, 94] width 108 height 25
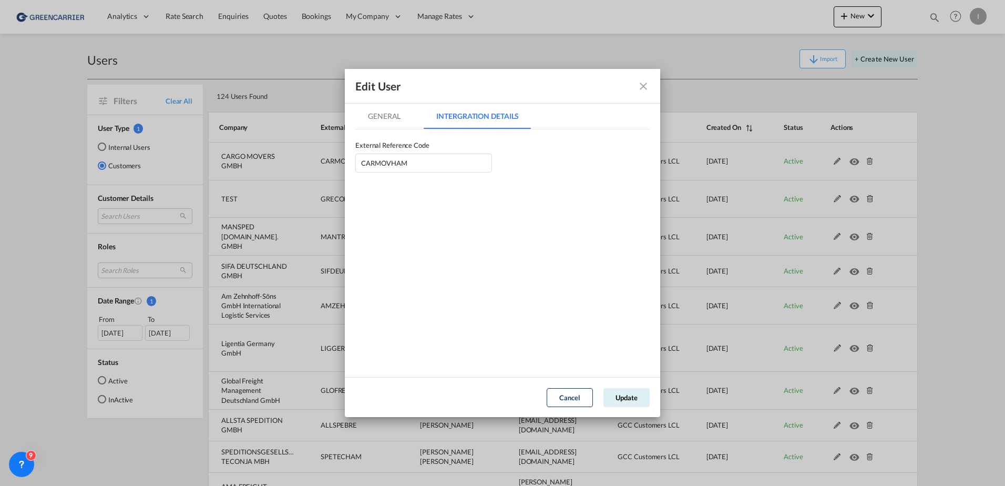
click at [644, 85] on md-icon "icon-close fg-AAA8AD" at bounding box center [643, 86] width 13 height 13
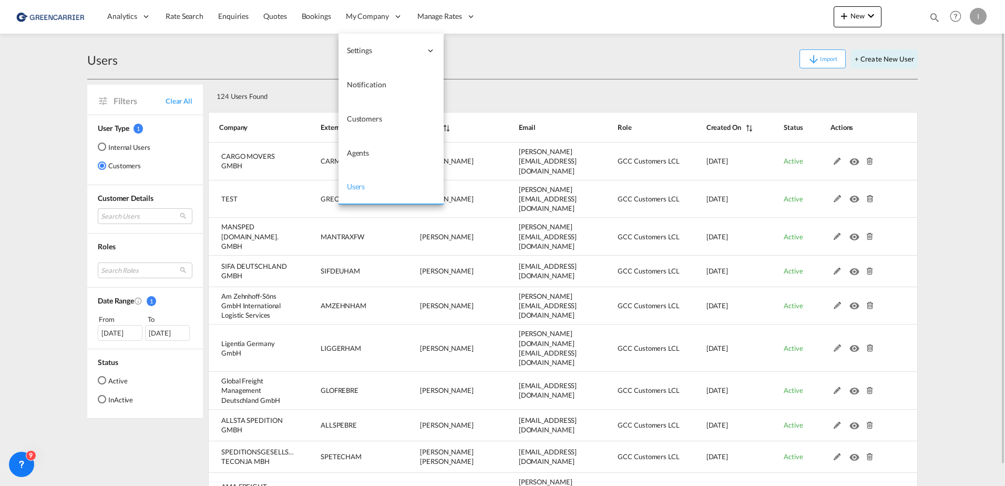
click at [358, 189] on span "Users" at bounding box center [356, 186] width 18 height 9
click at [351, 186] on span "Users" at bounding box center [356, 186] width 18 height 9
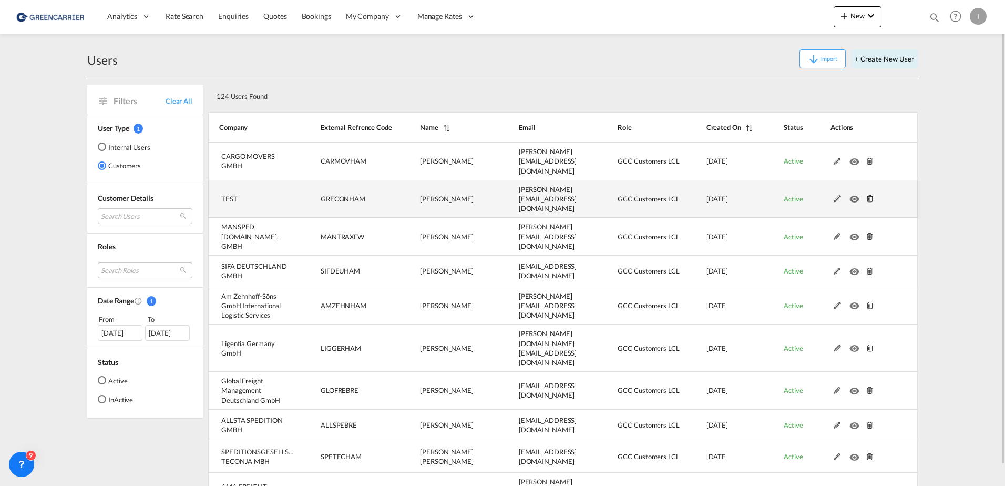
click at [867, 195] on md-icon at bounding box center [870, 198] width 14 height 7
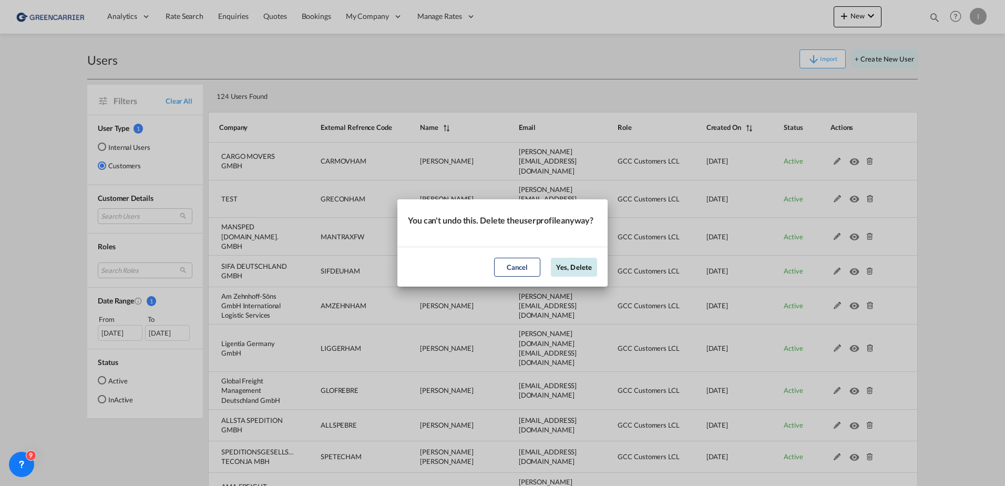
click at [570, 269] on button "Yes, Delete" at bounding box center [574, 267] width 46 height 19
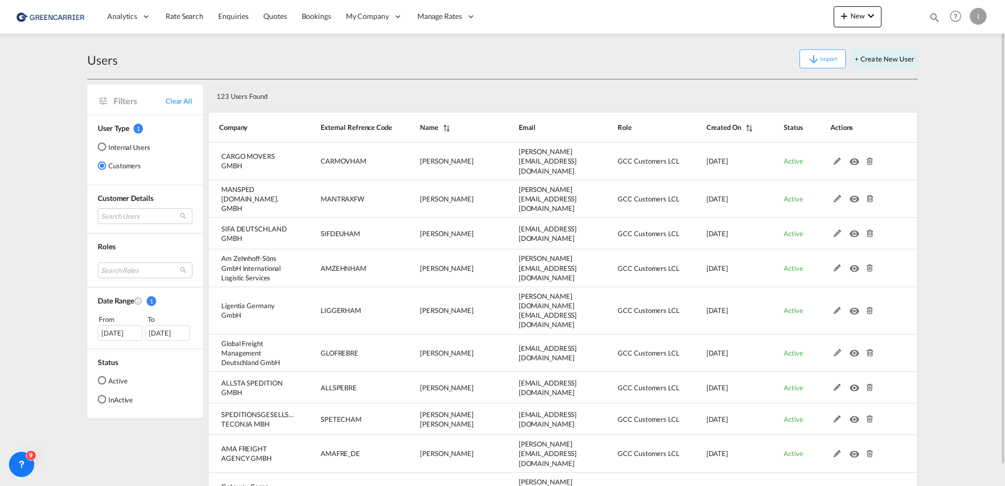
click at [443, 72] on div "Users Import + Create New User" at bounding box center [502, 59] width 831 height 40
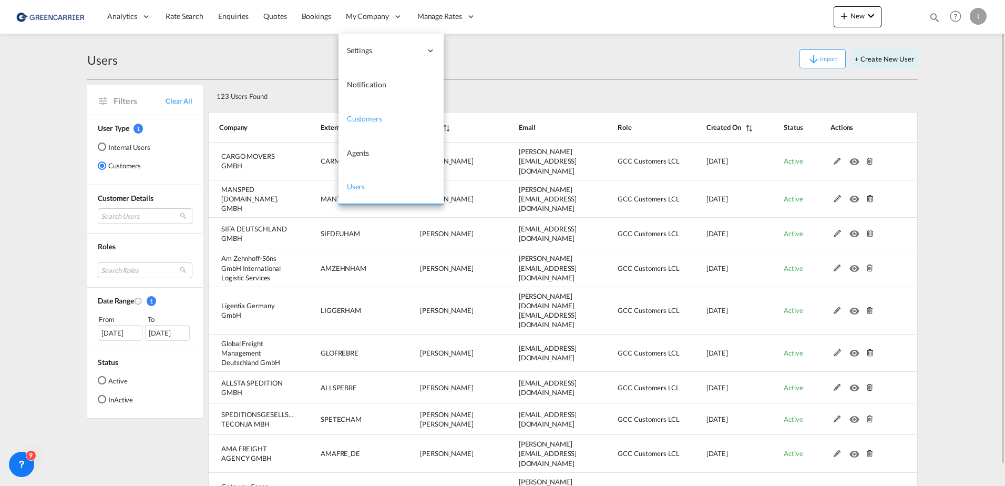
click at [365, 120] on span "Customers" at bounding box center [364, 118] width 35 height 9
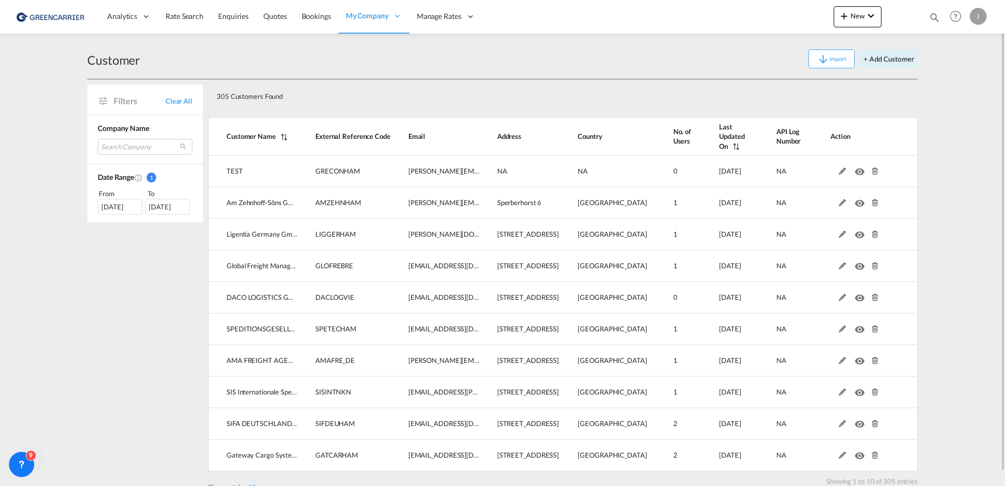
scroll to position [14, 0]
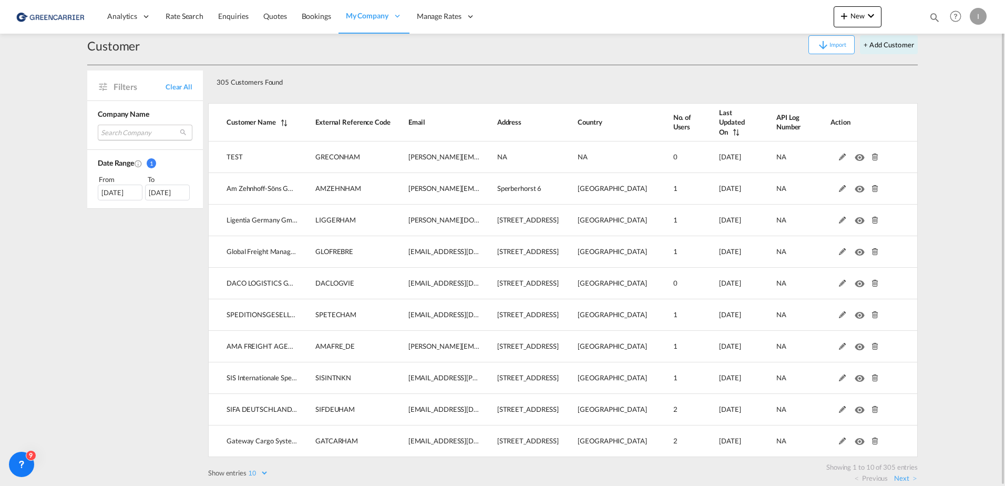
click at [137, 132] on md-select "Search Company test am zehnhoff-söns gmbh international logistic services ligen…" at bounding box center [145, 133] width 95 height 16
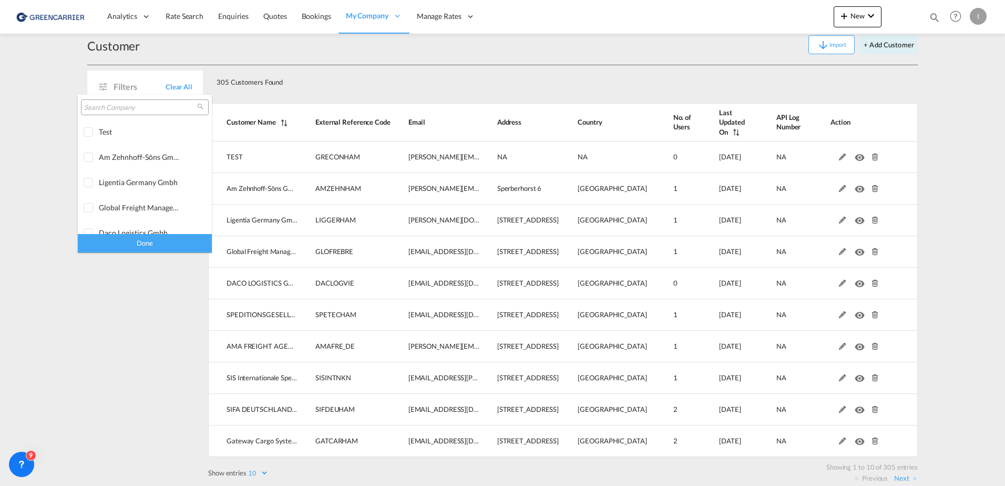
click at [138, 112] on input "search" at bounding box center [140, 107] width 113 height 9
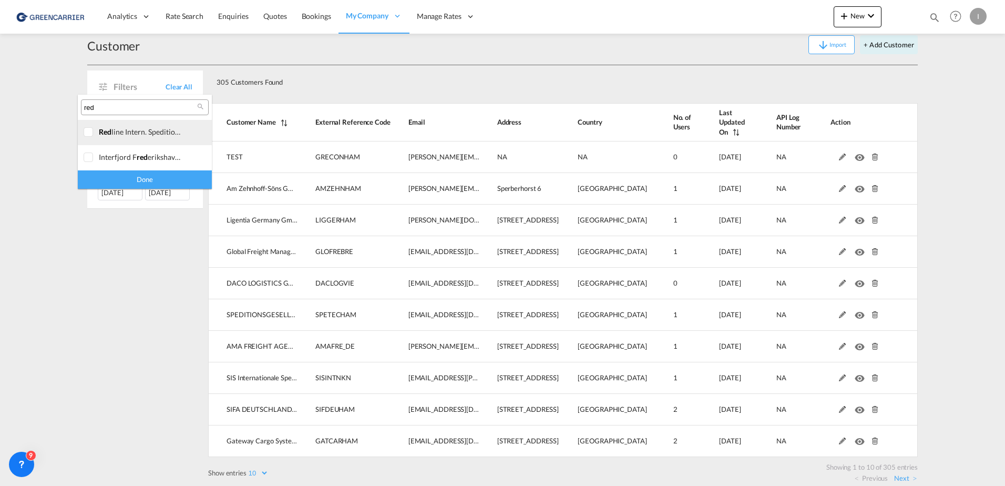
type input "red"
click at [84, 128] on div at bounding box center [89, 132] width 11 height 11
click at [159, 177] on div "Done" at bounding box center [145, 179] width 134 height 18
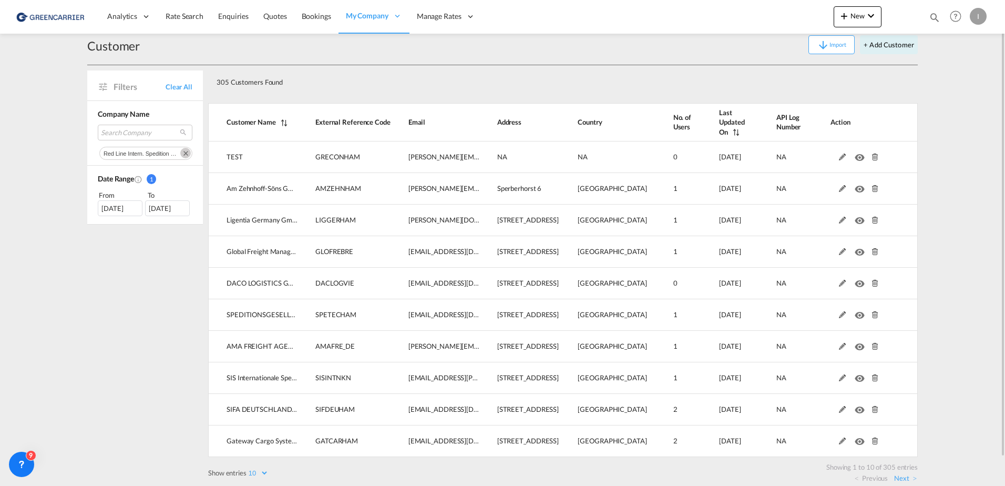
scroll to position [0, 0]
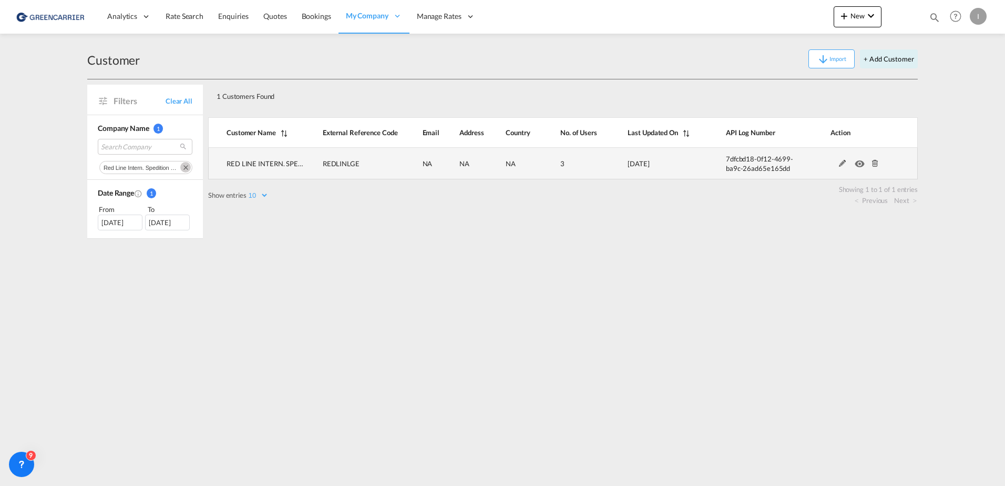
click at [837, 167] on md-icon at bounding box center [843, 163] width 14 height 7
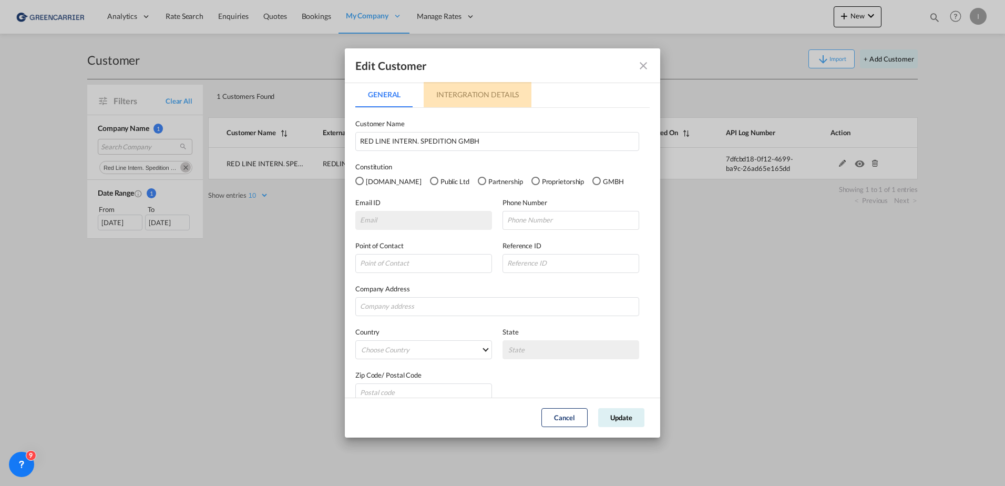
click at [504, 94] on md-tab-item "Intergration Details" at bounding box center [478, 94] width 108 height 25
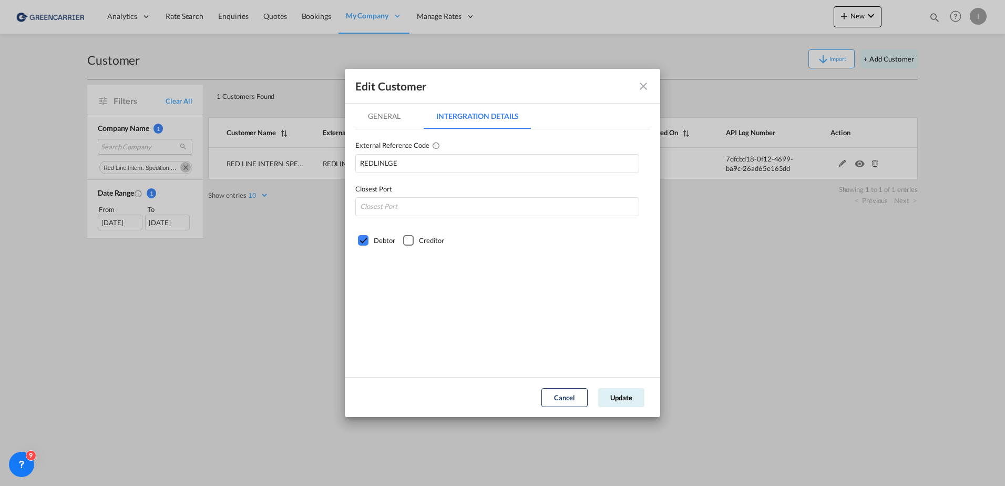
click at [390, 115] on md-tab-item "General" at bounding box center [384, 116] width 58 height 25
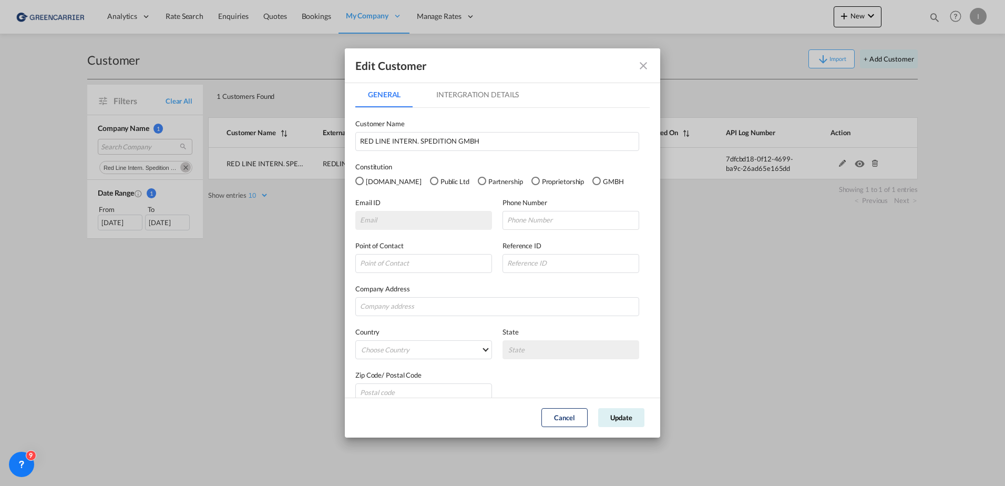
click at [645, 60] on md-icon "icon-close fg-AAA8AD" at bounding box center [643, 65] width 13 height 13
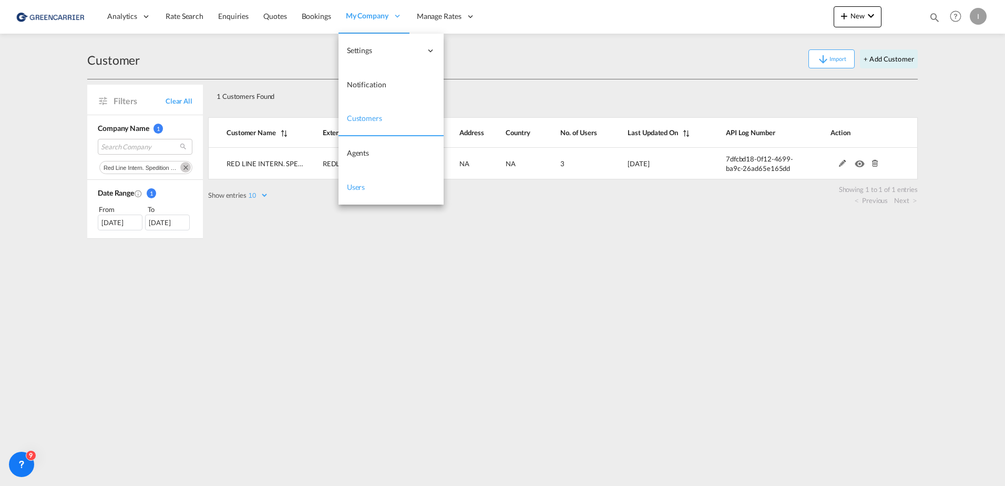
click at [358, 187] on span "Users" at bounding box center [356, 186] width 18 height 9
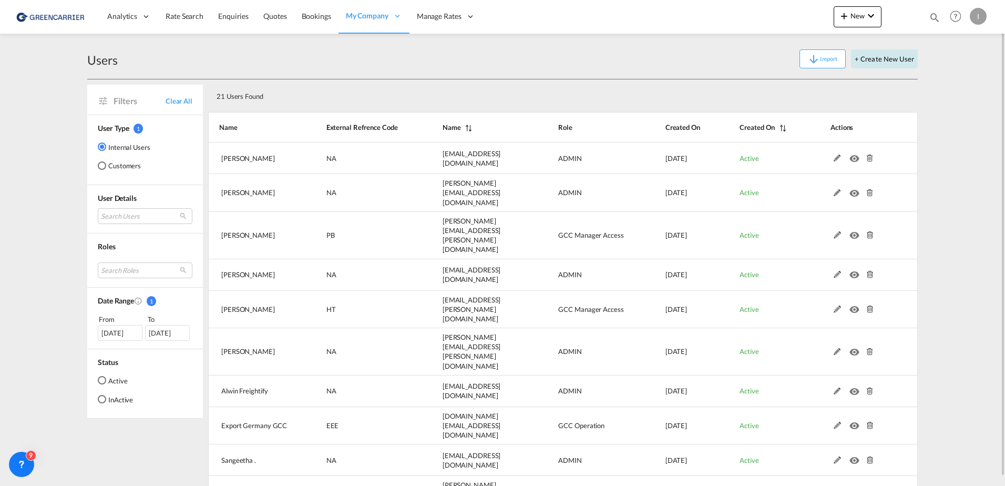
click at [908, 58] on button "+ Create New User" at bounding box center [884, 58] width 67 height 19
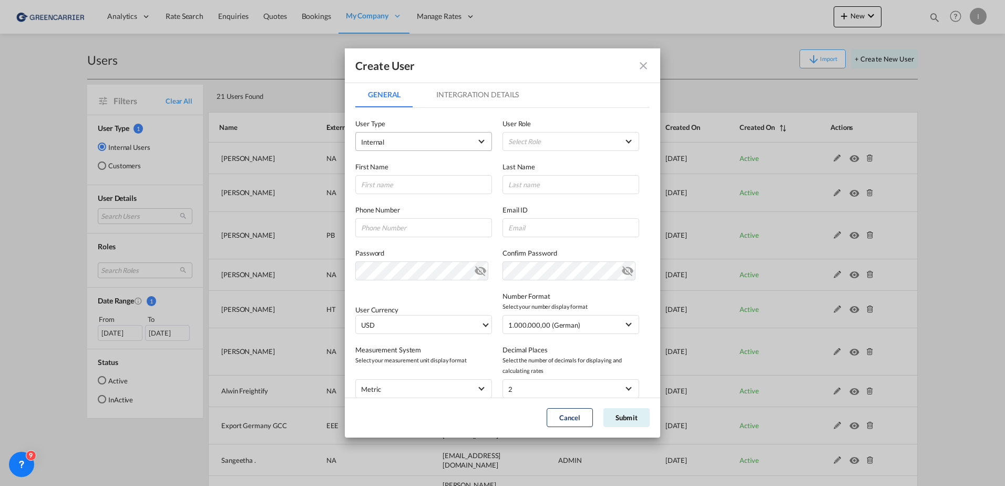
click at [430, 140] on span "Internal" at bounding box center [416, 142] width 110 height 11
click at [423, 176] on md-option "Customer" at bounding box center [423, 167] width 138 height 25
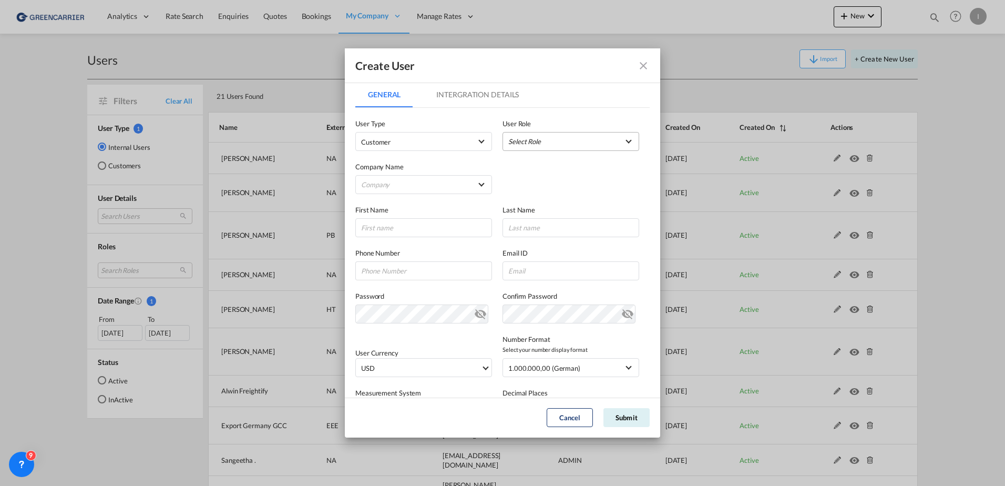
click at [558, 146] on md-select "Select Role" at bounding box center [571, 141] width 137 height 19
click at [562, 236] on md-option "GCC Customers LCL USER_DEFINED" at bounding box center [565, 230] width 121 height 25
click at [416, 178] on md-select "Company Alfons Koester & Co. GmbH Am Zehnhoff-Söns GmbH International Logistic …" at bounding box center [423, 184] width 137 height 19
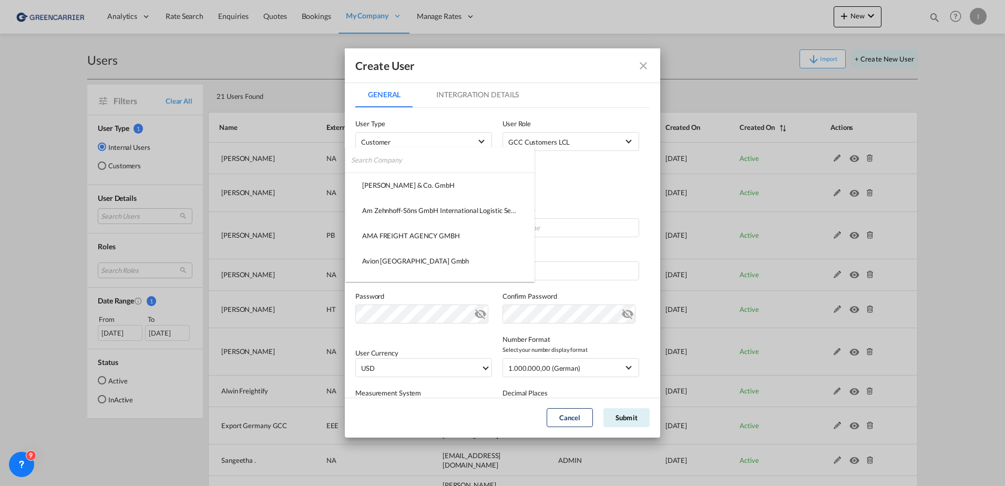
click at [409, 162] on input "search" at bounding box center [443, 159] width 184 height 25
type input "red"
click at [398, 212] on div "RED LINE INTERN. SPEDITION GMBH" at bounding box center [421, 210] width 118 height 9
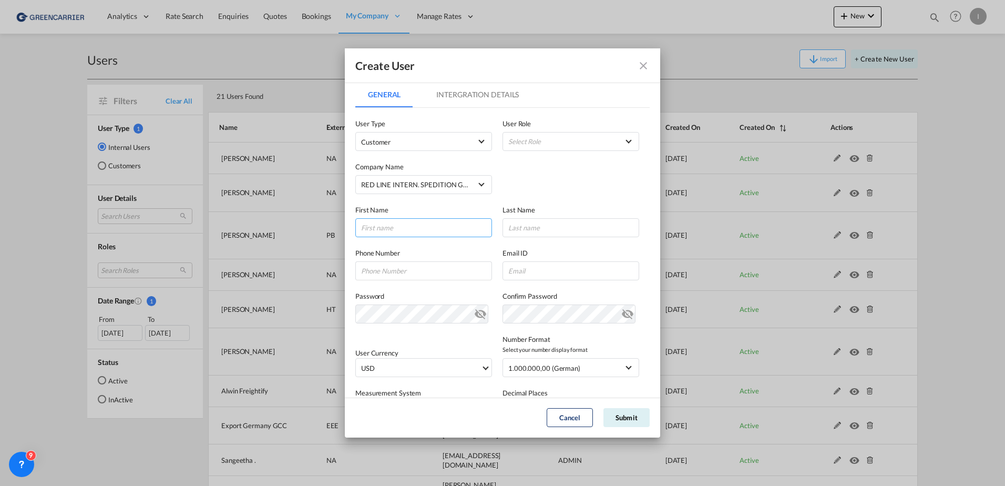
click at [395, 223] on input "GeneralIntergration Details ..." at bounding box center [423, 227] width 137 height 19
type input "Isabel"
type input "Huebner"
type input "isabel_huhu@yahoo.de"
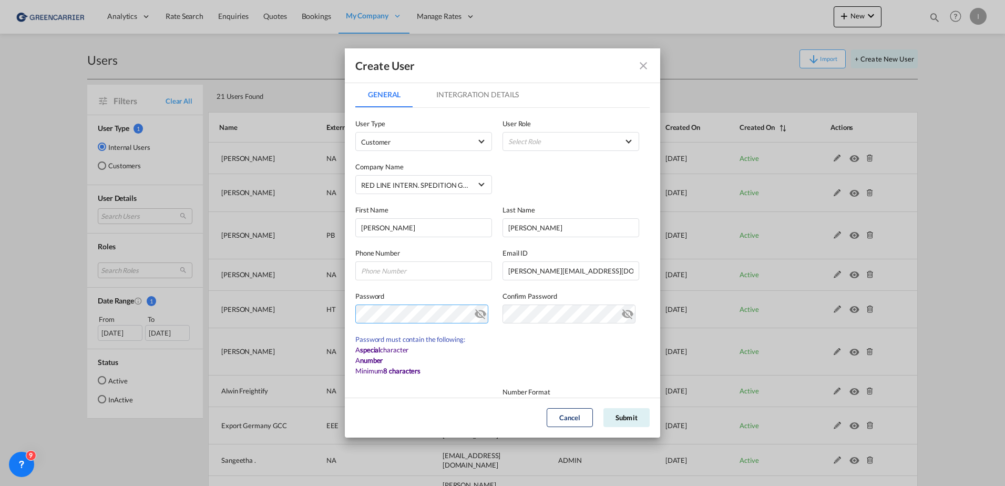
scroll to position [168, 0]
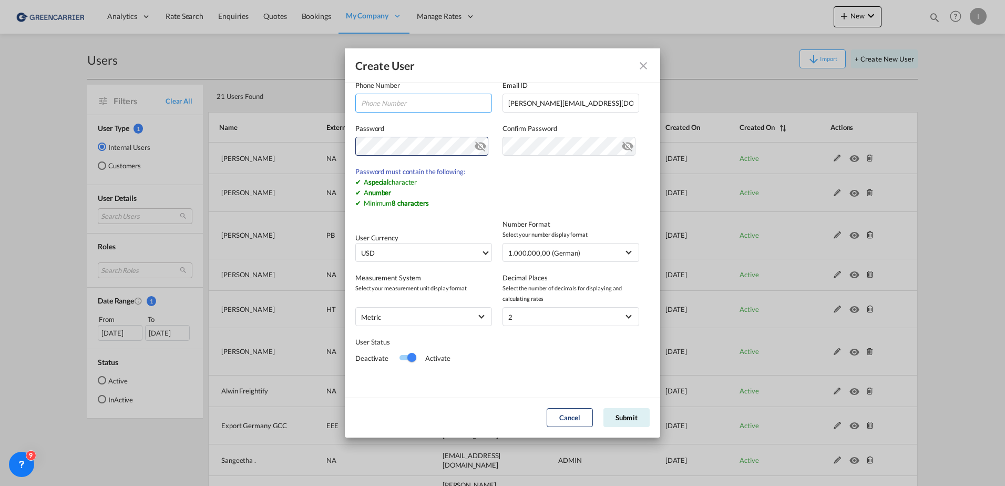
click at [473, 148] on md-content "User Type Customer User Role Select Role Company Name RED LINE INTERN. SPEDITIO…" at bounding box center [502, 163] width 294 height 447
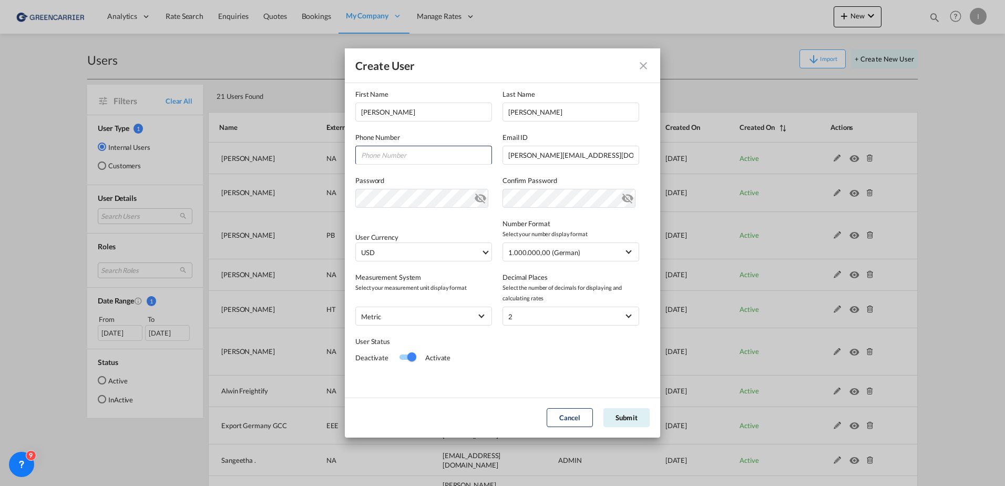
click at [475, 191] on md-icon "icon-eye-off" at bounding box center [480, 196] width 13 height 13
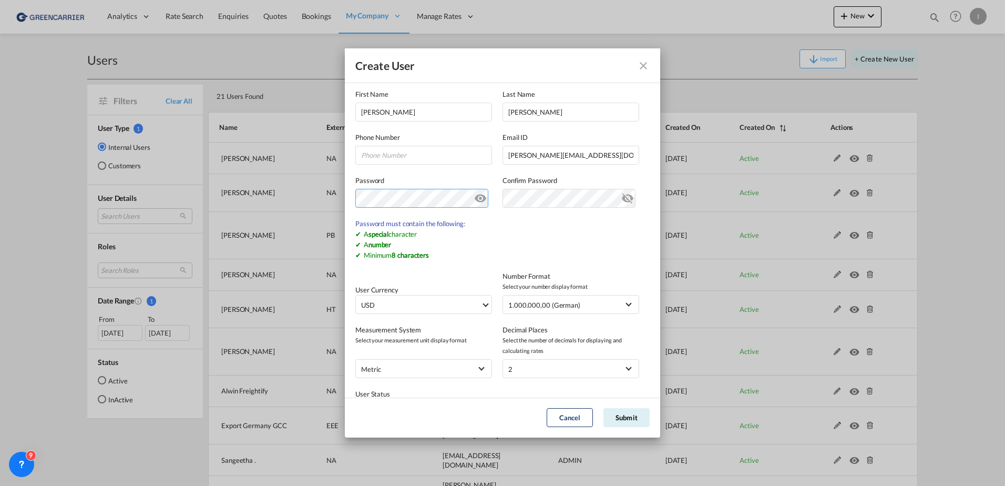
click at [347, 201] on md-dialog-content "General Intergration Details General Intergration Details User Type Customer Us…" at bounding box center [502, 239] width 315 height 315
click at [280, 202] on div "Create User General Intergration Details General Intergration Details User Type…" at bounding box center [502, 243] width 1005 height 486
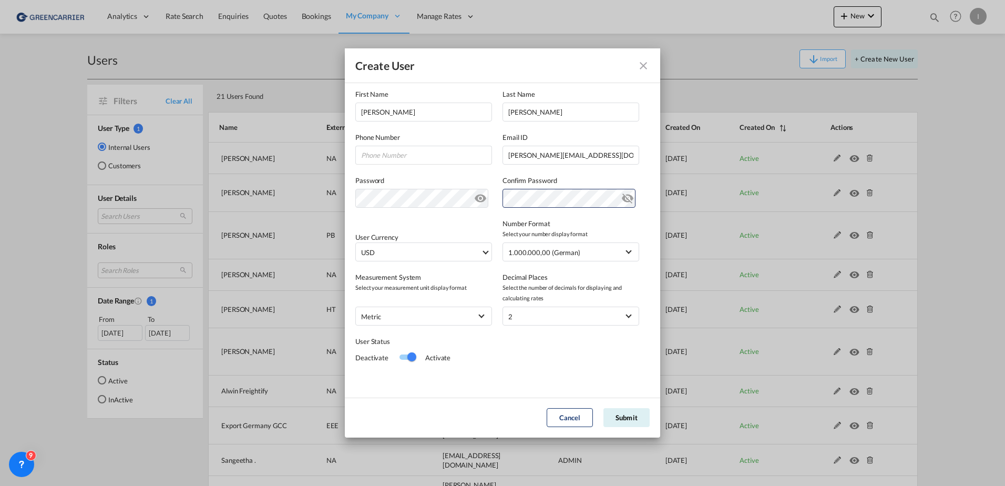
click at [440, 176] on label "Password" at bounding box center [423, 180] width 137 height 11
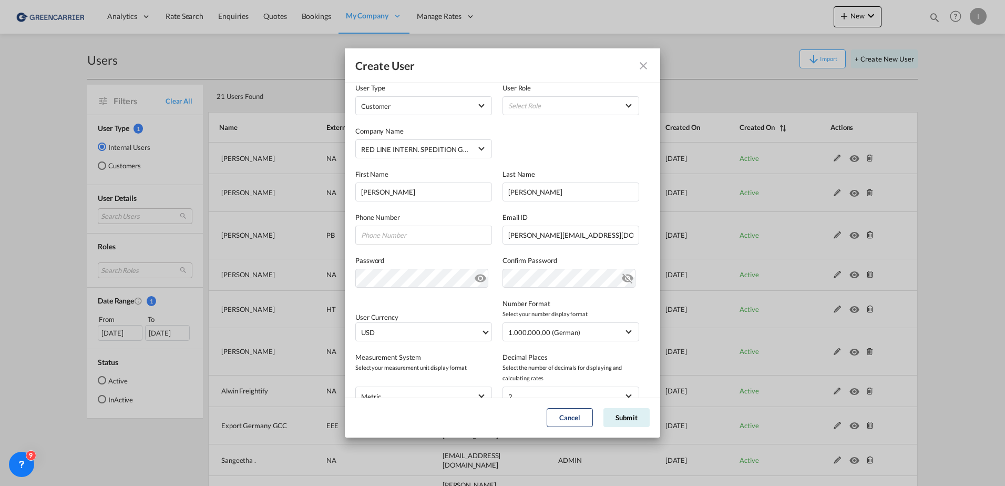
scroll to position [0, 0]
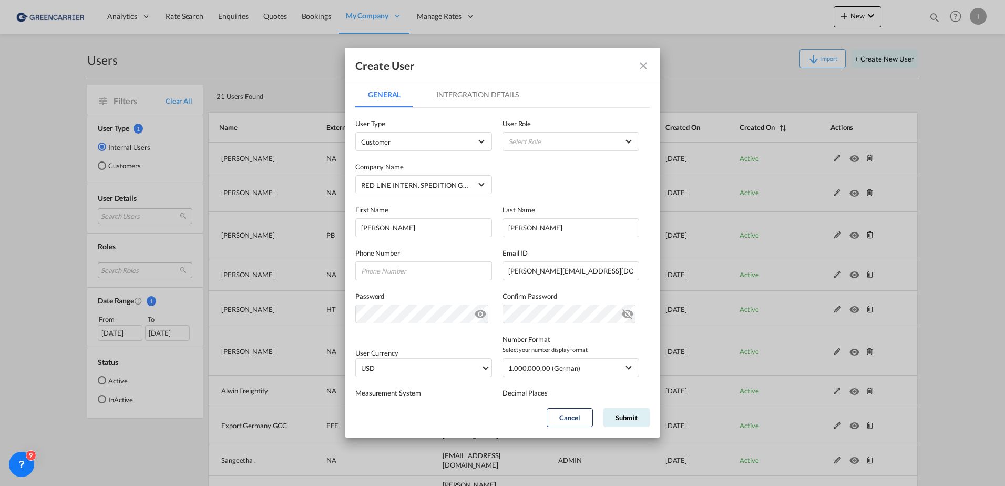
click at [471, 104] on md-tab-item "Intergration Details" at bounding box center [478, 94] width 108 height 25
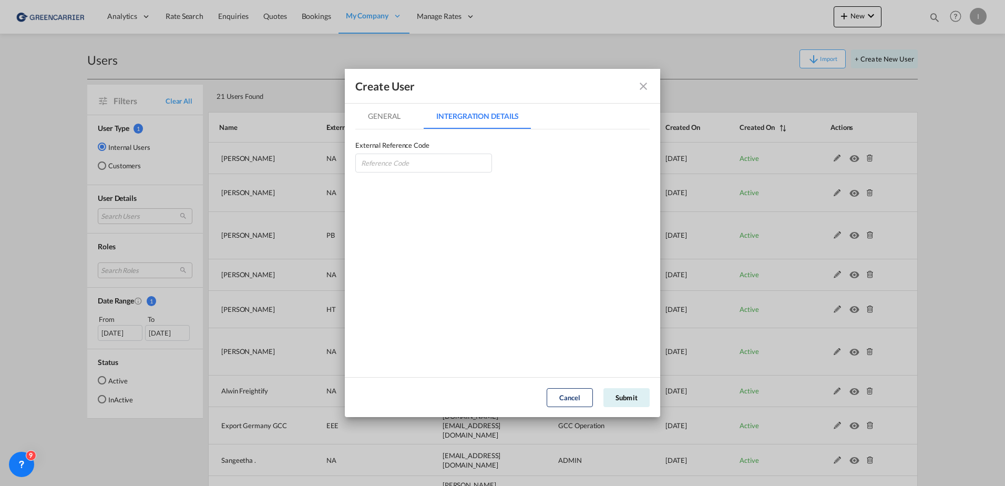
click at [401, 108] on md-tab-item "General" at bounding box center [384, 116] width 58 height 25
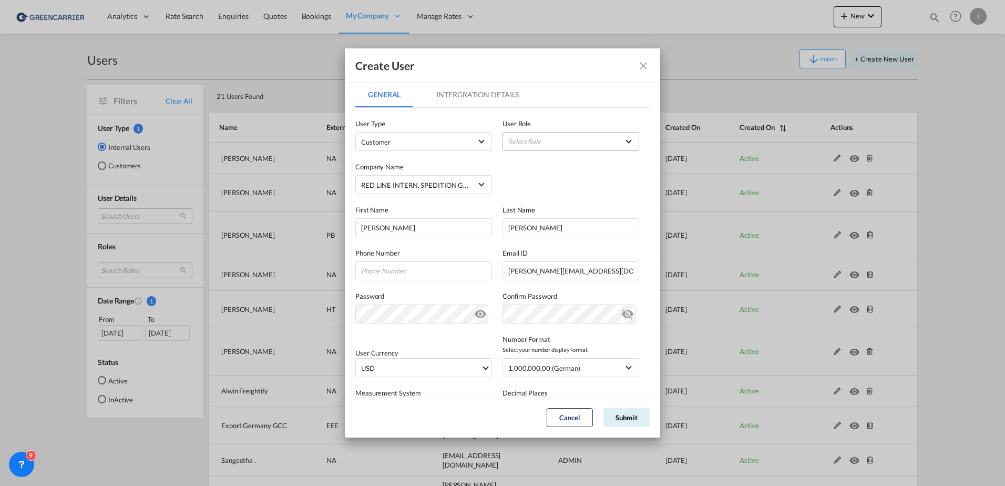
click at [605, 145] on md-select "Select Role" at bounding box center [571, 141] width 137 height 19
click at [600, 198] on md-option "GCC Customers LCL USER_DEFINED" at bounding box center [565, 192] width 155 height 25
drag, startPoint x: 675, startPoint y: 441, endPoint x: 627, endPoint y: 417, distance: 53.1
click at [627, 417] on button "Submit" at bounding box center [627, 417] width 46 height 19
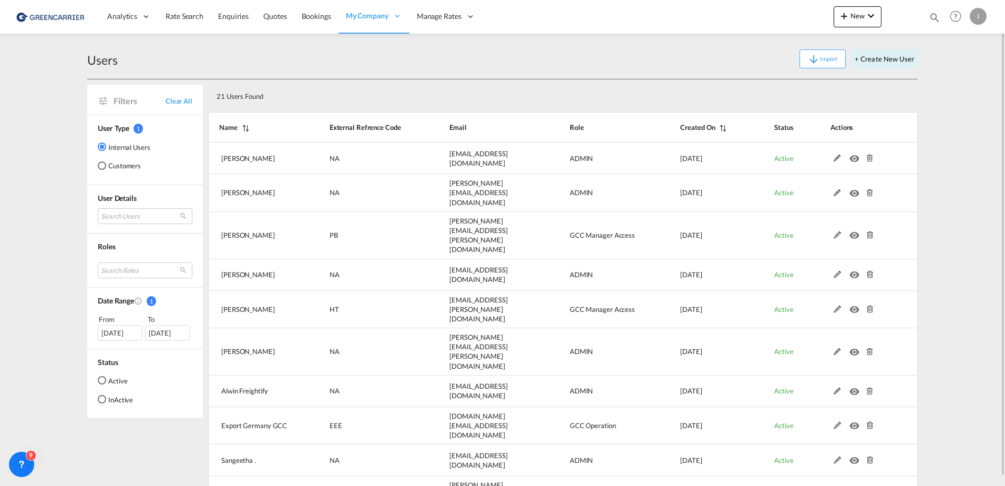
click at [978, 14] on div "I" at bounding box center [978, 16] width 17 height 17
click at [970, 75] on button "Logout" at bounding box center [966, 80] width 68 height 21
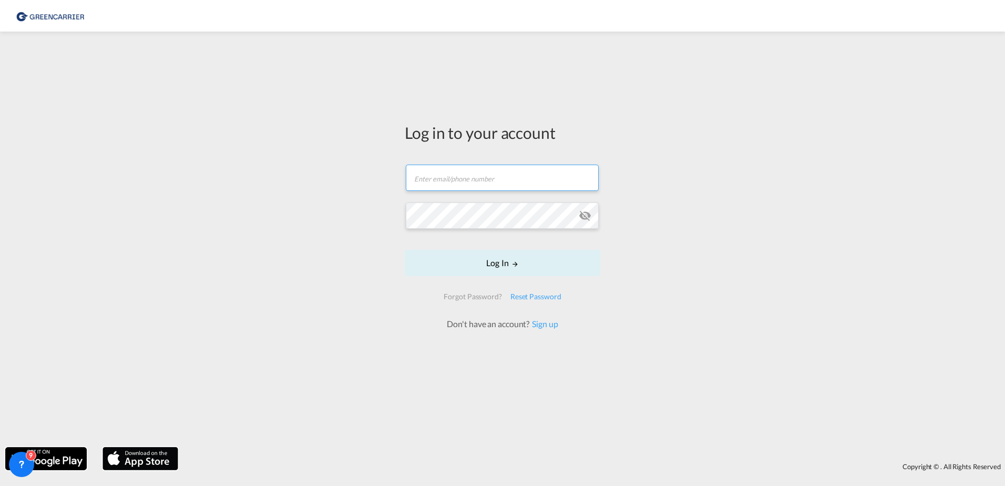
type input "isabel_huhu@yahoo.de"
click at [503, 180] on input "isabel_huhu@yahoo.de" at bounding box center [502, 178] width 193 height 26
click at [340, 147] on div "Log in to your account isabel_huhu@yahoo.de Log In Forgot Password? Reset Passw…" at bounding box center [502, 239] width 1005 height 405
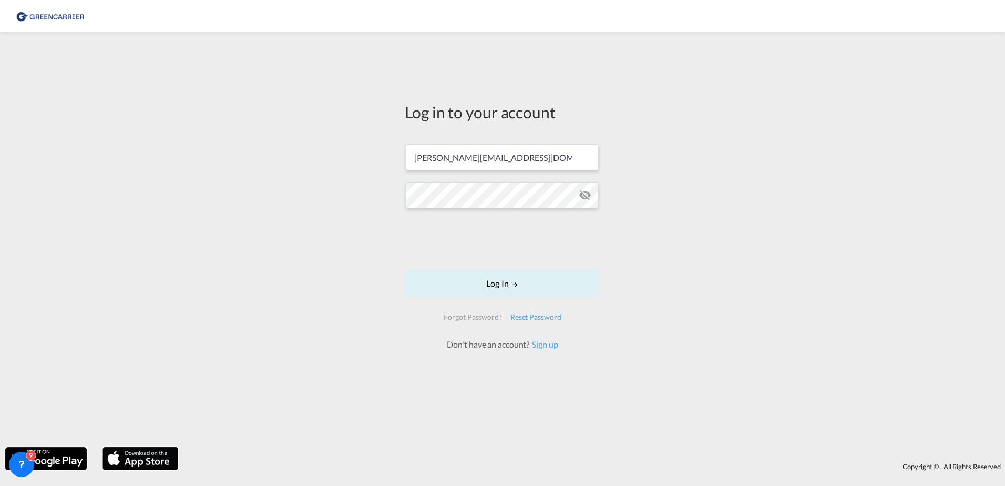
click at [584, 198] on md-icon "icon-eye-off" at bounding box center [585, 195] width 13 height 13
click at [512, 287] on md-icon "LOGIN" at bounding box center [515, 284] width 7 height 7
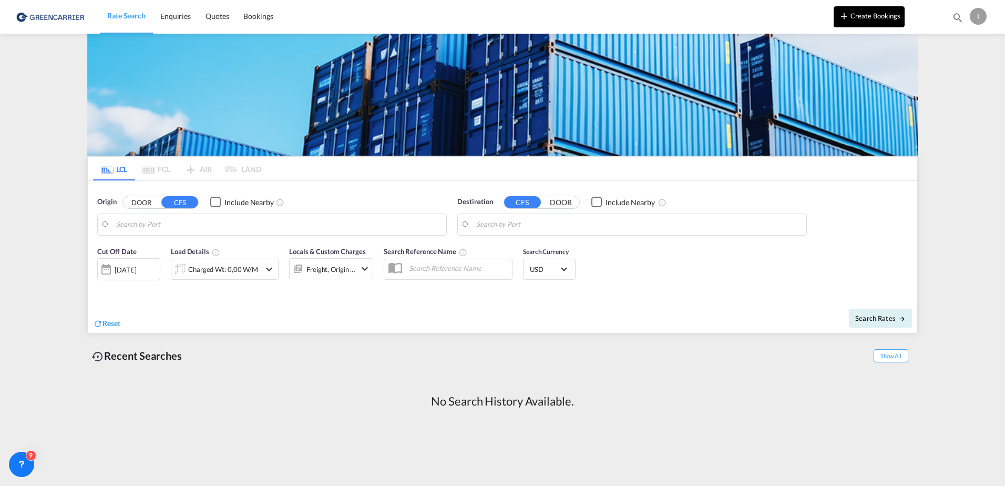
click at [868, 16] on button "Create Bookings" at bounding box center [869, 16] width 71 height 21
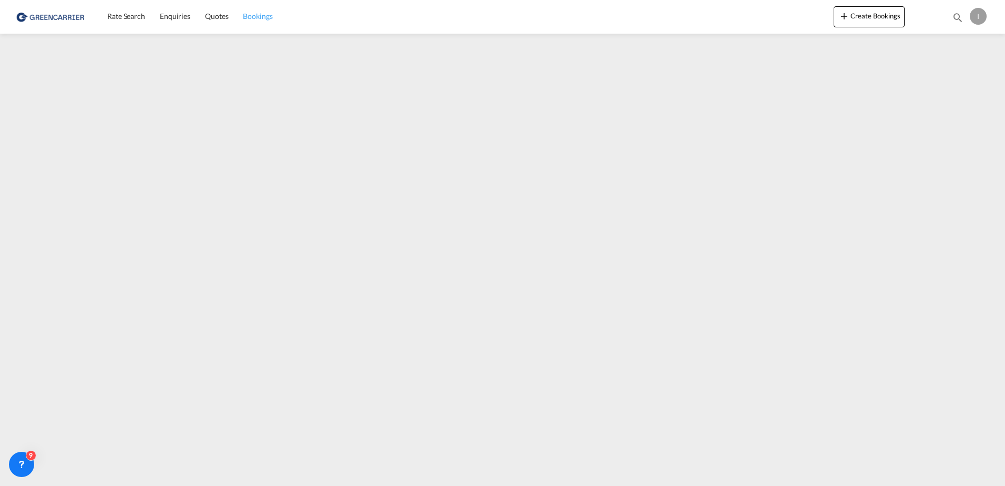
click at [262, 15] on span "Bookings" at bounding box center [257, 16] width 29 height 9
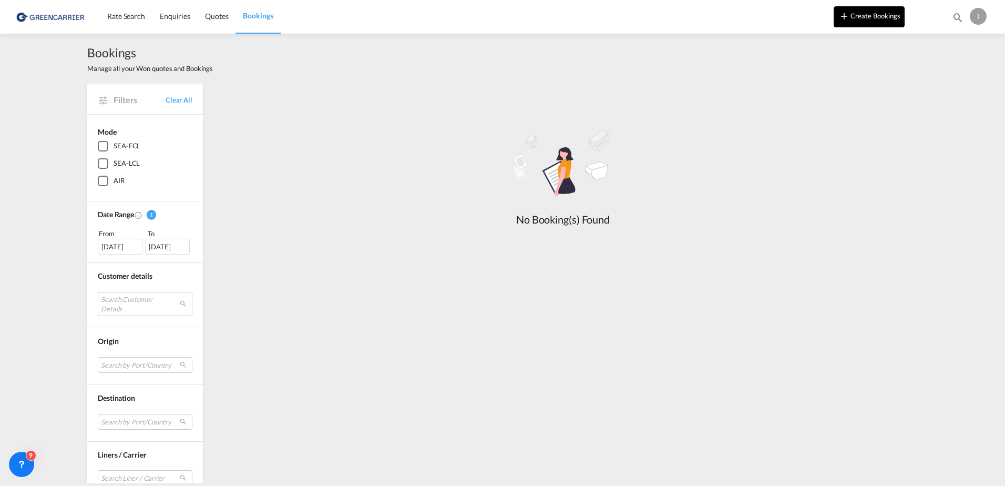
click at [852, 23] on button "Create Bookings" at bounding box center [869, 16] width 71 height 21
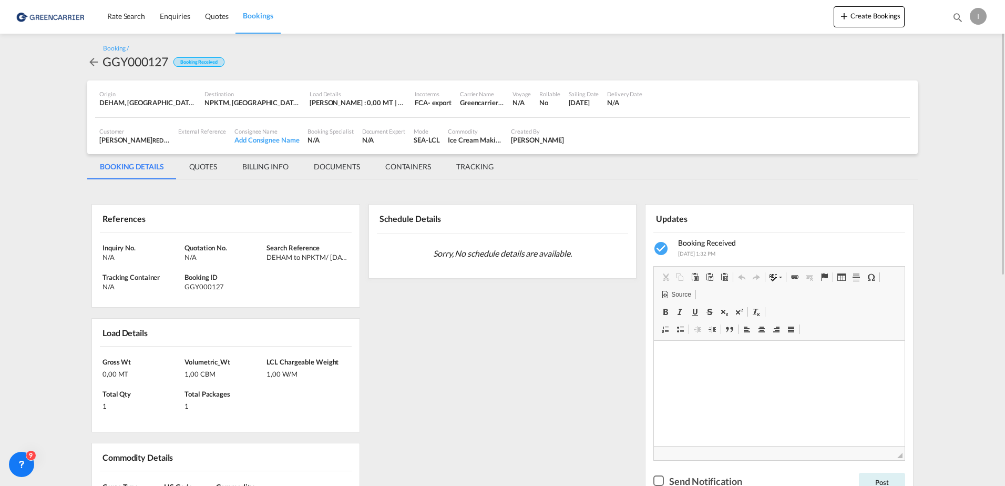
click at [989, 22] on md-menu "I My Profile Logout" at bounding box center [979, 12] width 19 height 25
click at [985, 19] on div "I" at bounding box center [978, 16] width 17 height 17
click at [944, 80] on button "Logout" at bounding box center [966, 80] width 68 height 21
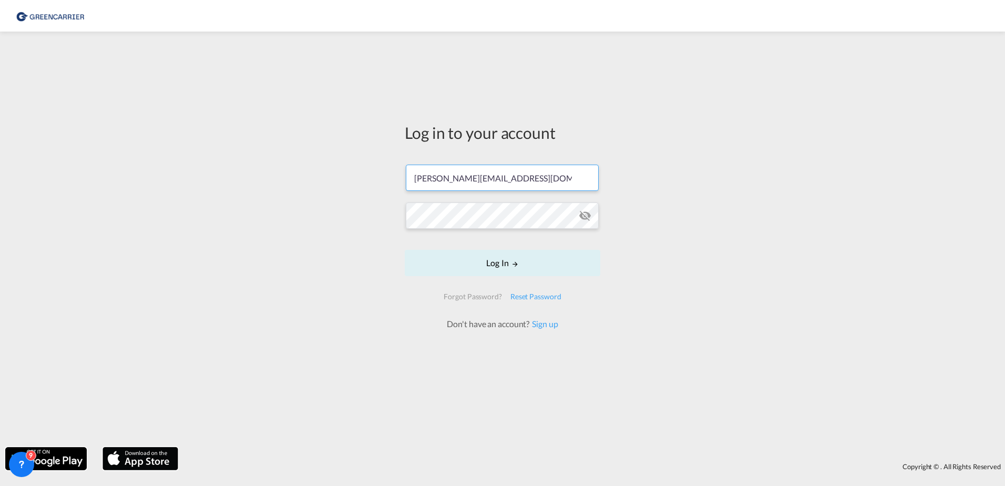
click at [527, 170] on input "isabel_huhu@yahoo.de" at bounding box center [502, 178] width 193 height 26
type input "isabel.huebner@greencarrier.com"
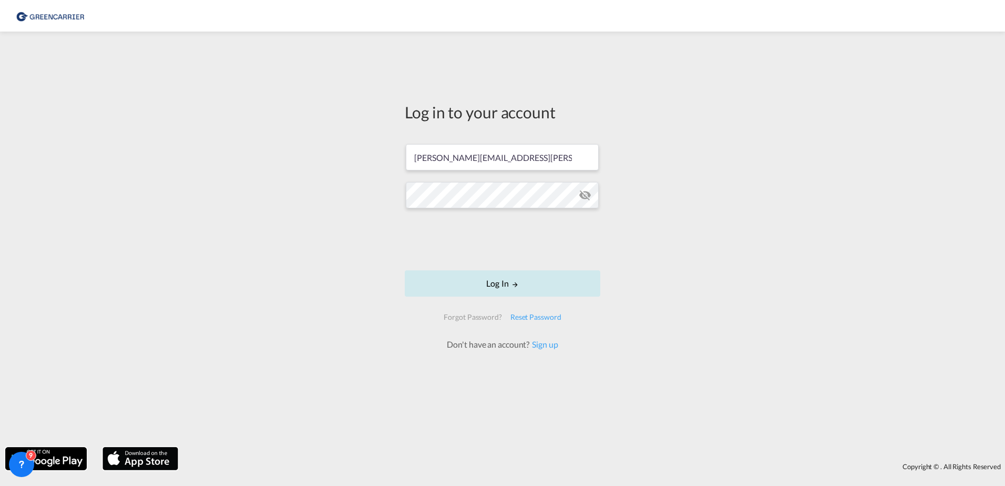
click at [522, 283] on button "Log In" at bounding box center [503, 283] width 196 height 26
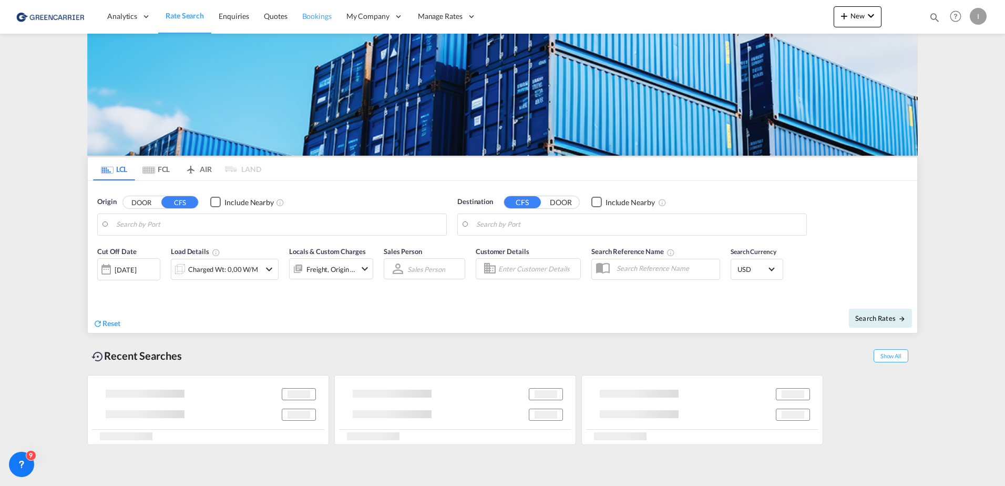
click at [314, 16] on span "Bookings" at bounding box center [316, 16] width 29 height 9
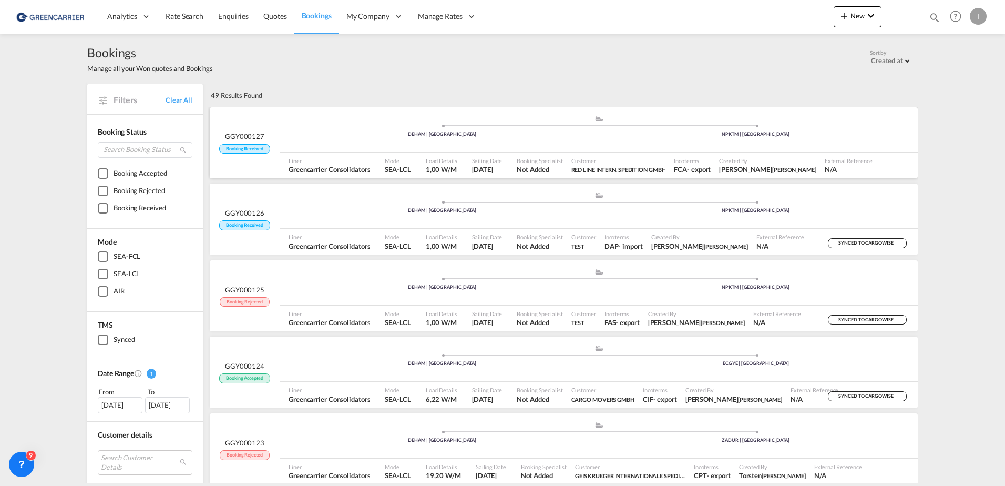
click at [381, 139] on div ".a{fill:#aaa8ad;} .a{fill:#aaa8ad;} DEHAM | Hamburg NPKTM | Kathmandu" at bounding box center [599, 131] width 638 height 32
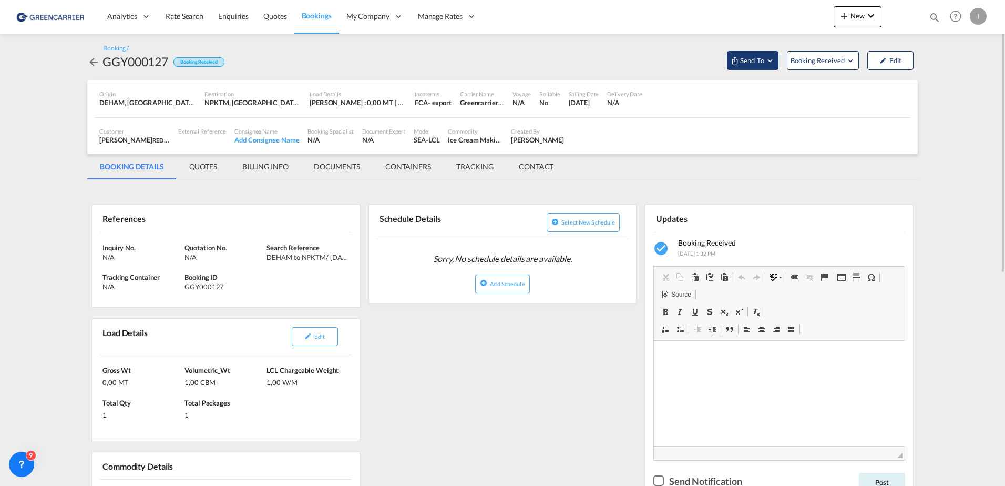
click at [760, 61] on span "Send To" at bounding box center [752, 60] width 26 height 11
click at [870, 101] on span "Send Booking" at bounding box center [858, 96] width 42 height 17
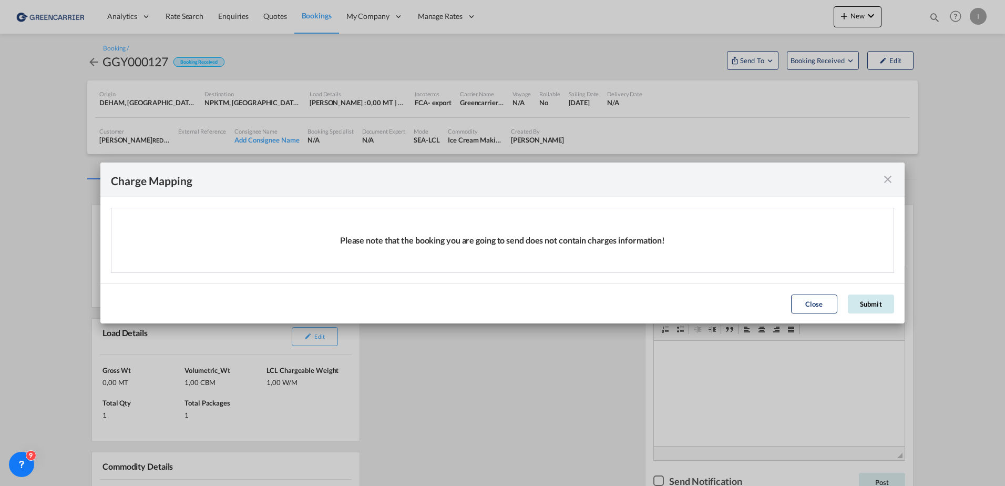
click at [870, 298] on button "Submit" at bounding box center [871, 303] width 46 height 19
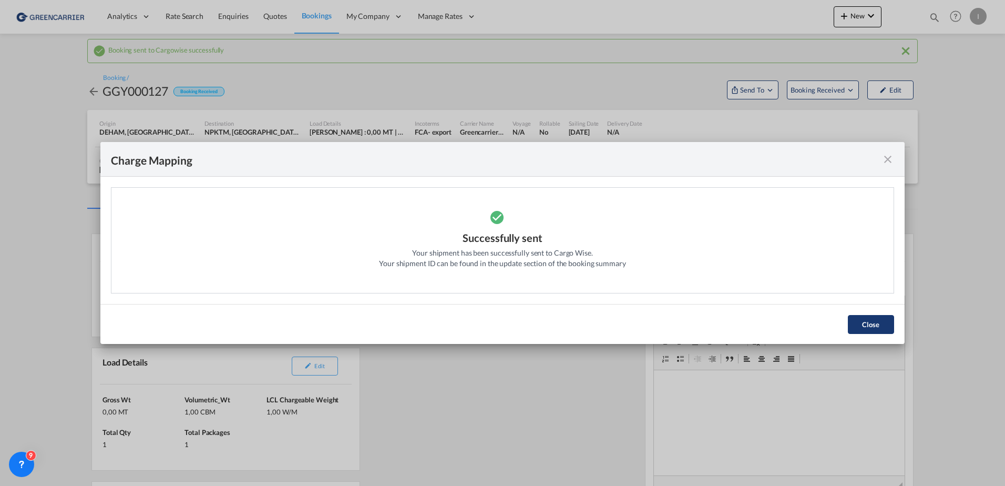
click at [882, 330] on button "Close" at bounding box center [871, 324] width 46 height 19
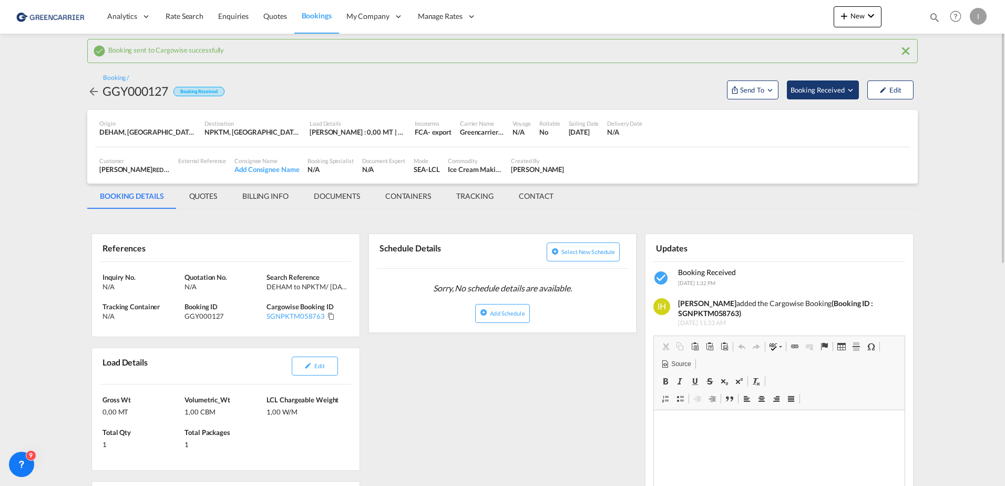
click at [832, 89] on span "Booking Received" at bounding box center [818, 90] width 55 height 11
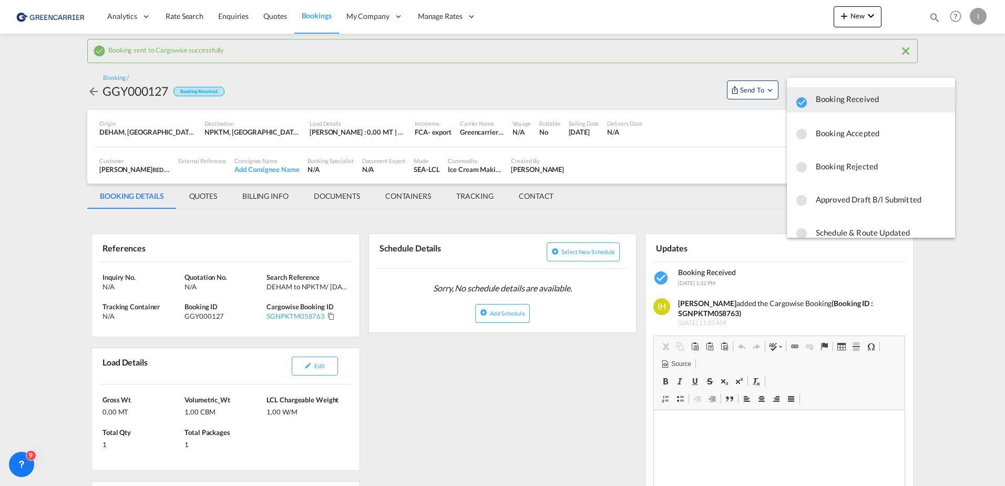
click at [849, 162] on span "Booking Rejected" at bounding box center [881, 166] width 131 height 19
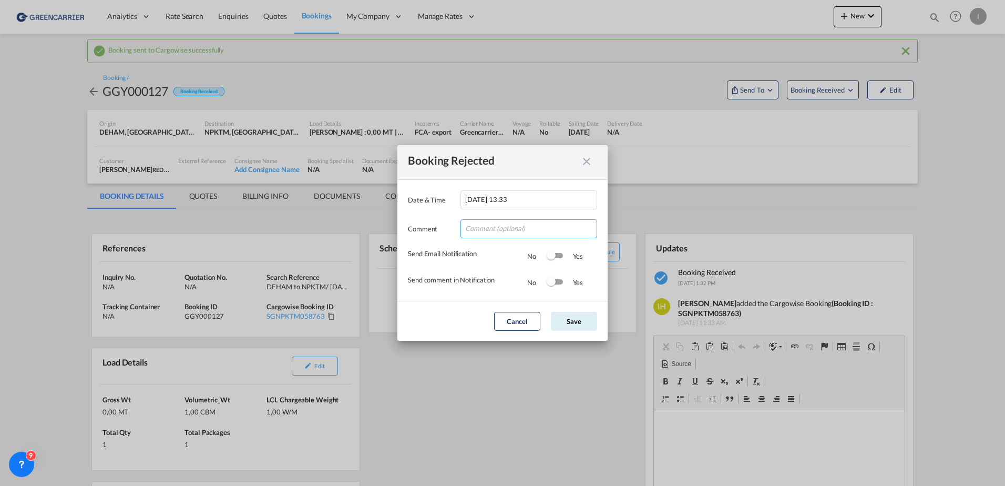
click at [480, 229] on input "Date & ..." at bounding box center [529, 228] width 137 height 19
type input "test"
click at [442, 219] on div "Comment test" at bounding box center [502, 223] width 189 height 29
click at [588, 322] on button "Save" at bounding box center [574, 321] width 46 height 19
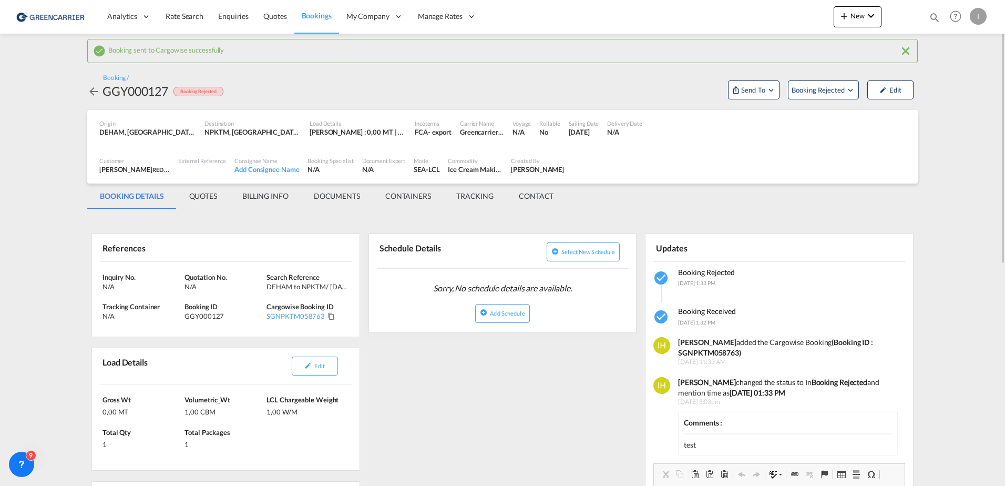
click at [981, 14] on div "I" at bounding box center [978, 16] width 17 height 17
click at [969, 79] on button "Logout" at bounding box center [966, 80] width 68 height 21
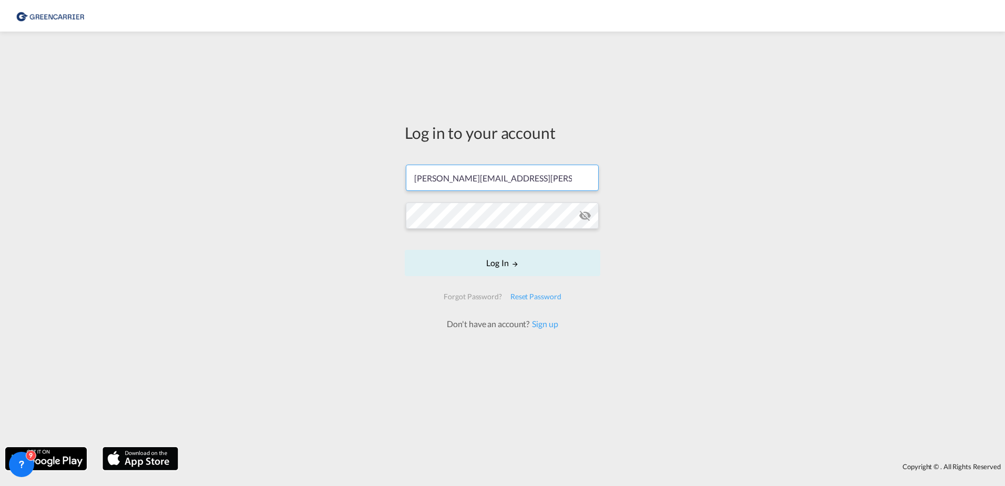
click at [529, 179] on input "isabel.huebner@greencarrier.com" at bounding box center [502, 178] width 193 height 26
type input "isabel_huhu@yahoo.de"
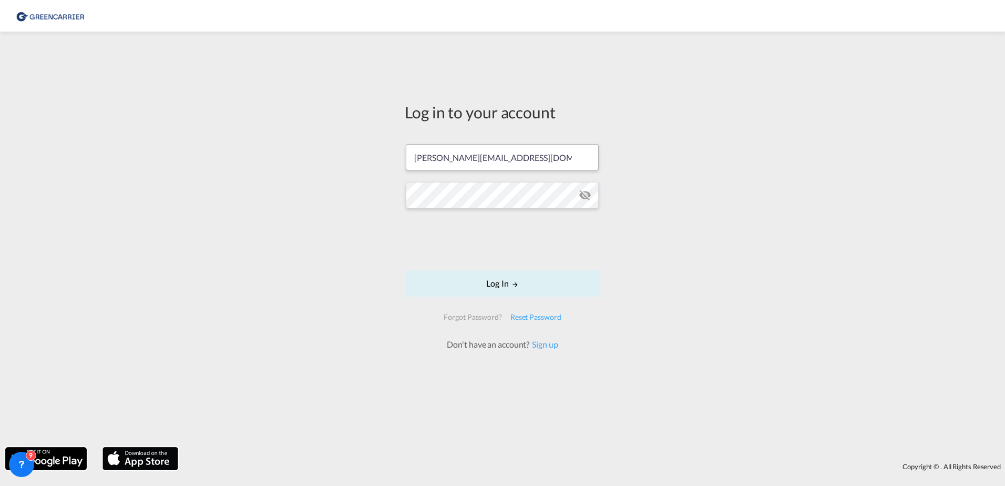
click at [454, 146] on input "isabel_huhu@yahoo.de" at bounding box center [502, 157] width 193 height 26
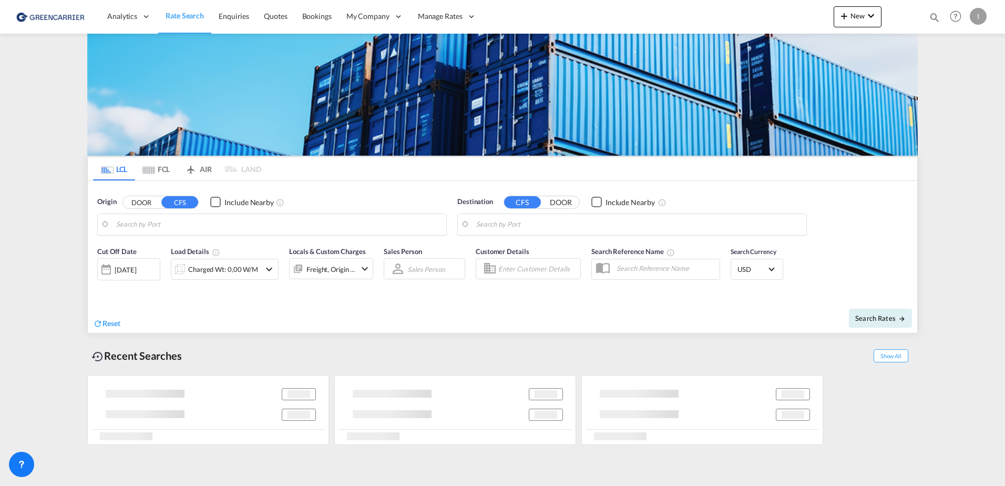
type input "Hamburg, DEHAM"
type input "Callao, PECLL"
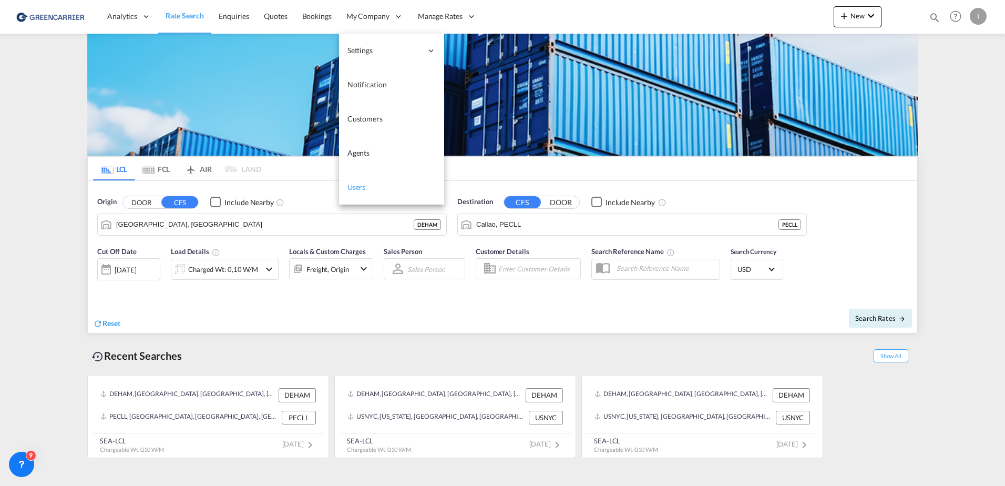
click at [363, 186] on span "Users" at bounding box center [357, 186] width 18 height 9
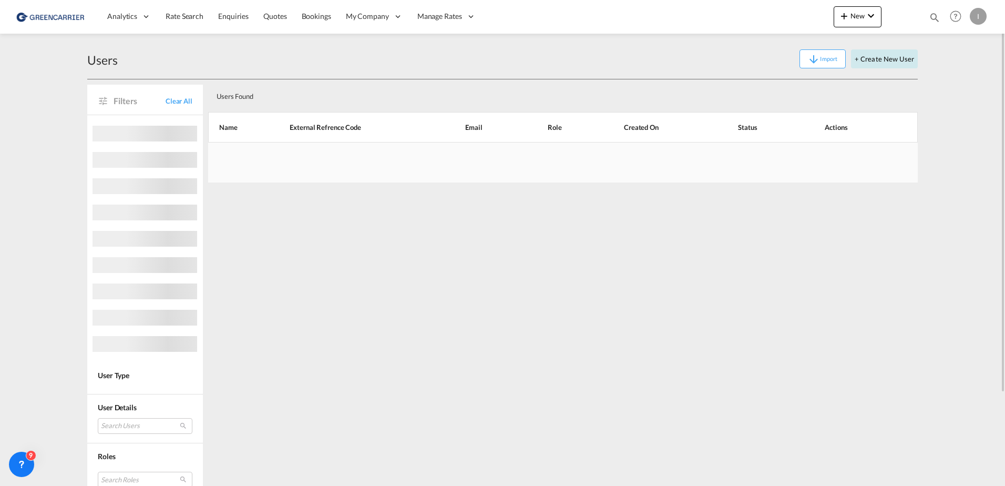
click at [876, 58] on button "+ Create New User" at bounding box center [884, 58] width 67 height 19
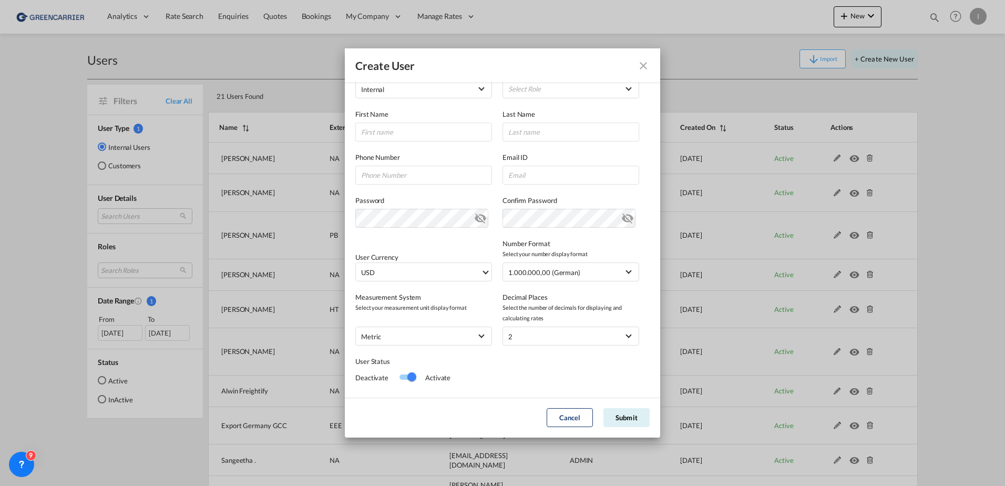
scroll to position [134, 0]
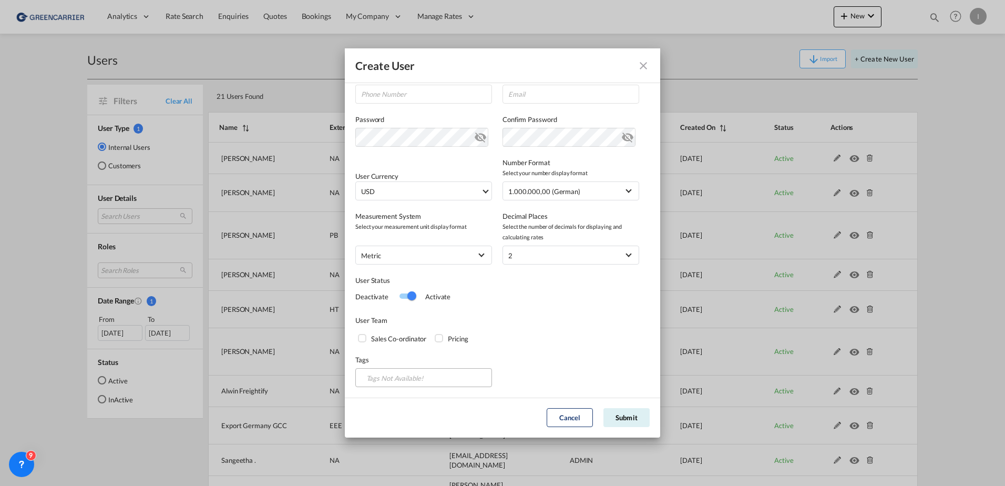
click at [429, 379] on md-select "Tags Not Available!" at bounding box center [423, 377] width 137 height 19
click at [596, 330] on div "User Team Sales Co-ordinator Pricing" at bounding box center [502, 329] width 294 height 29
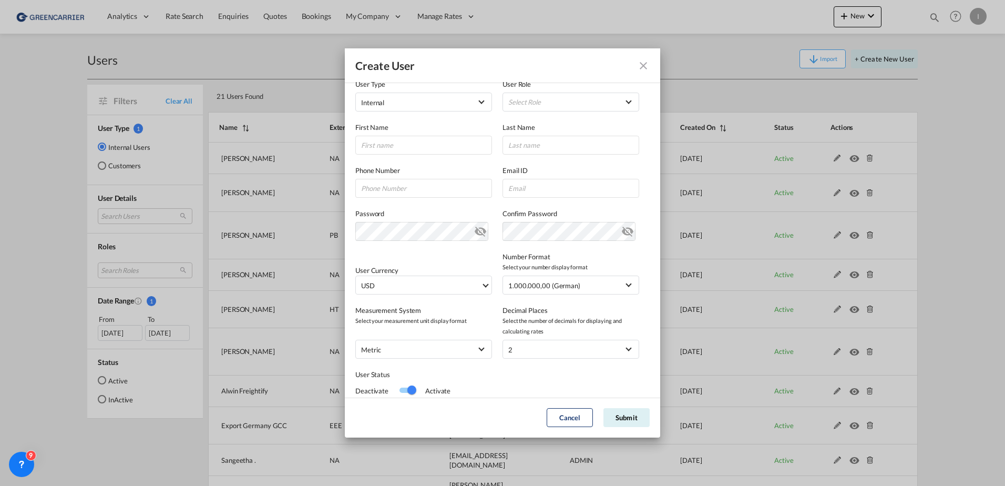
scroll to position [0, 0]
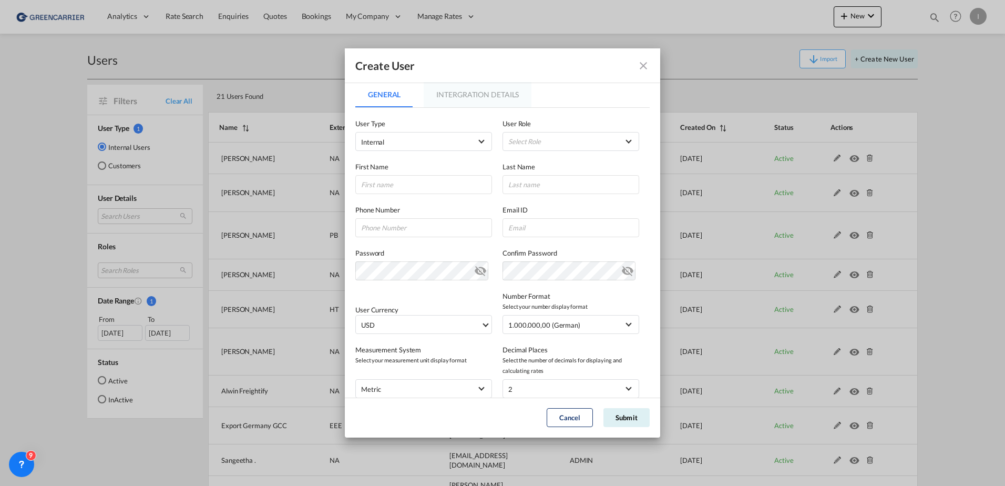
click at [483, 104] on md-tab-item "Intergration Details" at bounding box center [478, 94] width 108 height 25
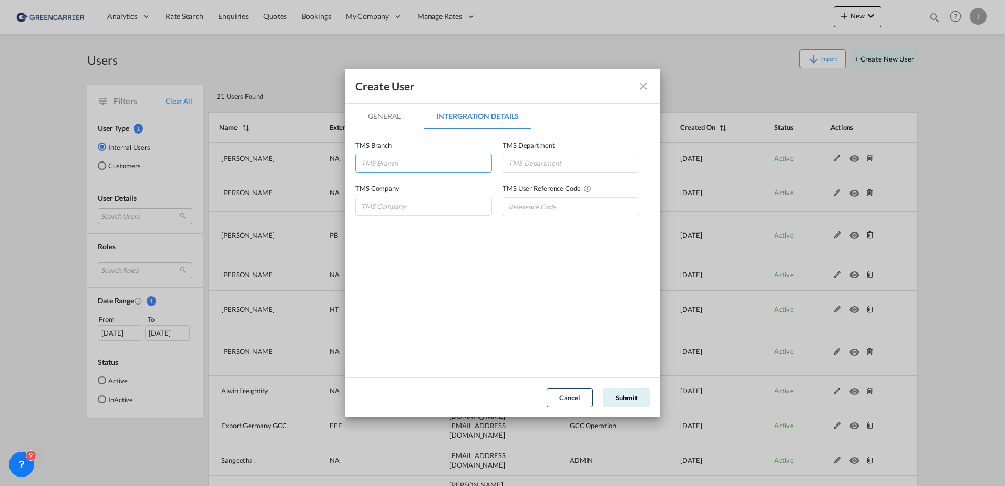
click at [433, 161] on input "GeneralIntergration Details ..." at bounding box center [423, 163] width 137 height 19
click at [655, 331] on md-dialog-content "General Intergration Details General Intergration Details User Type Internal In…" at bounding box center [502, 240] width 315 height 273
click at [368, 200] on input "GeneralIntergration Details ..." at bounding box center [423, 206] width 137 height 19
click at [381, 167] on input "GeneralIntergration Details ..." at bounding box center [423, 163] width 137 height 19
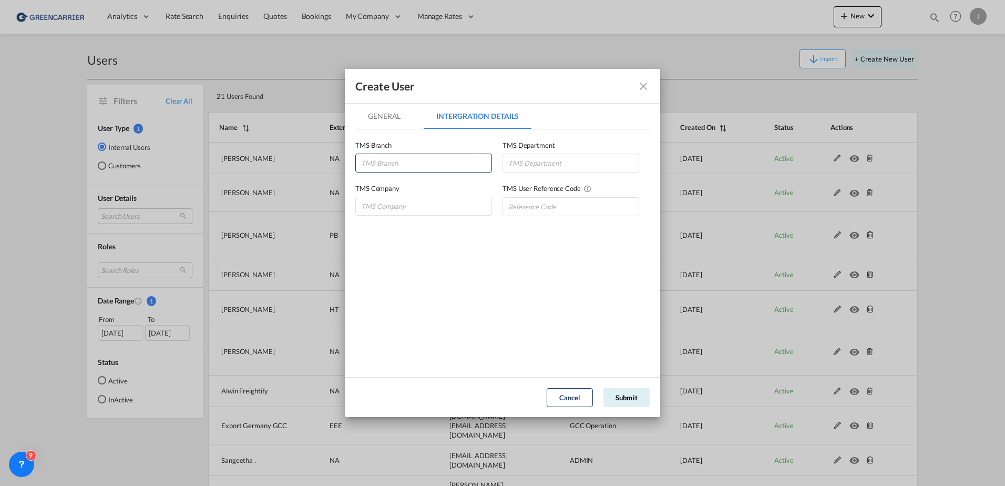
click at [606, 133] on div "TMS Branch TMS Department" at bounding box center [502, 150] width 294 height 43
click at [571, 208] on input "GeneralIntergration Details ..." at bounding box center [571, 206] width 137 height 19
click at [585, 189] on md-icon "Reference number of the customer in the source system" at bounding box center [588, 188] width 9 height 9
click at [584, 187] on label "TMS User Reference Code" at bounding box center [571, 188] width 137 height 11
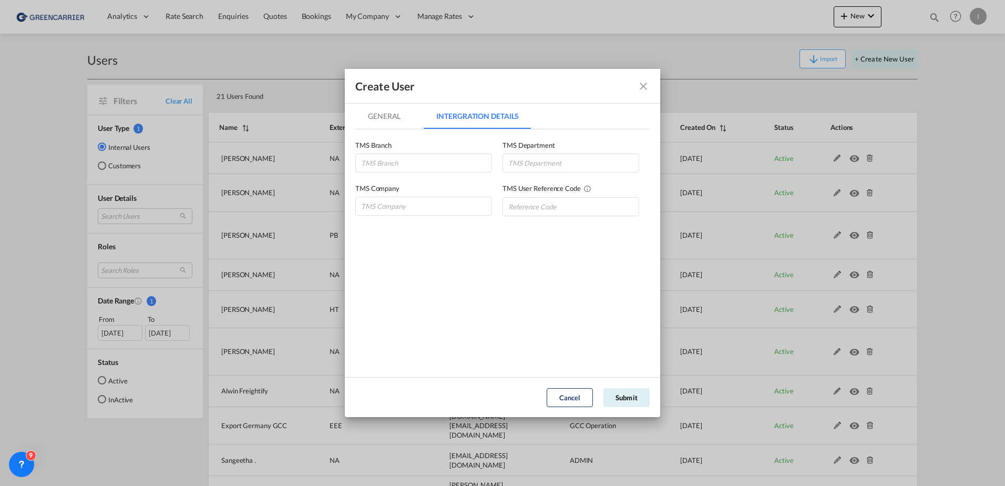
click at [645, 91] on md-icon "icon-close fg-AAA8AD" at bounding box center [643, 86] width 13 height 13
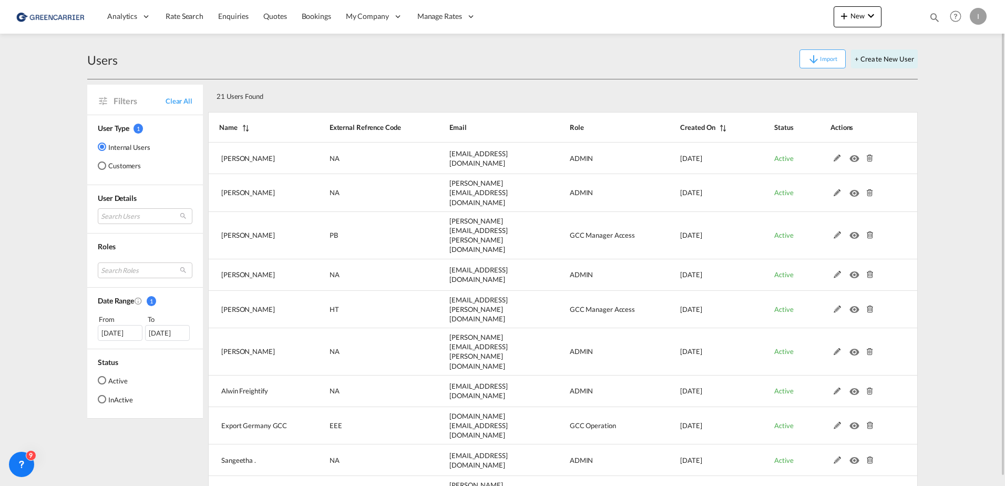
click at [131, 163] on md-radio-button "Customers" at bounding box center [124, 165] width 53 height 11
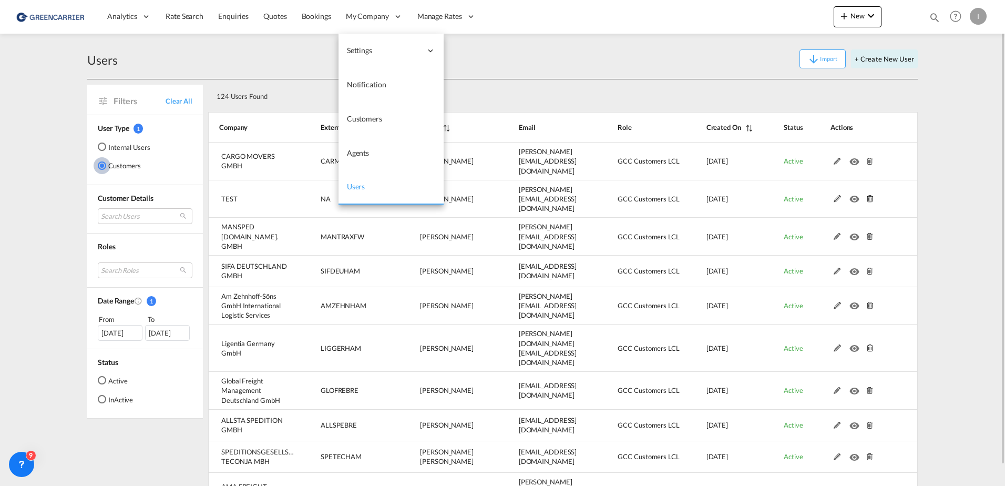
click at [382, 191] on link "Users" at bounding box center [391, 187] width 105 height 34
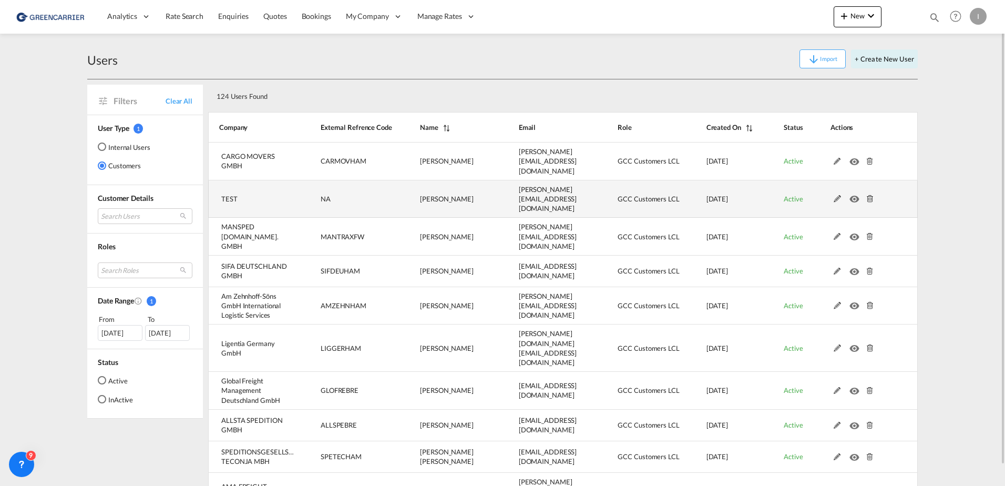
click at [837, 195] on md-icon at bounding box center [838, 198] width 14 height 7
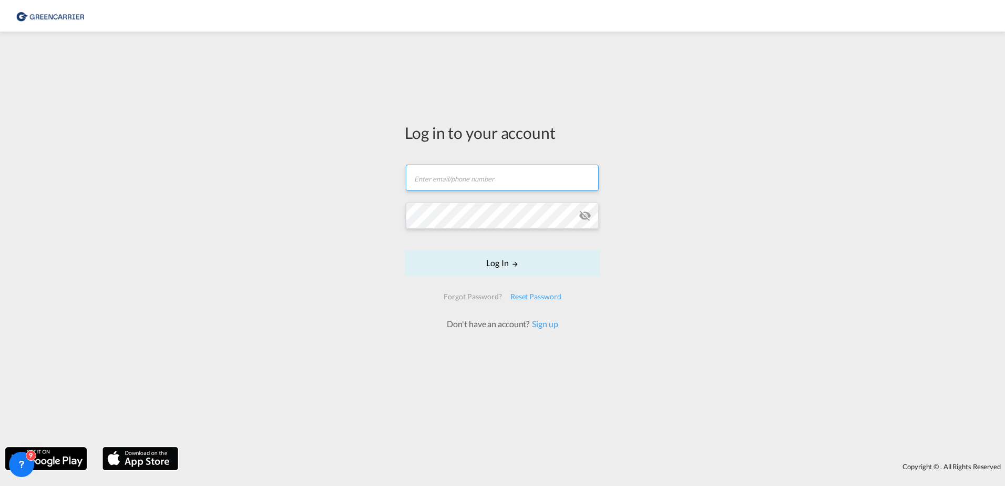
type input "isabel.huebner@greencarrier.com"
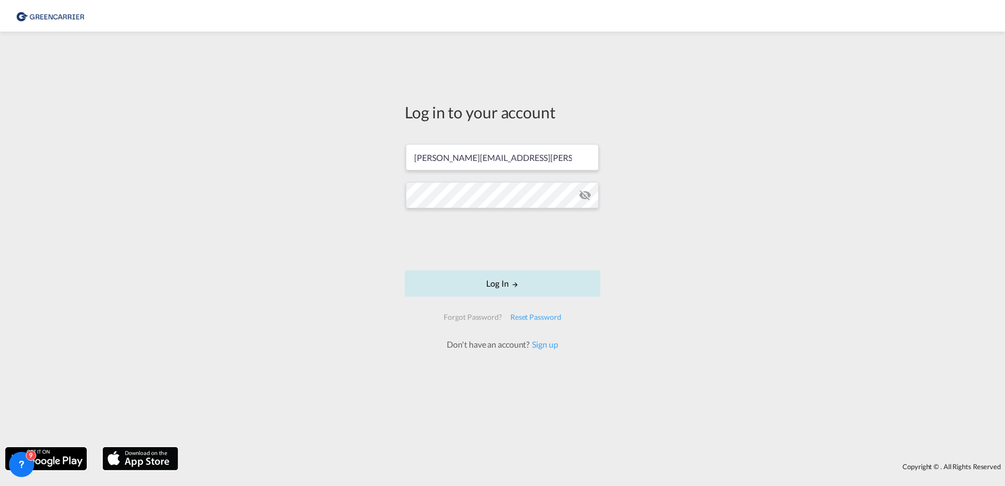
click at [554, 296] on button "Log In" at bounding box center [503, 283] width 196 height 26
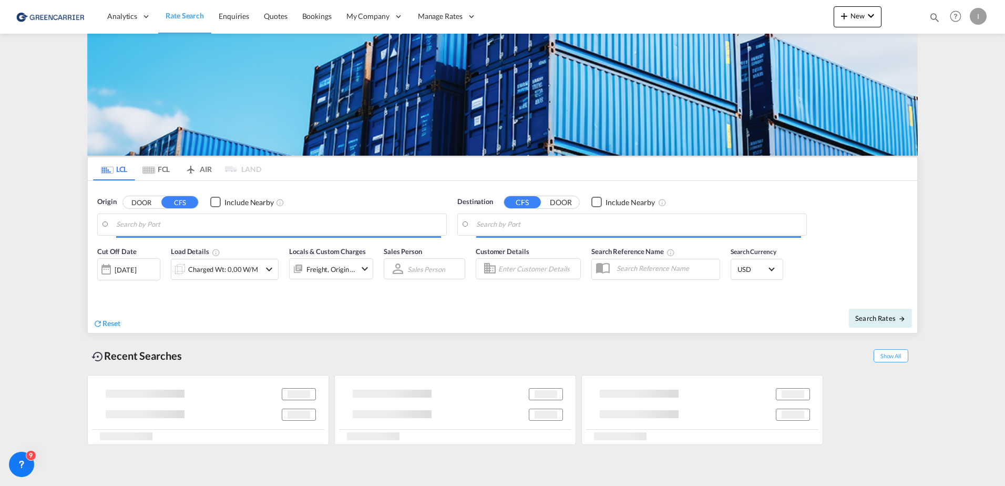
type input "Hamburg, DEHAM"
type input "Callao, PECLL"
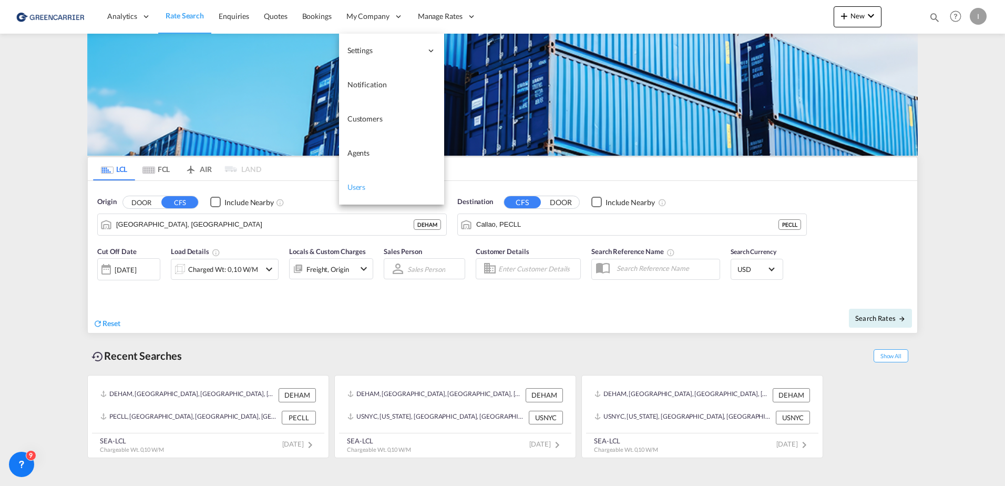
click at [352, 192] on span "Users" at bounding box center [357, 187] width 18 height 11
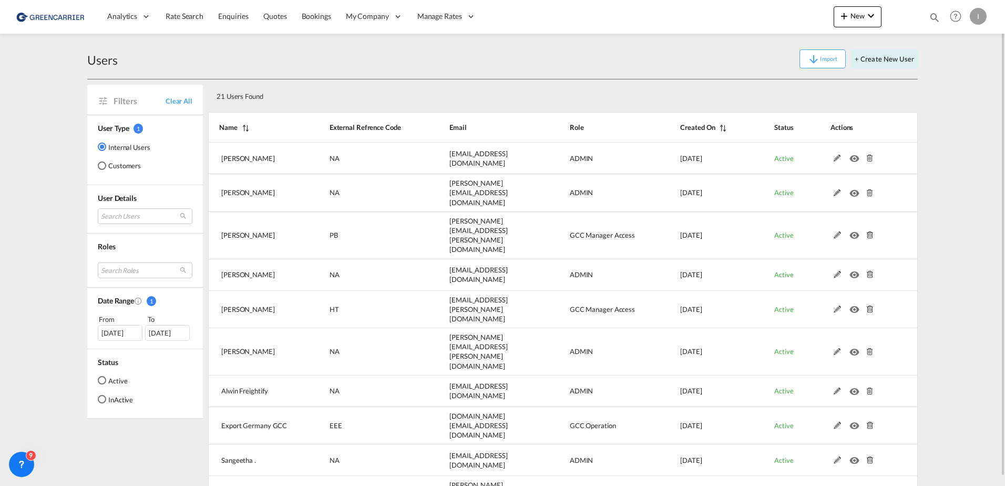
click at [133, 169] on md-radio-button "Customers" at bounding box center [124, 165] width 53 height 11
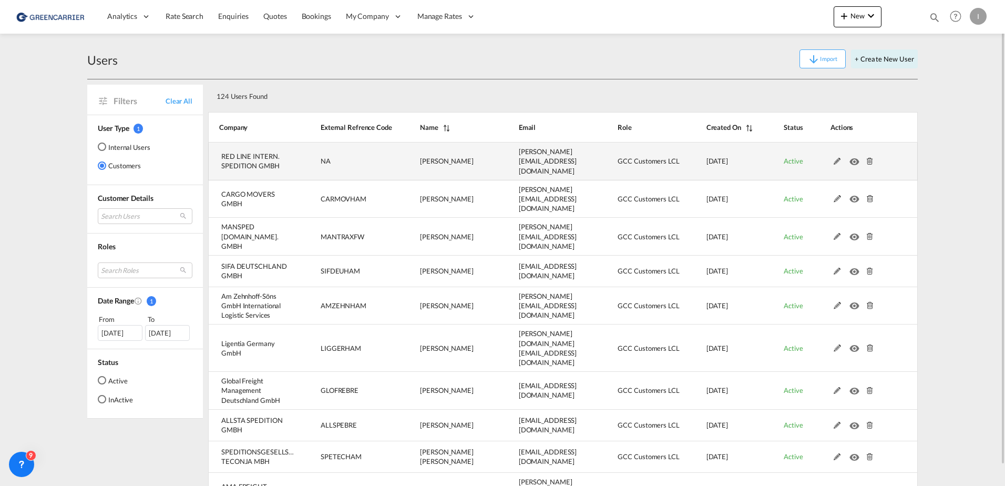
click at [837, 158] on md-icon at bounding box center [838, 161] width 14 height 7
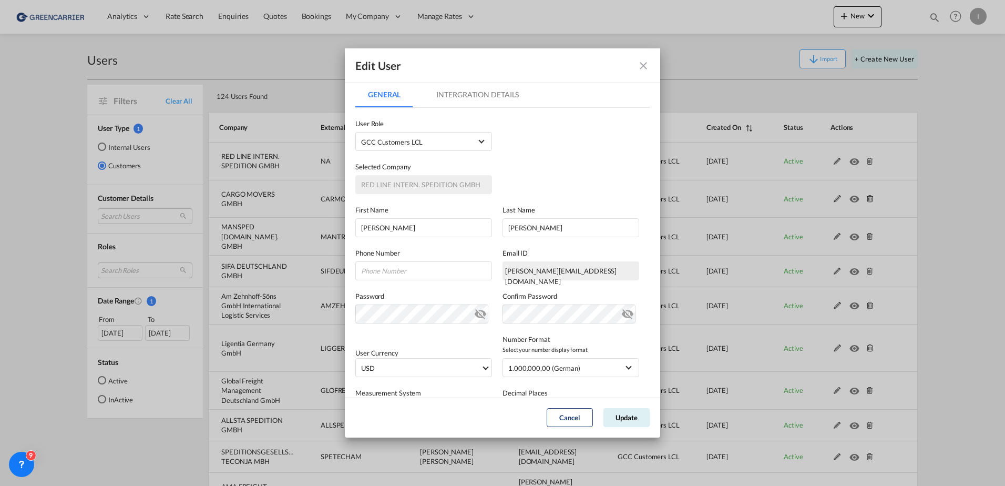
click at [474, 92] on md-tab-item "Intergration Details" at bounding box center [478, 94] width 108 height 25
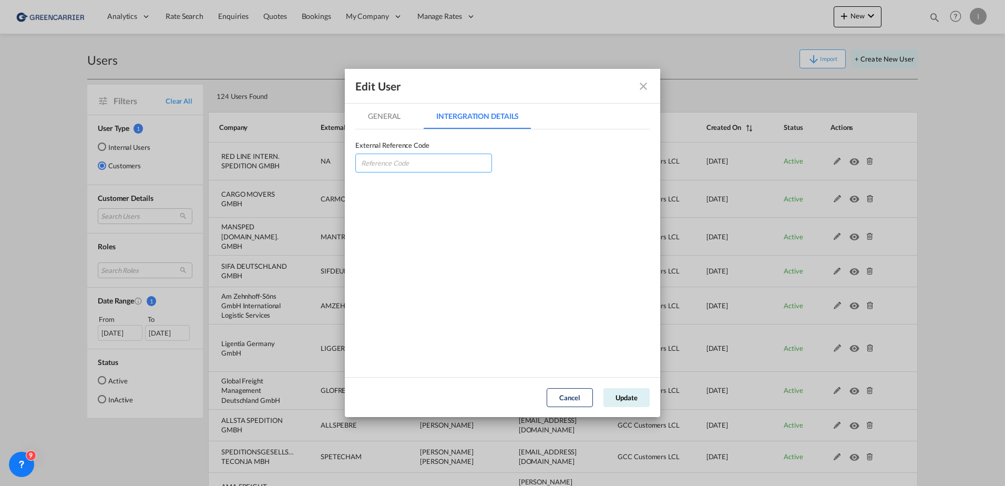
click at [424, 161] on input "GeneralIntergration Details ..." at bounding box center [423, 163] width 137 height 19
type input "REDSPEDTM"
click at [628, 401] on button "Update" at bounding box center [627, 397] width 46 height 19
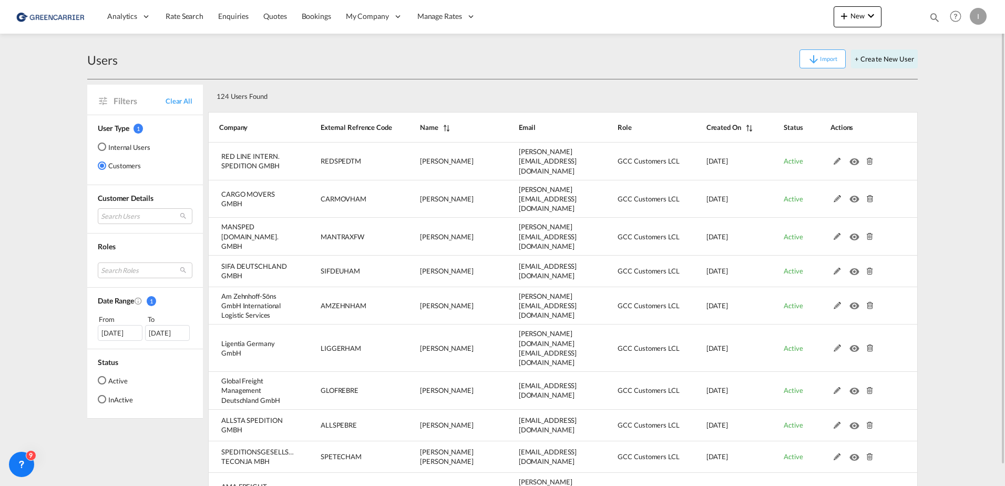
click at [973, 12] on div "I" at bounding box center [978, 16] width 17 height 17
click at [972, 84] on button "Logout" at bounding box center [966, 80] width 68 height 21
type input "isabel.huebner@greencarrier.com"
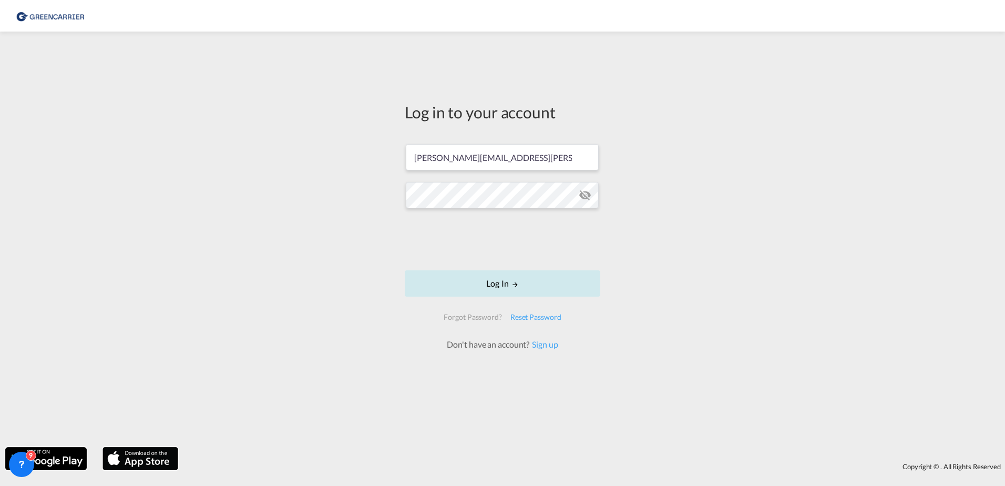
click at [502, 282] on button "Log In" at bounding box center [503, 283] width 196 height 26
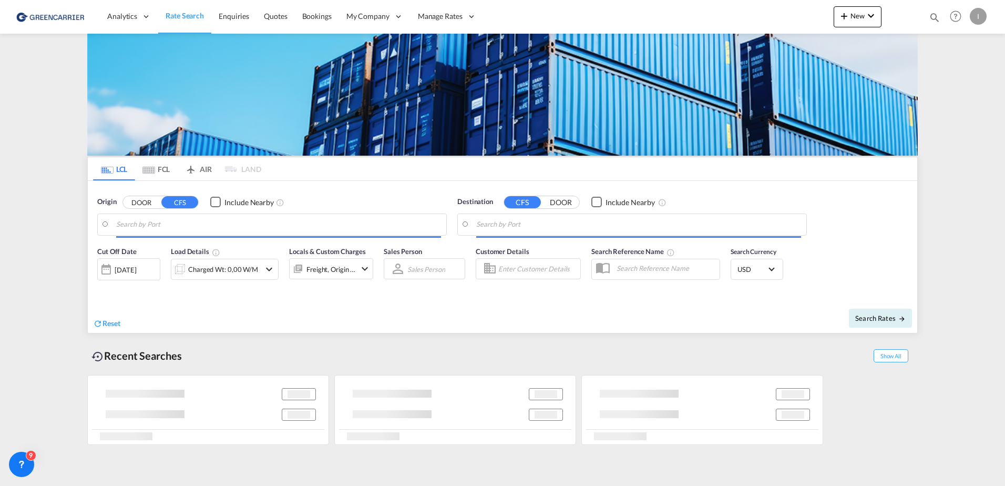
type input "Hamburg, DEHAM"
type input "Callao, PECLL"
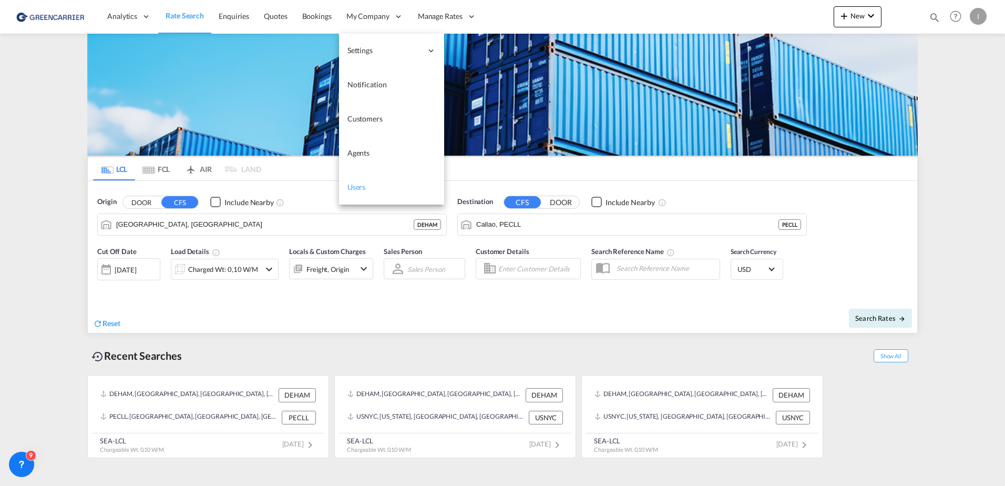
click at [357, 190] on span "Users" at bounding box center [357, 186] width 18 height 9
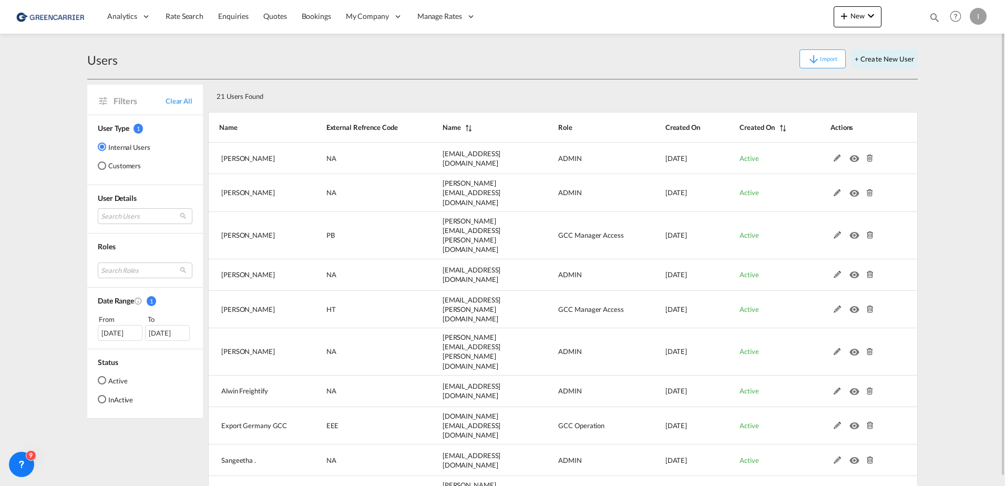
click at [117, 169] on md-radio-button "Customers" at bounding box center [124, 165] width 53 height 11
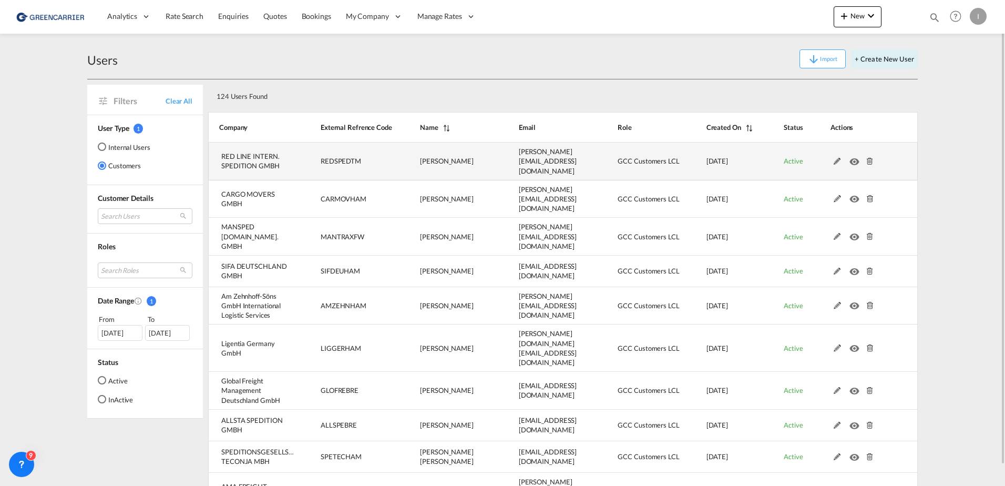
click at [834, 159] on md-icon at bounding box center [838, 161] width 14 height 7
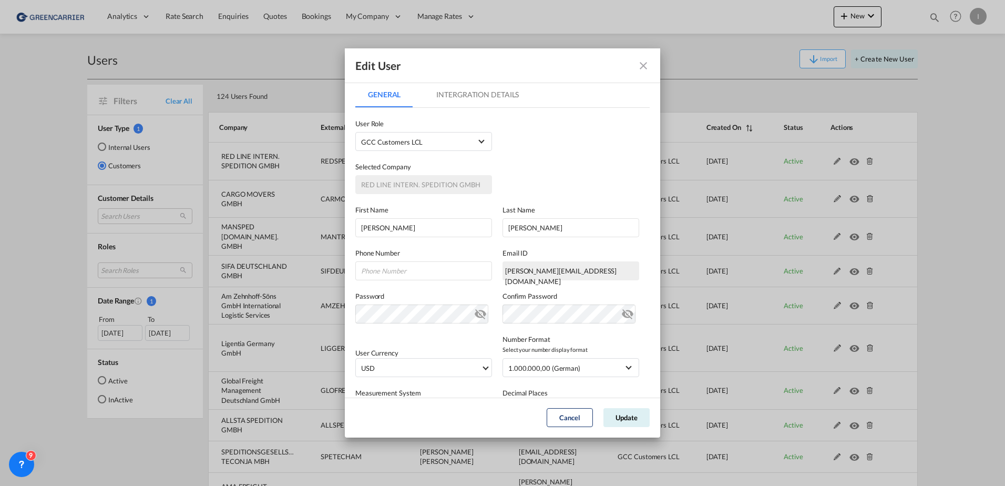
click at [470, 96] on md-tab-item "Intergration Details" at bounding box center [478, 94] width 108 height 25
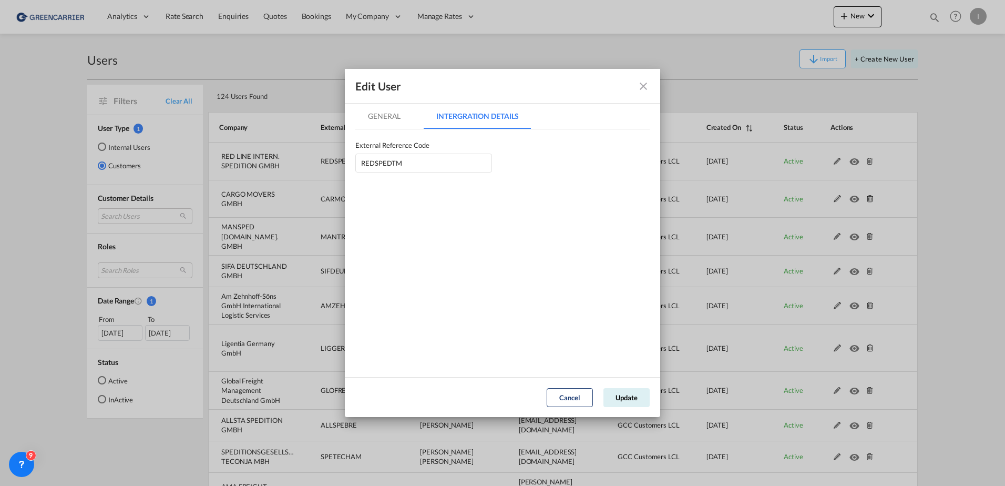
click at [644, 88] on md-icon "icon-close fg-AAA8AD" at bounding box center [643, 86] width 13 height 13
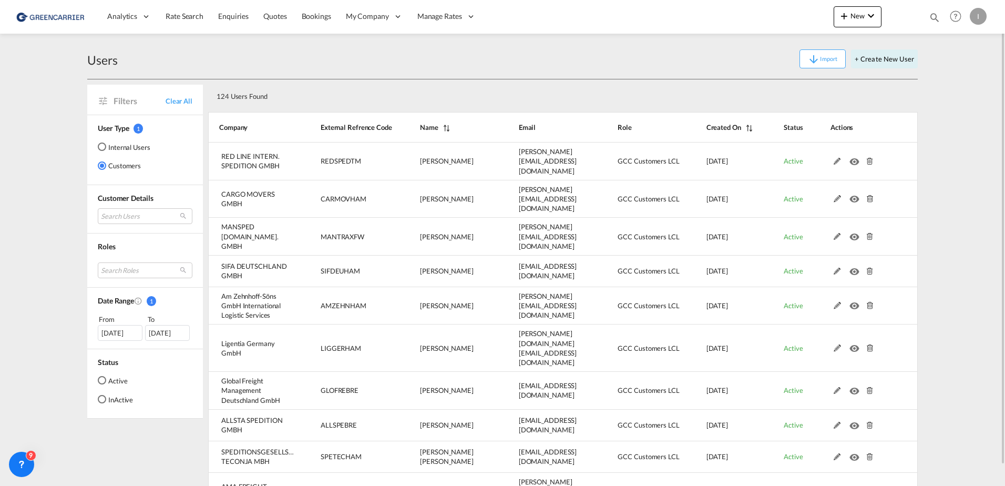
click at [976, 17] on div "I" at bounding box center [978, 16] width 17 height 17
click at [959, 78] on button "Logout" at bounding box center [966, 80] width 68 height 21
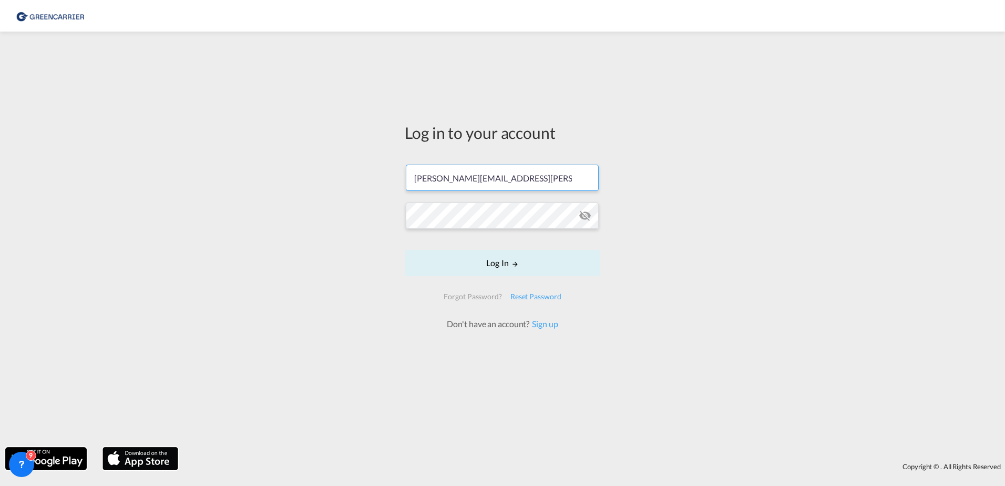
click at [538, 174] on input "isabel.huebner@greencarrier.com" at bounding box center [502, 178] width 193 height 26
type input "isabel_huhu@yahoo.de"
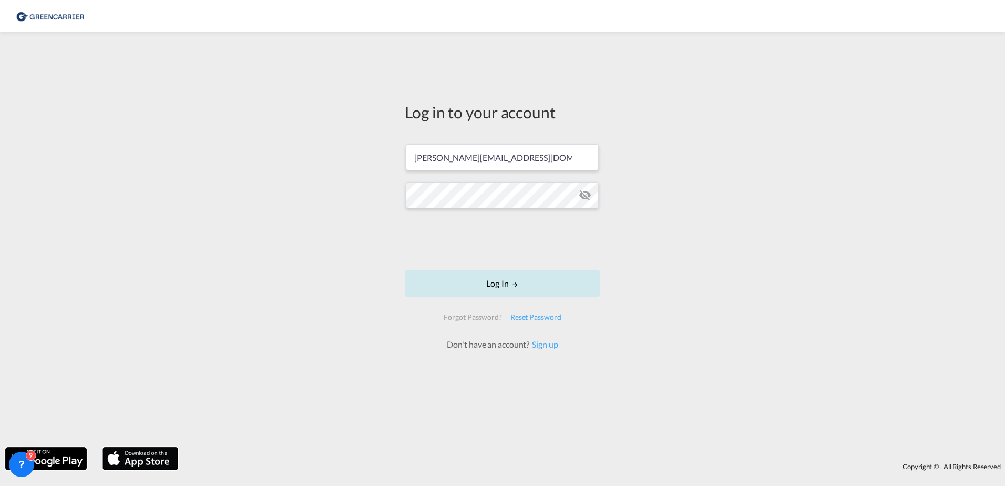
click at [485, 279] on button "Log In" at bounding box center [503, 283] width 196 height 26
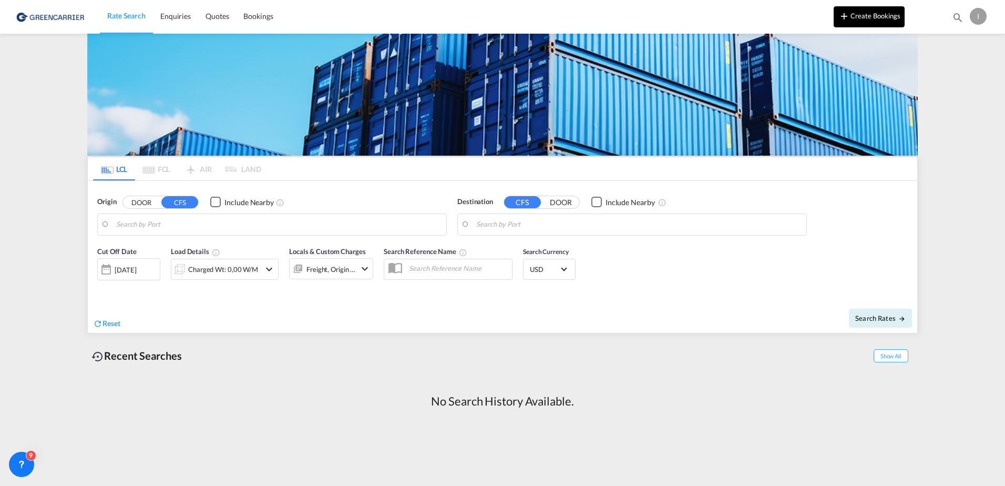
click at [875, 11] on button "Create Bookings" at bounding box center [869, 16] width 71 height 21
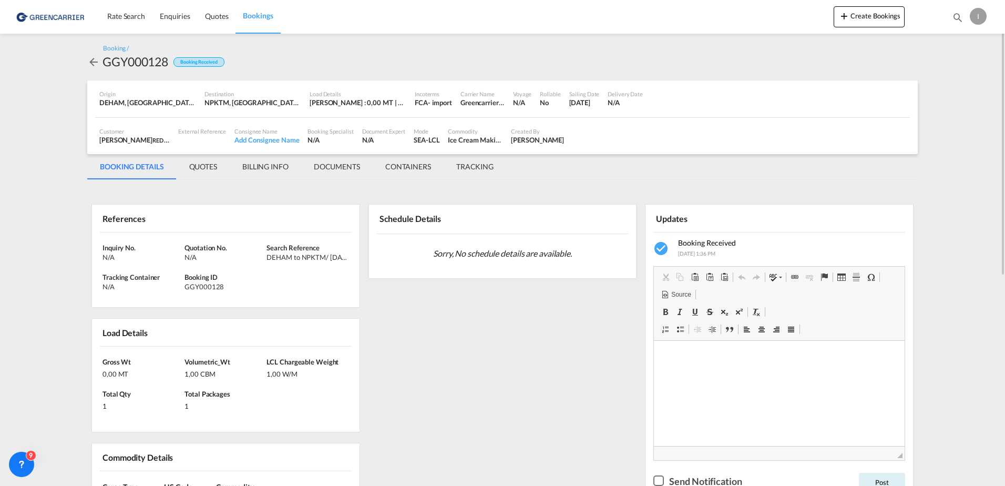
click at [977, 18] on div "I" at bounding box center [978, 16] width 17 height 17
click at [960, 83] on button "Logout" at bounding box center [966, 80] width 68 height 21
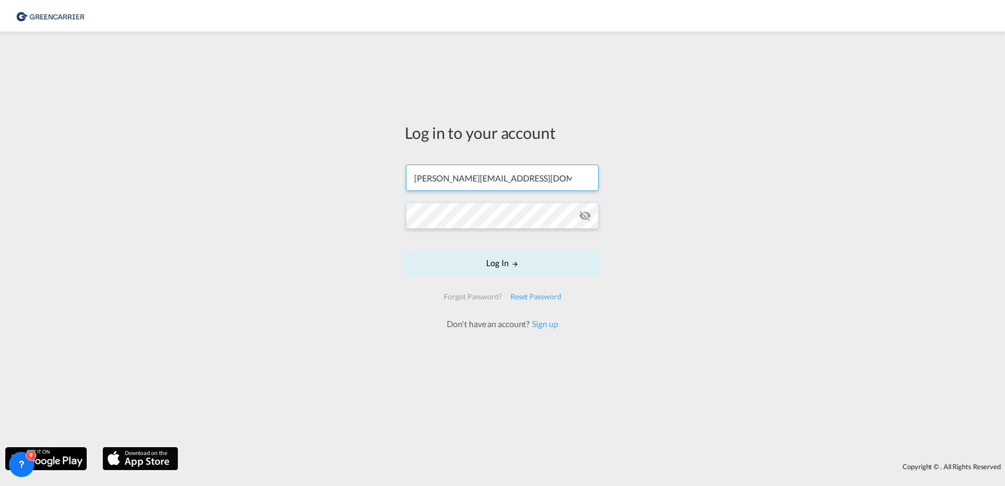
click at [546, 173] on input "isabel_huhu@yahoo.de" at bounding box center [502, 178] width 193 height 26
type input "isabel.huebner@greencarrier.com"
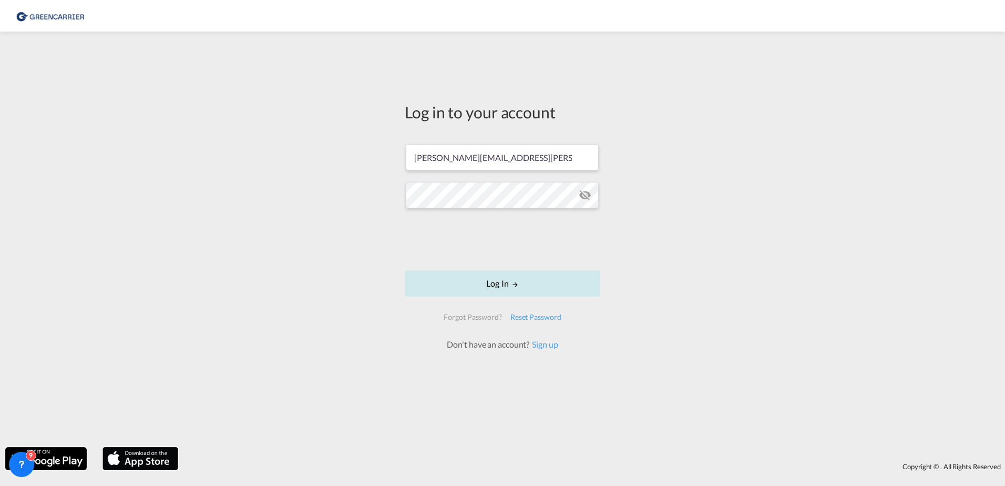
click at [488, 278] on button "Log In" at bounding box center [503, 283] width 196 height 26
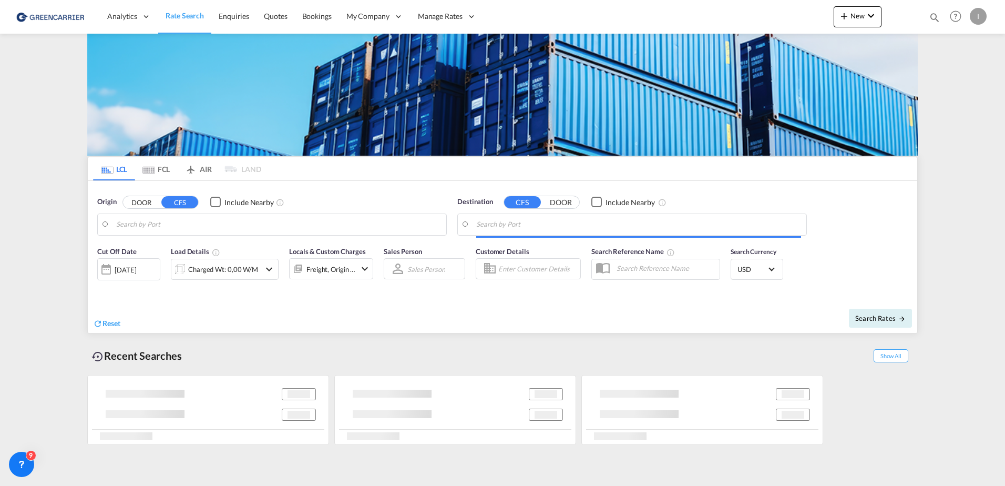
type input "Hamburg, DEHAM"
type input "Callao, PECLL"
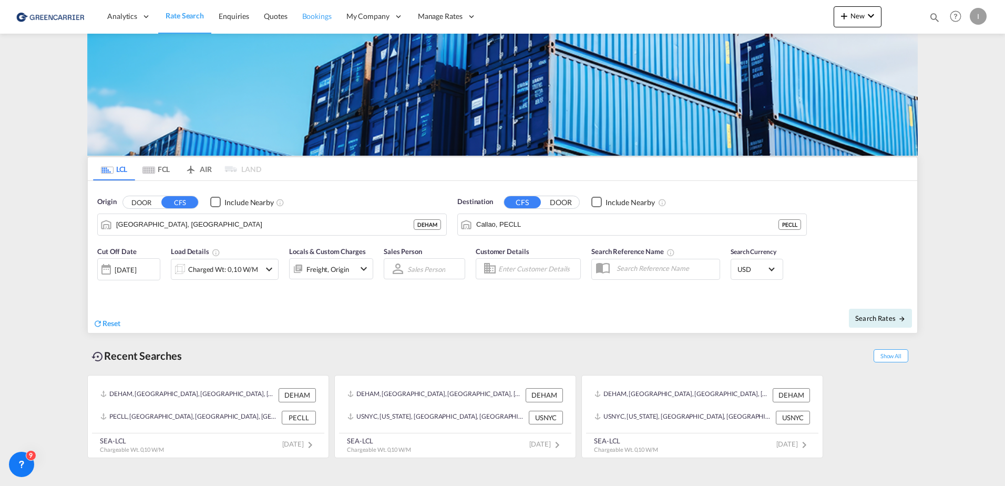
click at [314, 13] on span "Bookings" at bounding box center [316, 16] width 29 height 9
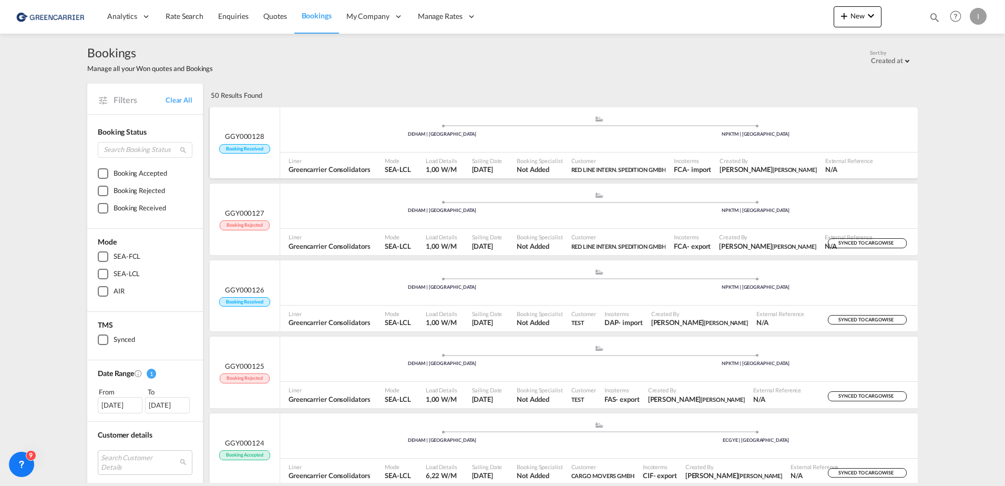
click at [316, 124] on div ".a{fill:#aaa8ad;} .a{fill:#aaa8ad;} DEHAM | Hamburg NPKTM | Kathmandu" at bounding box center [599, 131] width 638 height 32
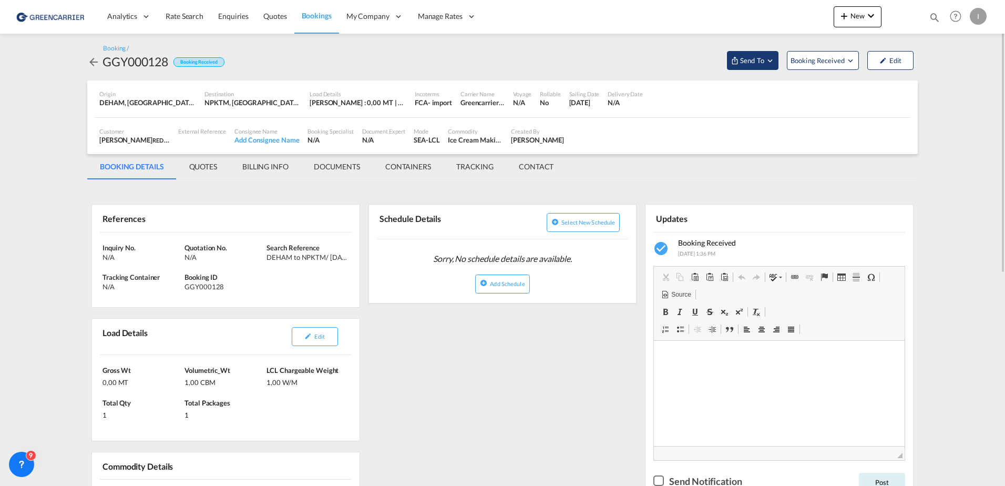
click at [773, 57] on md-icon "Open demo menu" at bounding box center [770, 60] width 9 height 9
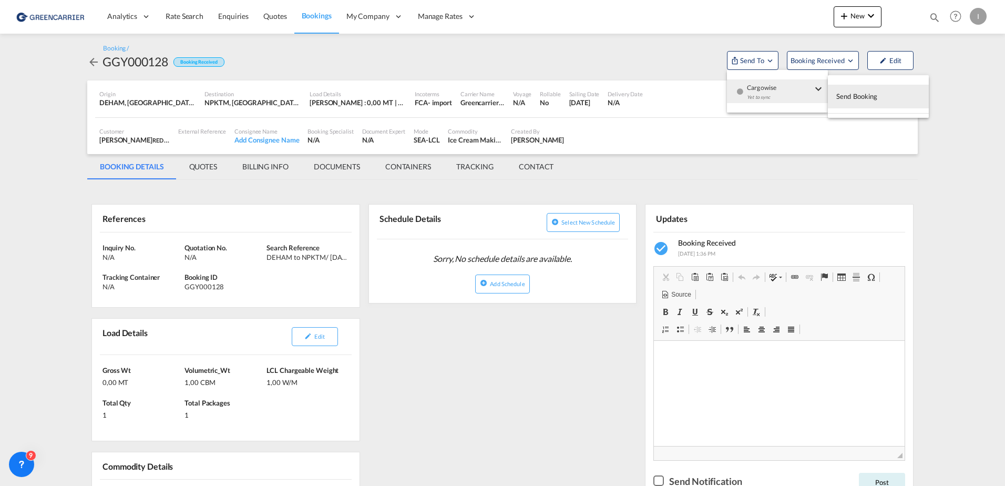
click at [851, 97] on span "Send Booking" at bounding box center [858, 96] width 42 height 17
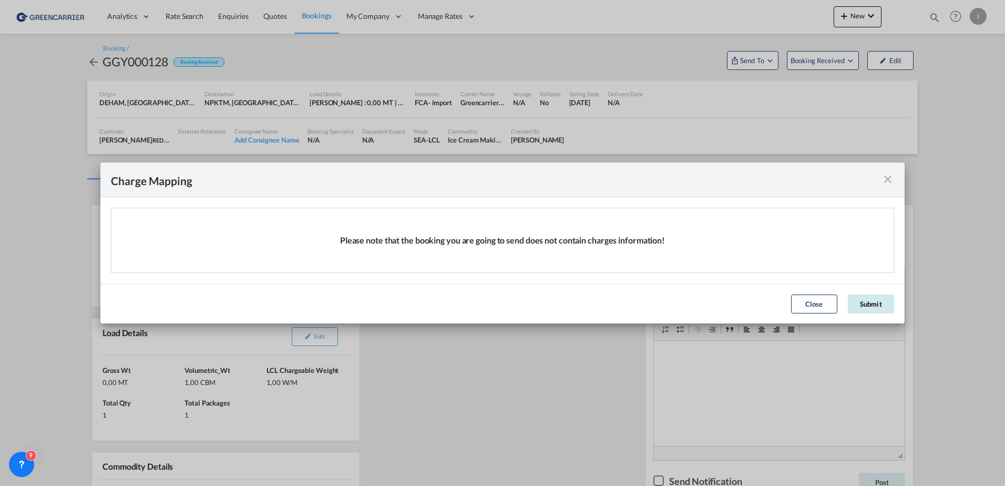
click at [885, 308] on button "Submit" at bounding box center [871, 303] width 46 height 19
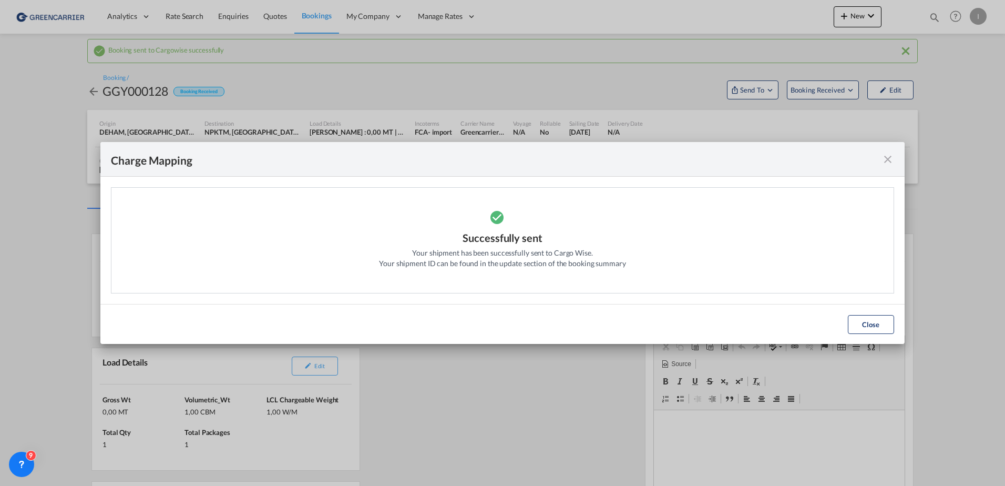
drag, startPoint x: 879, startPoint y: 158, endPoint x: 889, endPoint y: 151, distance: 12.5
click at [889, 151] on div "Charge Mapping" at bounding box center [502, 159] width 804 height 35
click at [885, 159] on md-icon "icon-close fg-AAA8AD cursor" at bounding box center [888, 159] width 13 height 13
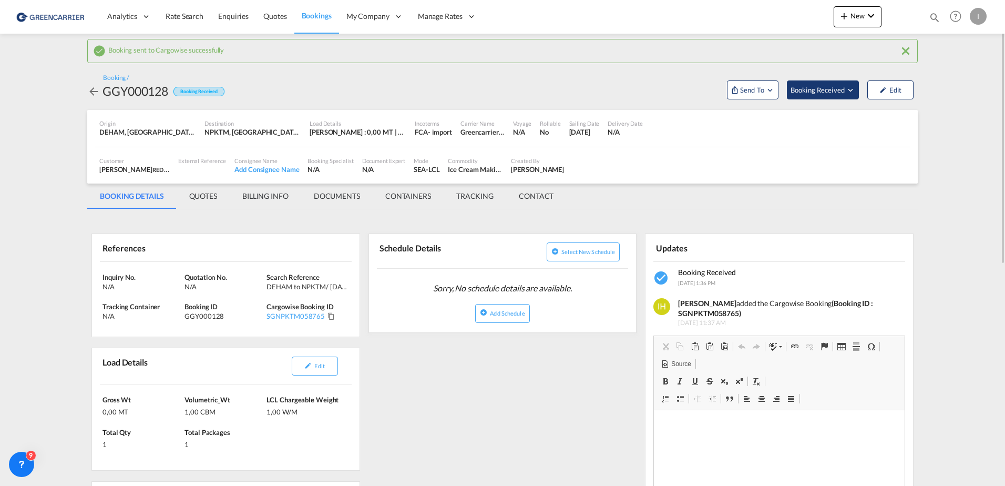
click at [854, 82] on button "Booking Received" at bounding box center [823, 89] width 72 height 19
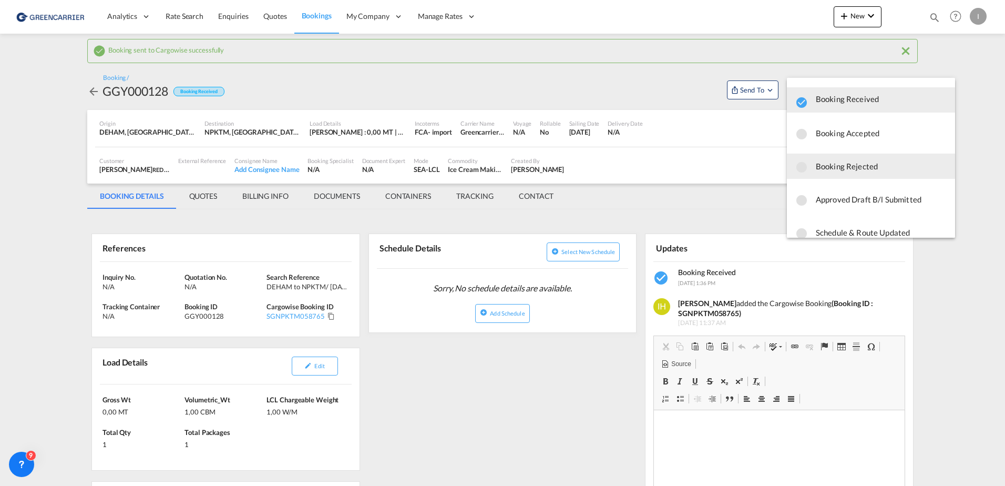
click at [861, 170] on span "Booking Rejected" at bounding box center [881, 166] width 131 height 19
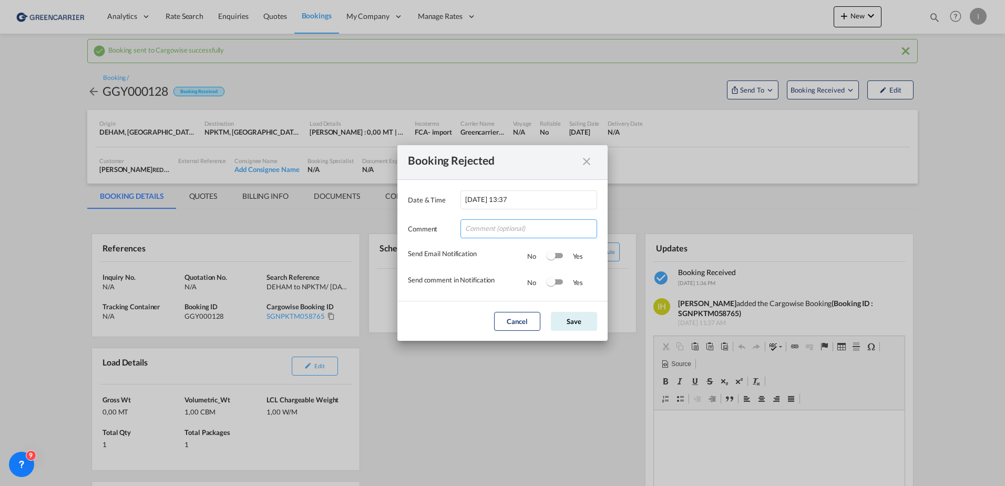
click at [505, 230] on input "Date & ..." at bounding box center [529, 228] width 137 height 19
type input "test"
click at [438, 218] on div "Comment test" at bounding box center [502, 223] width 189 height 29
click at [566, 320] on button "Save" at bounding box center [574, 321] width 46 height 19
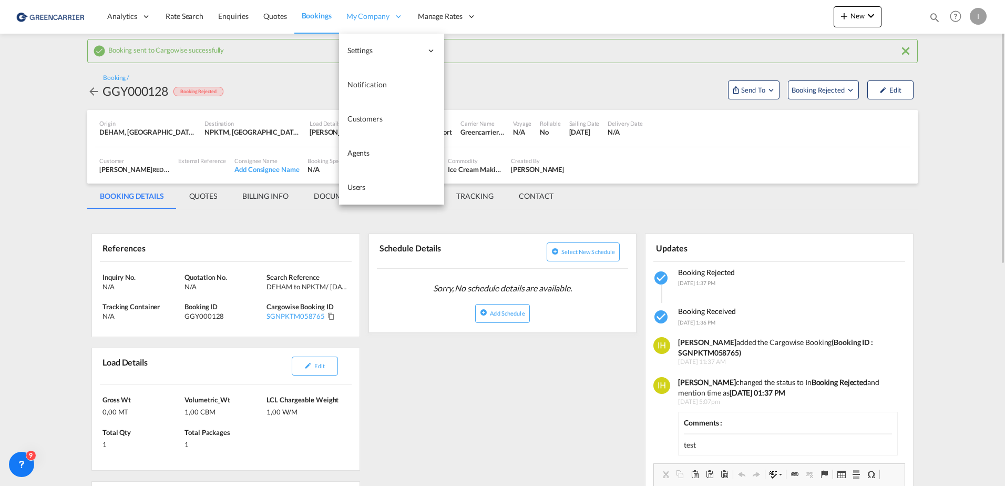
click at [364, 11] on div "My Company" at bounding box center [375, 16] width 72 height 34
click at [398, 121] on link "Customers" at bounding box center [391, 119] width 105 height 34
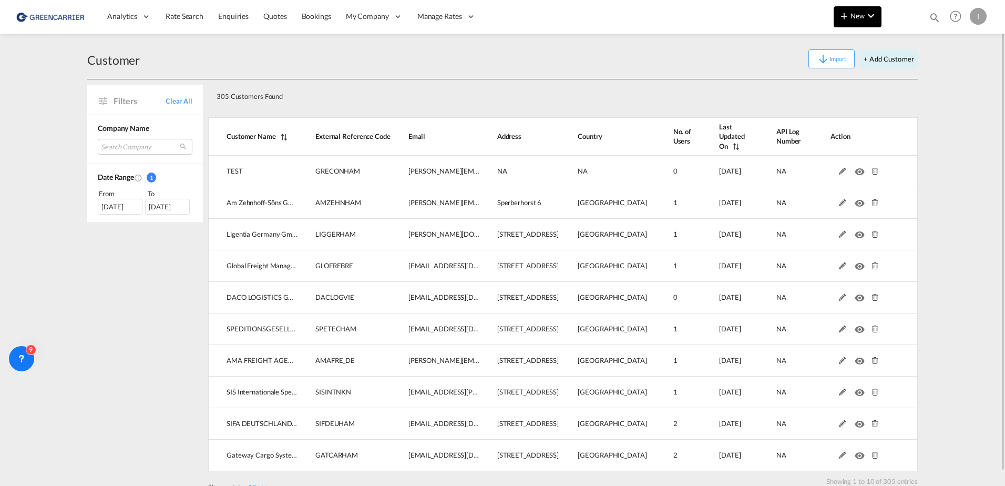
click at [871, 16] on md-icon "icon-chevron-down" at bounding box center [871, 15] width 13 height 13
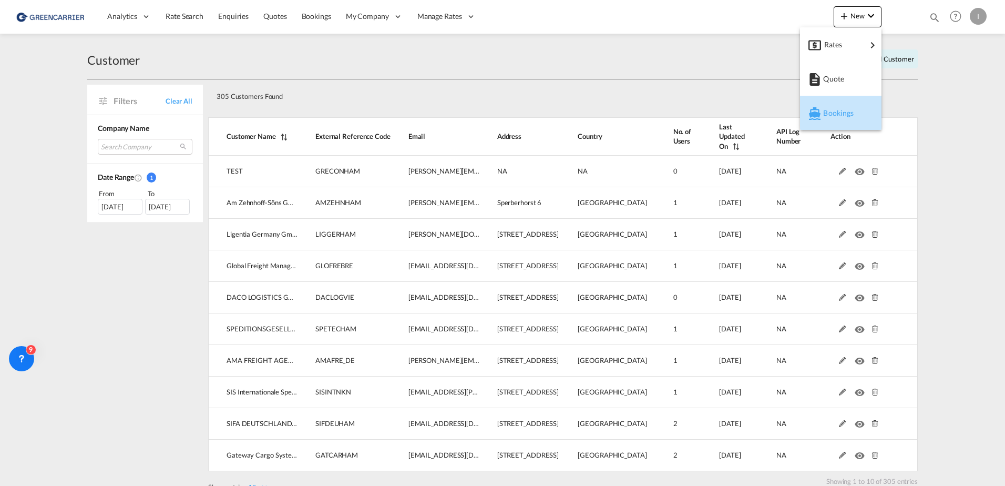
click at [835, 109] on span "Bookings" at bounding box center [829, 113] width 12 height 21
